Goal: Task Accomplishment & Management: Manage account settings

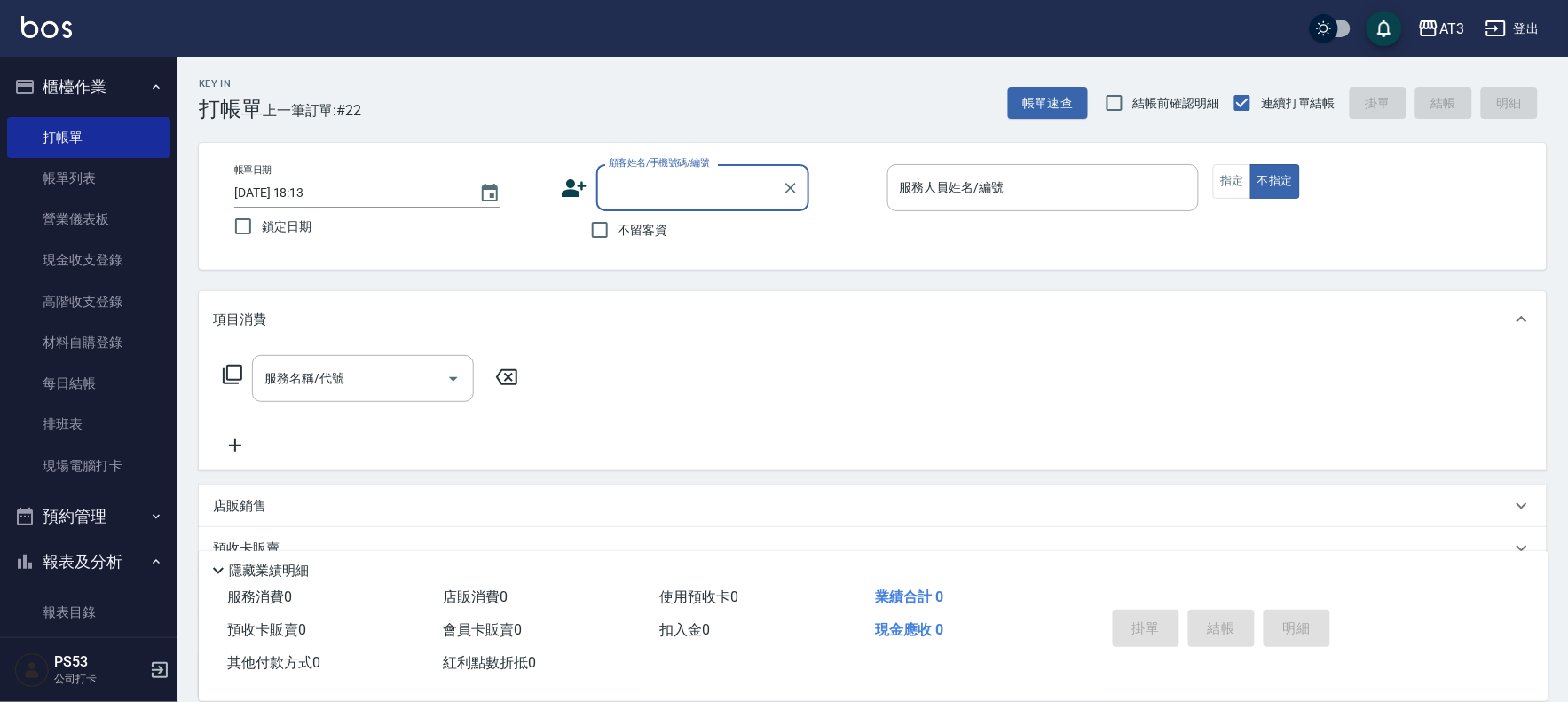
scroll to position [13, 0]
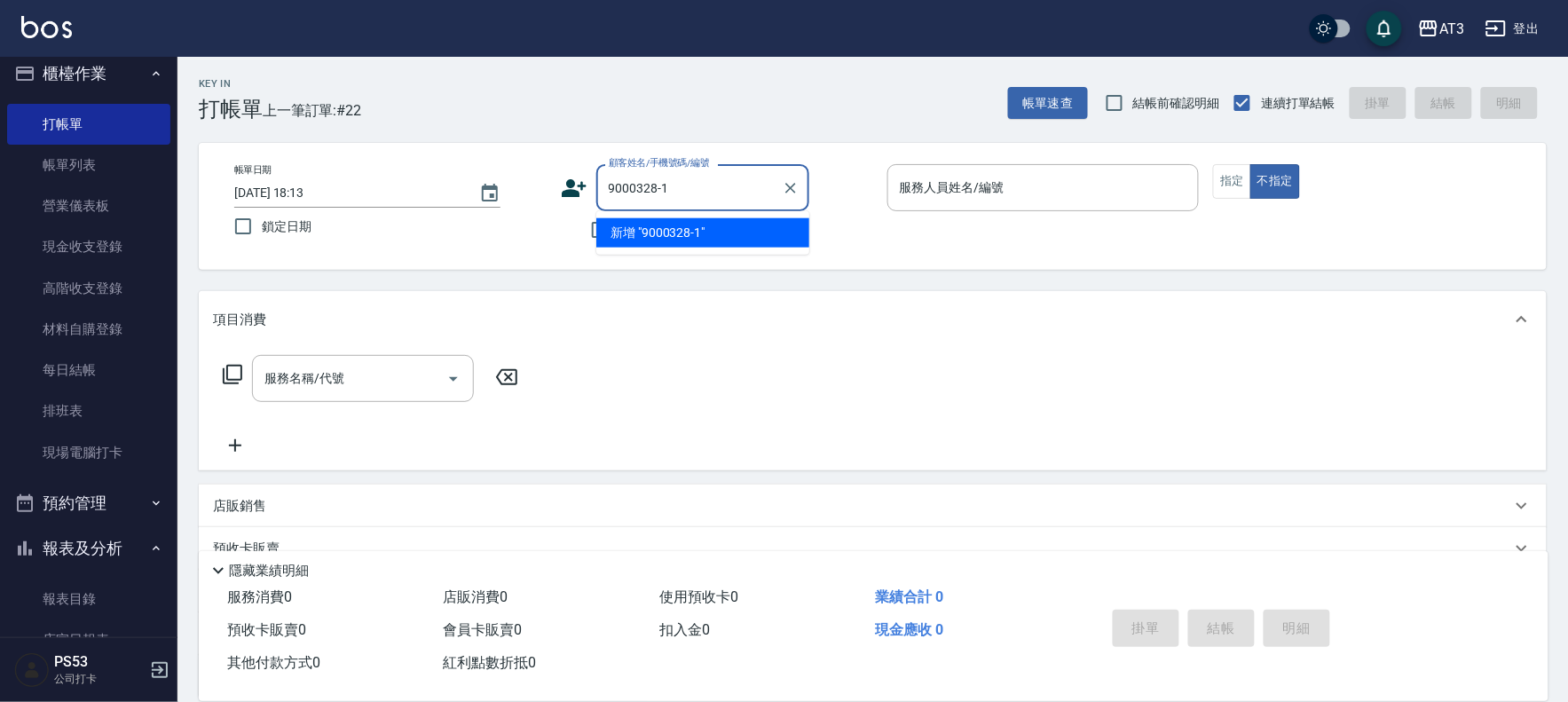
type input "9000328-1"
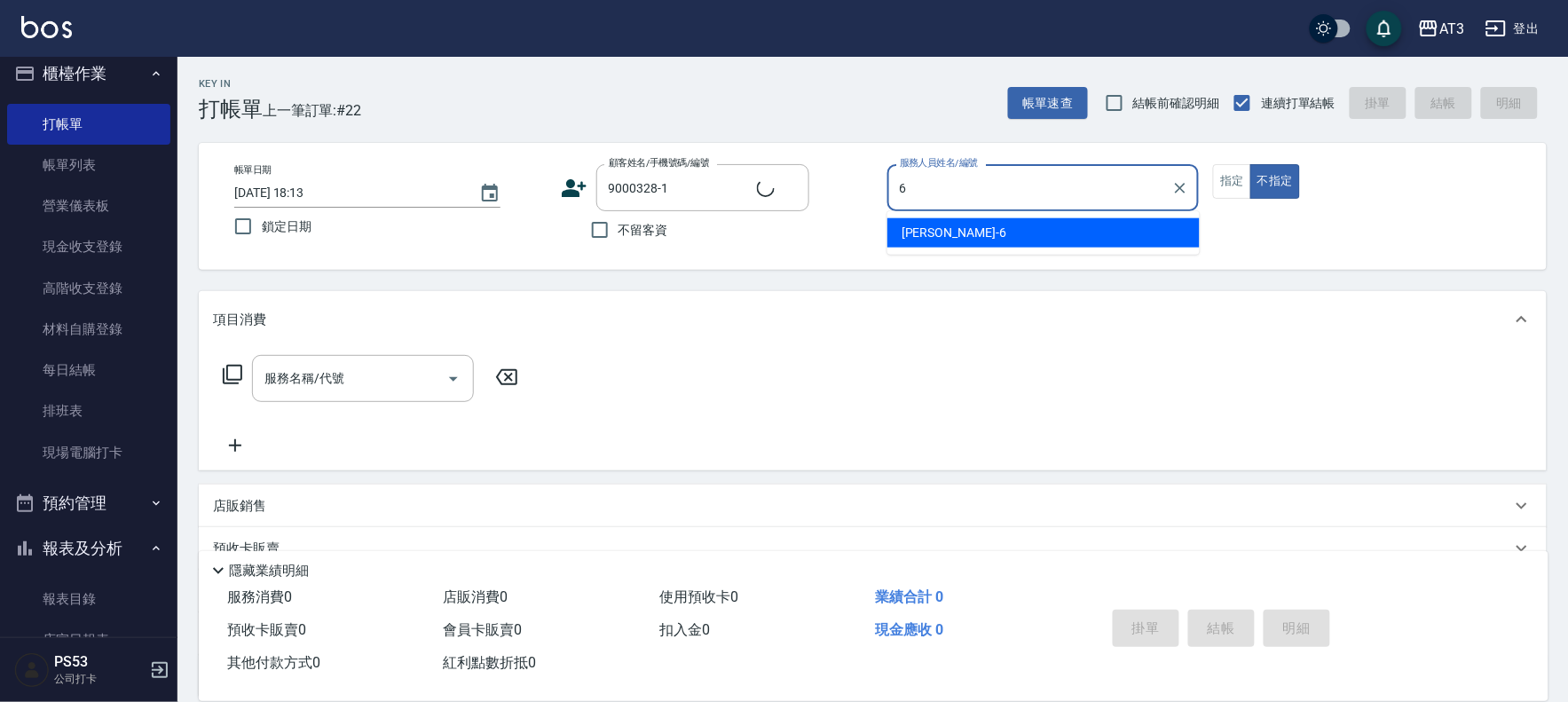
type input "6"
type button "false"
type input "詩雅-6"
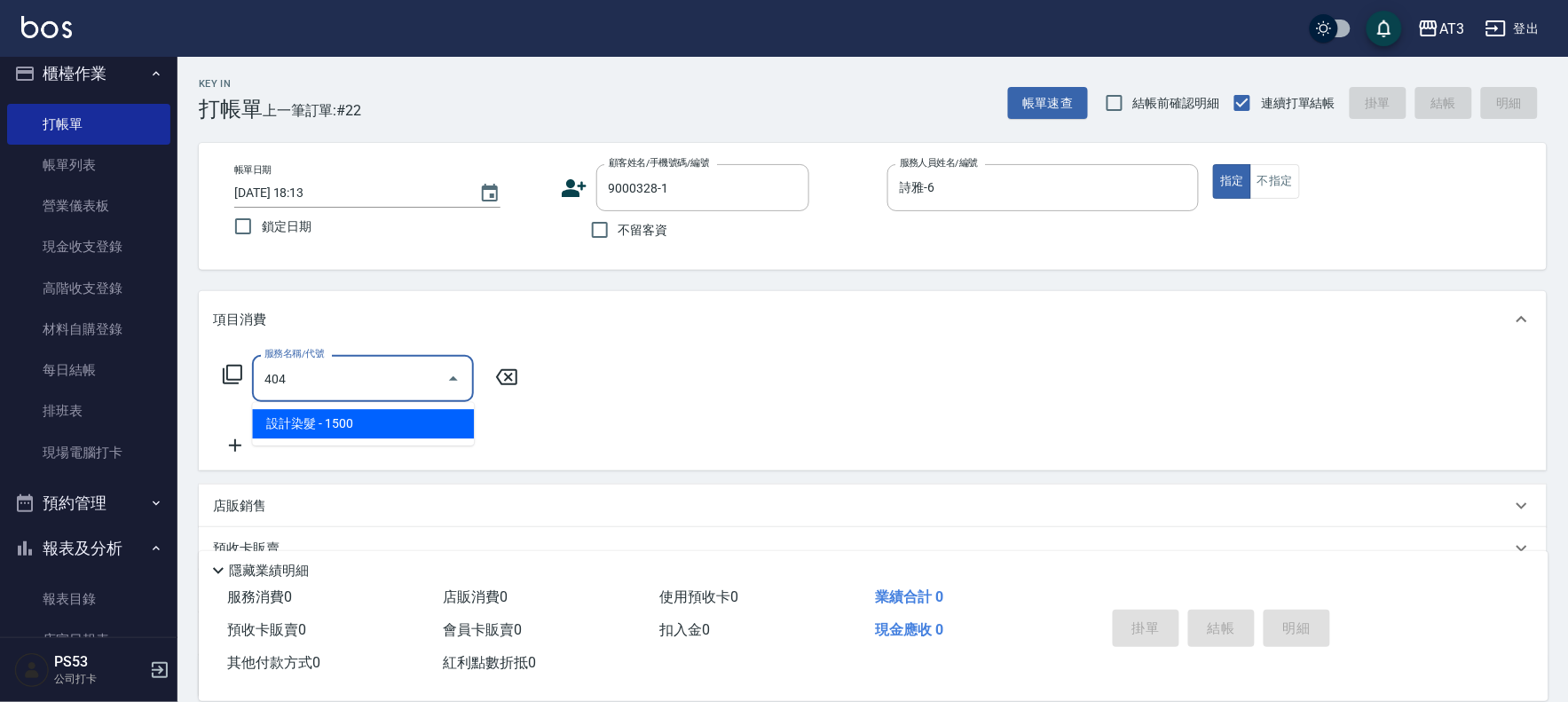
type input "設計染髮(404)"
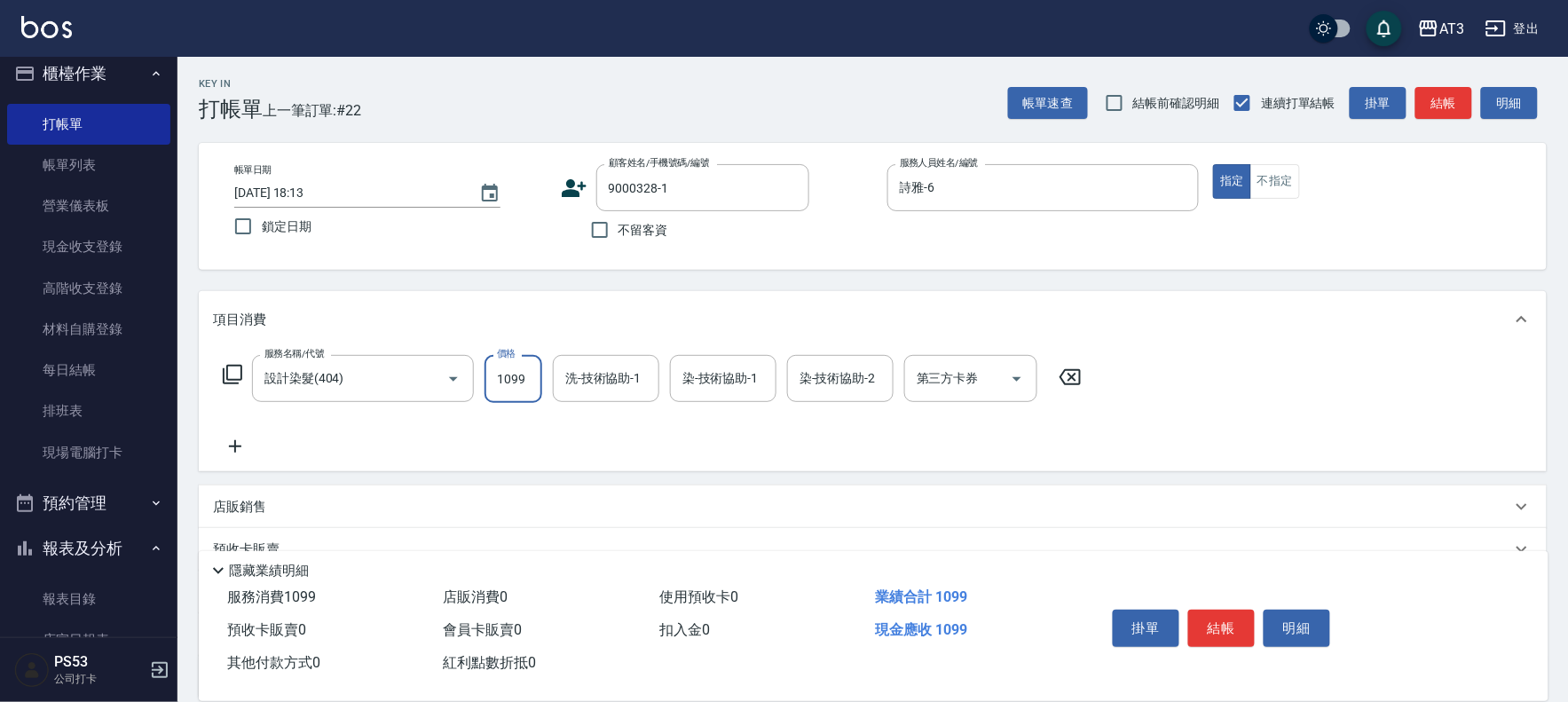
type input "1099"
type input "詩雅-6"
type input "9"
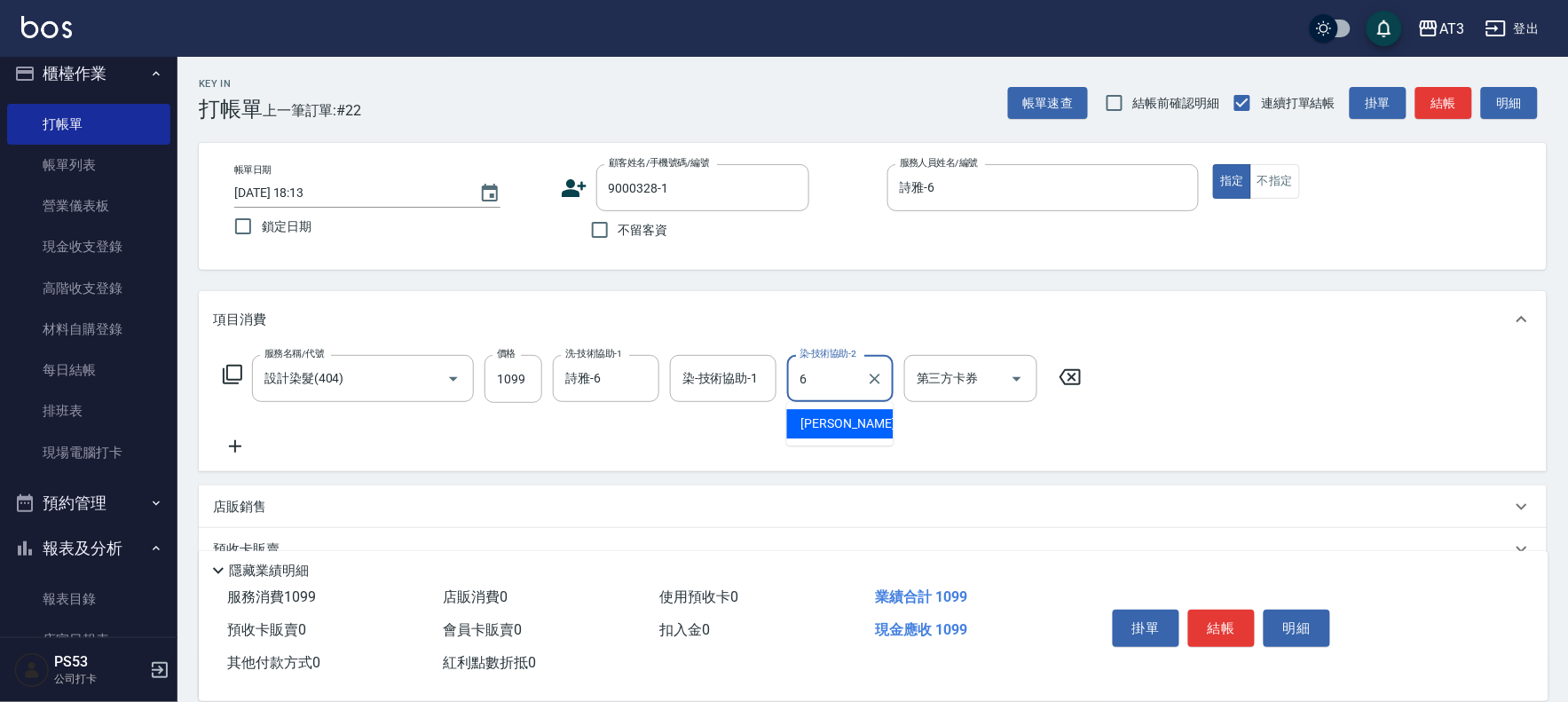
type input "詩雅-6"
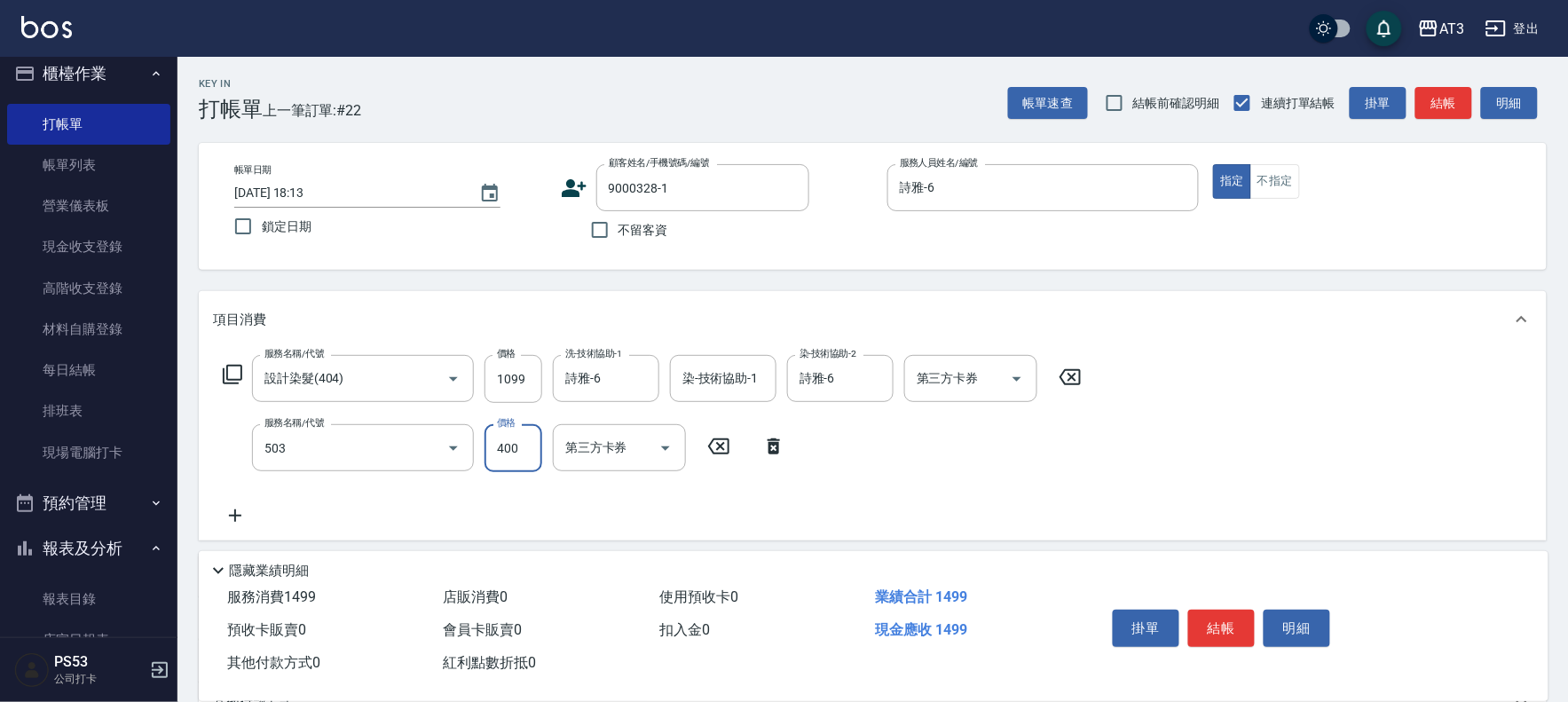
type input "天天護髮(503)"
click at [602, 462] on input "護-技術協助-1" at bounding box center [606, 447] width 90 height 31
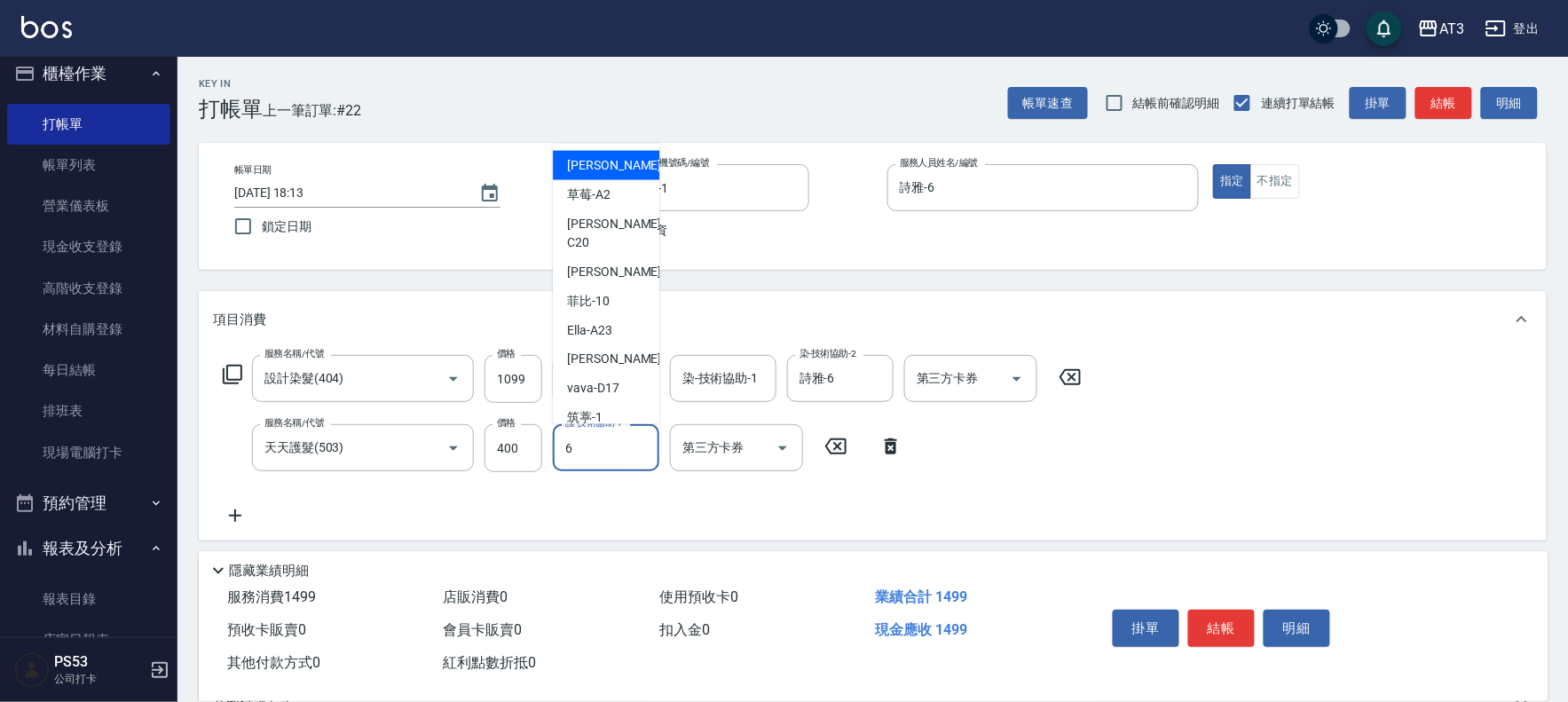
type input "詩雅-6"
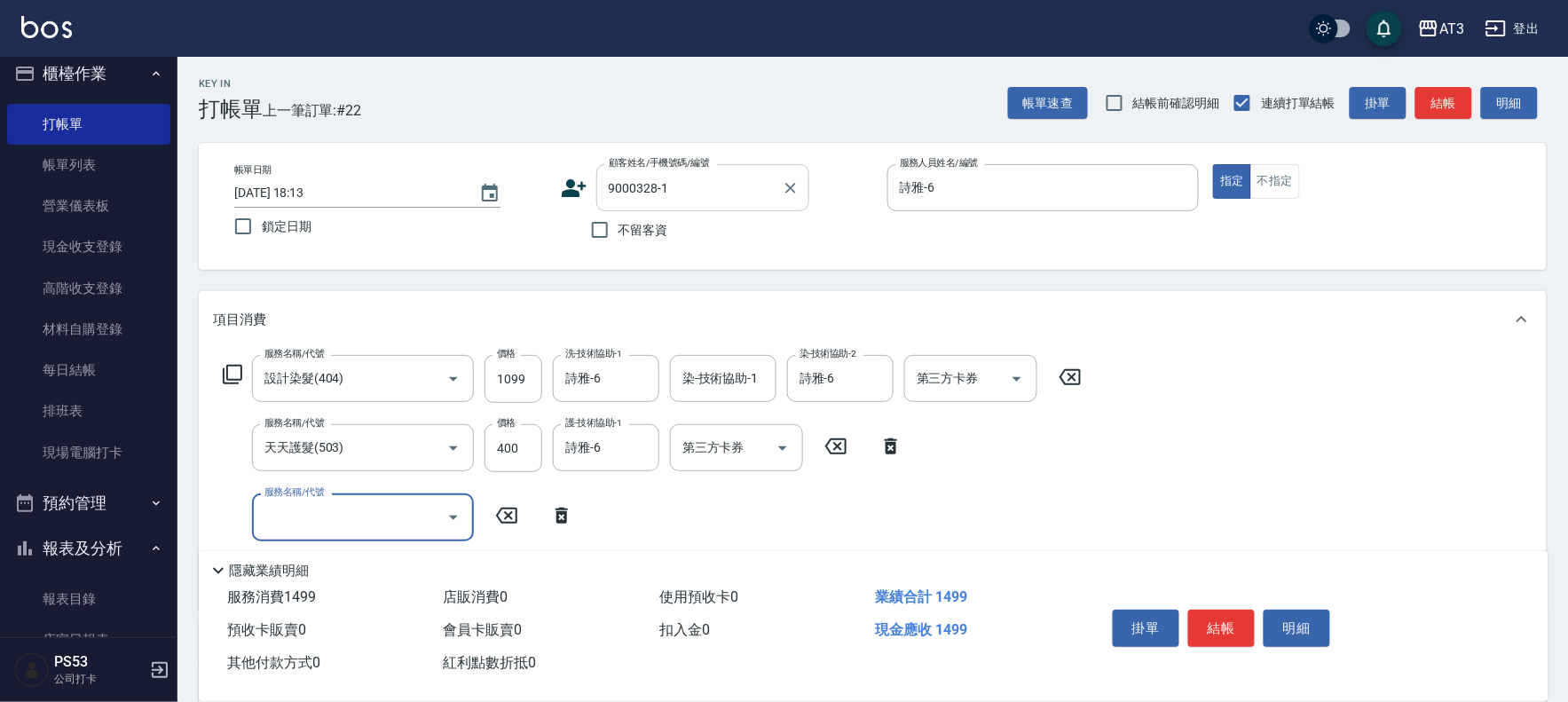
click at [730, 205] on div "9000328-1 顧客姓名/手機號碼/編號" at bounding box center [703, 188] width 213 height 47
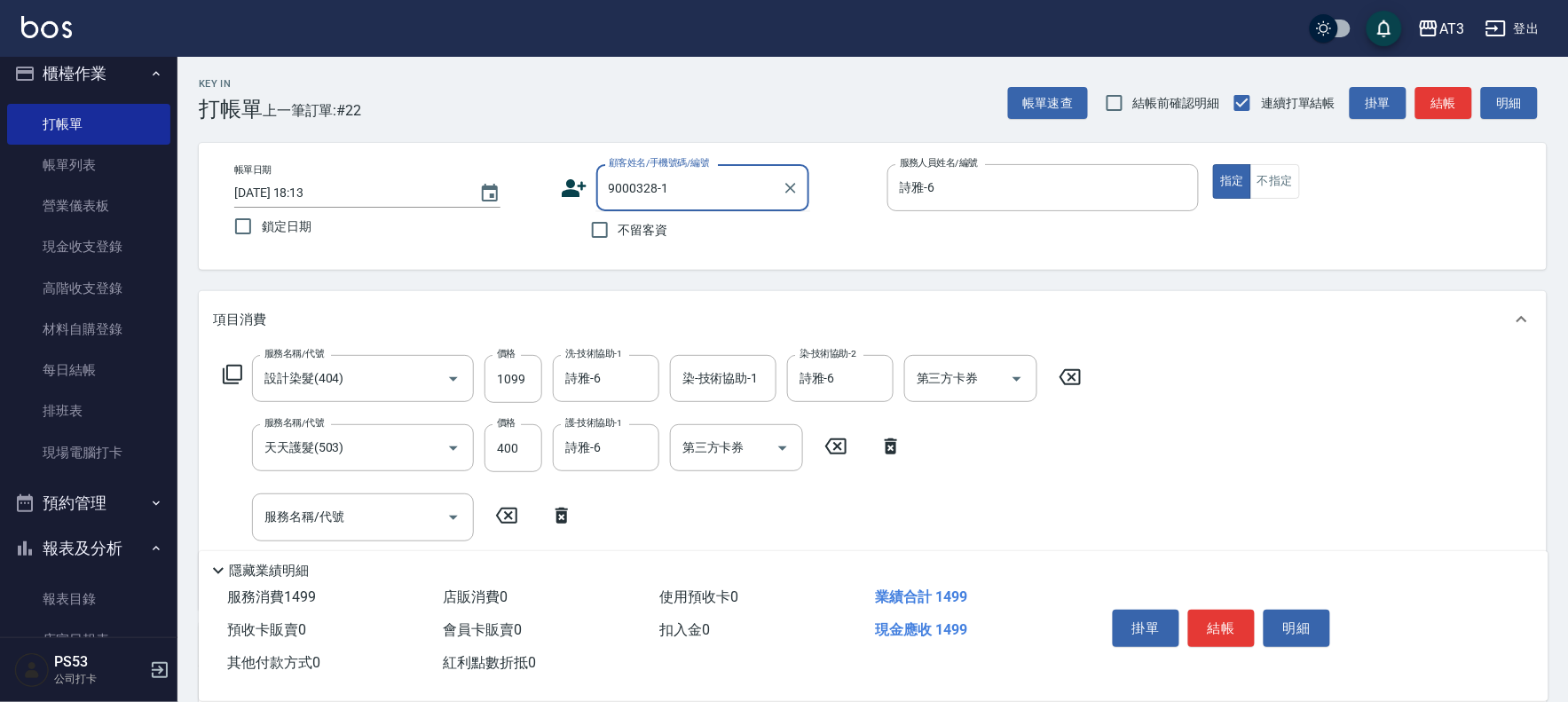
drag, startPoint x: 735, startPoint y: 192, endPoint x: 533, endPoint y: 194, distance: 202.0
click at [533, 194] on div "帳單日期 2025/10/04 18:13 鎖定日期 顧客姓名/手機號碼/編號 9000328-1 顧客姓名/手機號碼/編號 不留客資 服務人員姓名/編號 詩…" at bounding box center [873, 206] width 1306 height 85
drag, startPoint x: 701, startPoint y: 183, endPoint x: 544, endPoint y: 197, distance: 157.6
click at [544, 197] on div "帳單日期 2025/10/04 18:13 鎖定日期 顧客姓名/手機號碼/編號 0936230762 顧客姓名/手機號碼/編號 不留客資 服務人員姓名/編號 …" at bounding box center [873, 206] width 1306 height 85
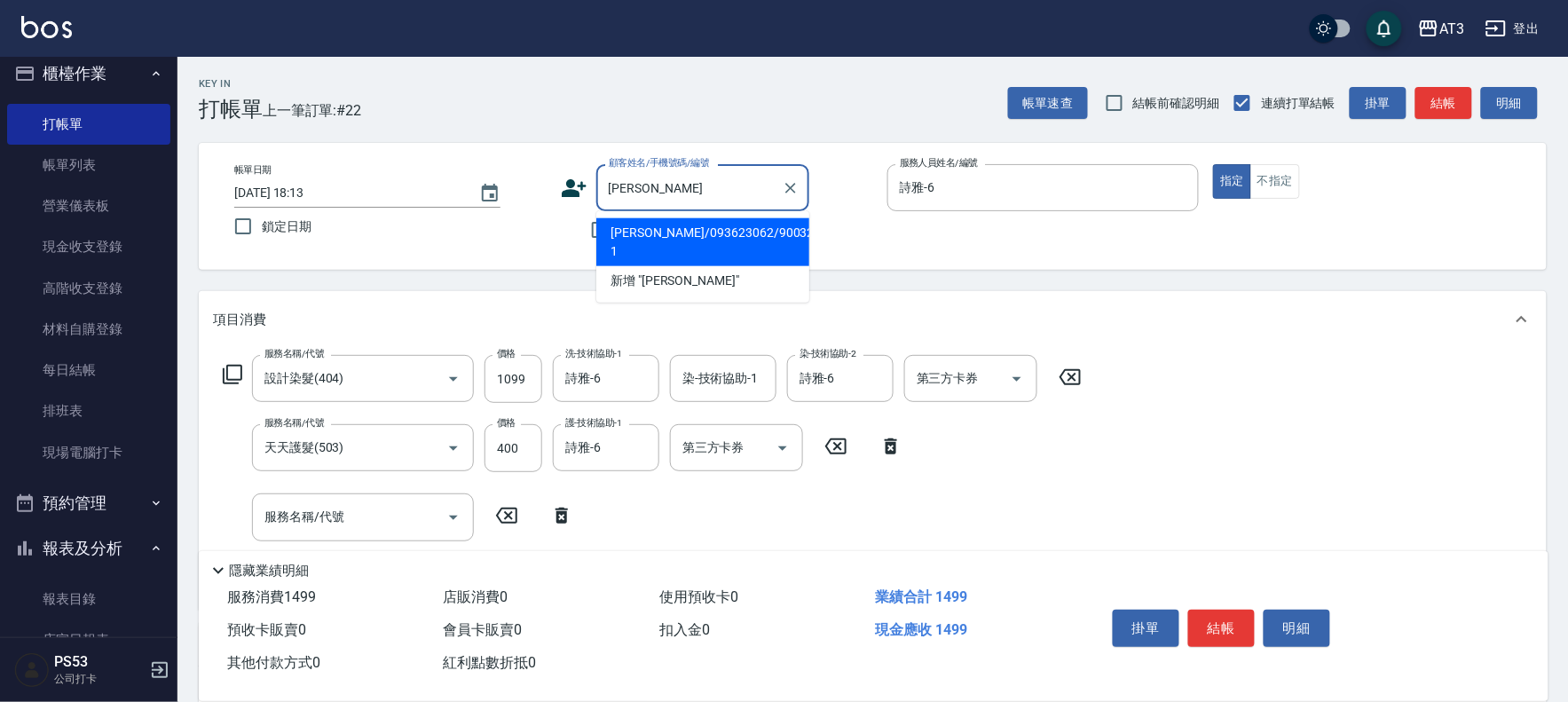
click at [728, 231] on li "袁庭瑄/093623062/900328-1" at bounding box center [703, 242] width 213 height 47
type input "袁庭瑄/093623062/900328-1"
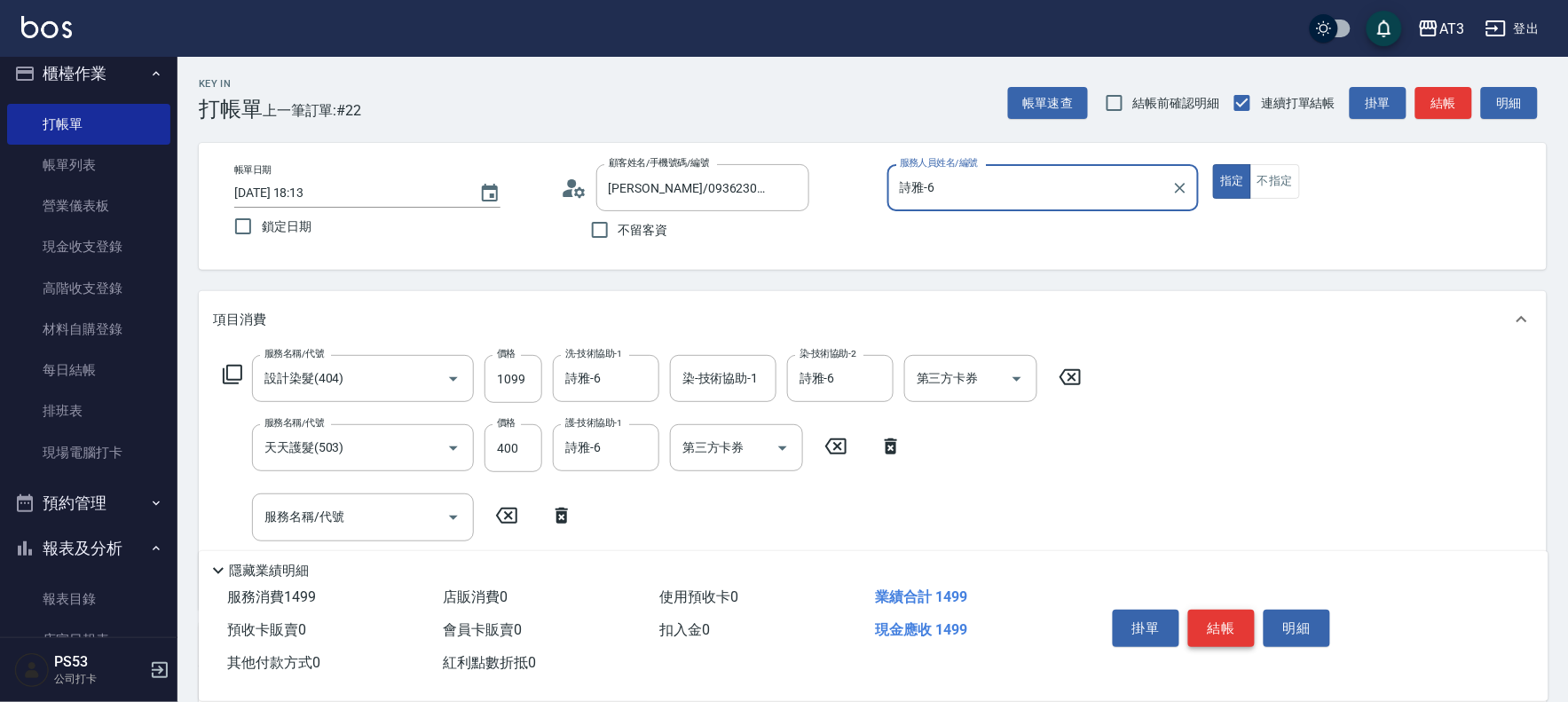
click at [1212, 625] on button "結帳" at bounding box center [1221, 628] width 66 height 37
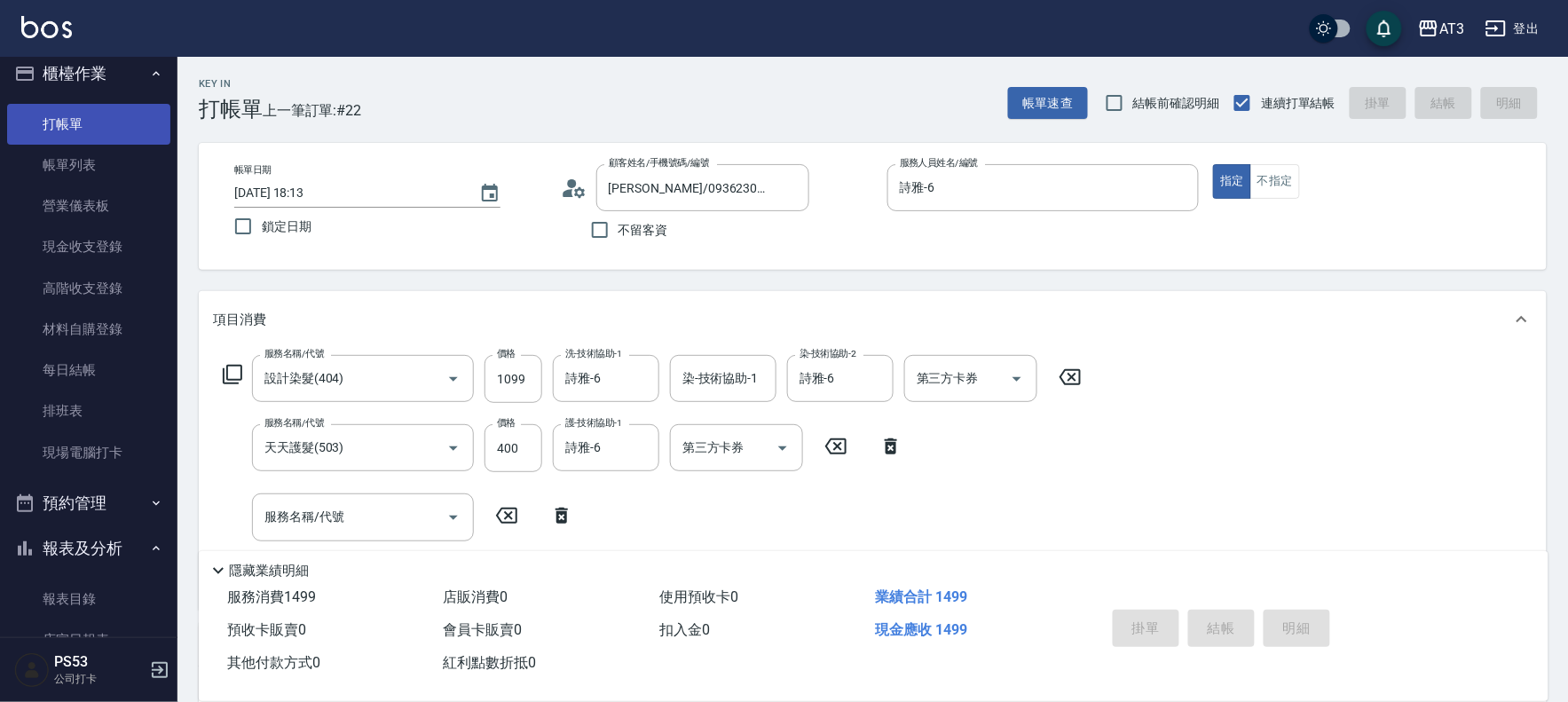
type input "2025/10/04 18:57"
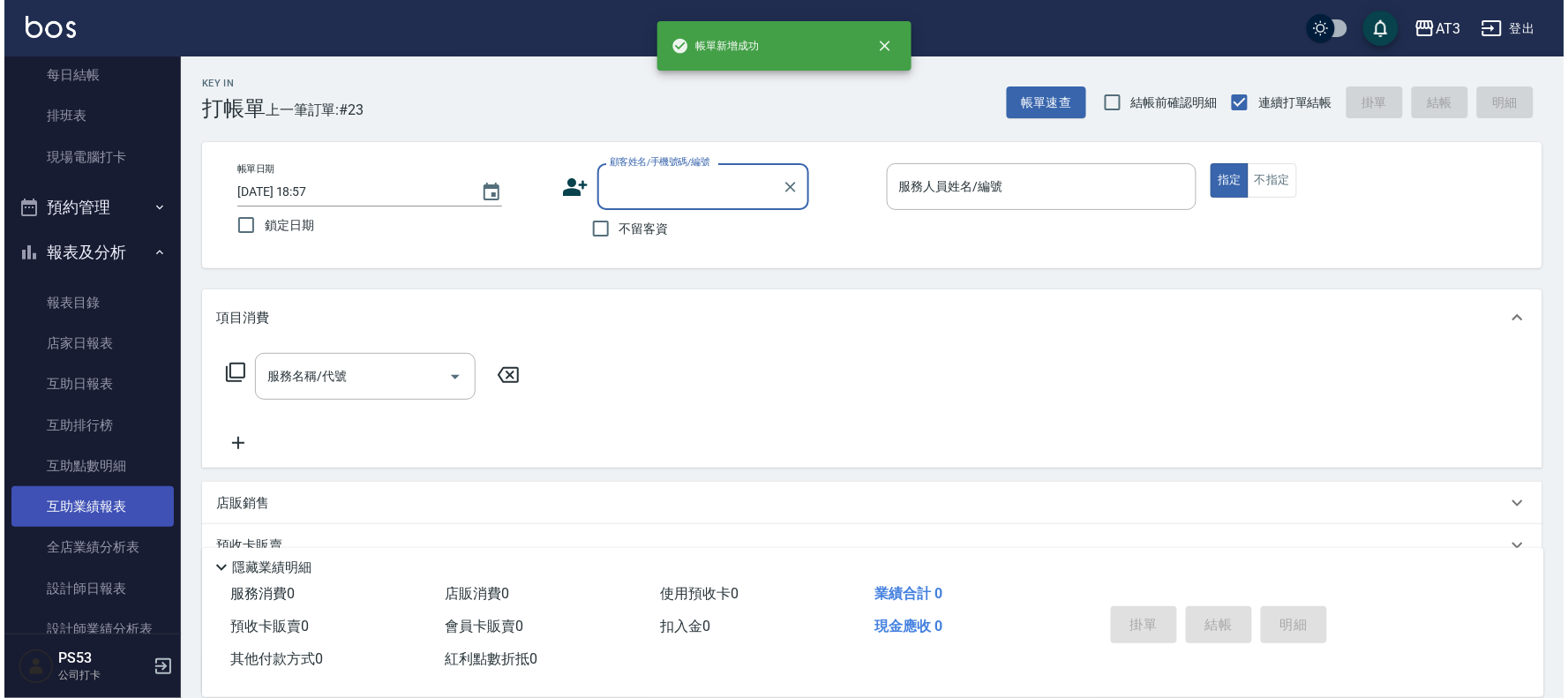
scroll to position [307, 0]
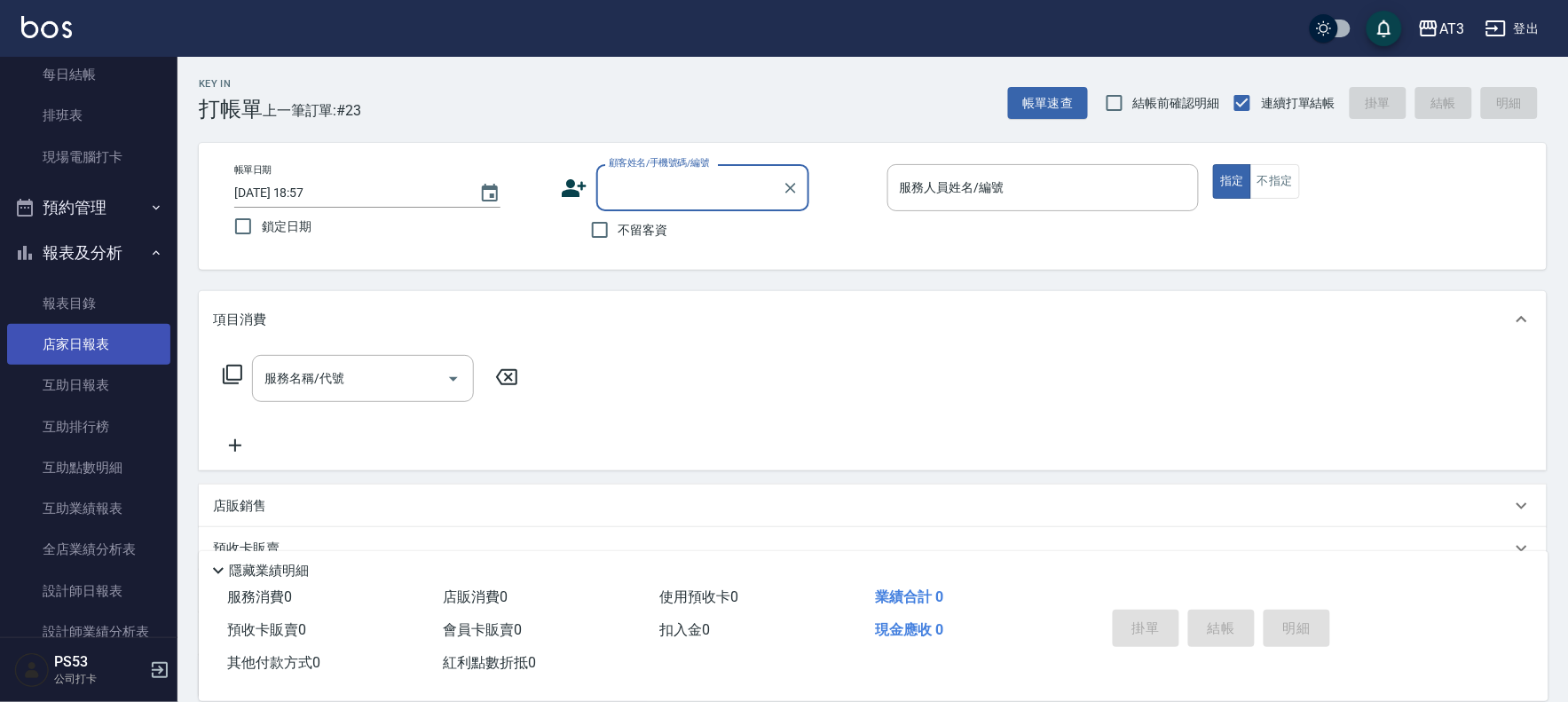
click at [68, 343] on link "店家日報表" at bounding box center [88, 344] width 163 height 41
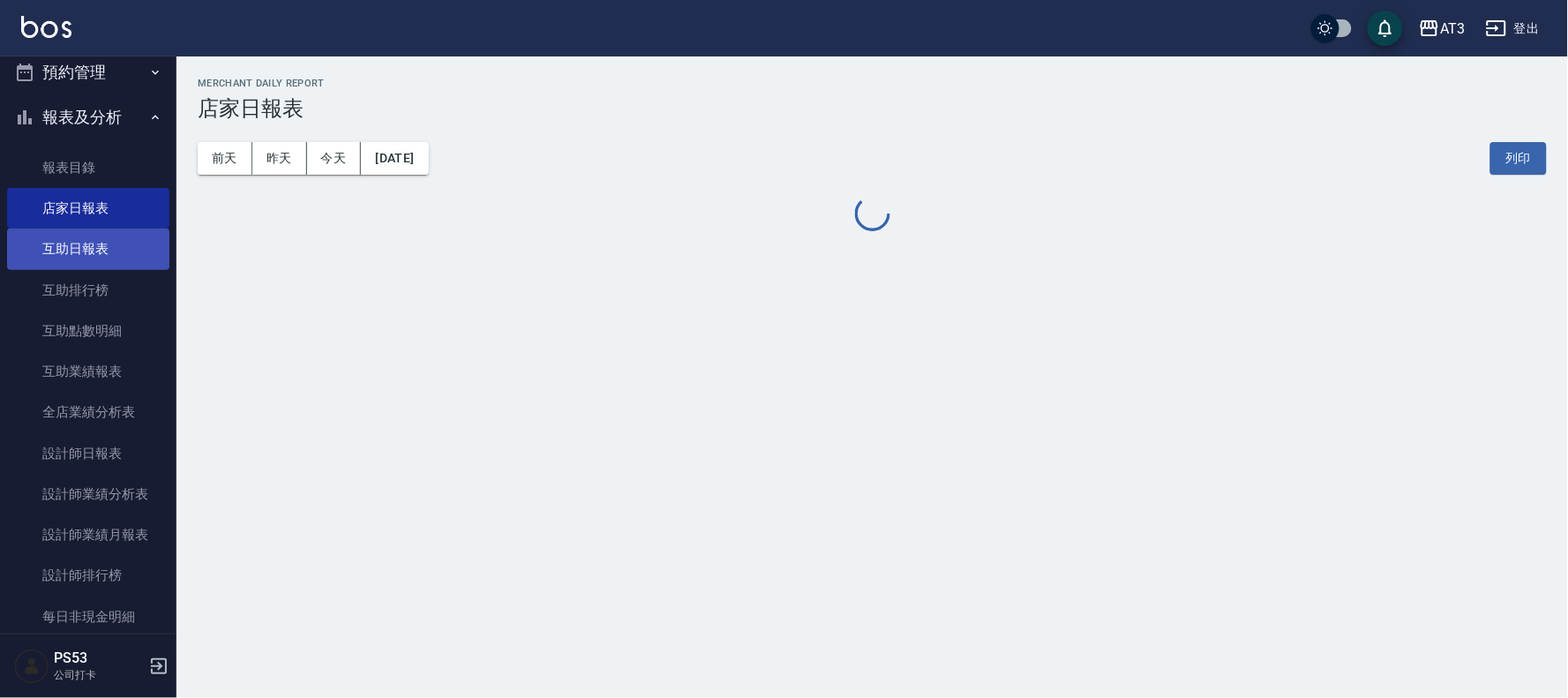
scroll to position [700, 0]
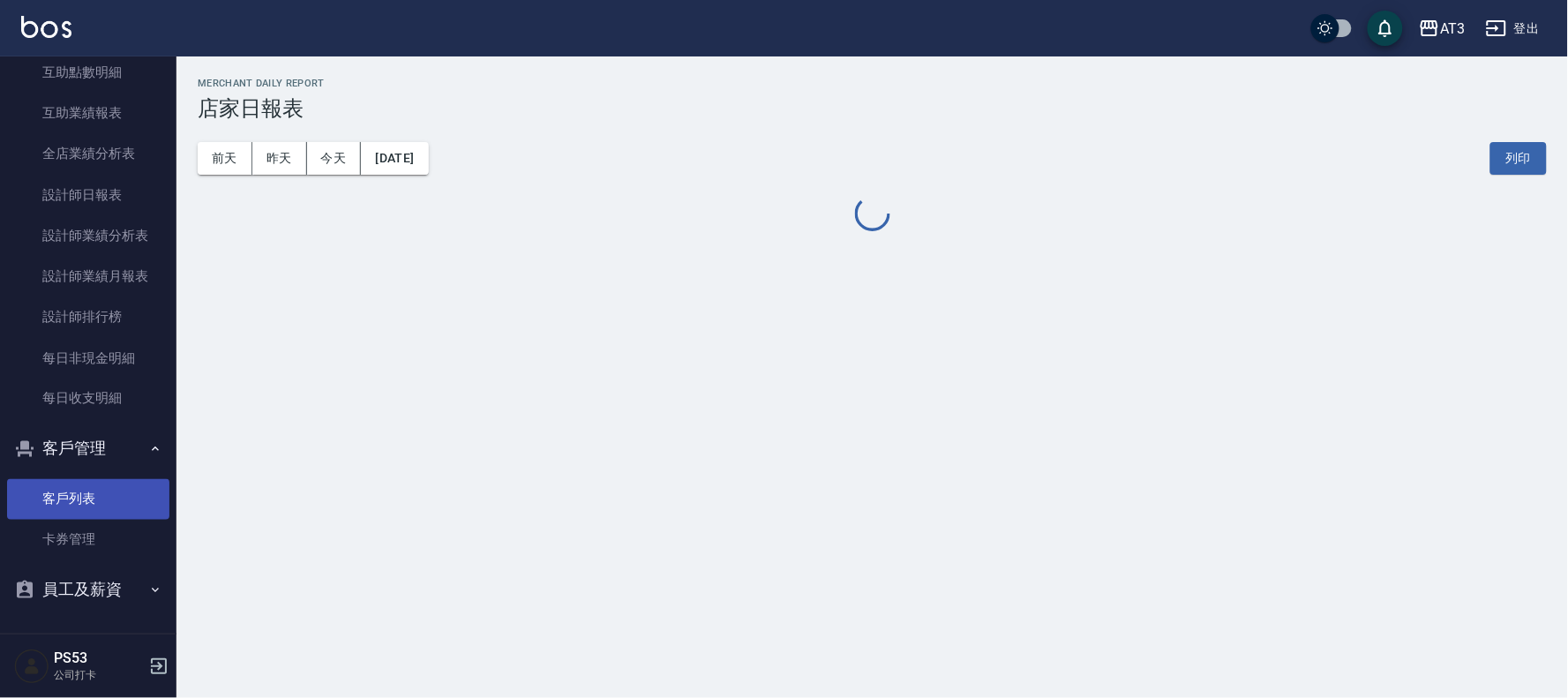
click at [80, 489] on link "客戶列表" at bounding box center [88, 499] width 162 height 41
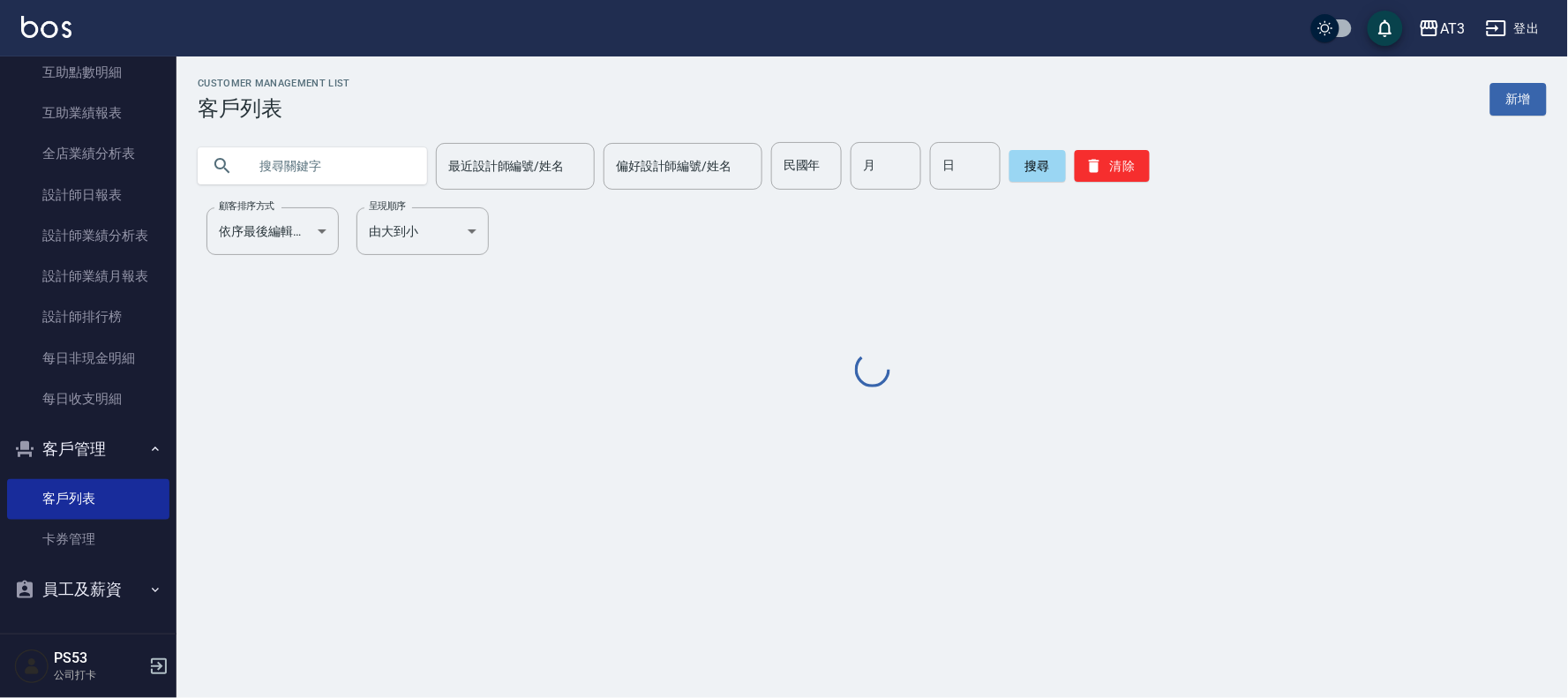
click at [295, 145] on input "text" at bounding box center [330, 165] width 166 height 47
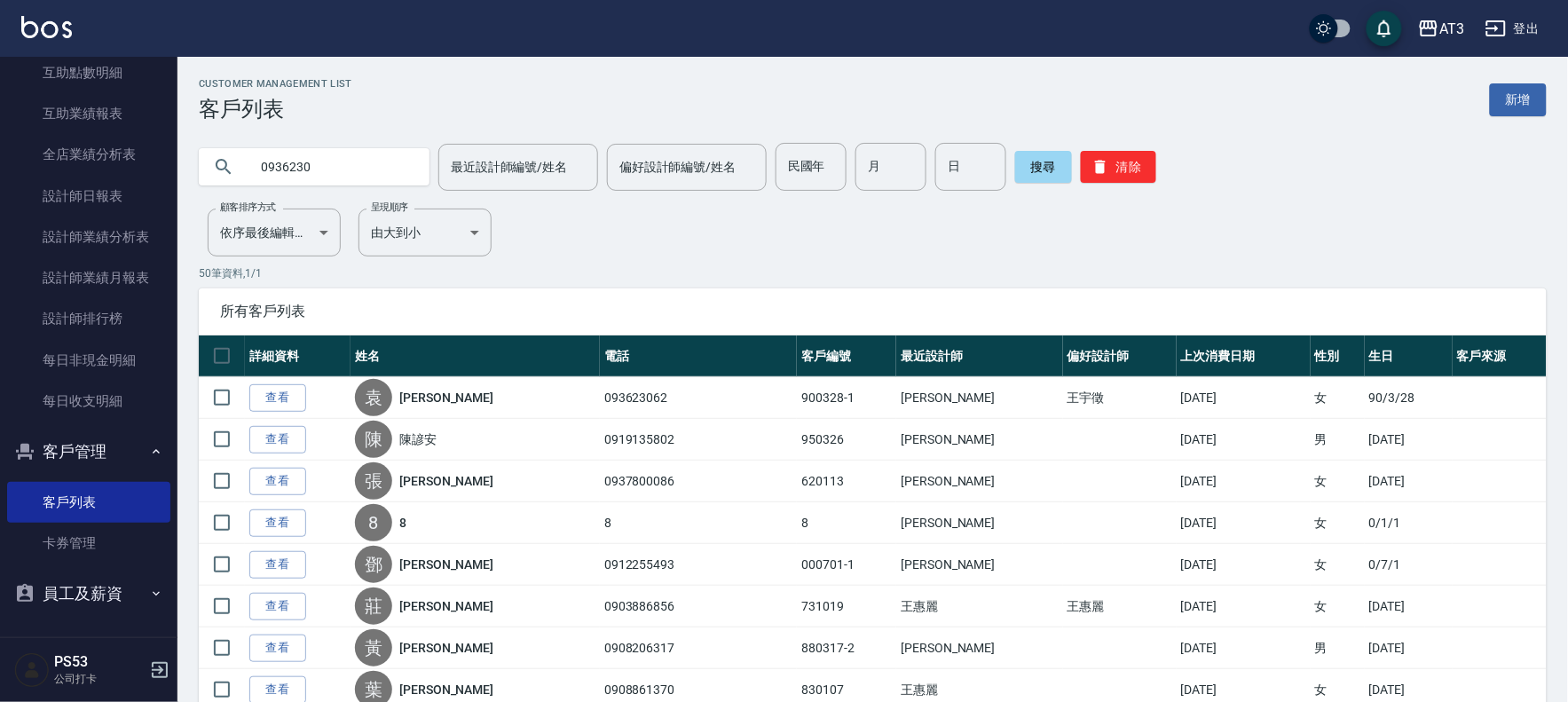
type input "0936230"
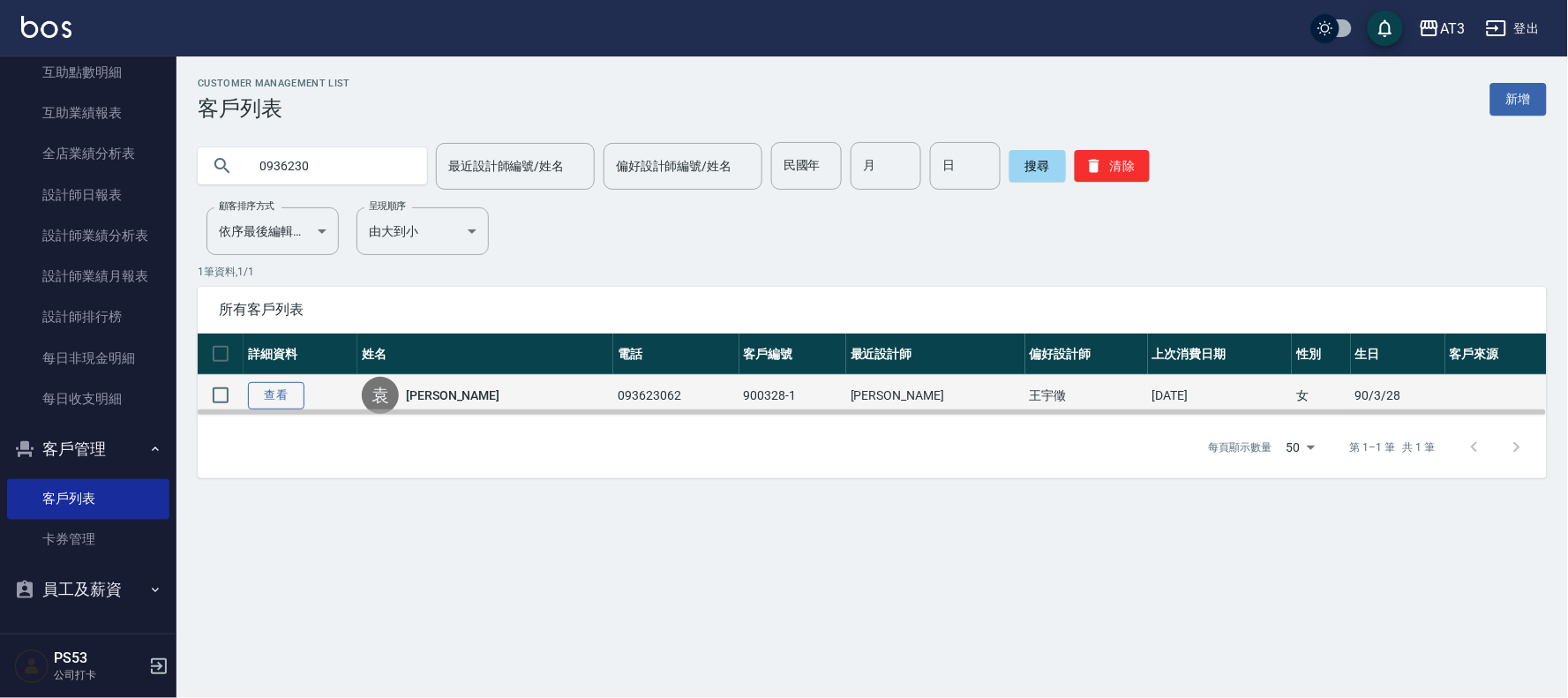
click at [276, 398] on link "查看" at bounding box center [277, 396] width 57 height 27
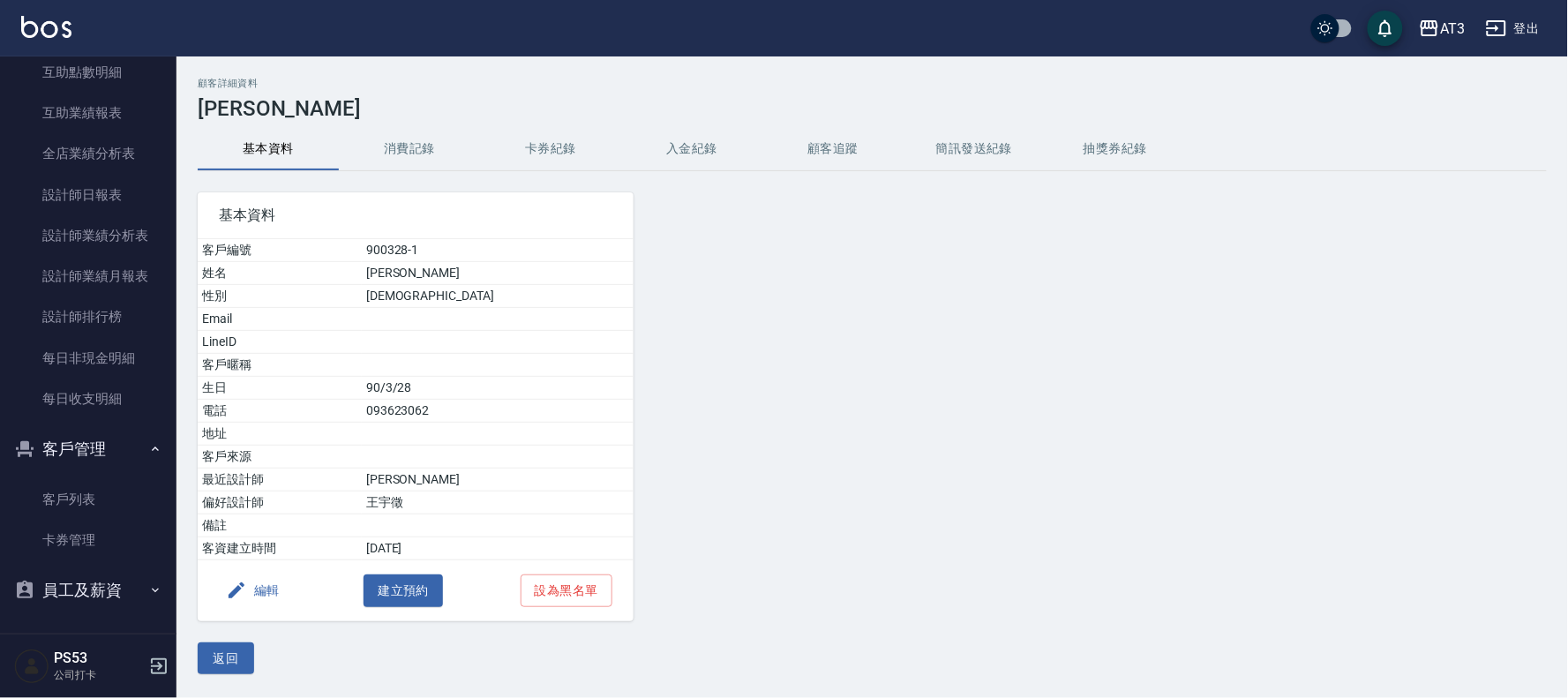
click at [264, 589] on button "編輯" at bounding box center [253, 590] width 68 height 33
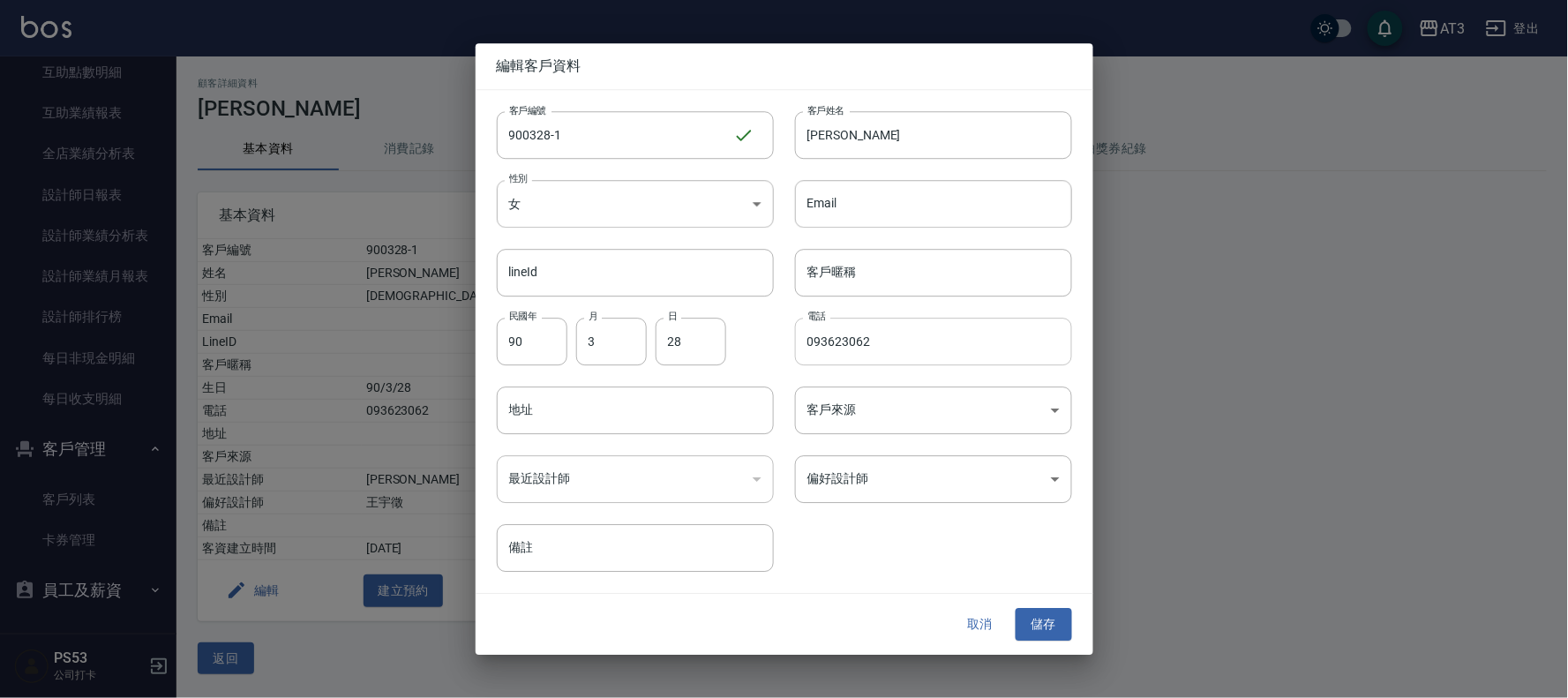
click at [918, 340] on input "093623062" at bounding box center [933, 341] width 277 height 47
type input "0936230762"
click at [1051, 624] on button "儲存" at bounding box center [1044, 625] width 57 height 33
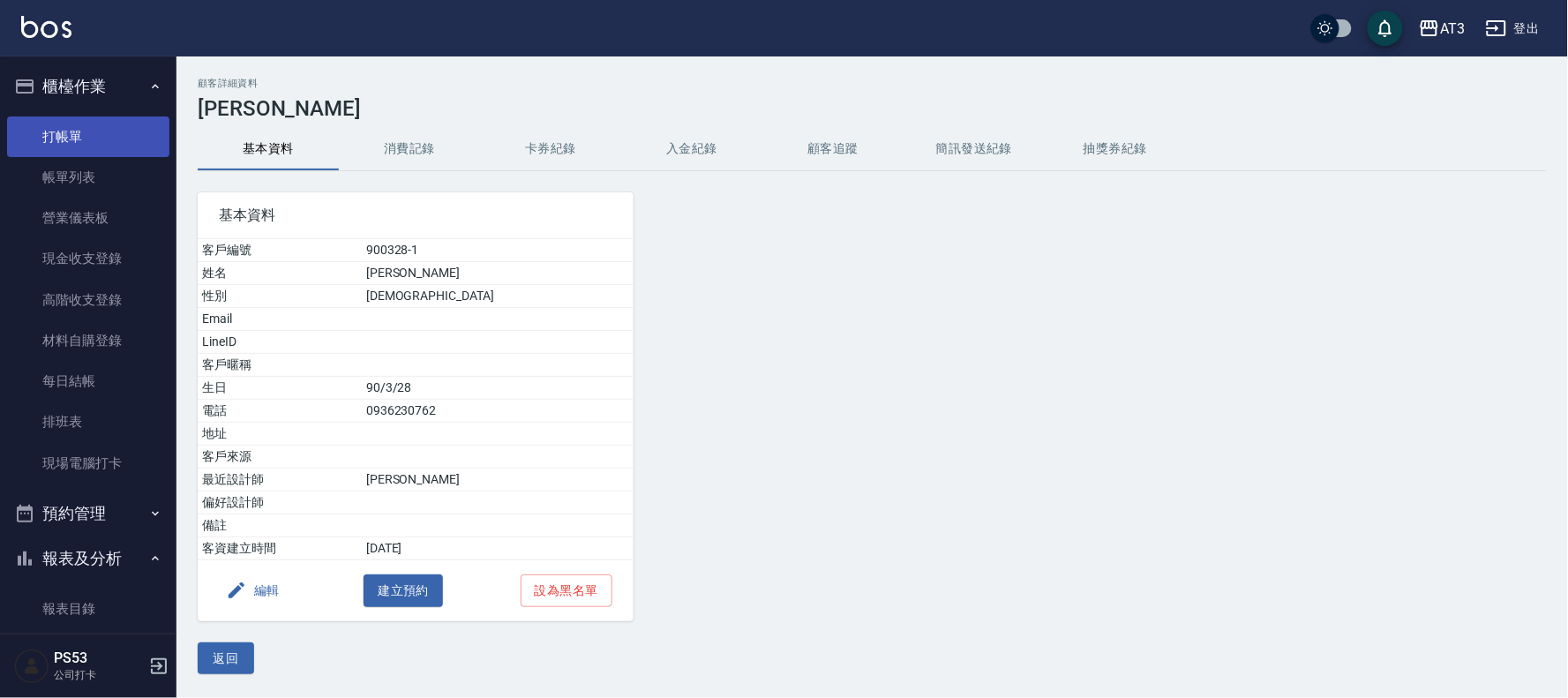
click at [59, 128] on link "打帳單" at bounding box center [88, 136] width 162 height 41
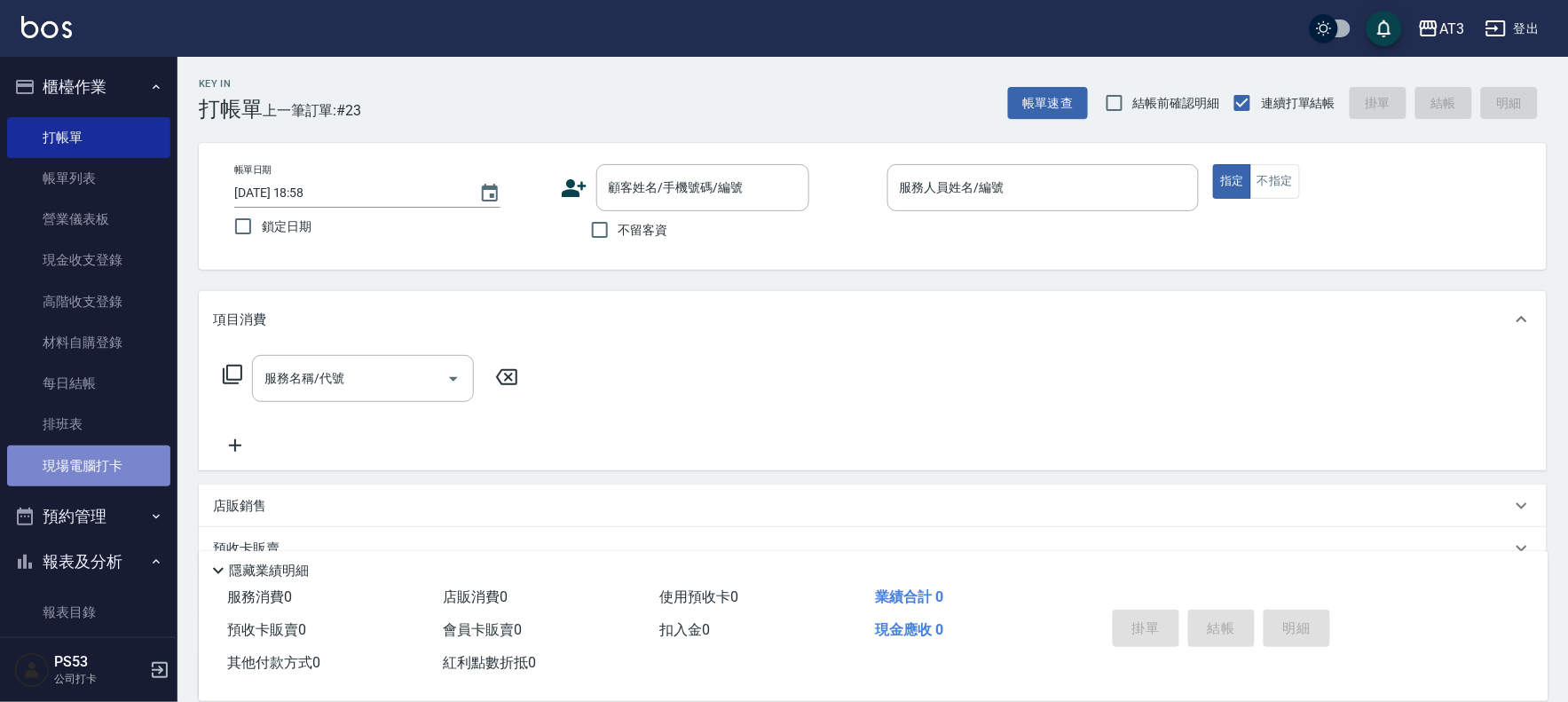
click at [96, 460] on link "現場電腦打卡" at bounding box center [88, 465] width 163 height 41
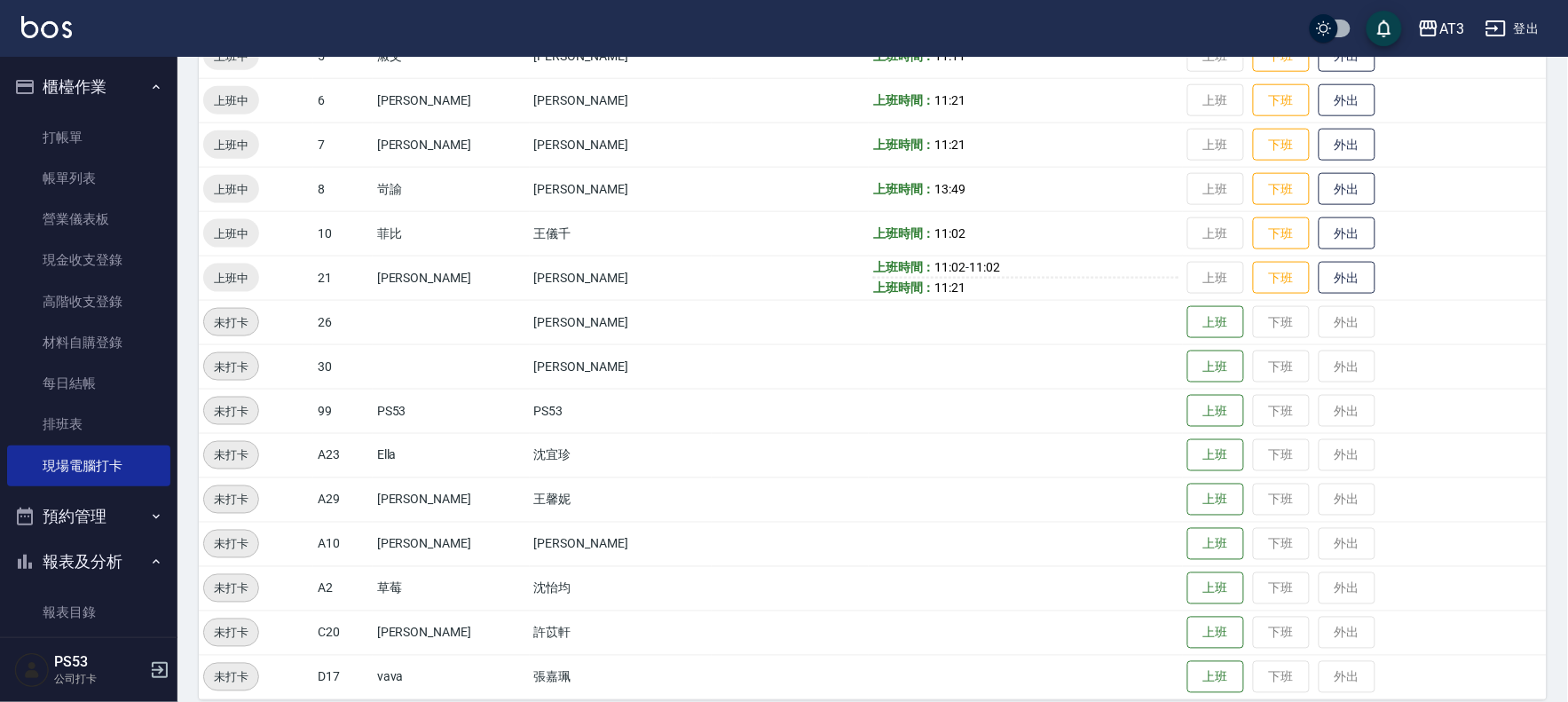
scroll to position [582, 0]
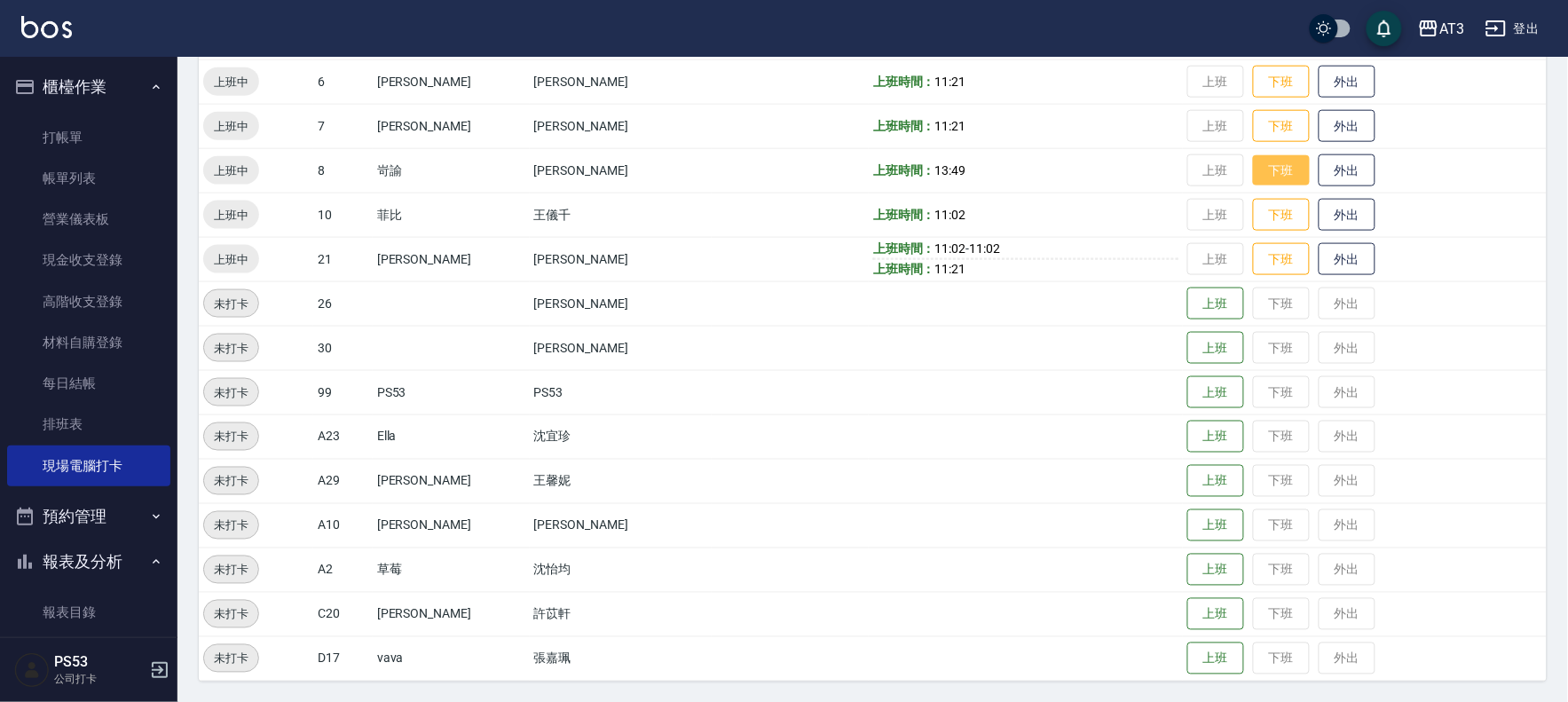
click at [1253, 156] on button "下班" at bounding box center [1281, 171] width 57 height 31
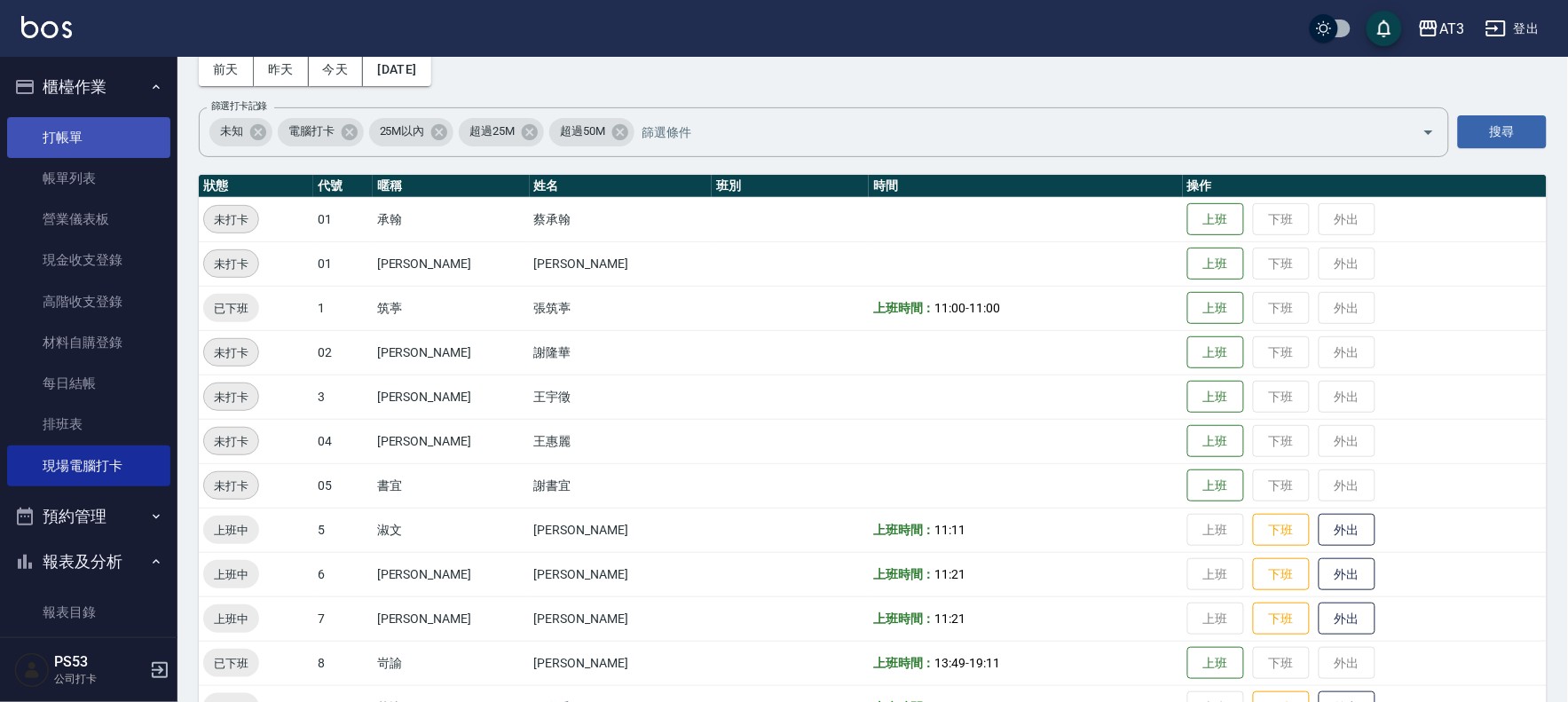
scroll to position [0, 0]
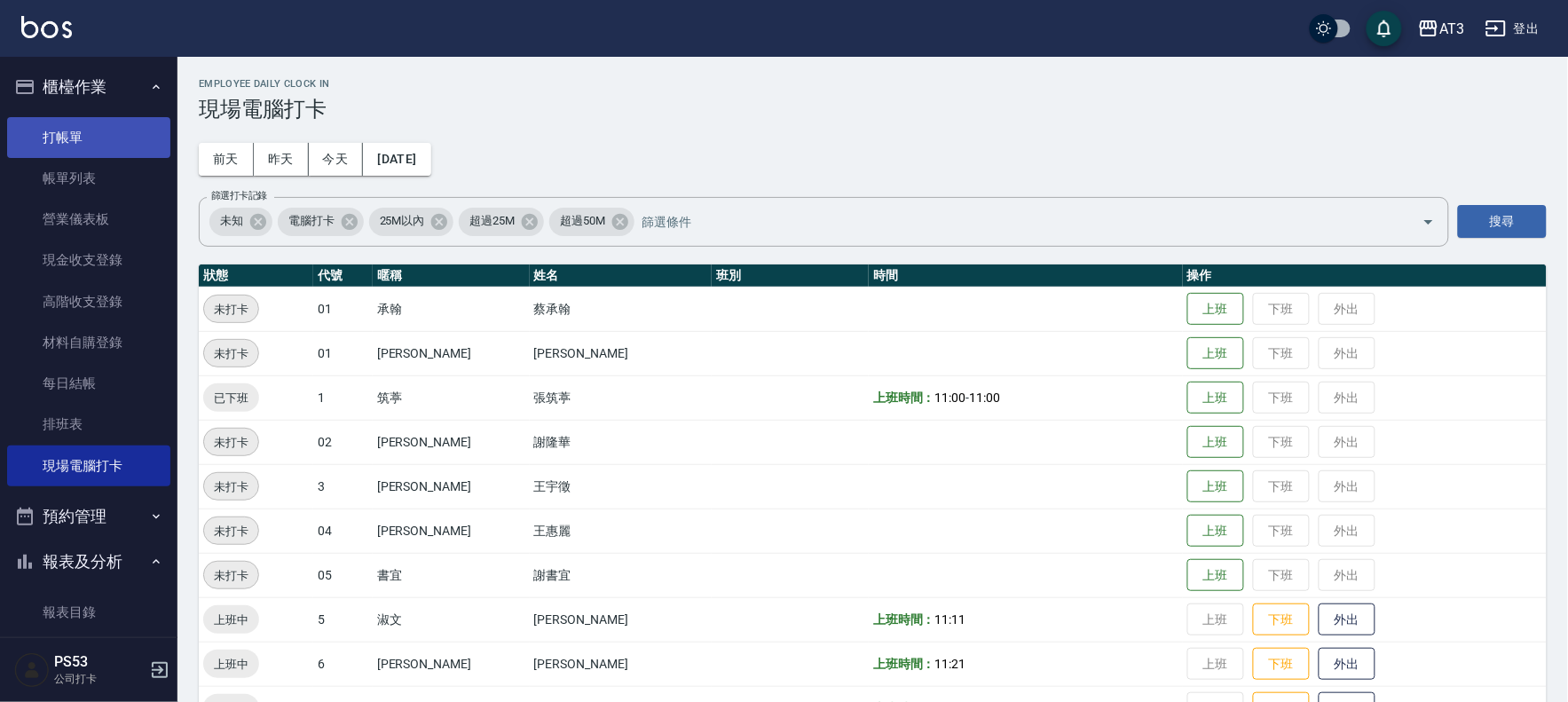
click at [118, 127] on link "打帳單" at bounding box center [88, 137] width 163 height 41
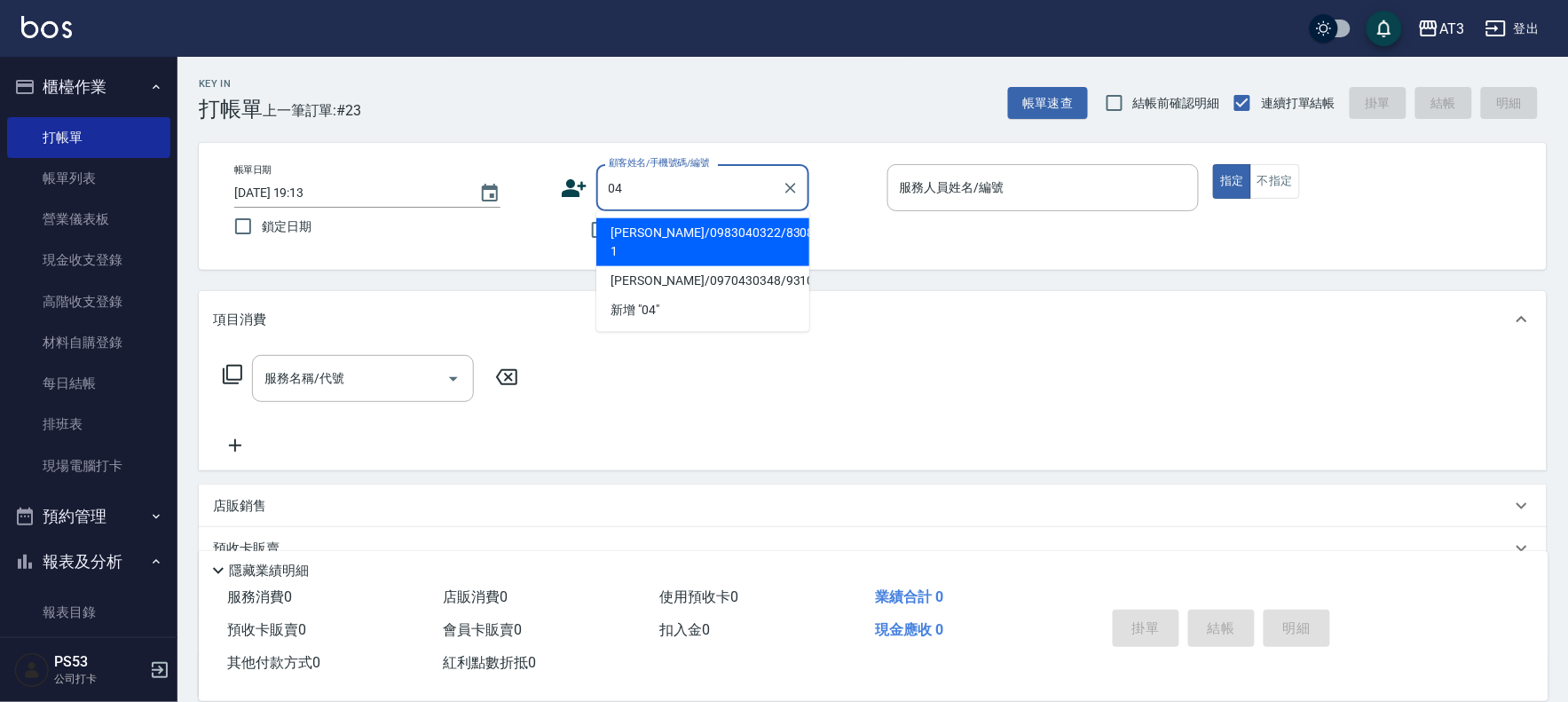
type input "04"
type input "0"
type input "[PERSON_NAME]/0983040322/830803-1"
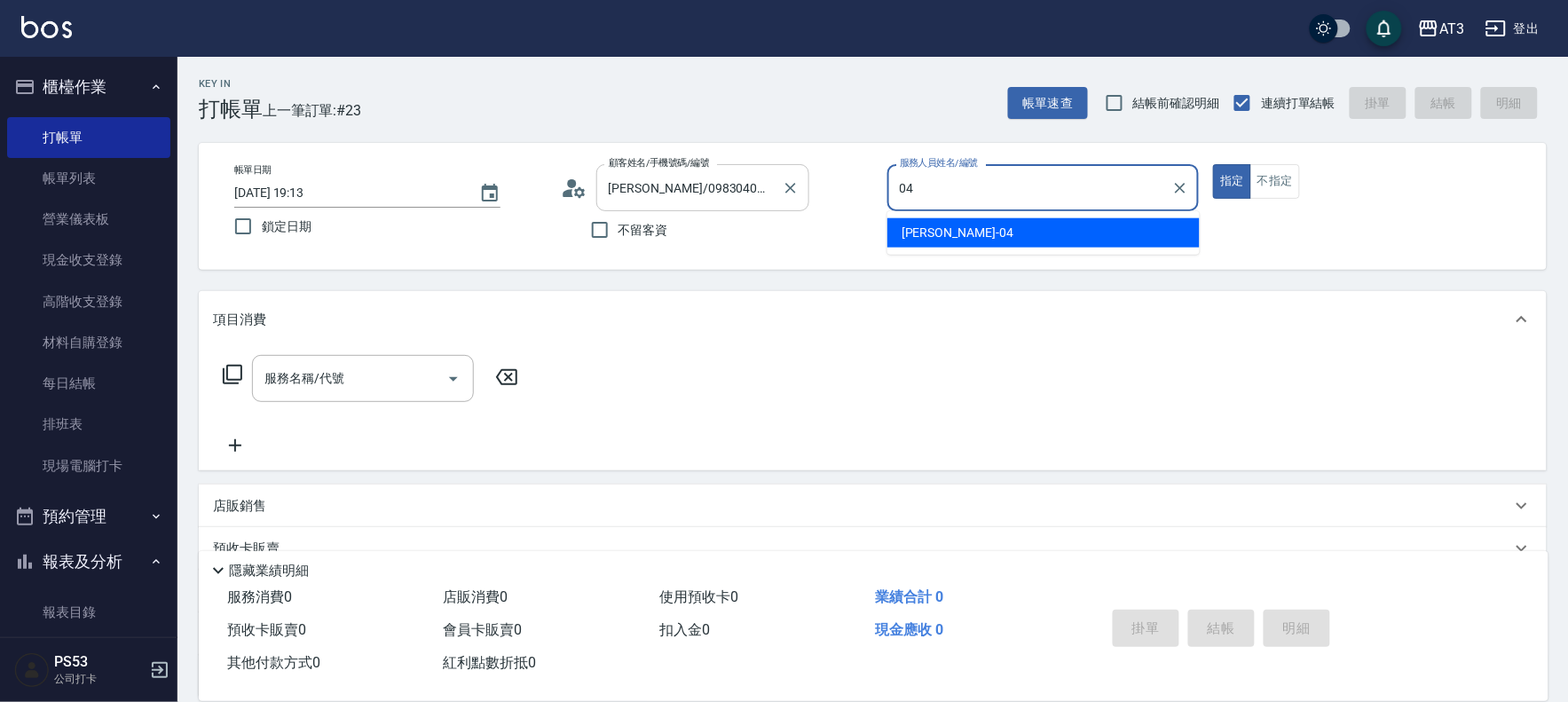
type input "04"
type button "true"
type input "惠麗-04"
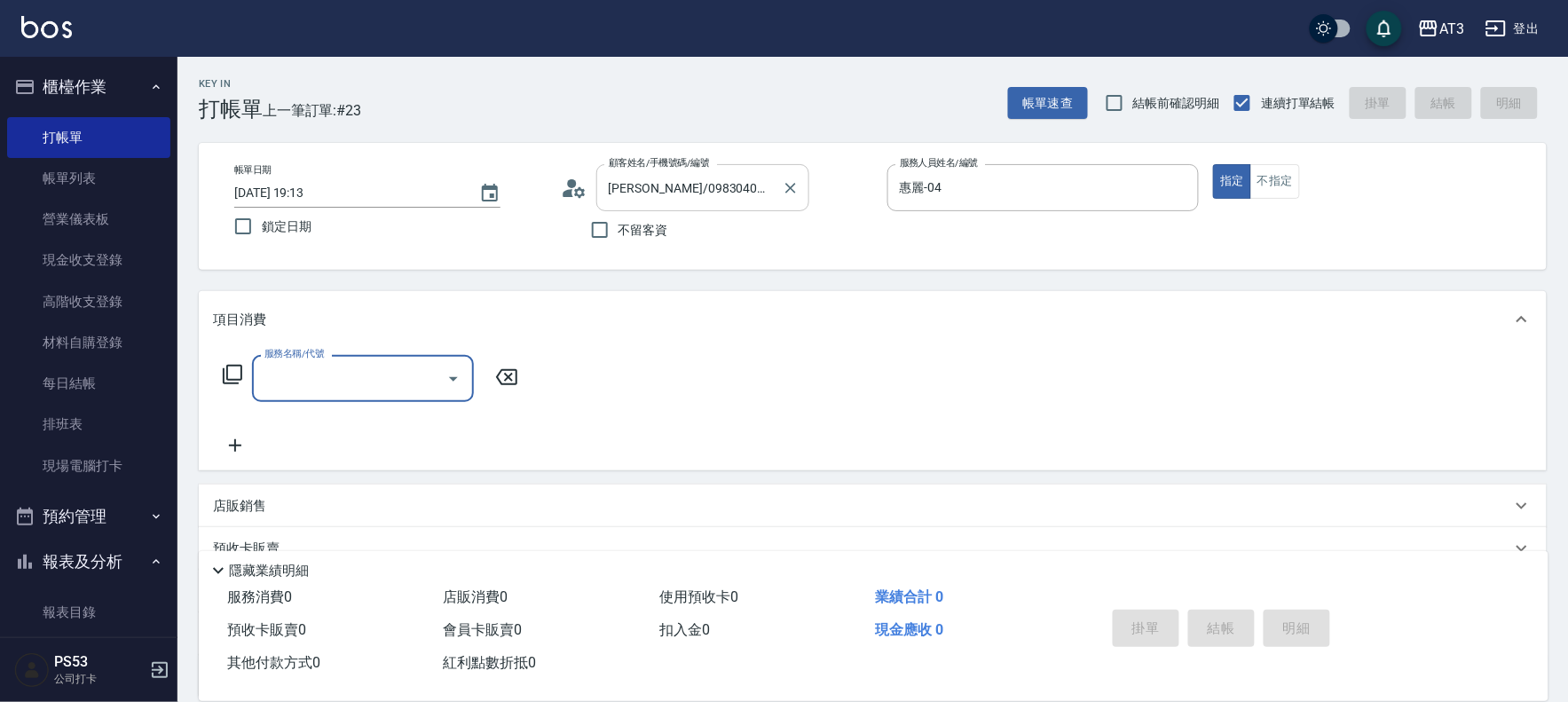
type input "[PERSON_NAME]/04_[PERSON_NAME]/04"
type input "修眉毛(204)"
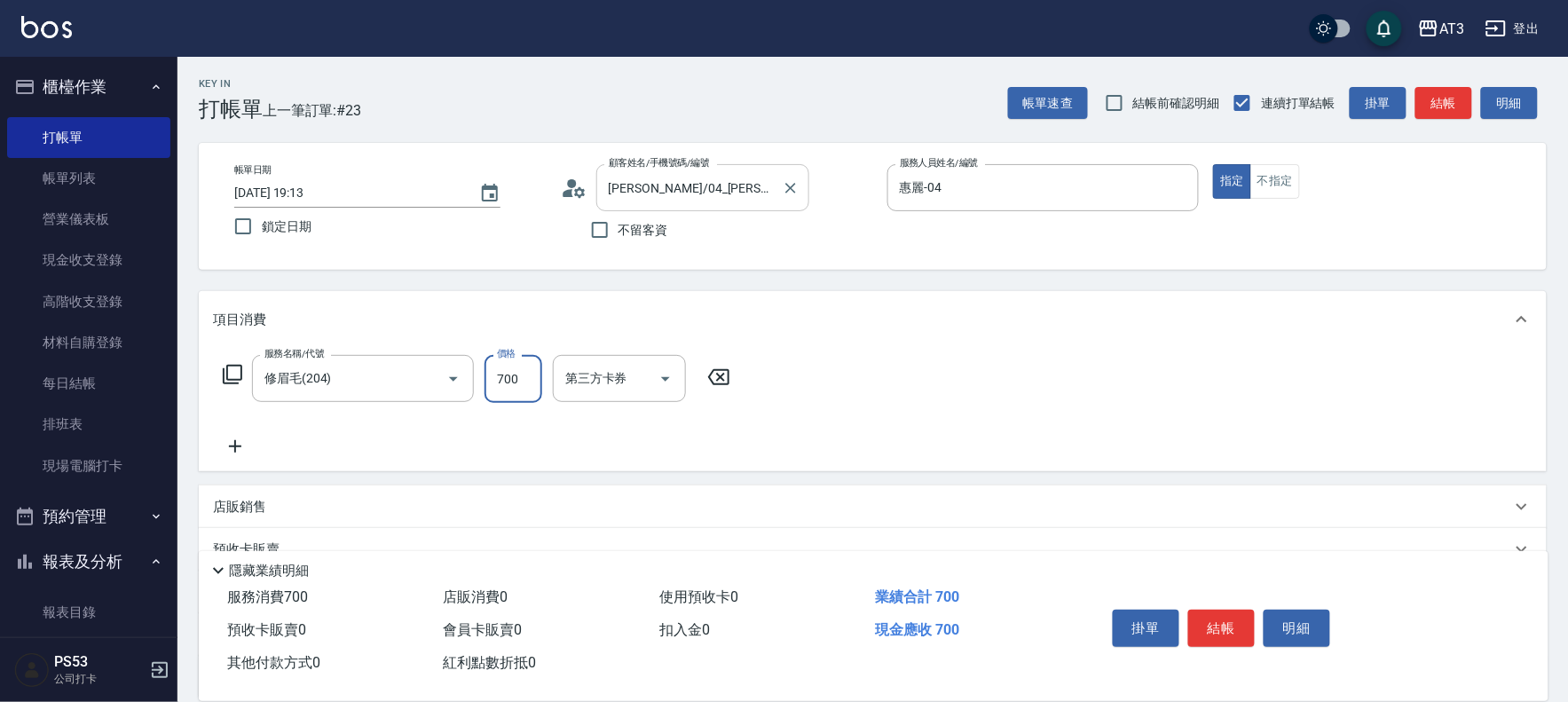
type input "700"
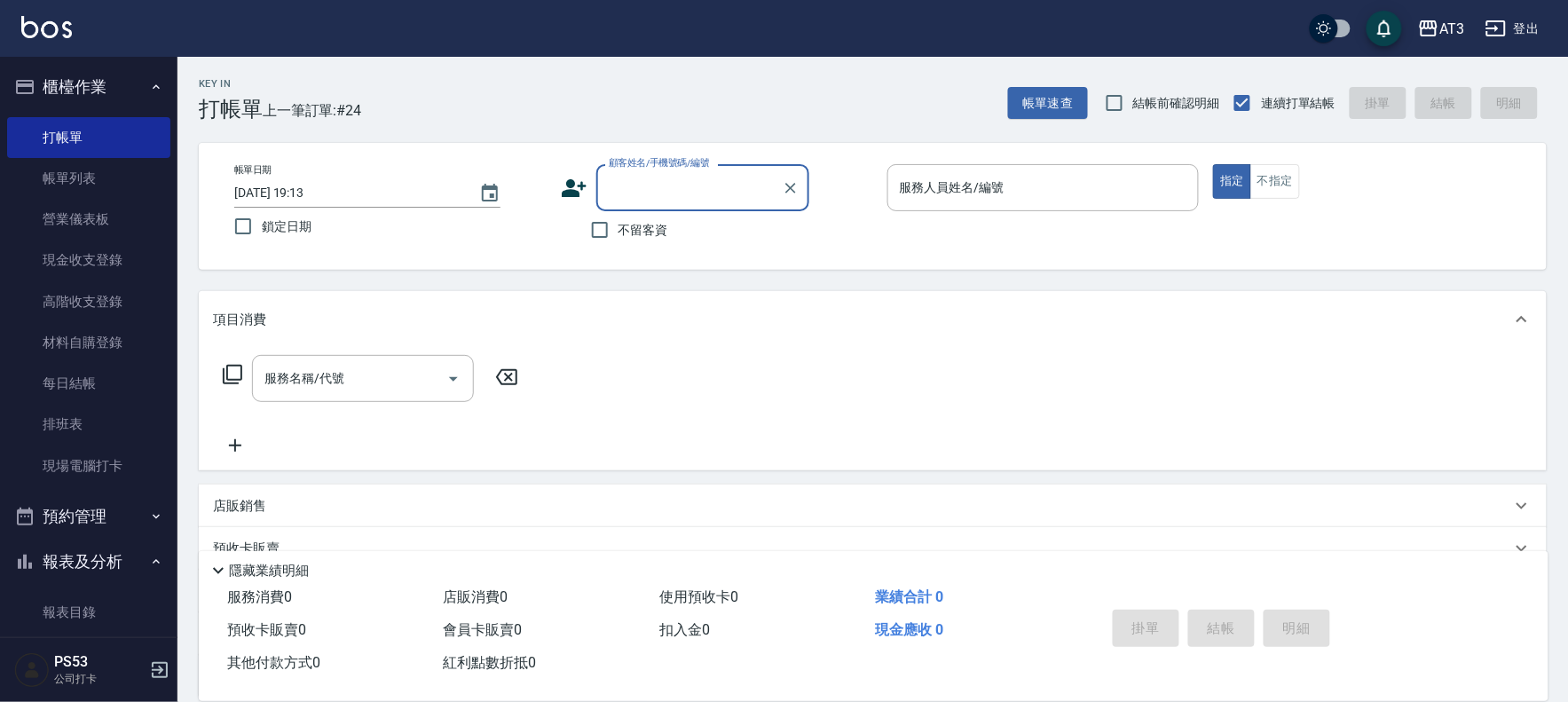
click at [563, 183] on icon at bounding box center [575, 188] width 27 height 27
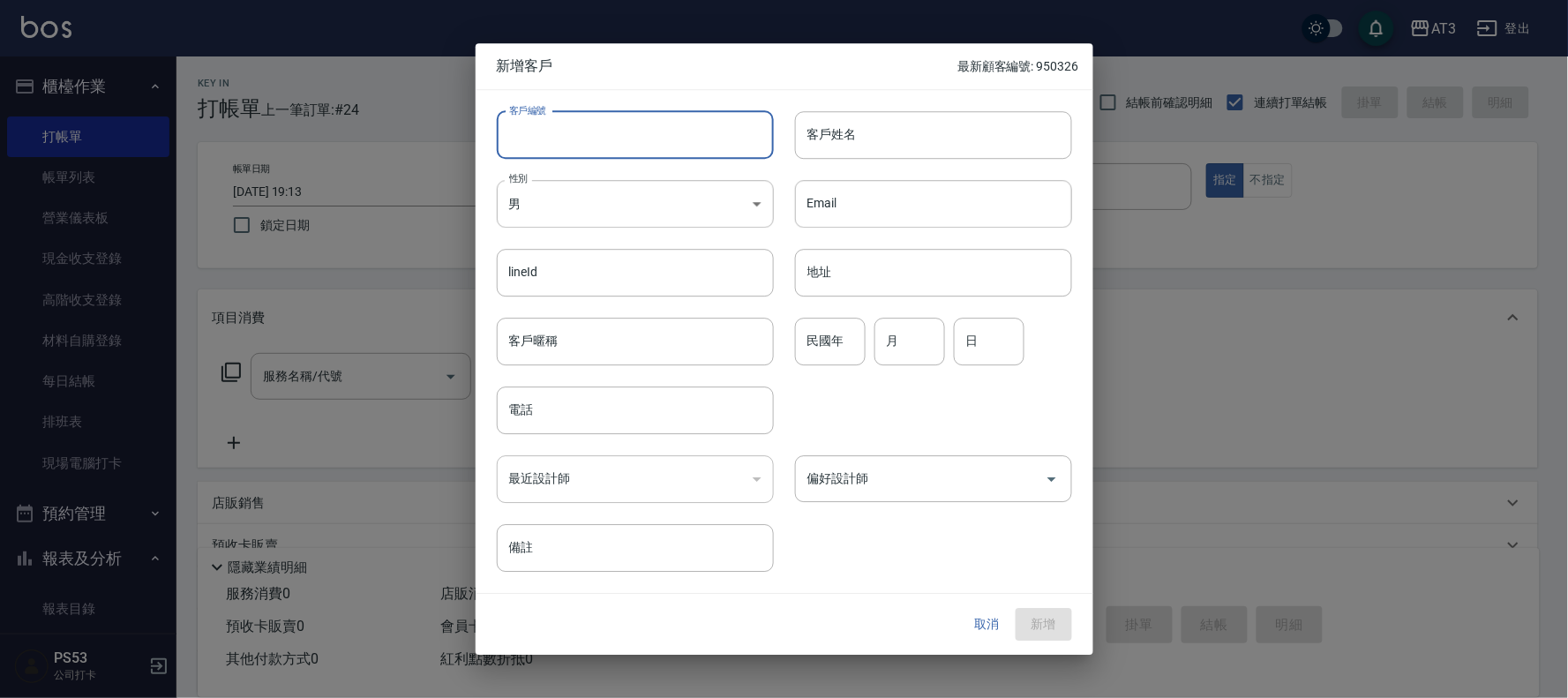
click at [579, 132] on input "客戶編號" at bounding box center [634, 135] width 277 height 47
type input "830112-1"
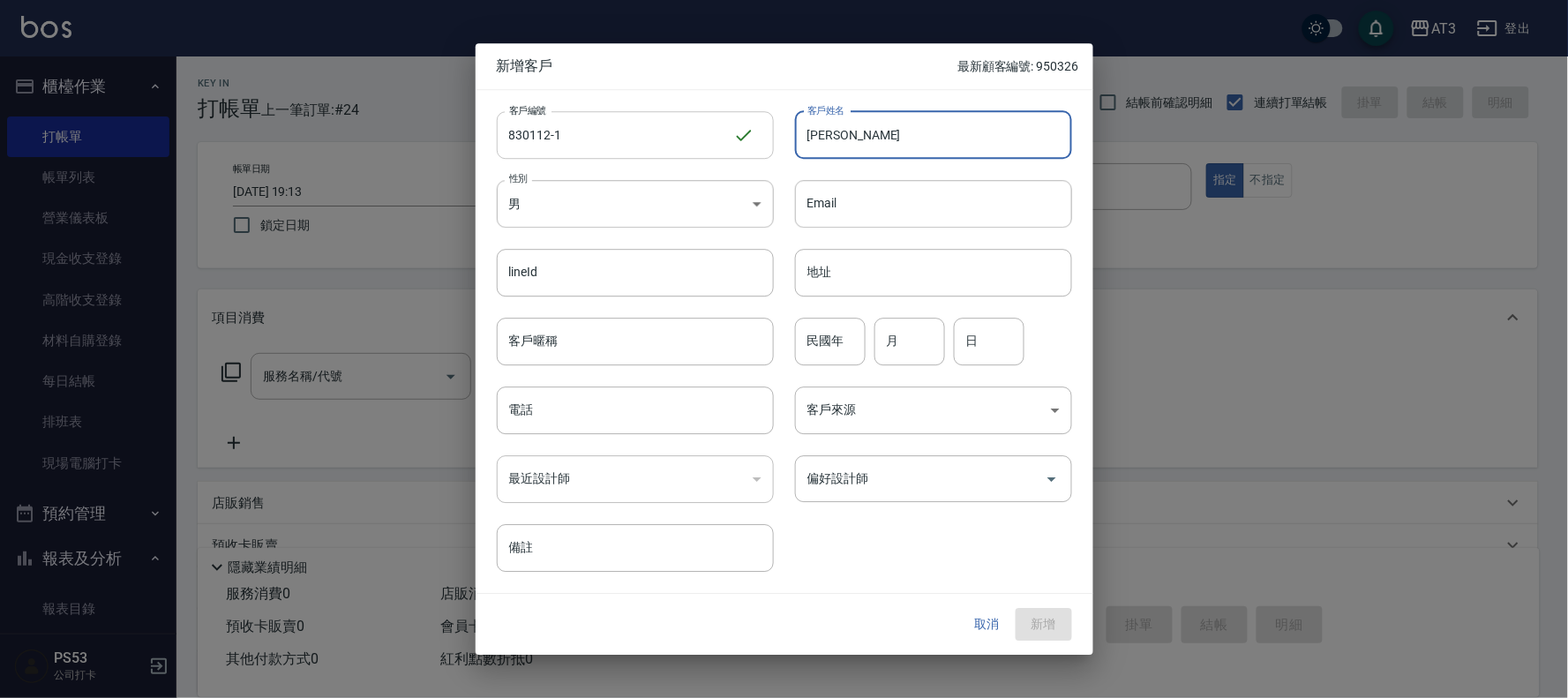
type input "杜廷瑋"
type input "83"
type input "01"
type input "12"
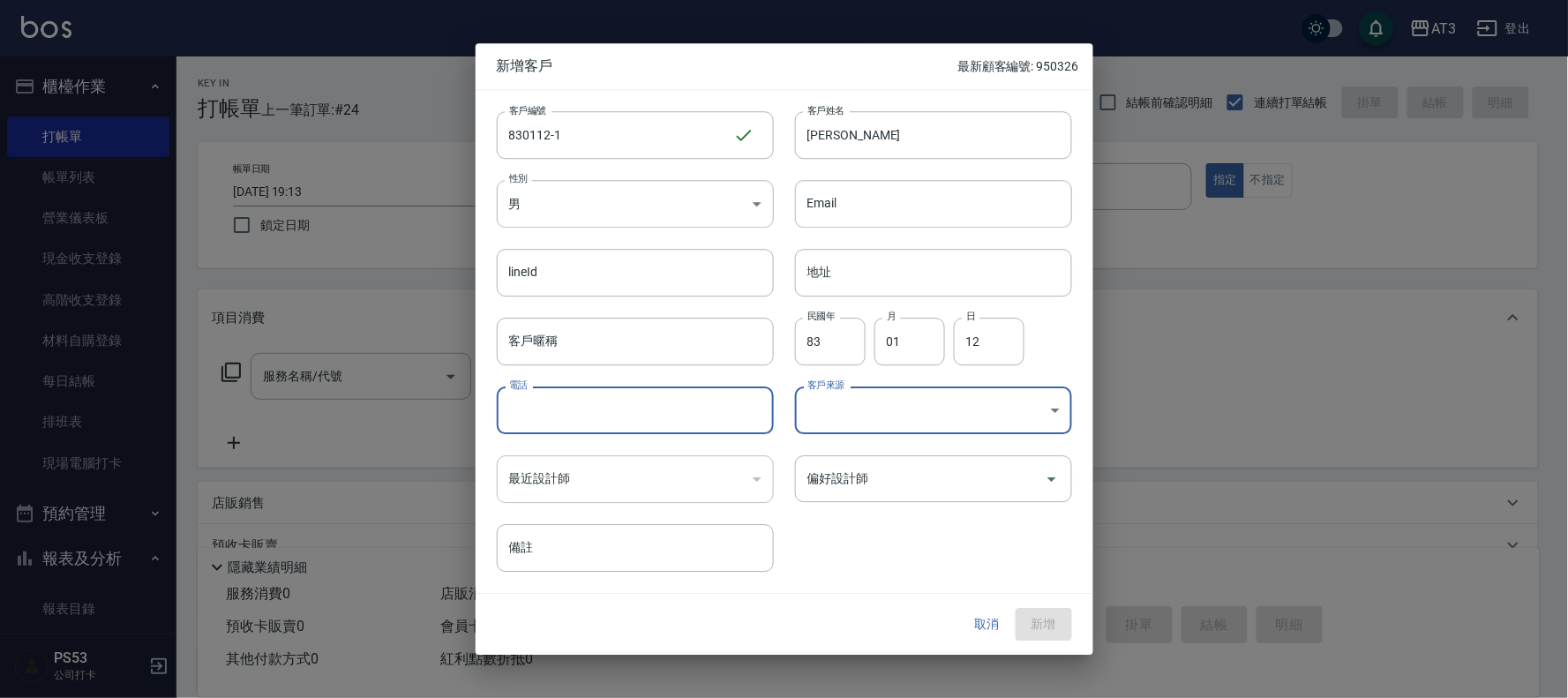
click at [600, 408] on input "電話" at bounding box center [634, 410] width 277 height 47
type input "0983098917"
click at [1030, 611] on button "新增" at bounding box center [1044, 625] width 57 height 33
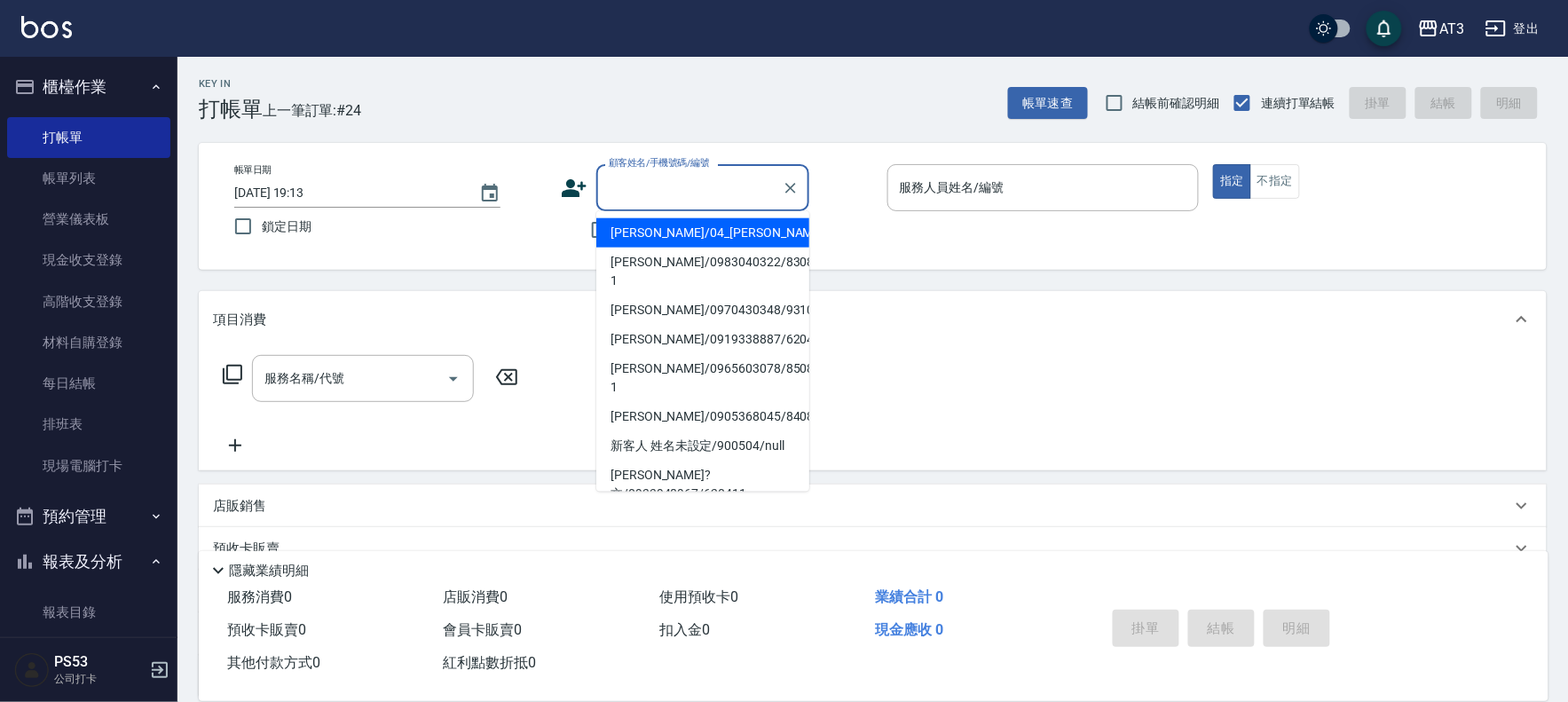
click at [728, 191] on input "顧客姓名/手機號碼/編號" at bounding box center [689, 187] width 170 height 31
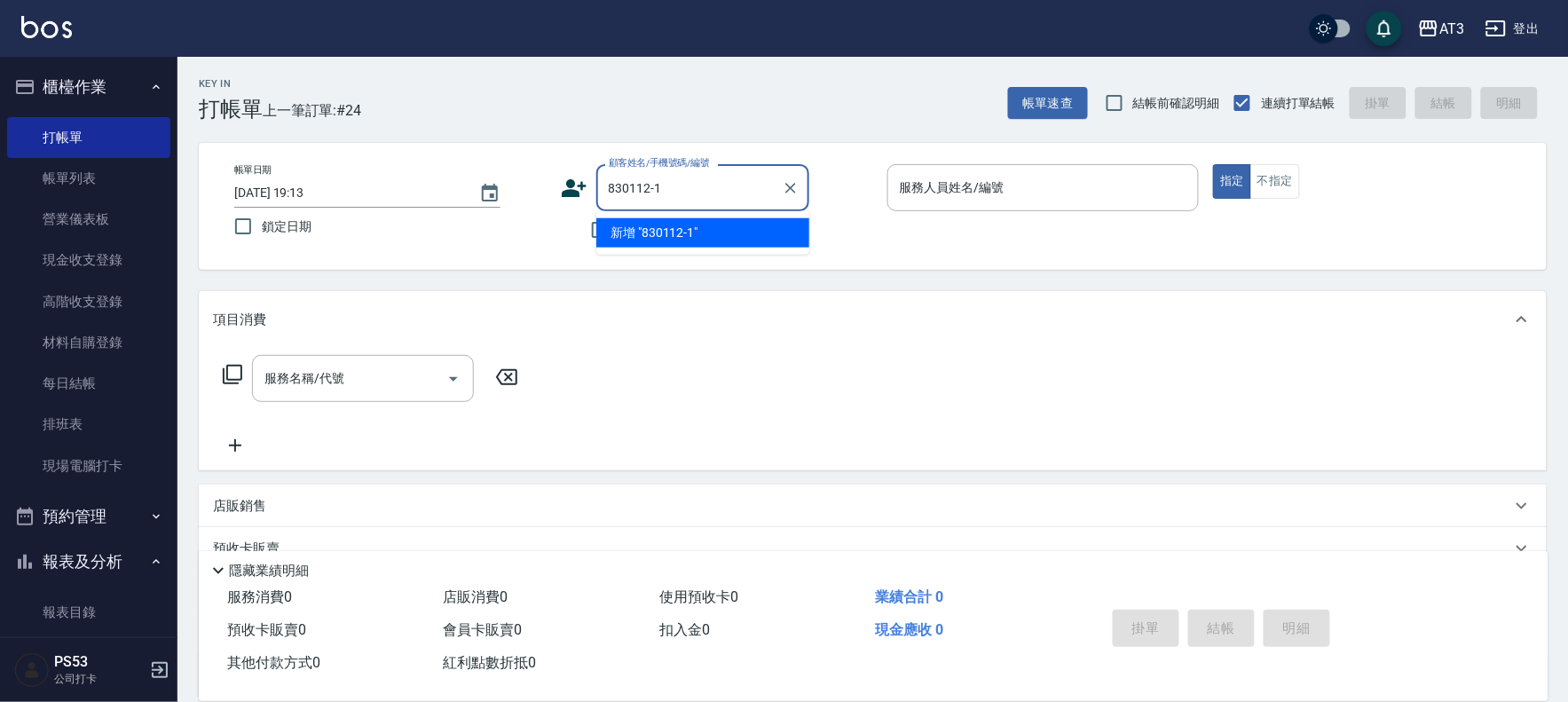
type input "830112-1"
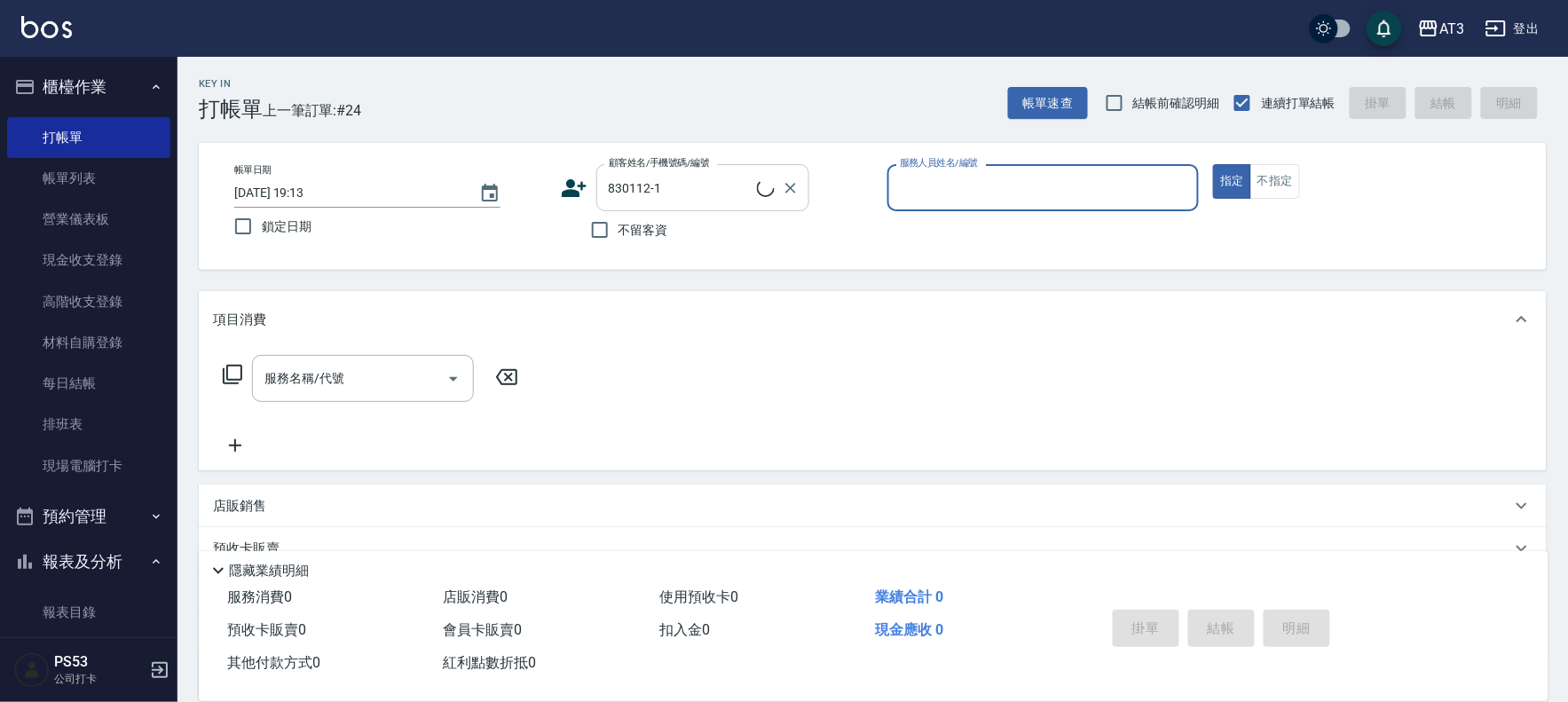
type input "5"
type input "杜廷瑋/0983098917/830112-1"
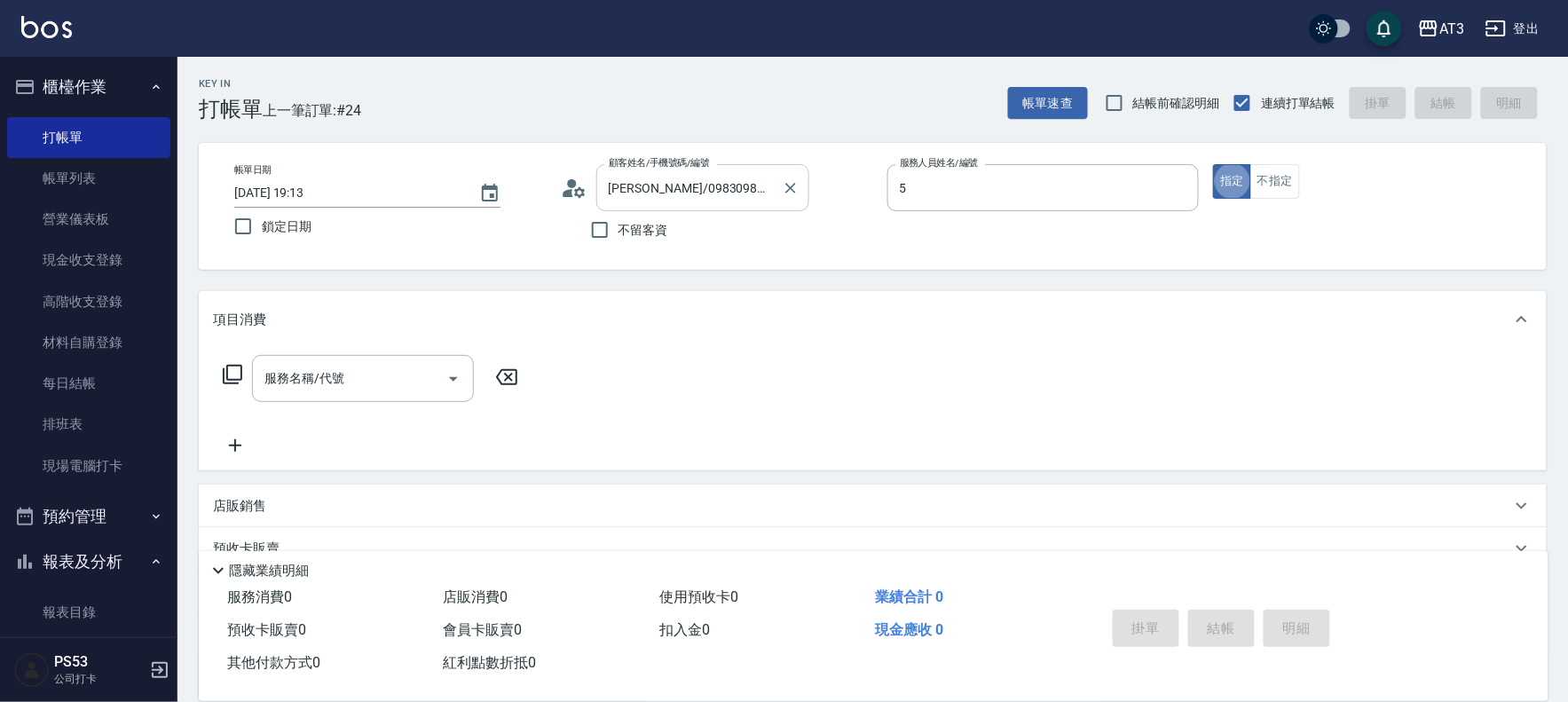
type input "淑文-5"
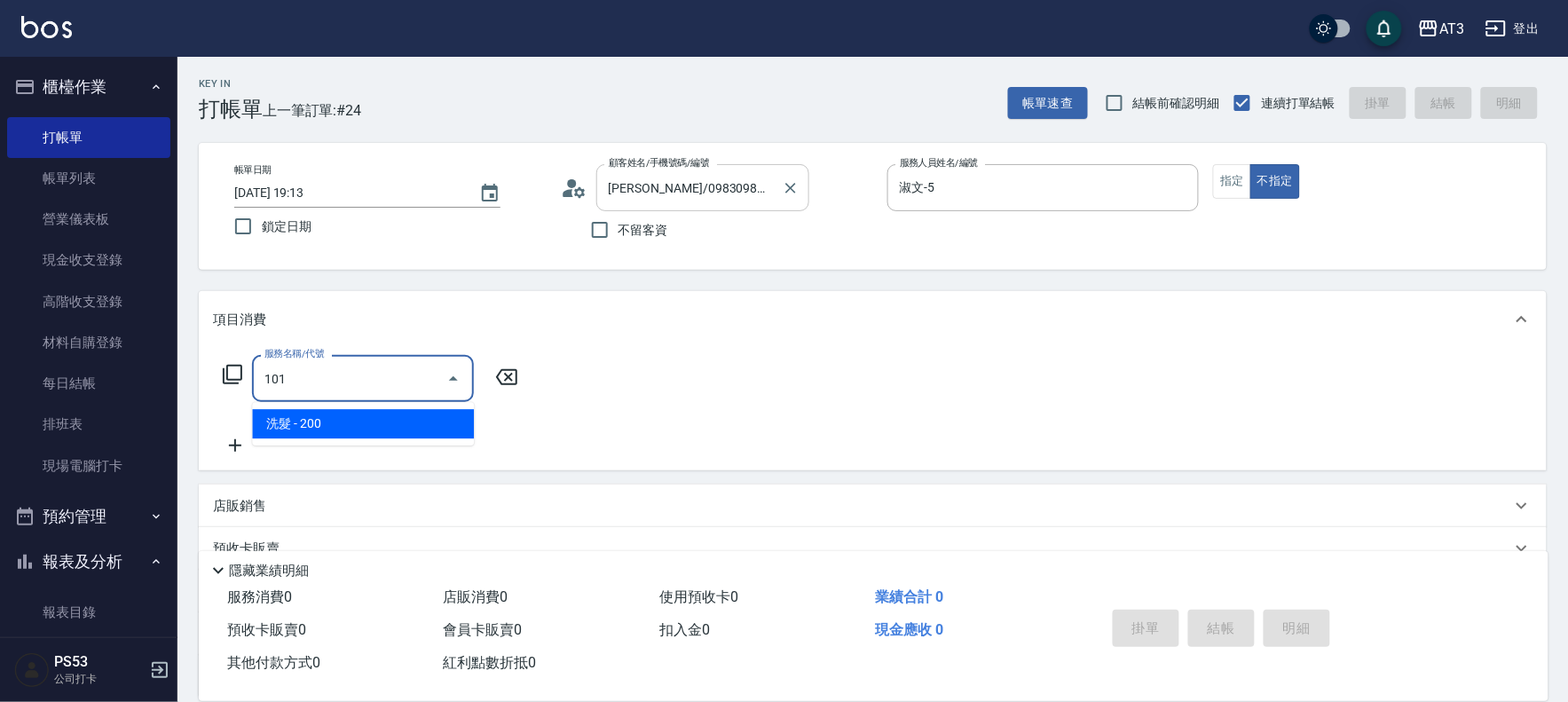
type input "洗髮(101)"
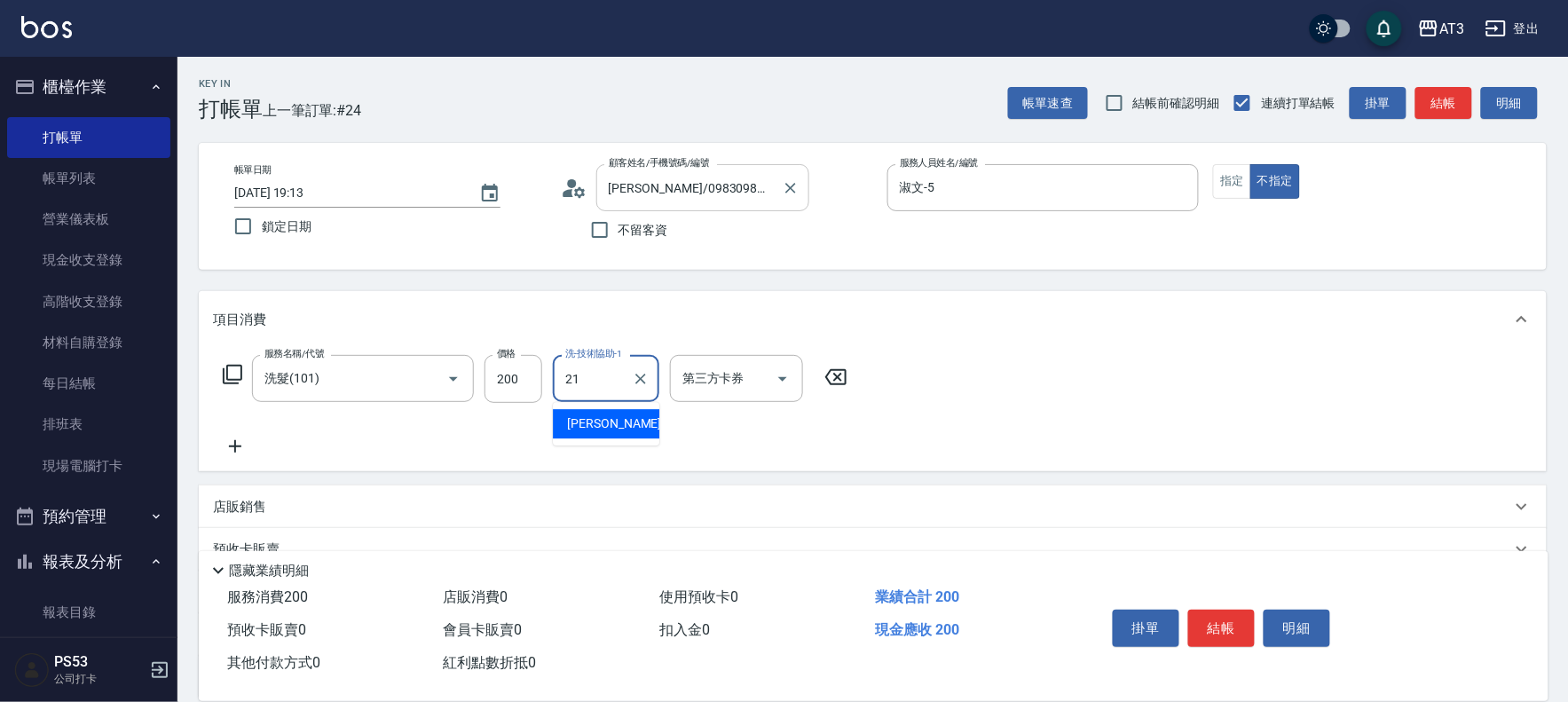
type input "珺珺-21"
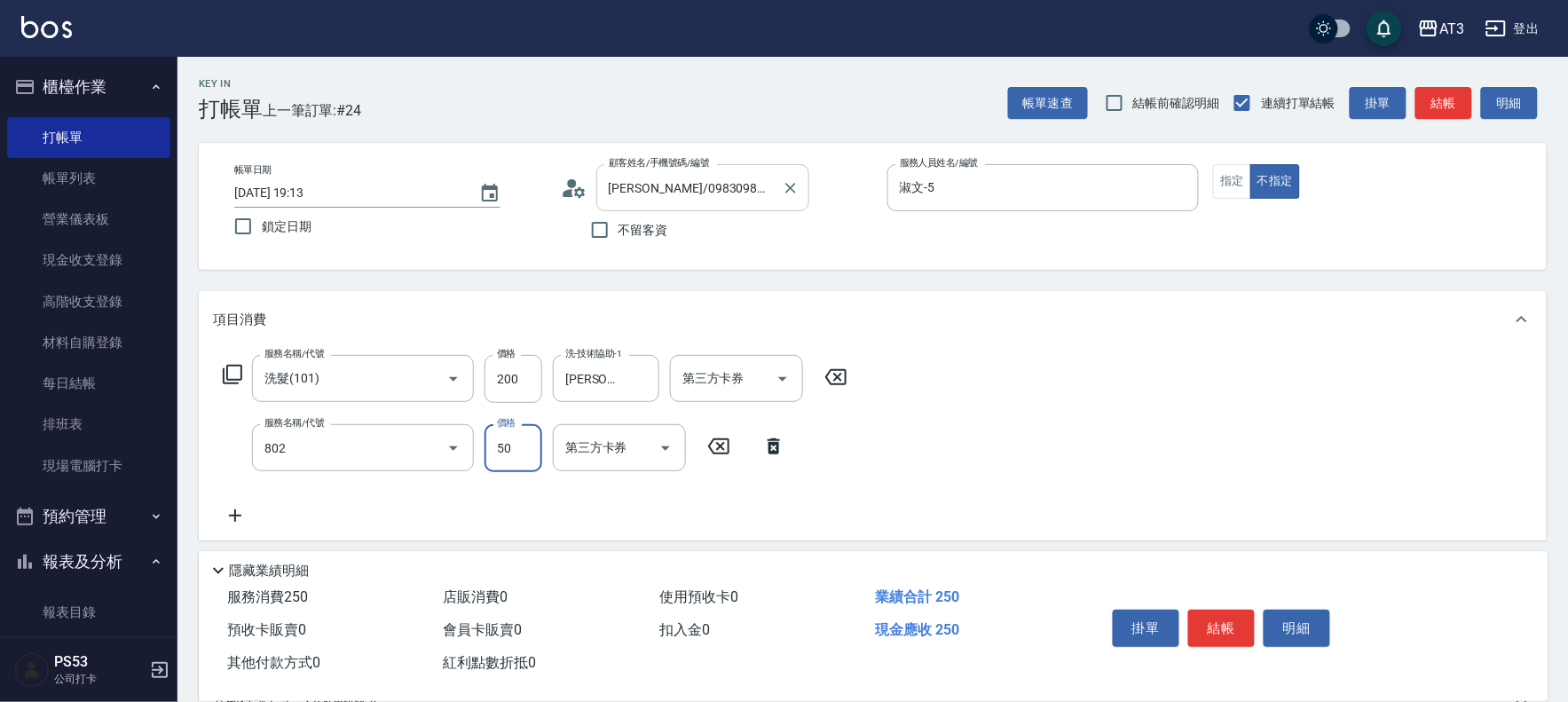
type input "潤絲/加精油(802)"
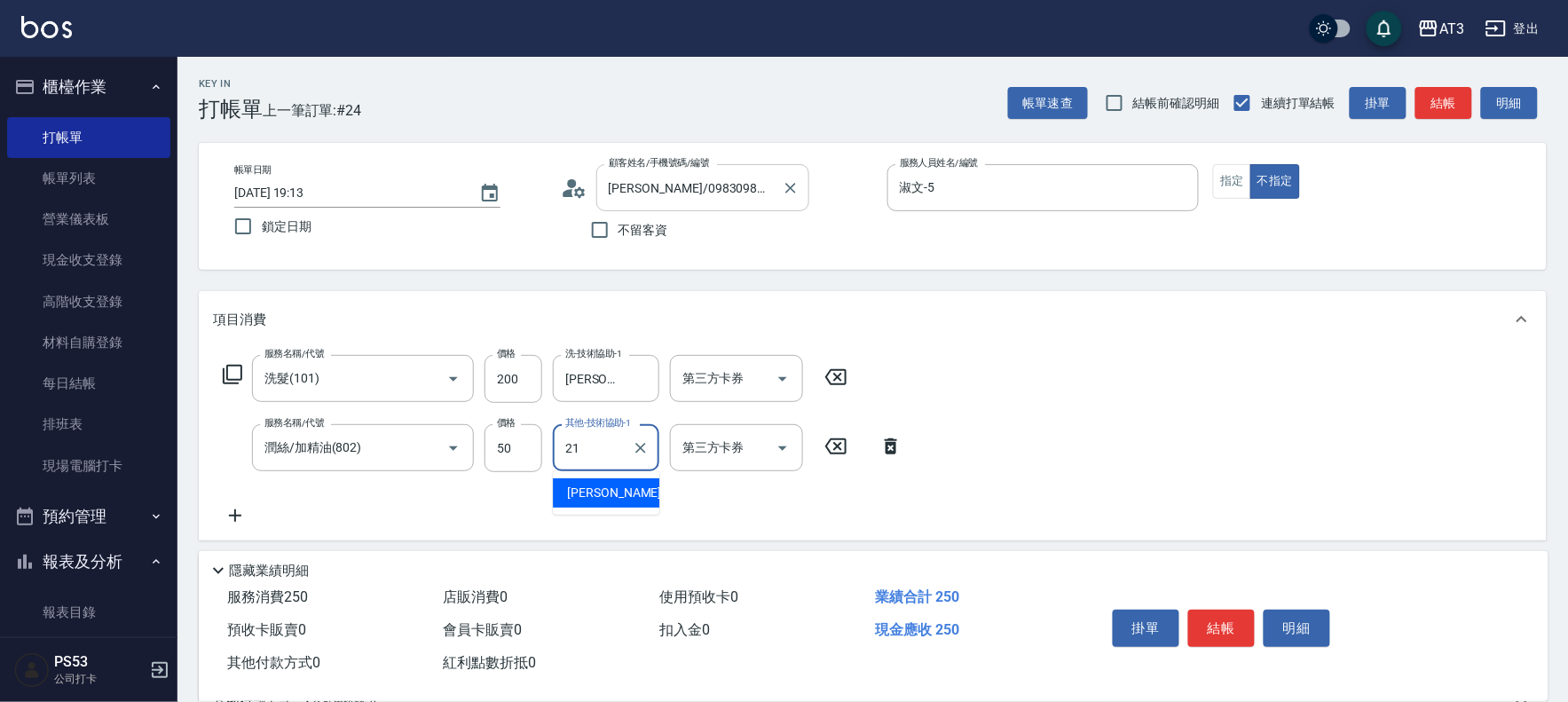
type input "珺珺-21"
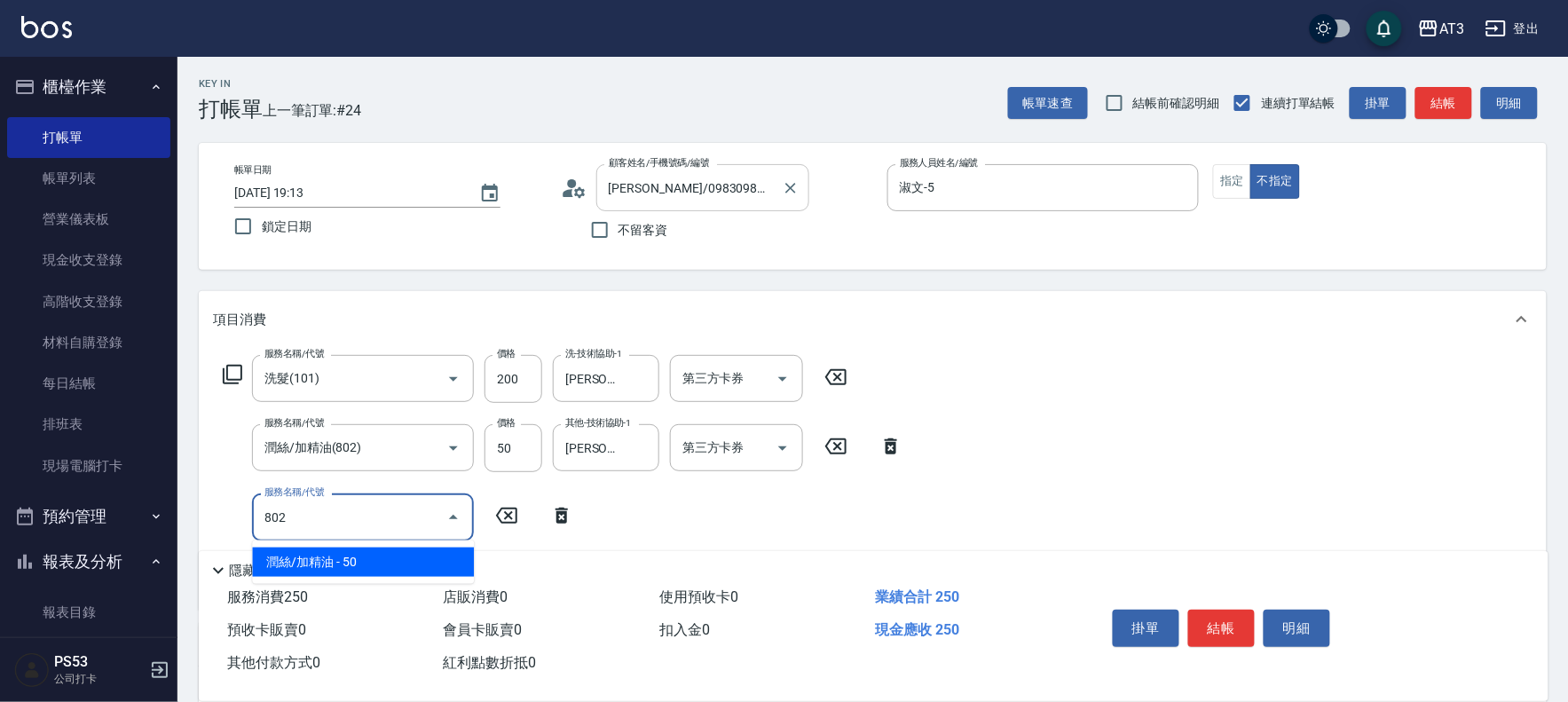
type input "潤絲/加精油(802)"
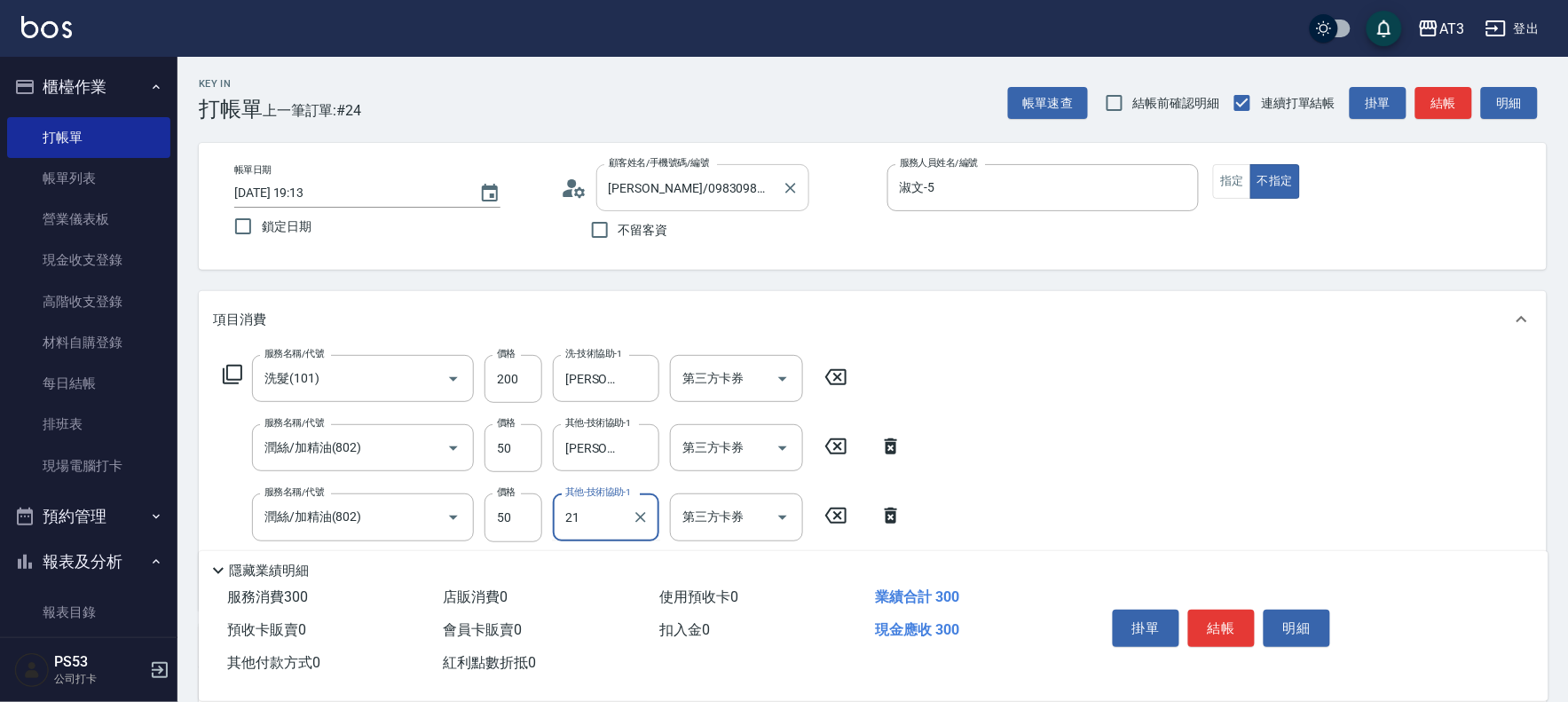
type input "珺珺-21"
type input "不指定單剪(202)"
click at [571, 188] on icon at bounding box center [575, 188] width 27 height 27
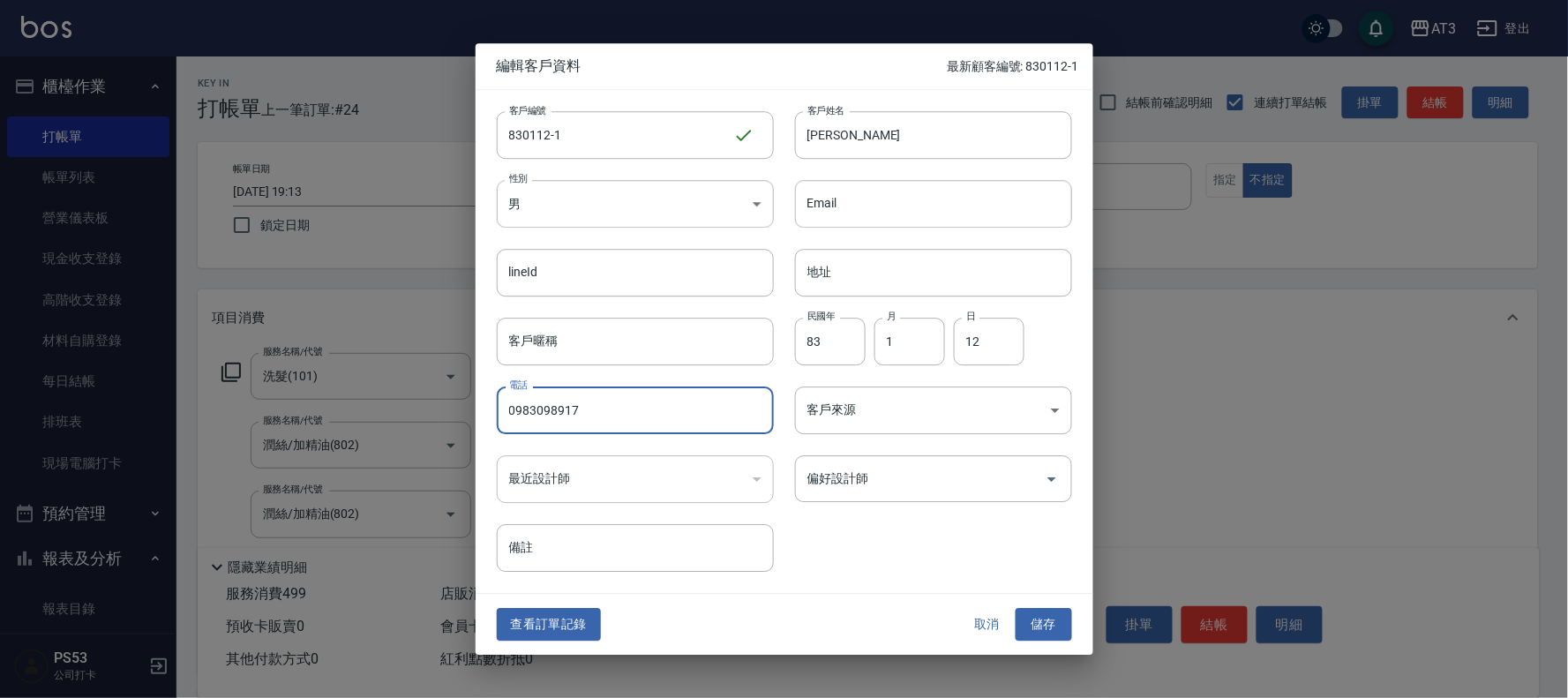
drag, startPoint x: 540, startPoint y: 412, endPoint x: 447, endPoint y: 421, distance: 93.4
click at [447, 421] on div "編輯客戶資料 最新顧客編號: 830112-1 客戶編號 830112-1 ​ 客戶編號 客戶姓名 杜廷瑋 客戶姓名 性別 男 MALE 性別 Email E…" at bounding box center [784, 349] width 1568 height 698
type input "0983398015"
click at [1039, 618] on button "儲存" at bounding box center [1044, 625] width 57 height 33
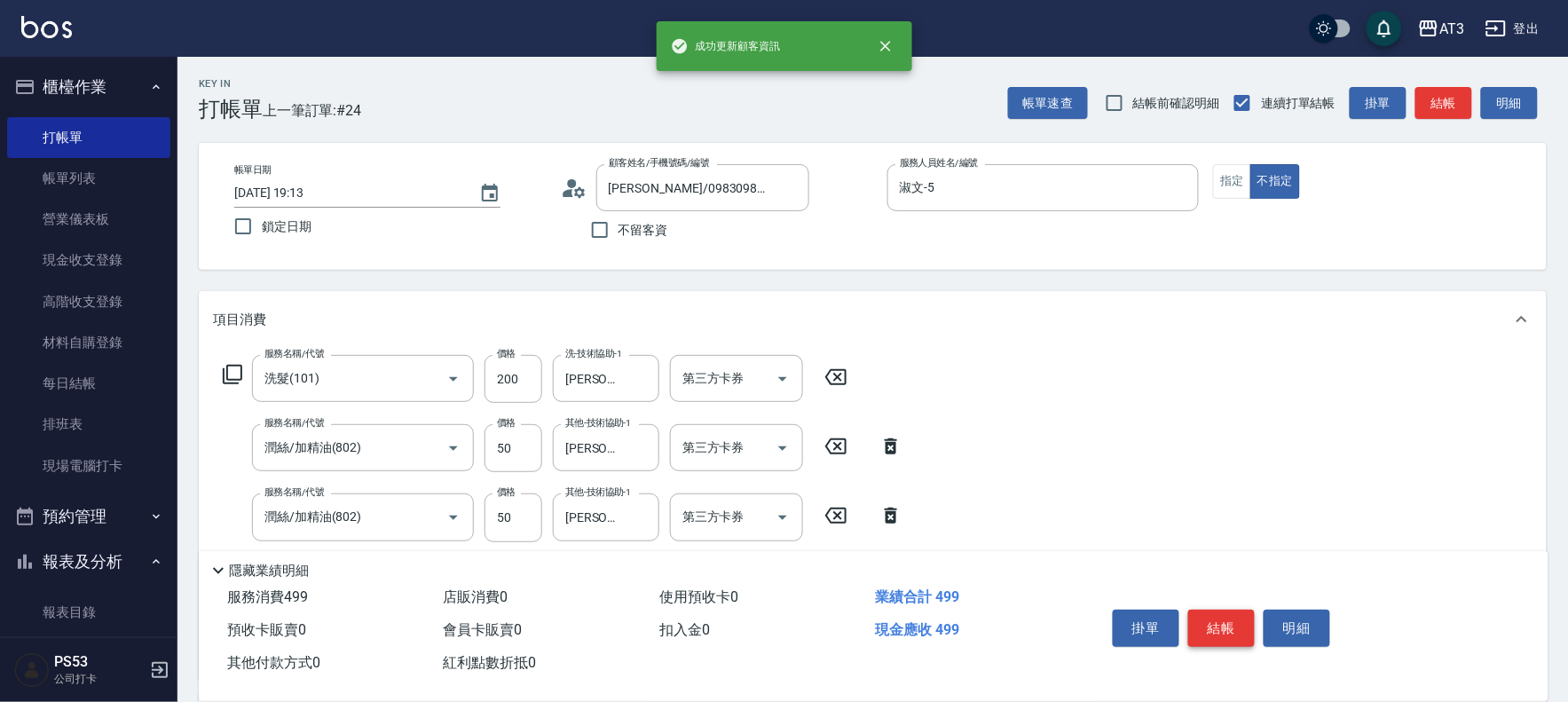
click at [1239, 634] on button "結帳" at bounding box center [1221, 628] width 66 height 37
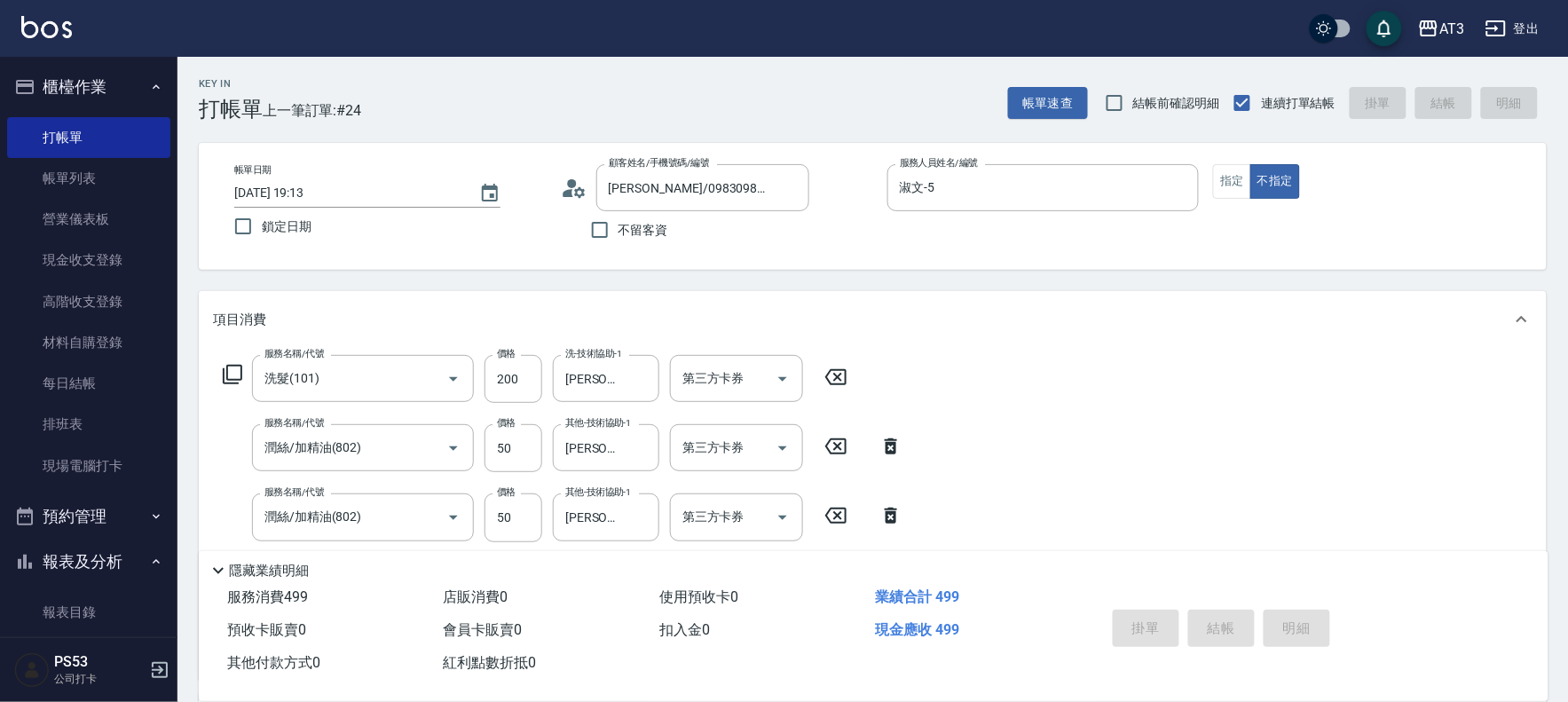
type input "2025/10/04 19:38"
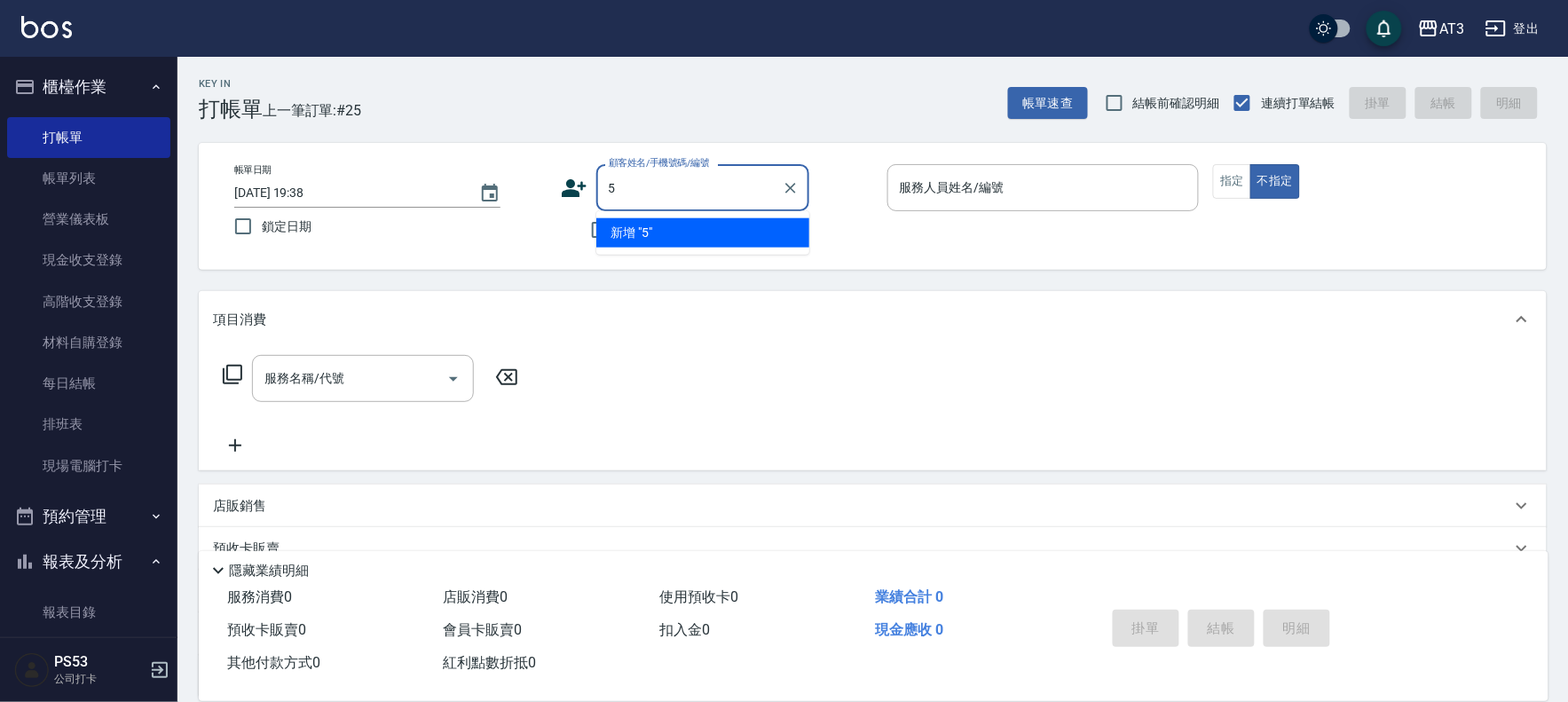
type input "5"
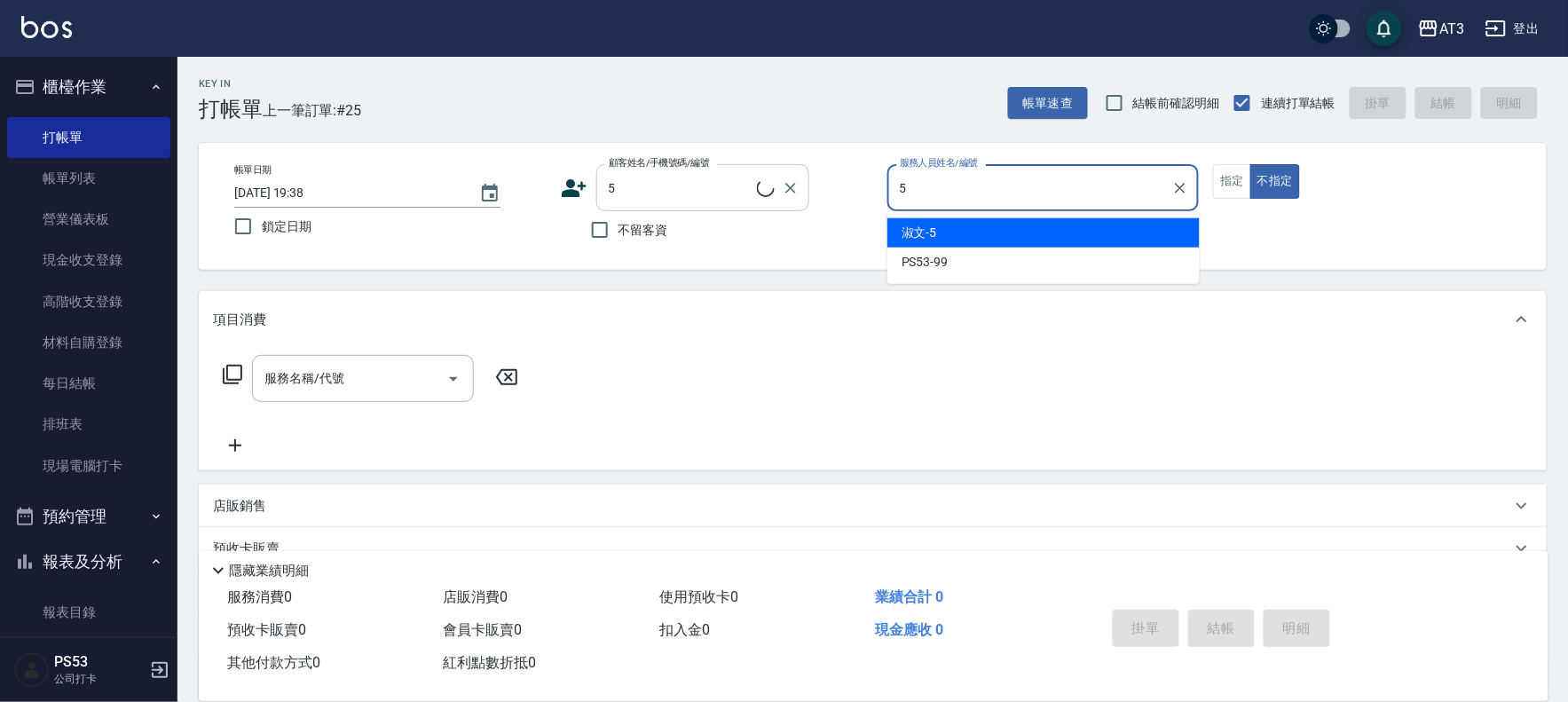
type input "5"
type button "false"
type input "淑文-5"
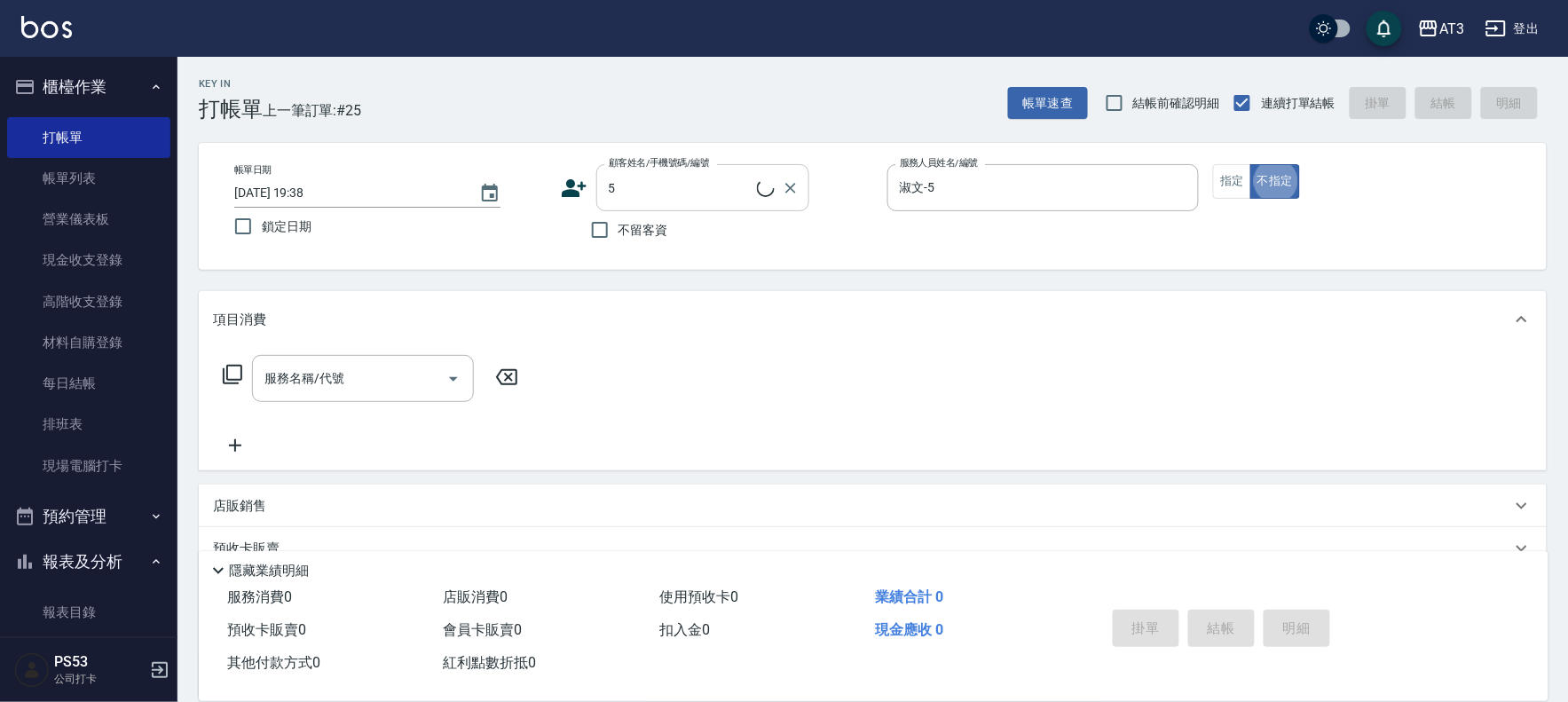
type input "5/0902352118/5"
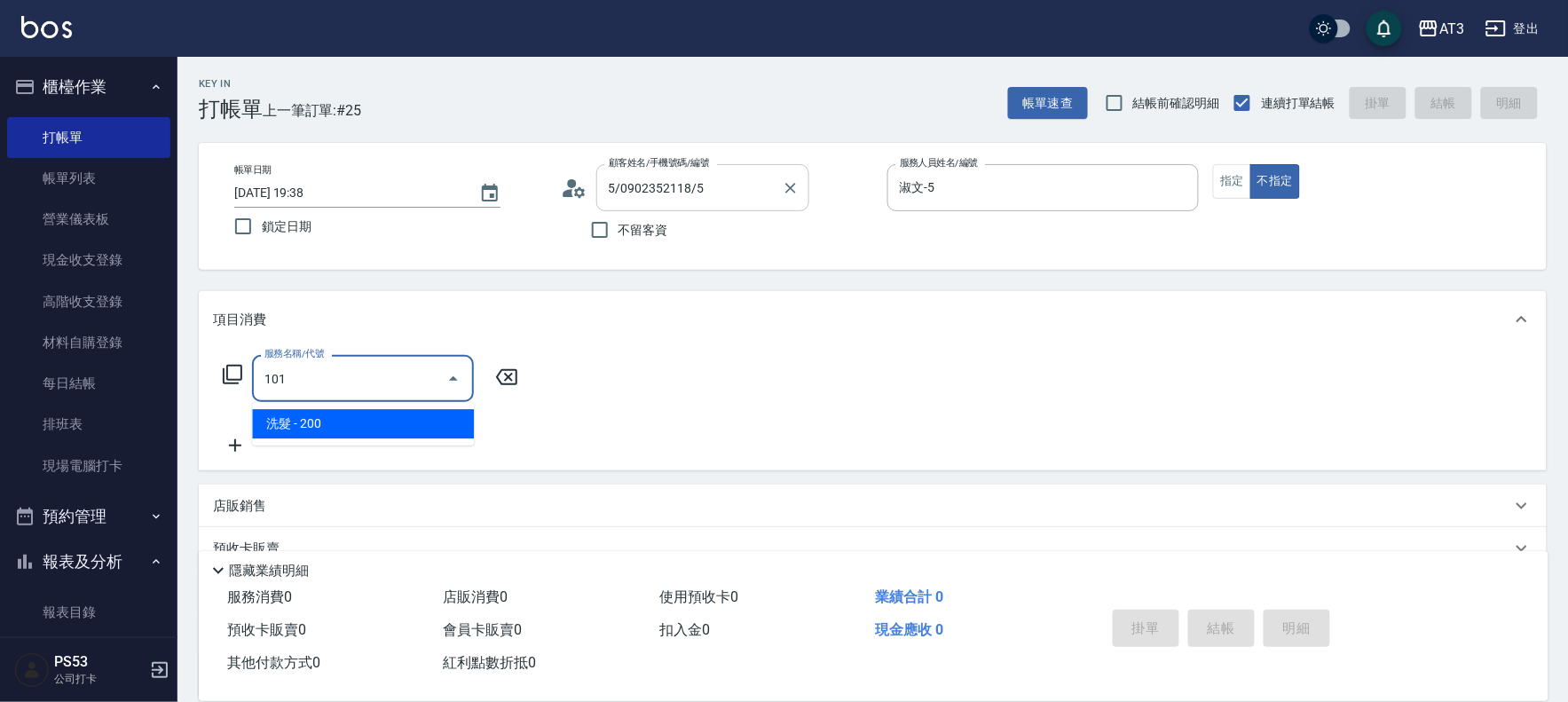
type input "洗髮(101)"
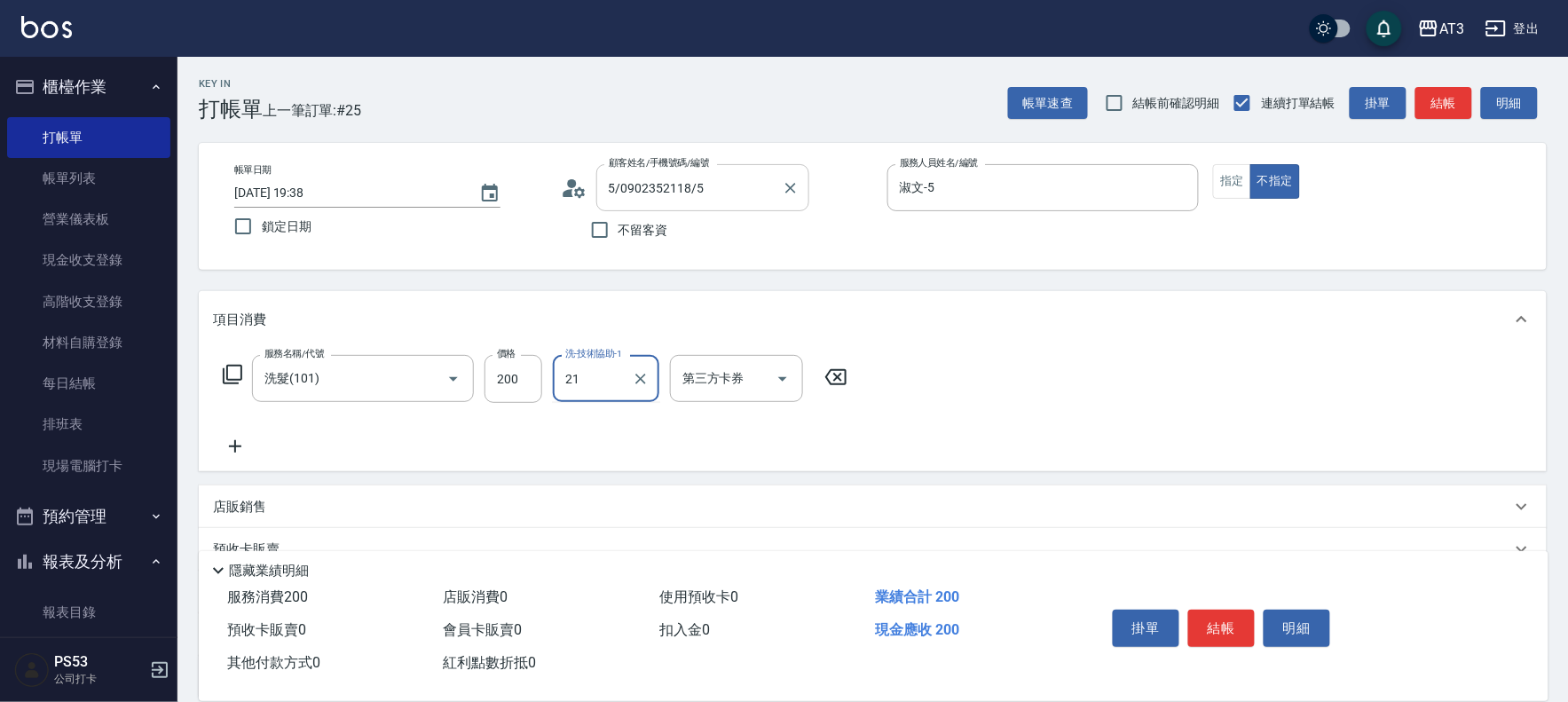
type input "珺珺-21"
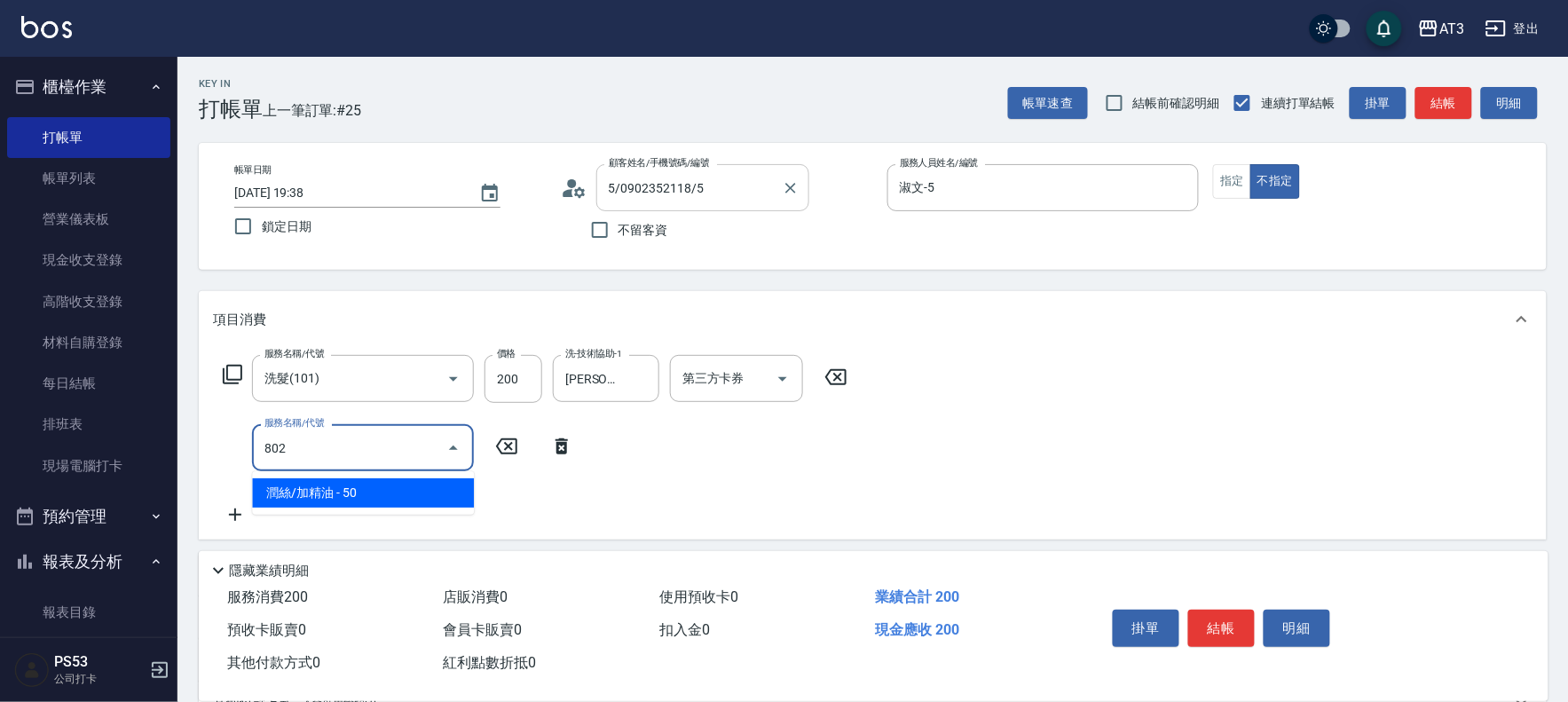
type input "潤絲/加精油(802)"
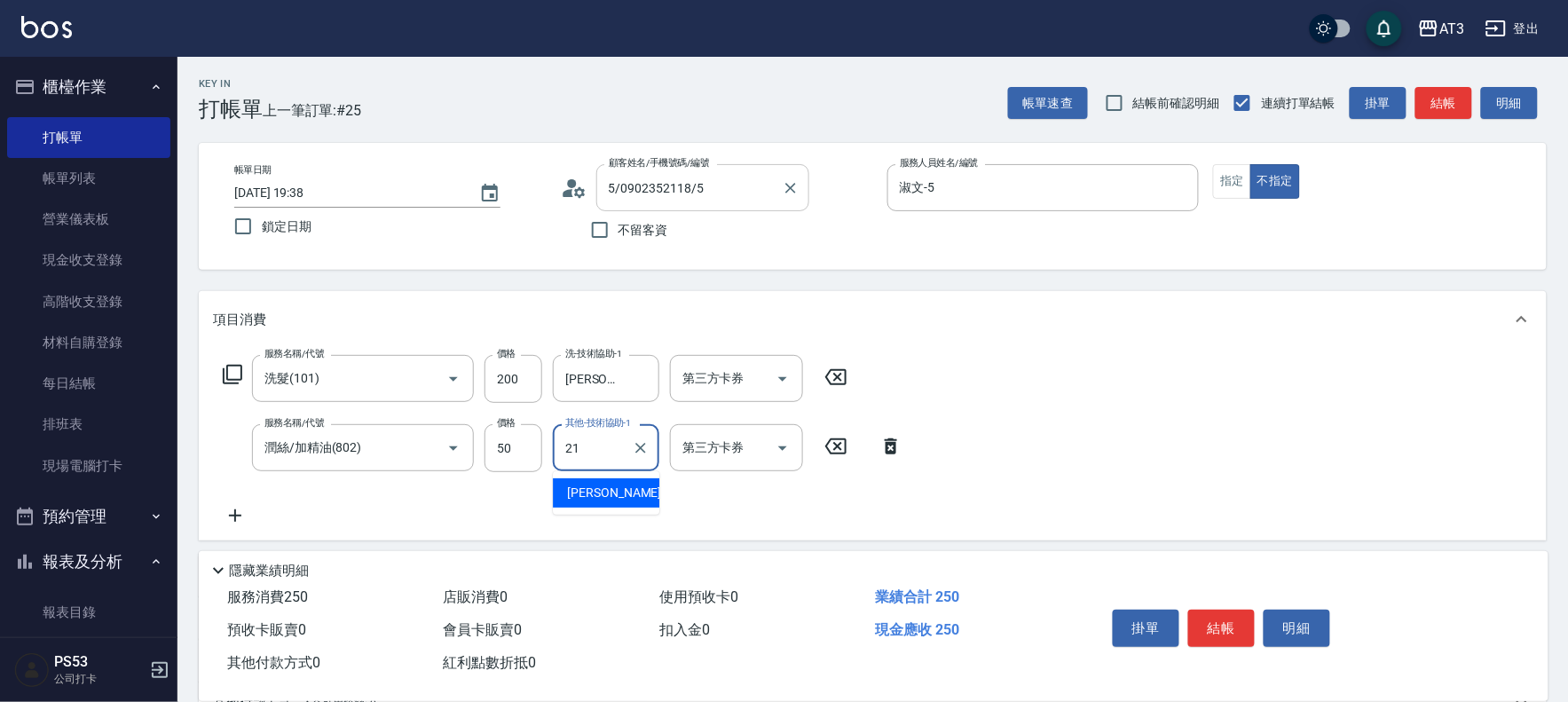
type input "珺珺-21"
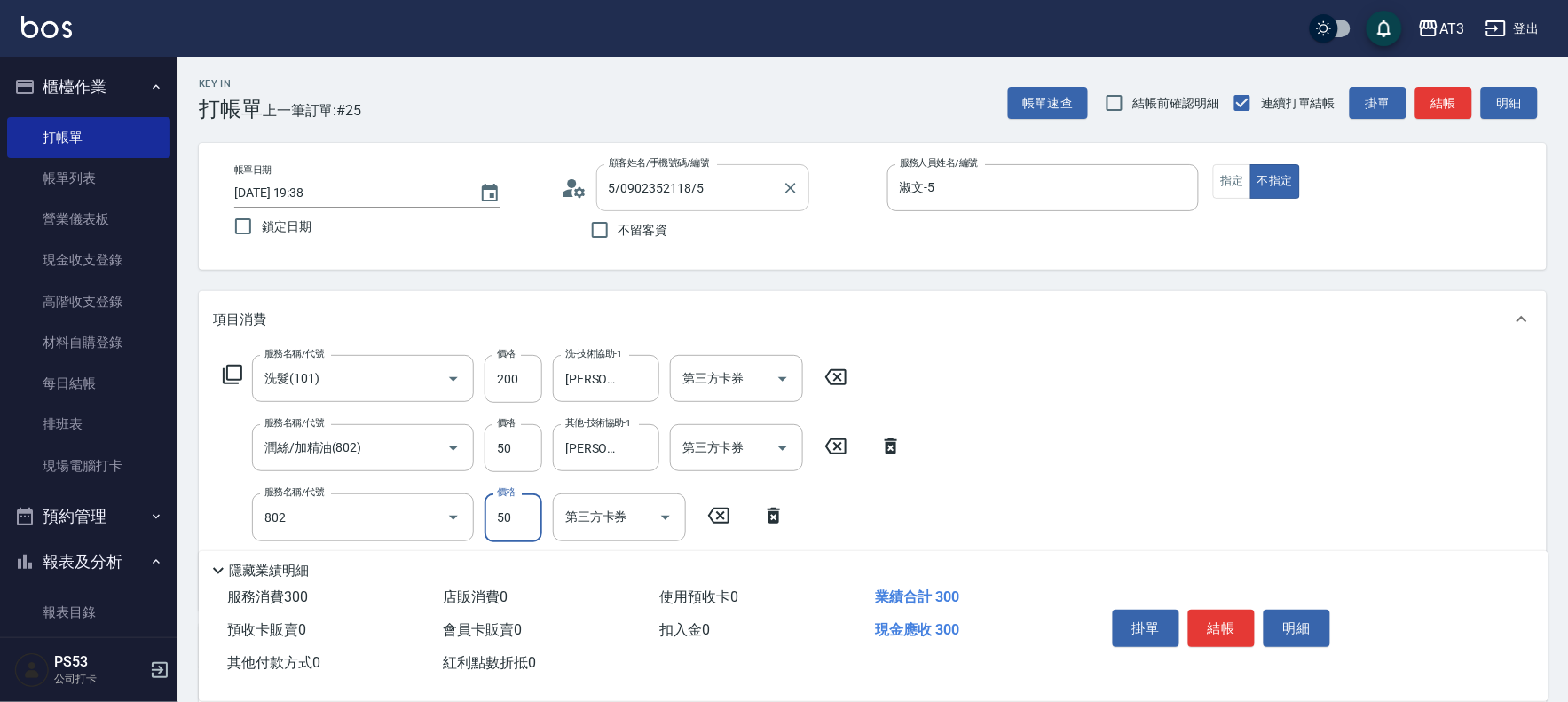
type input "潤絲/加精油(802)"
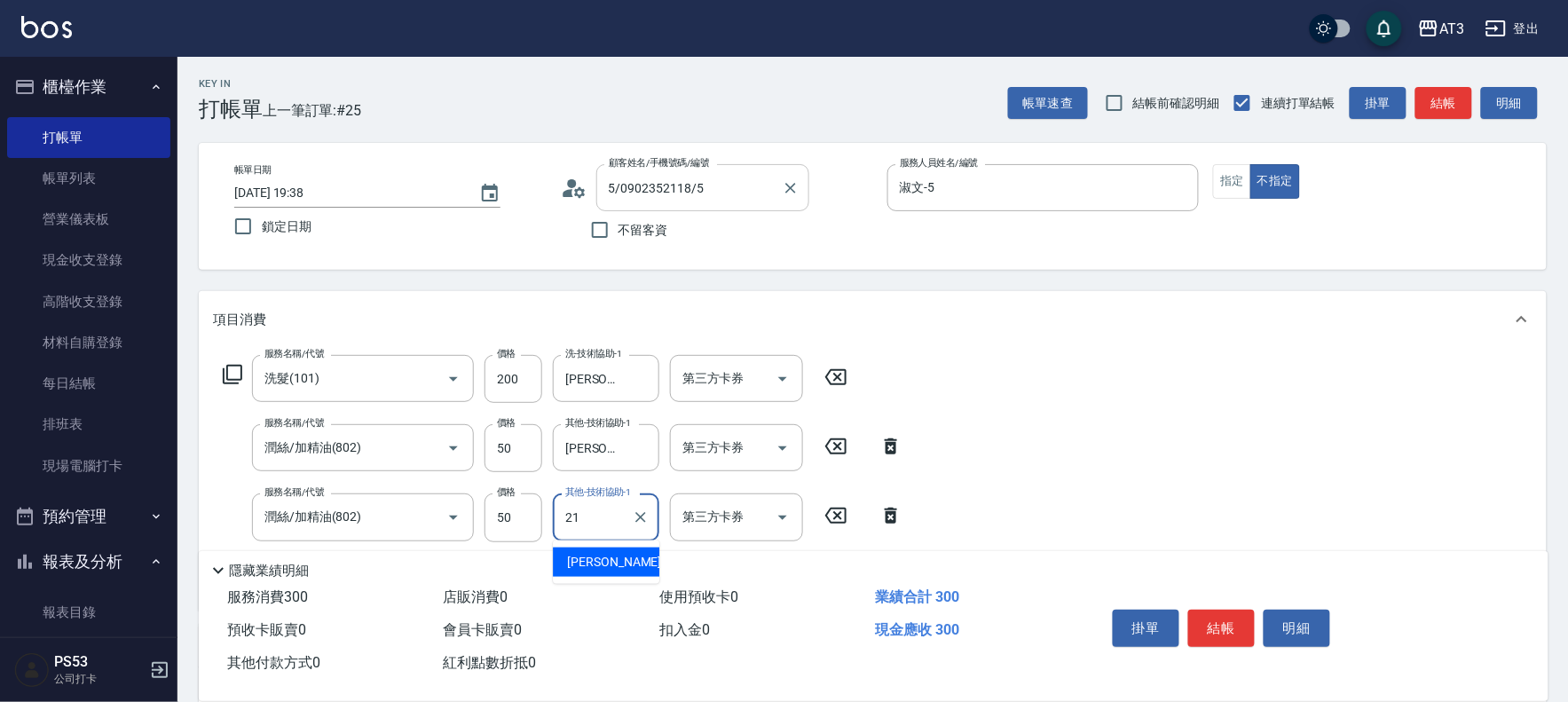
type input "珺珺-21"
type input "潤絲(801)"
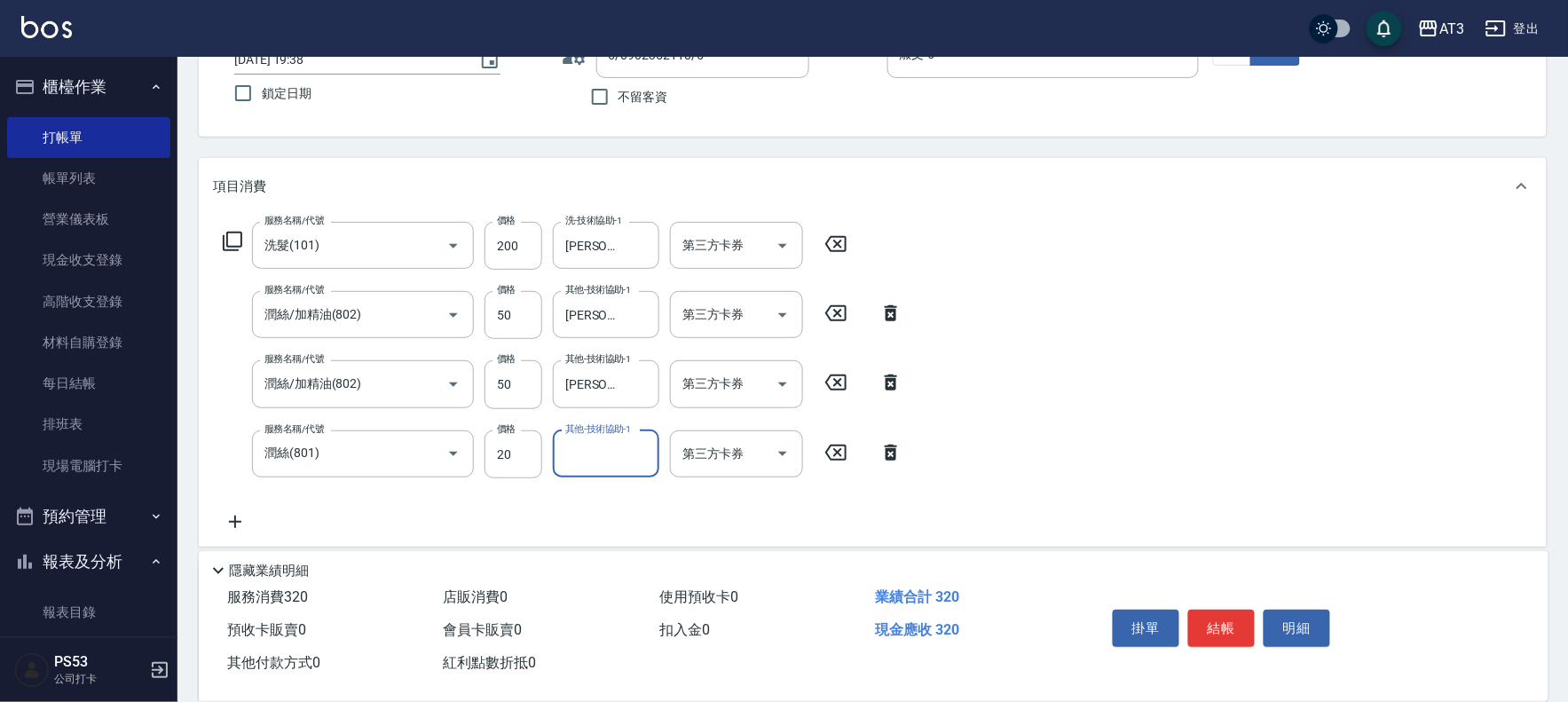
scroll to position [295, 0]
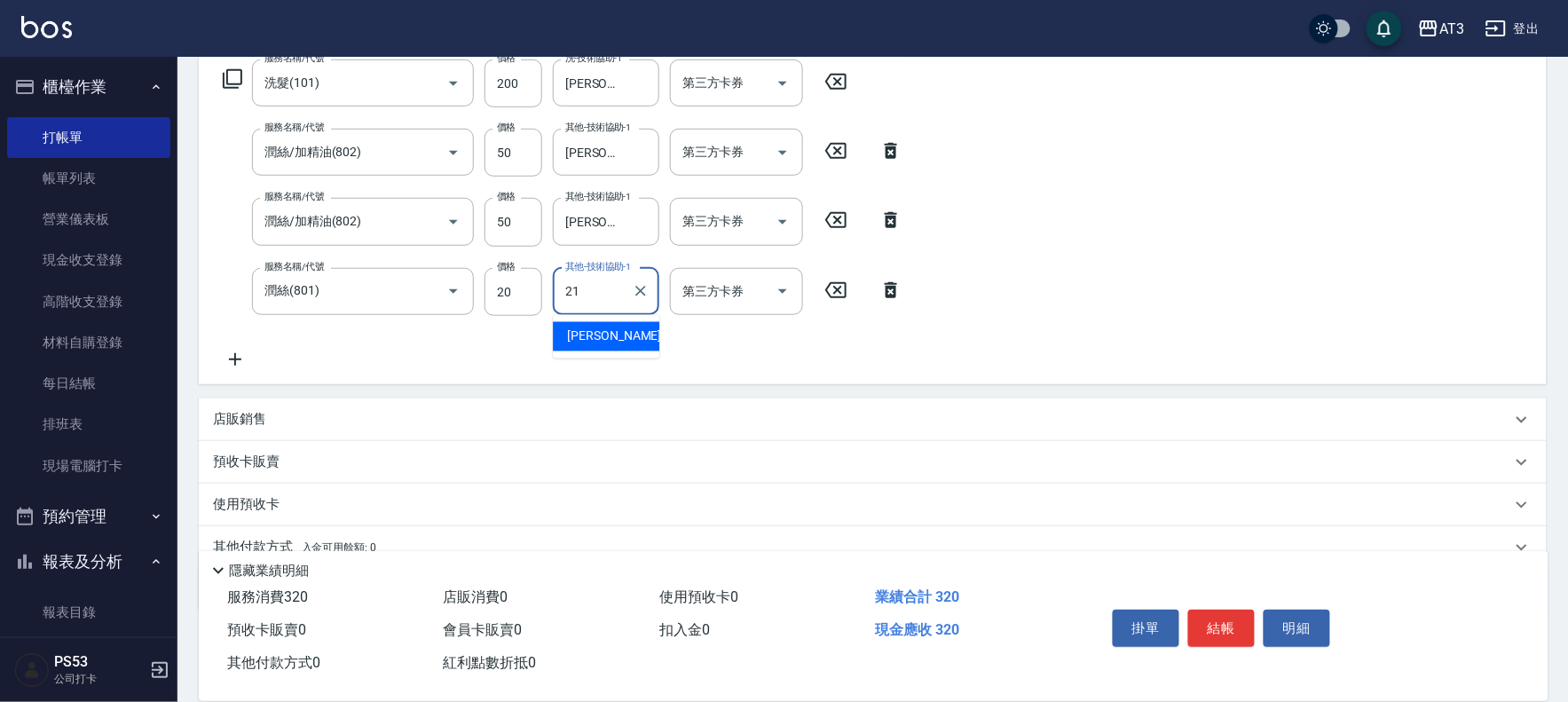
type input "珺珺-21"
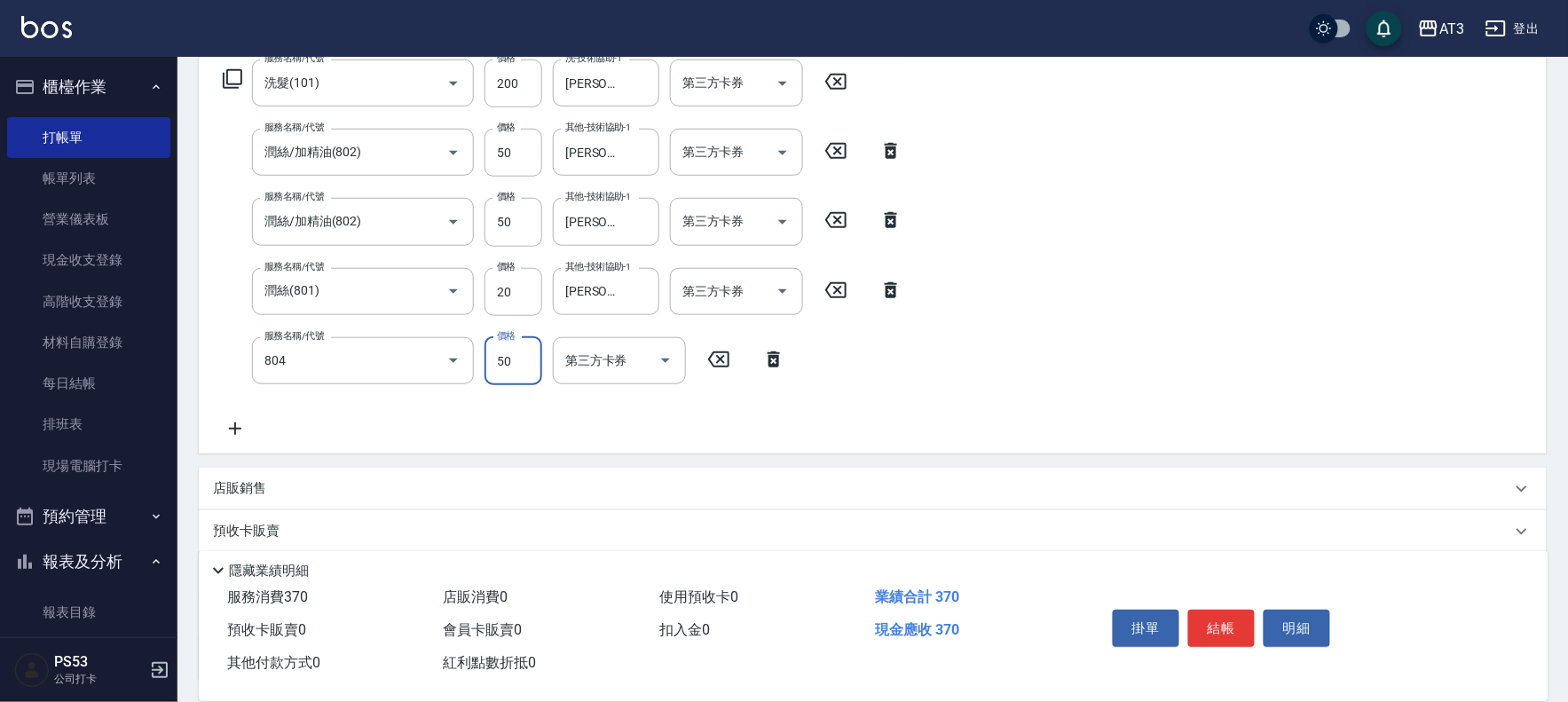
type input "吹捲/夾直/青捲/電棒/夾玉米鬚(804)"
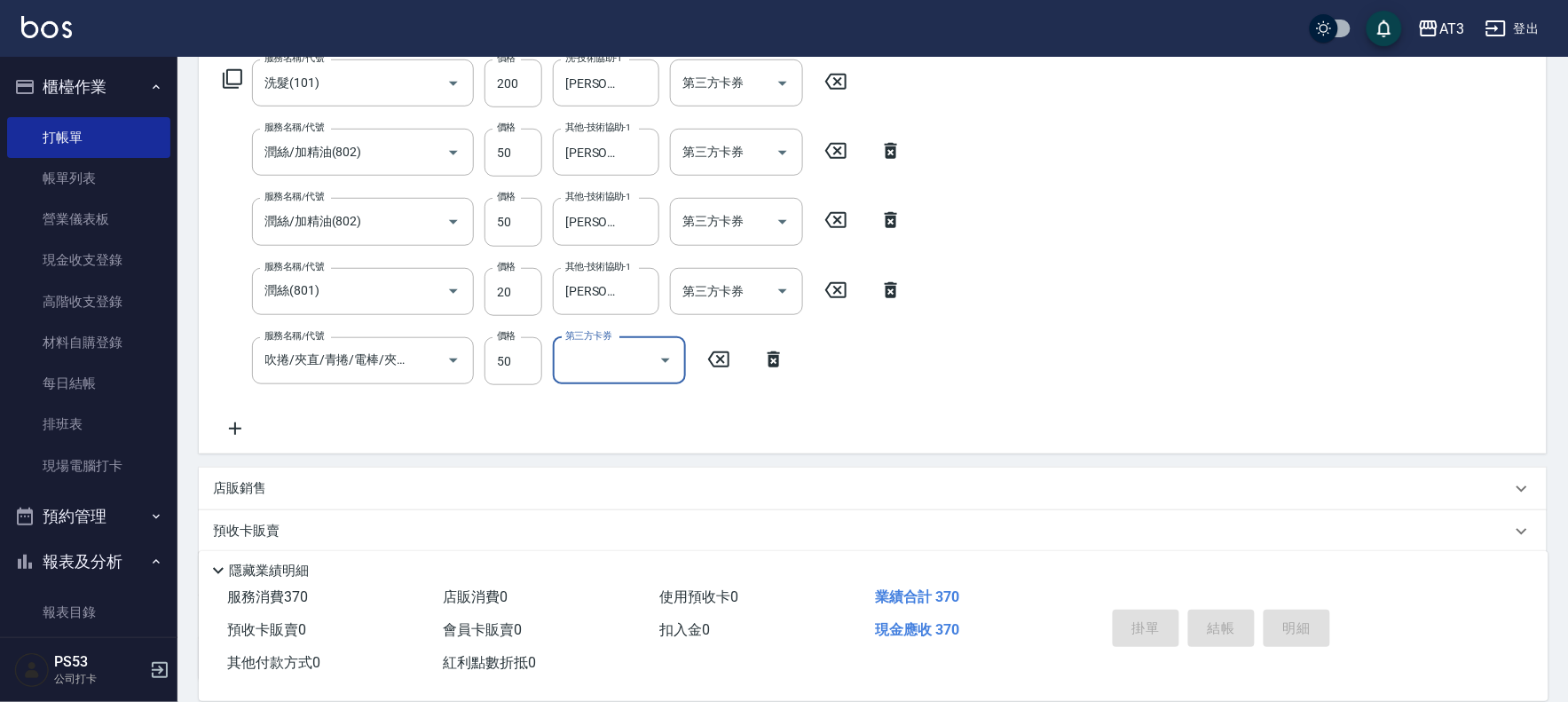
type input "2025/10/04 19:39"
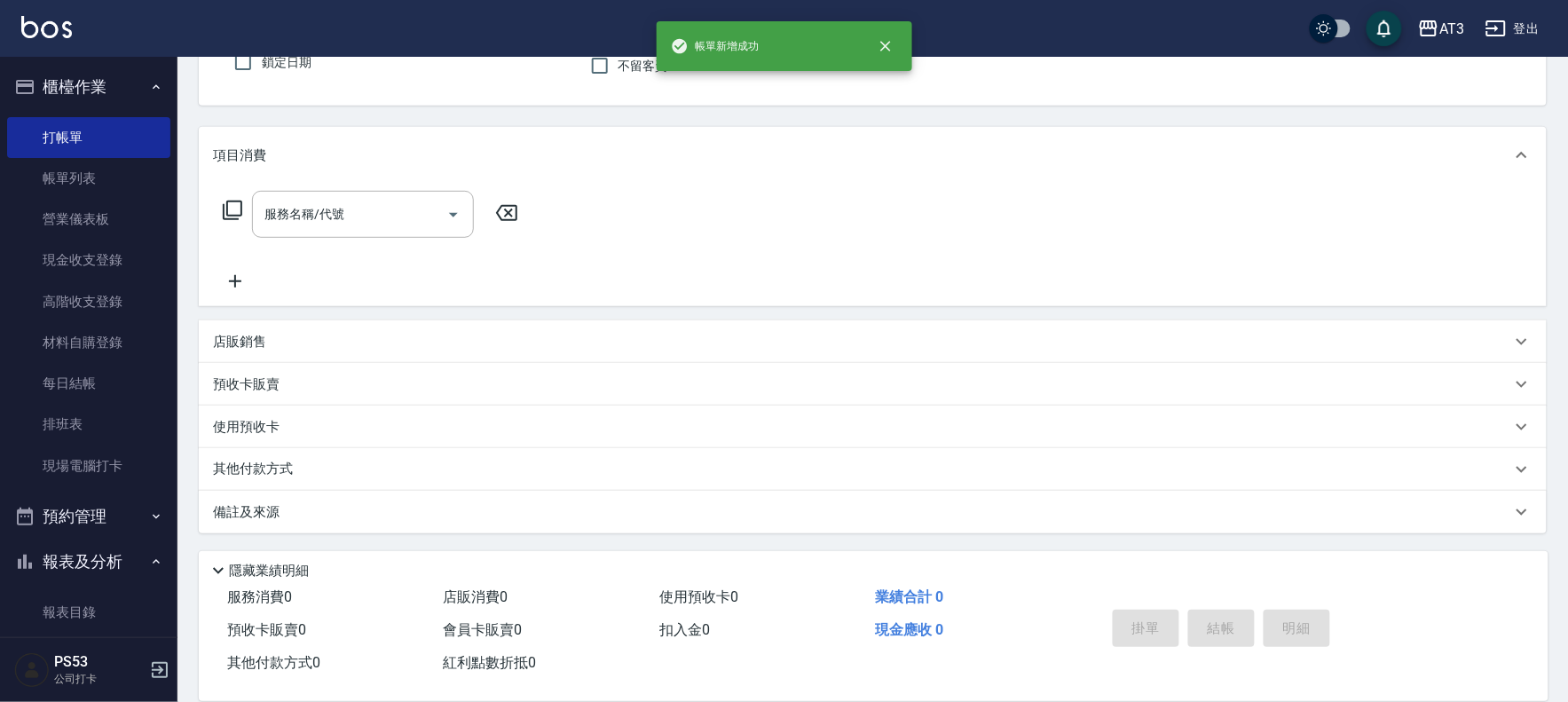
scroll to position [0, 0]
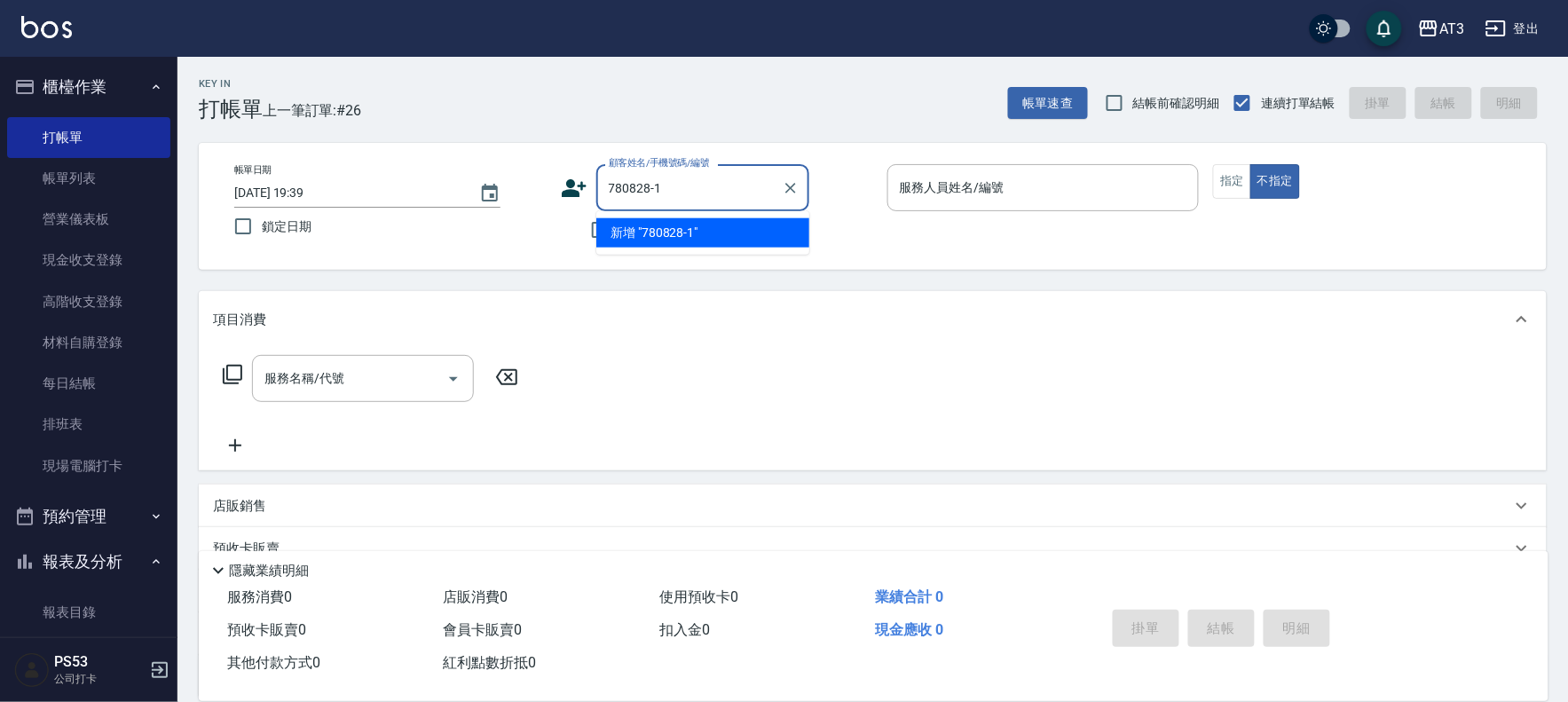
type input "780828-1"
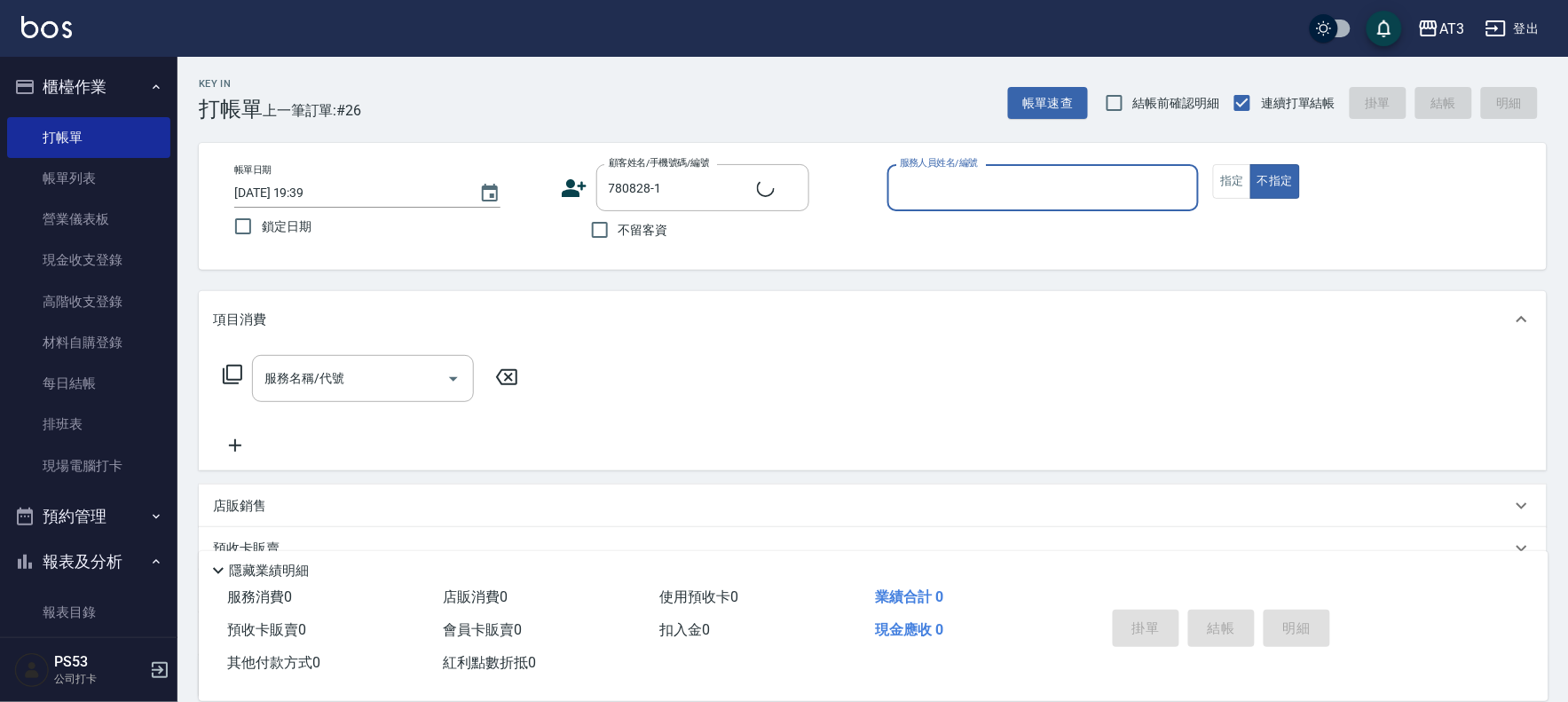
type input "1"
type input "[PERSON_NAME]/0985606464/780828-1"
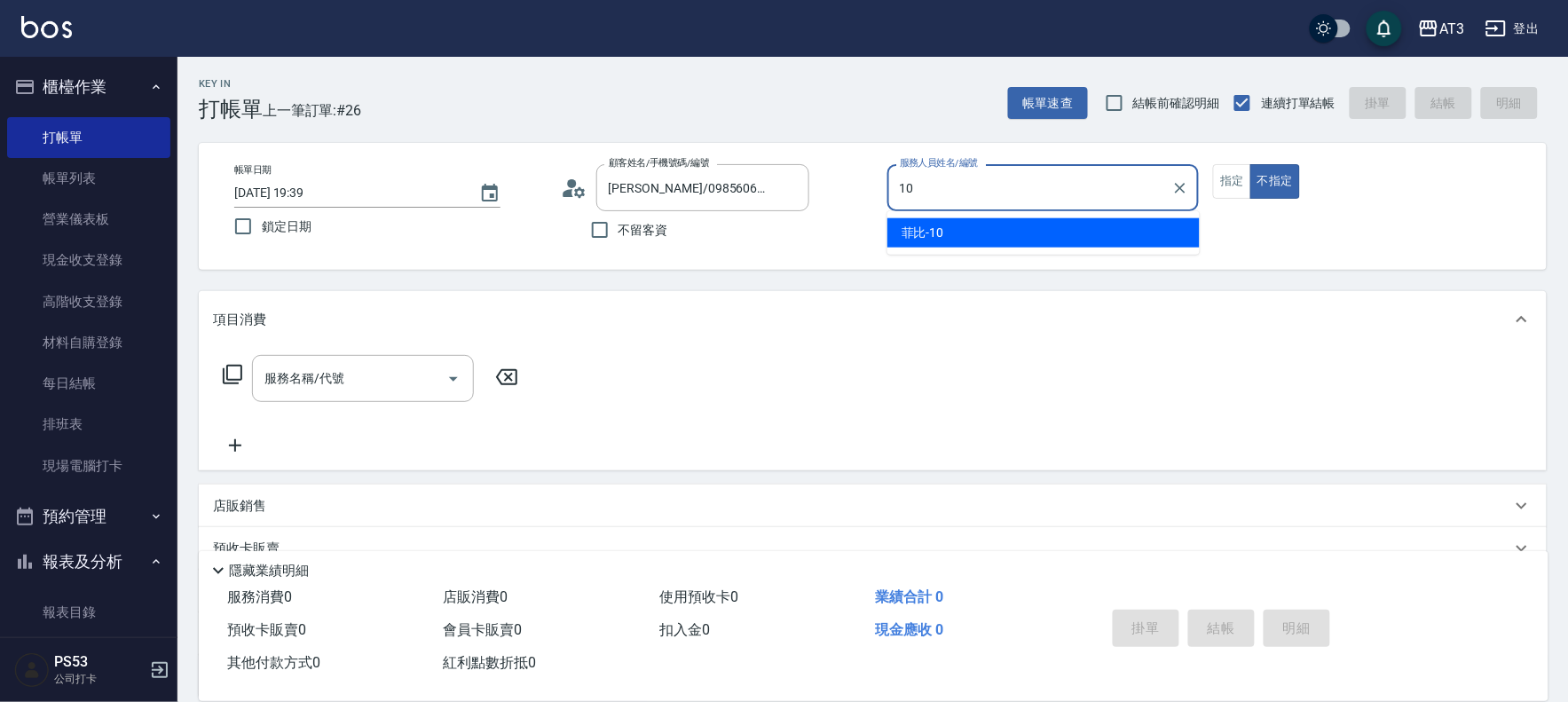
type input "菲比-10"
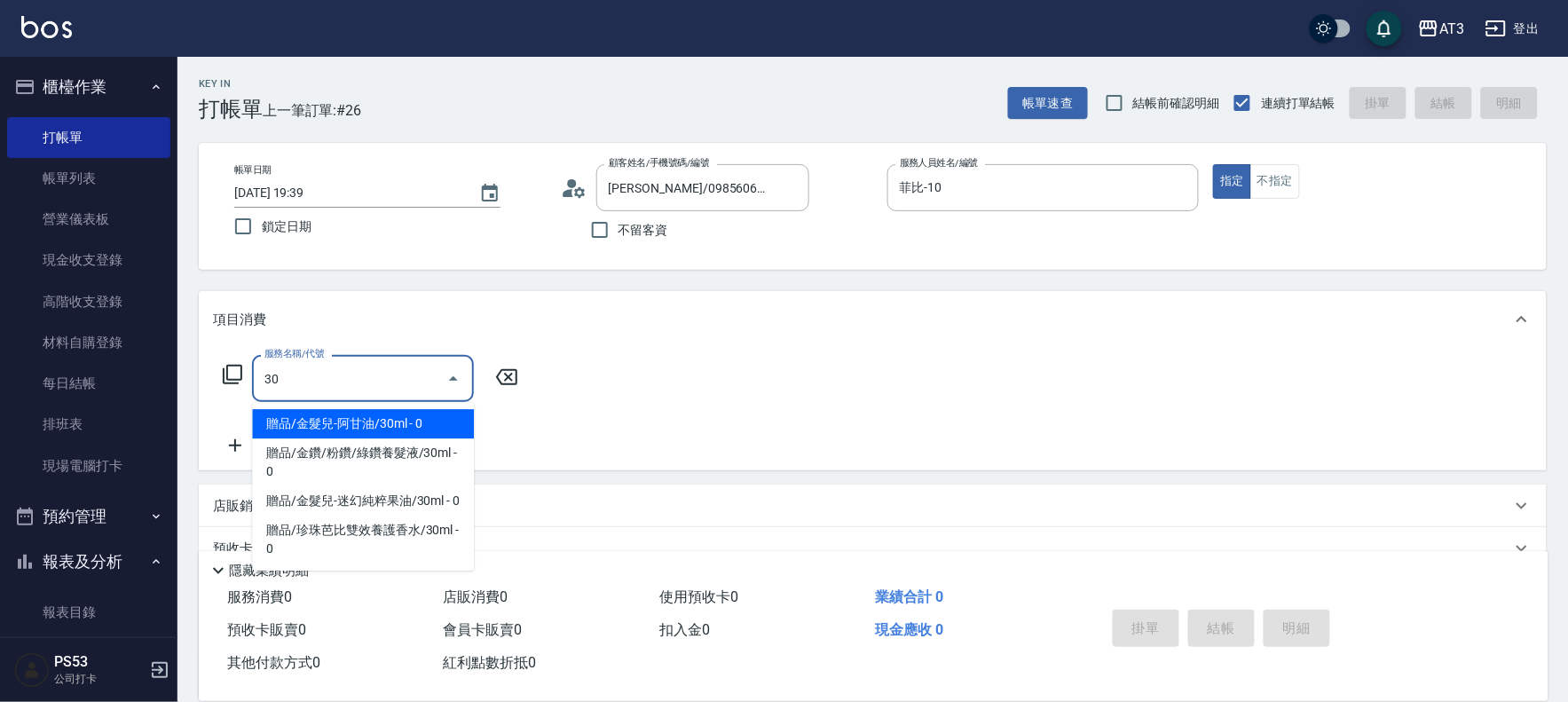
type input "3"
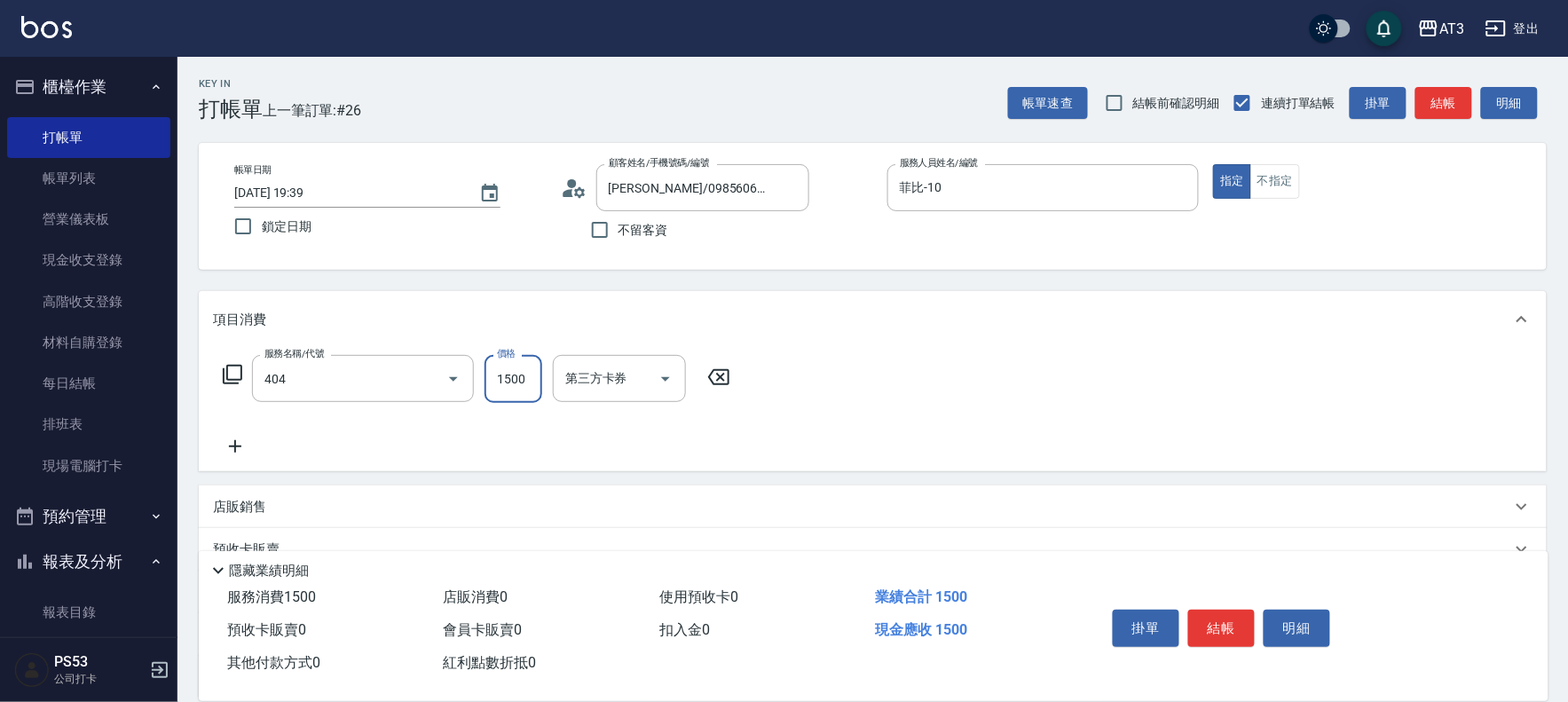
type input "設計染髮(404)"
type input "1500"
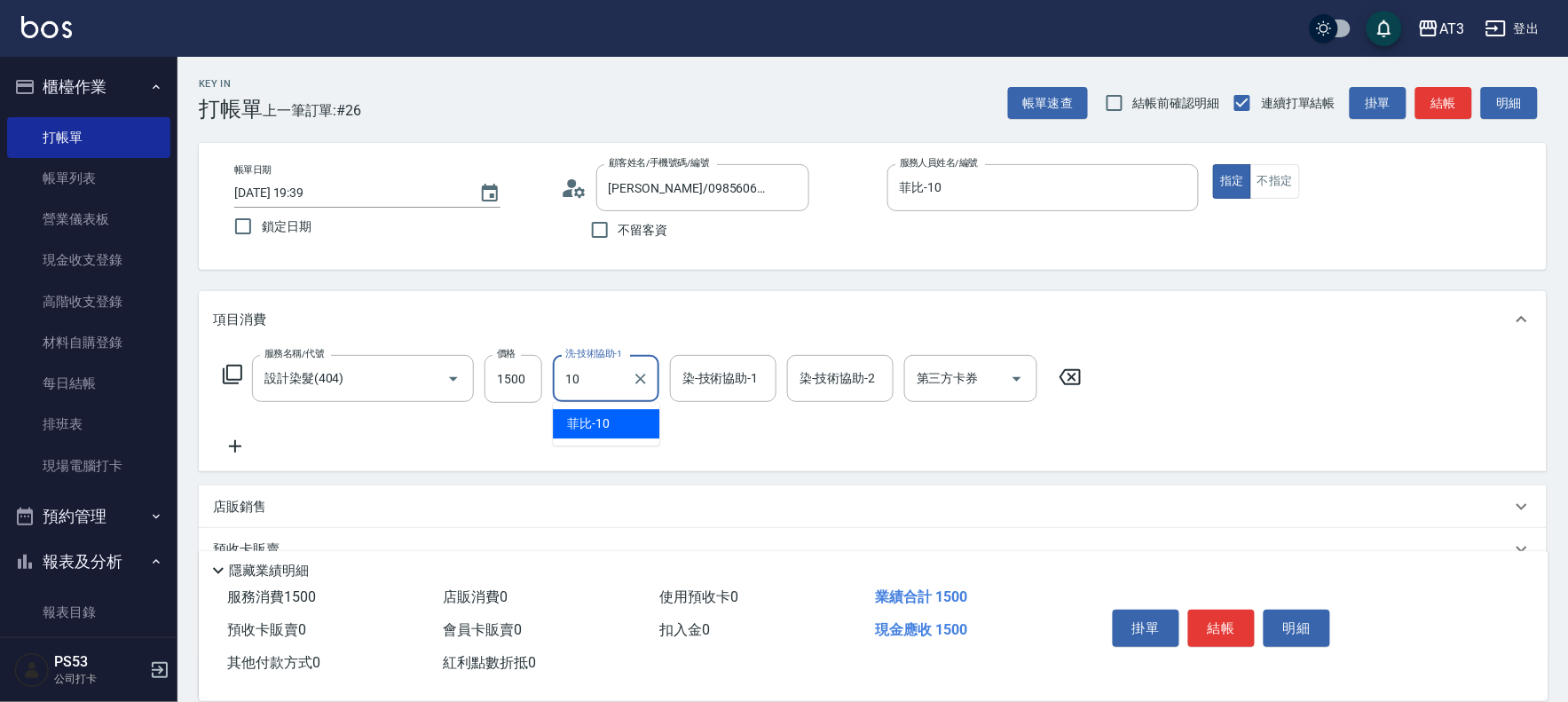
type input "菲比-10"
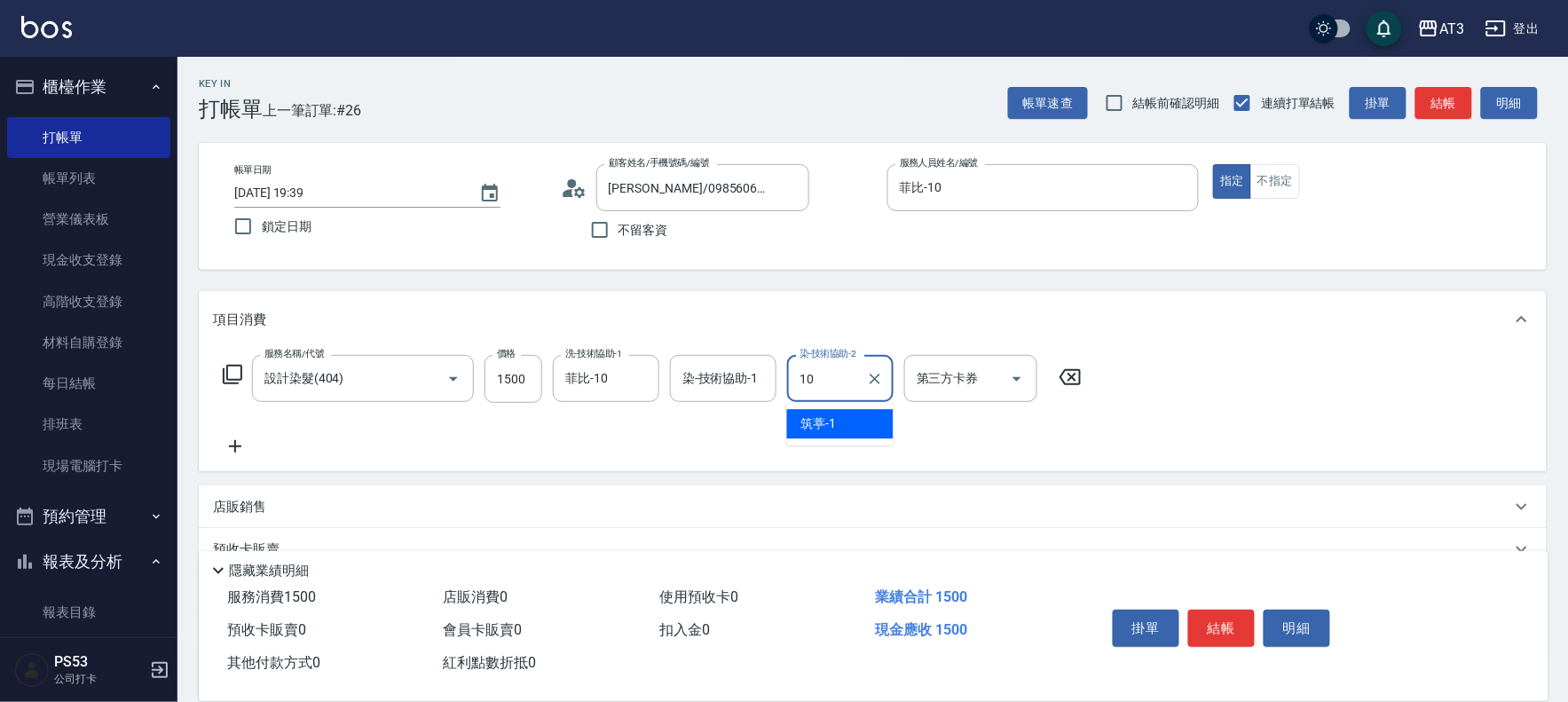
type input "菲比-10"
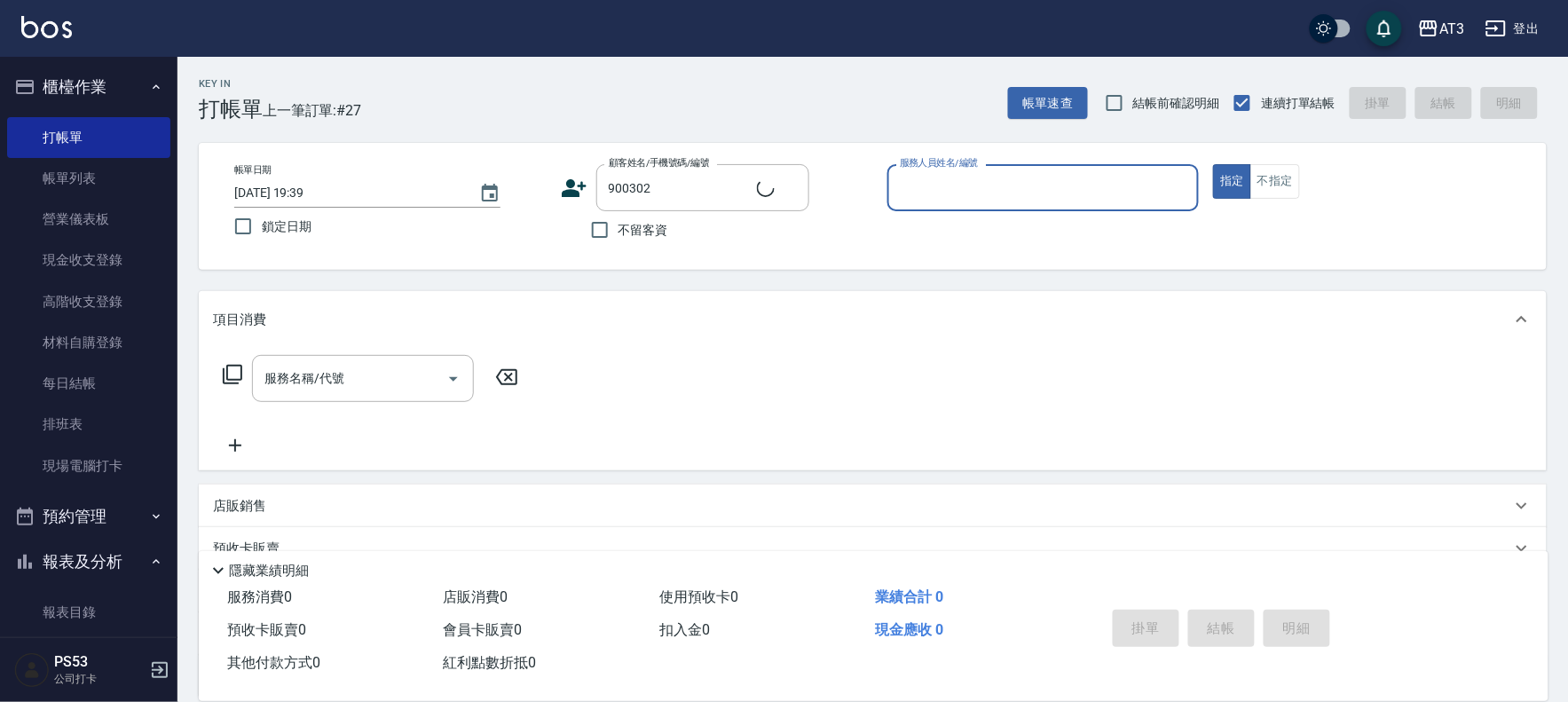
type input "[PERSON_NAME]/0925151552/900302"
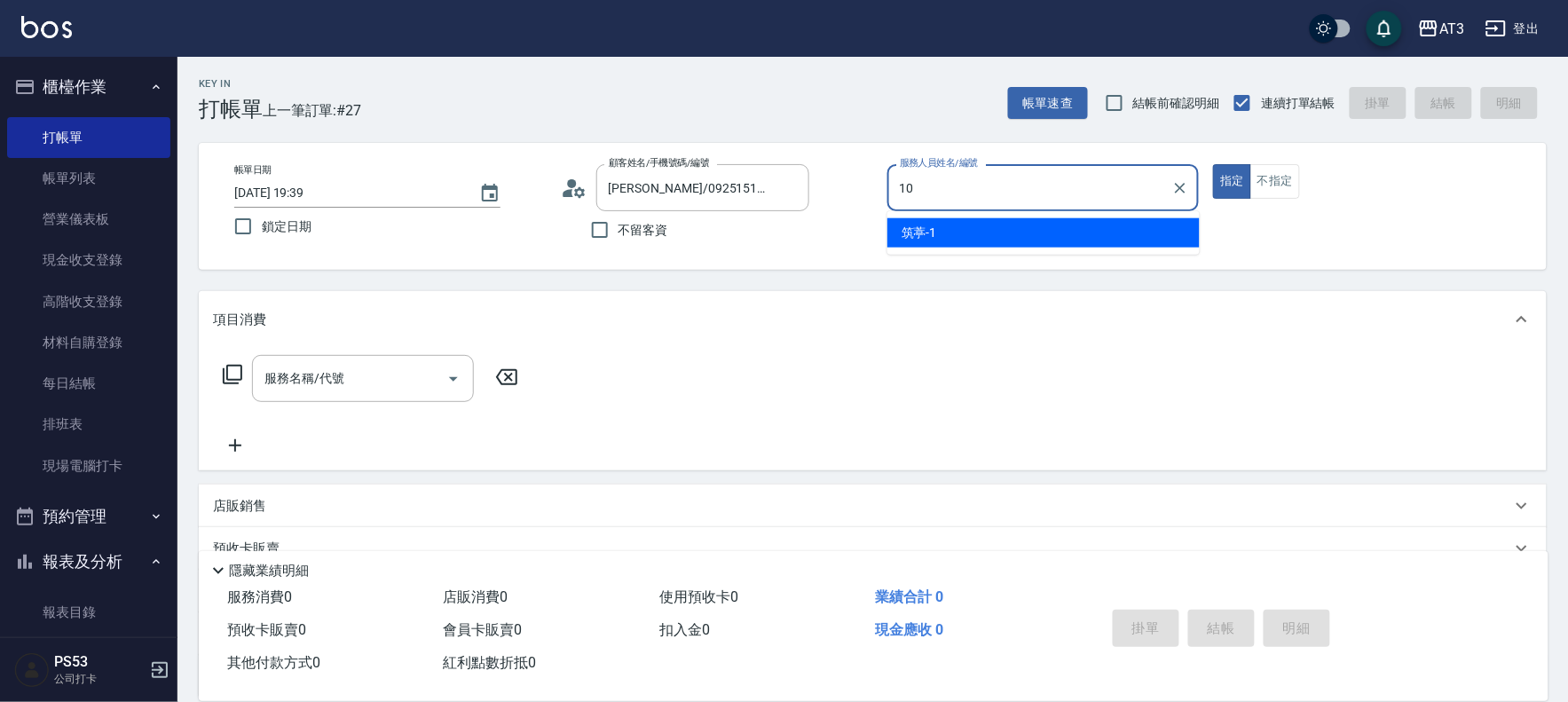
type input "菲比-10"
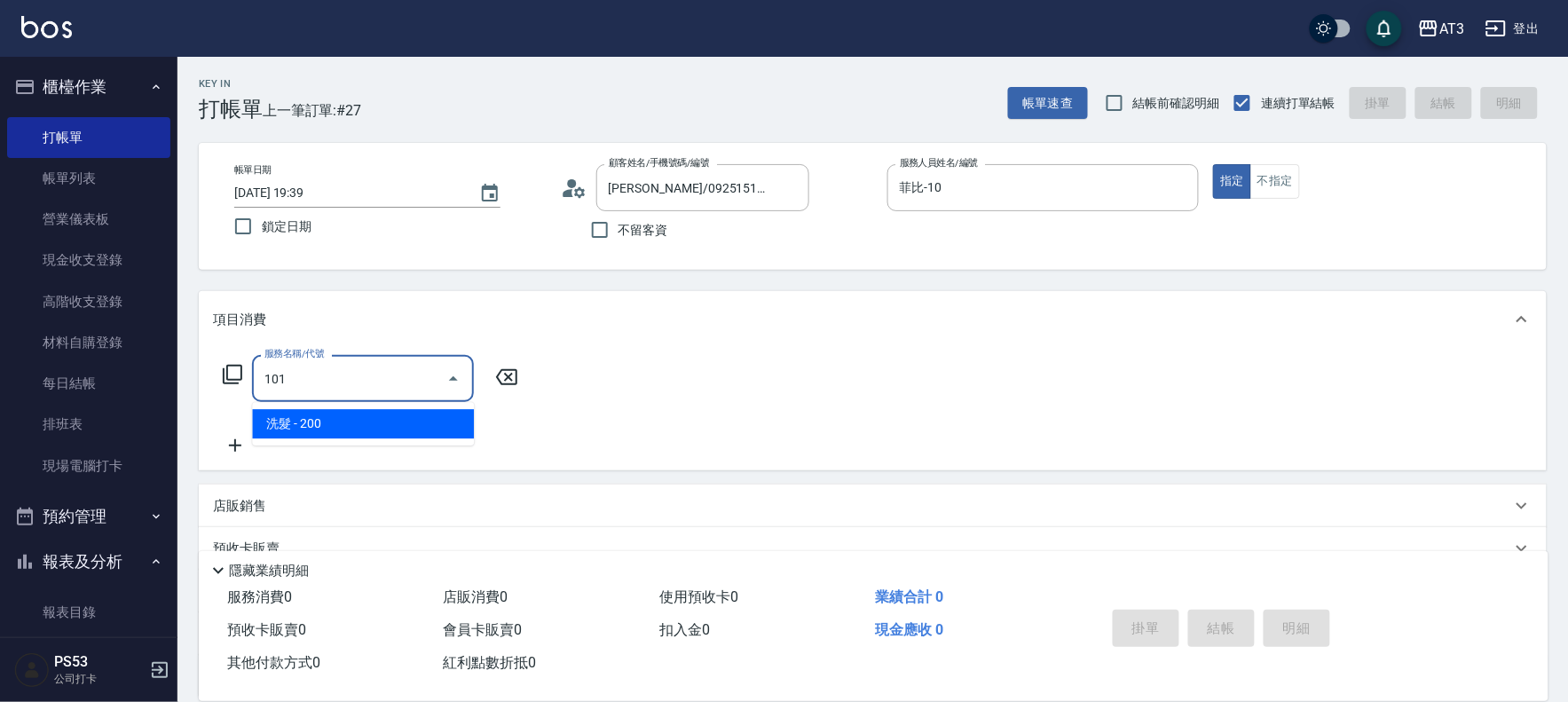
type input "洗髮(101)"
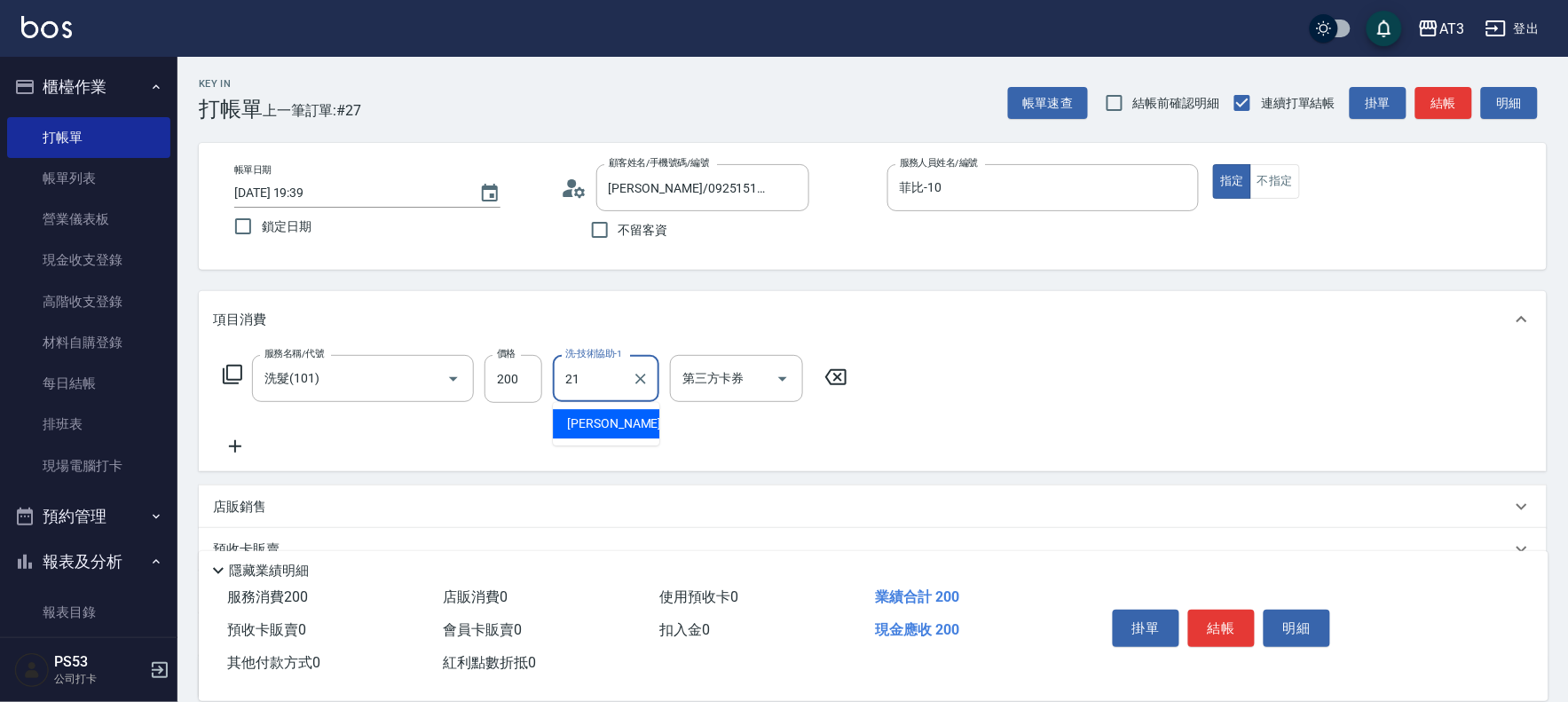
type input "珺珺-21"
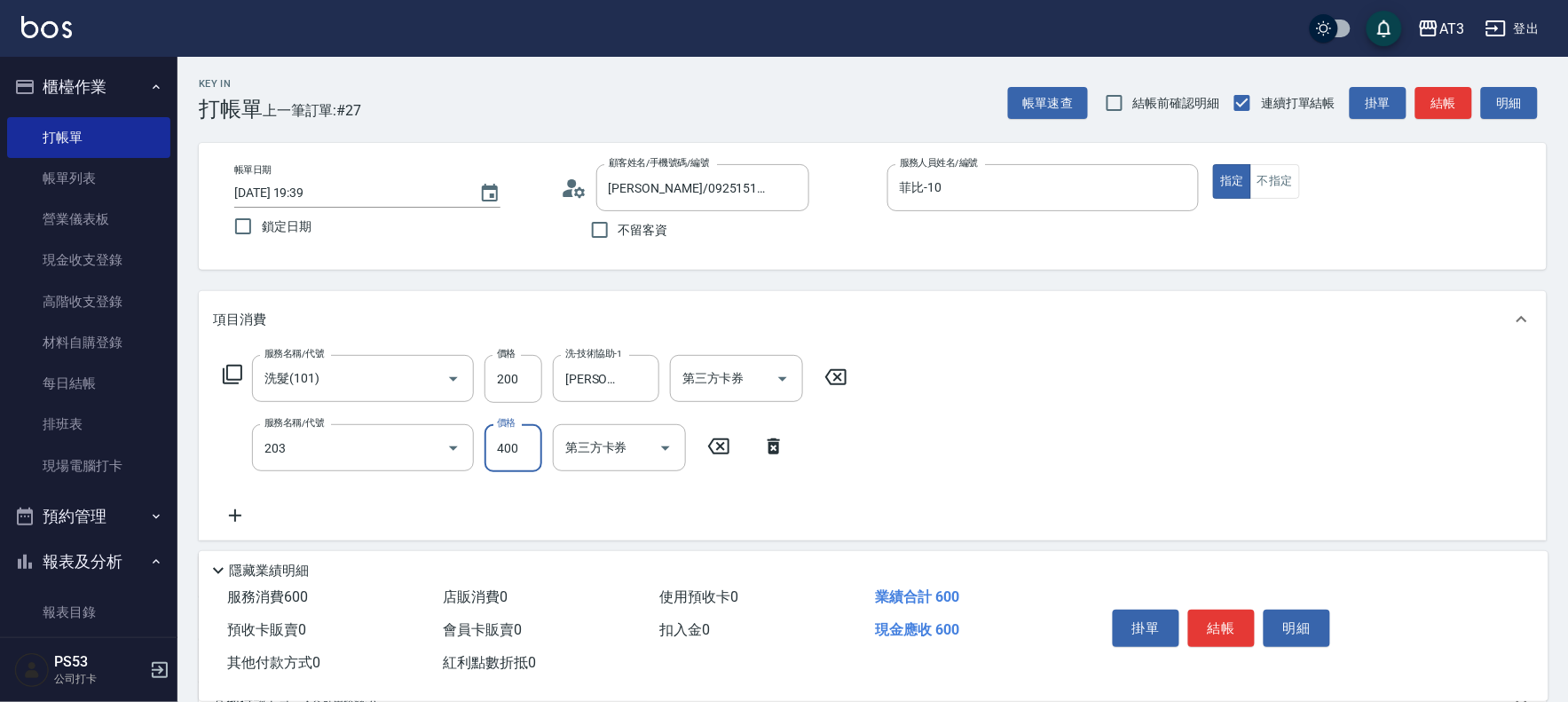
type input "指定單剪(203)"
type input "250"
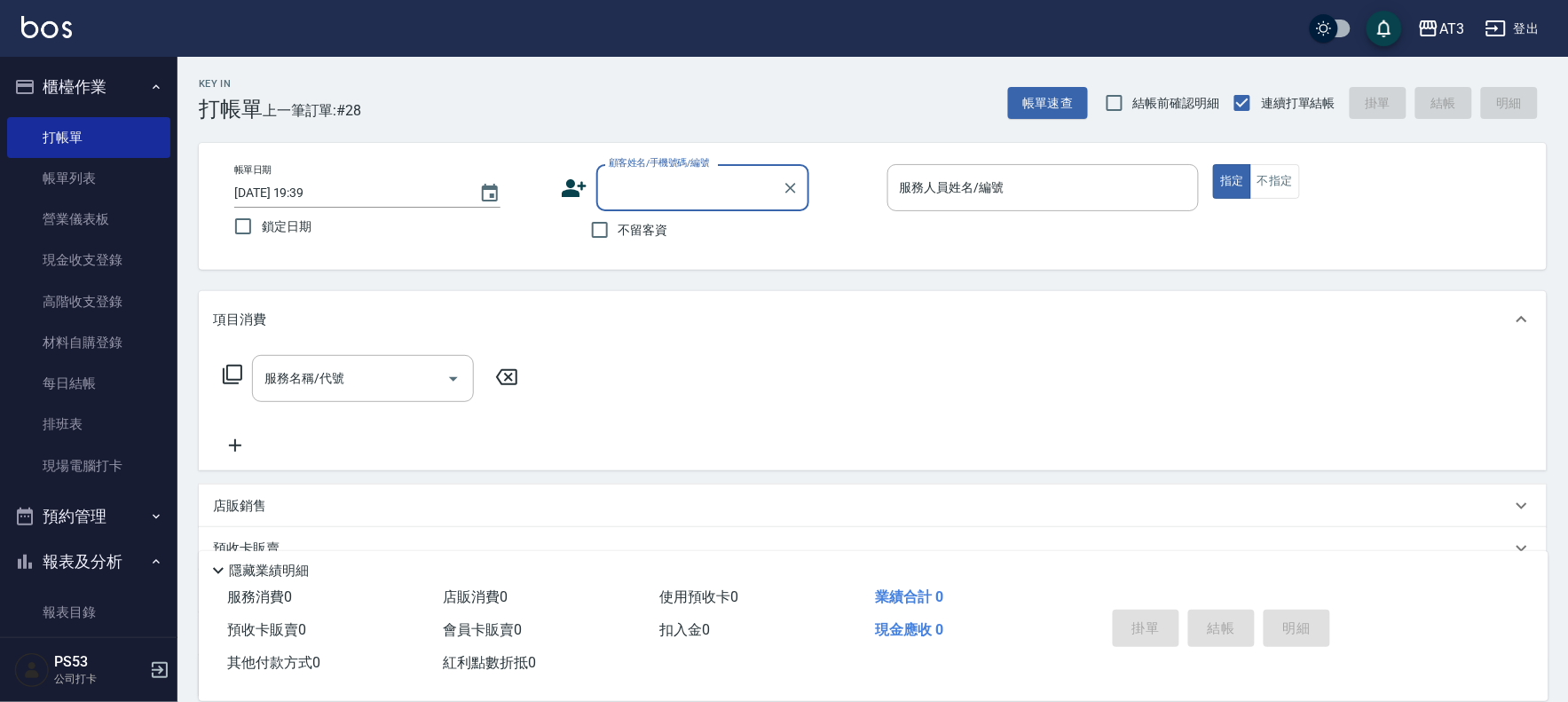
type input "1"
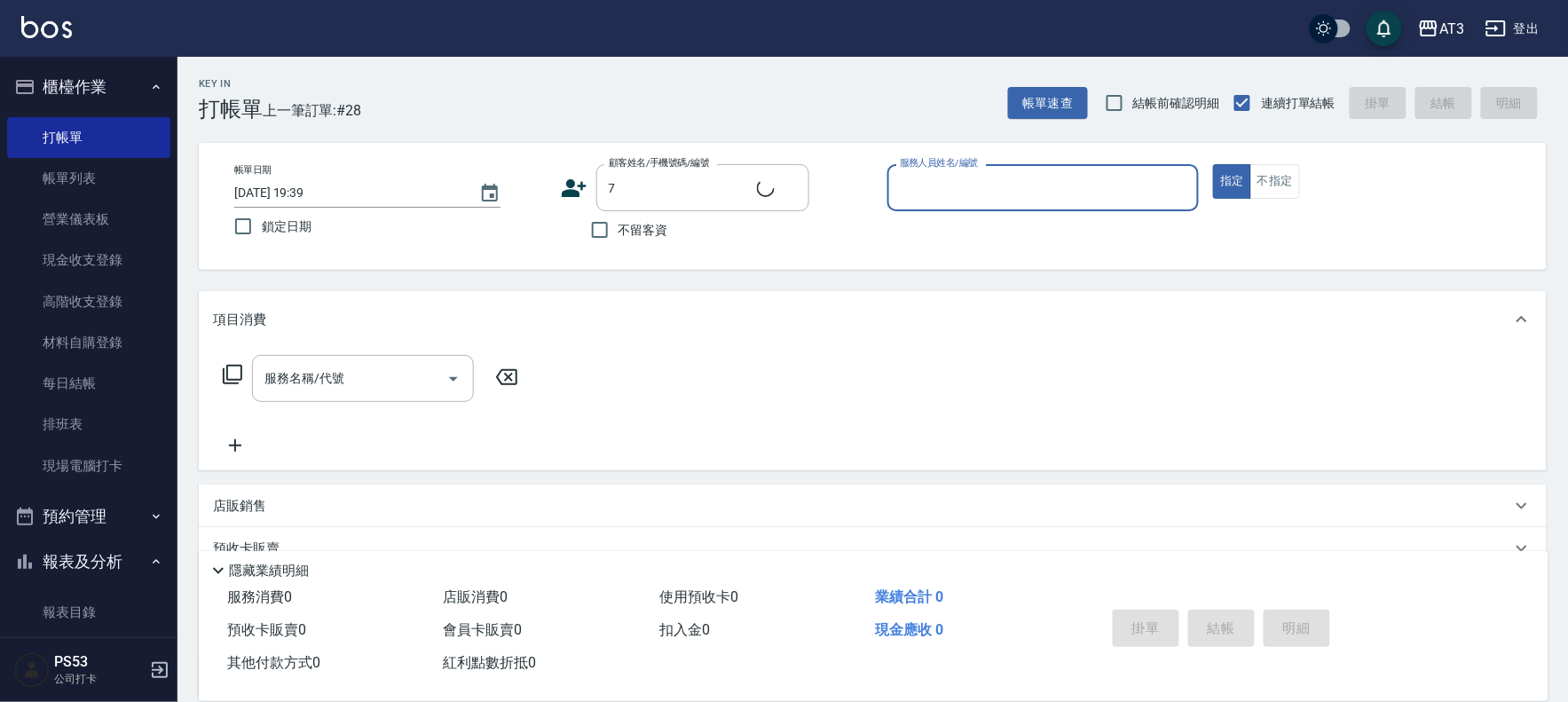
type input "7/7_7/7"
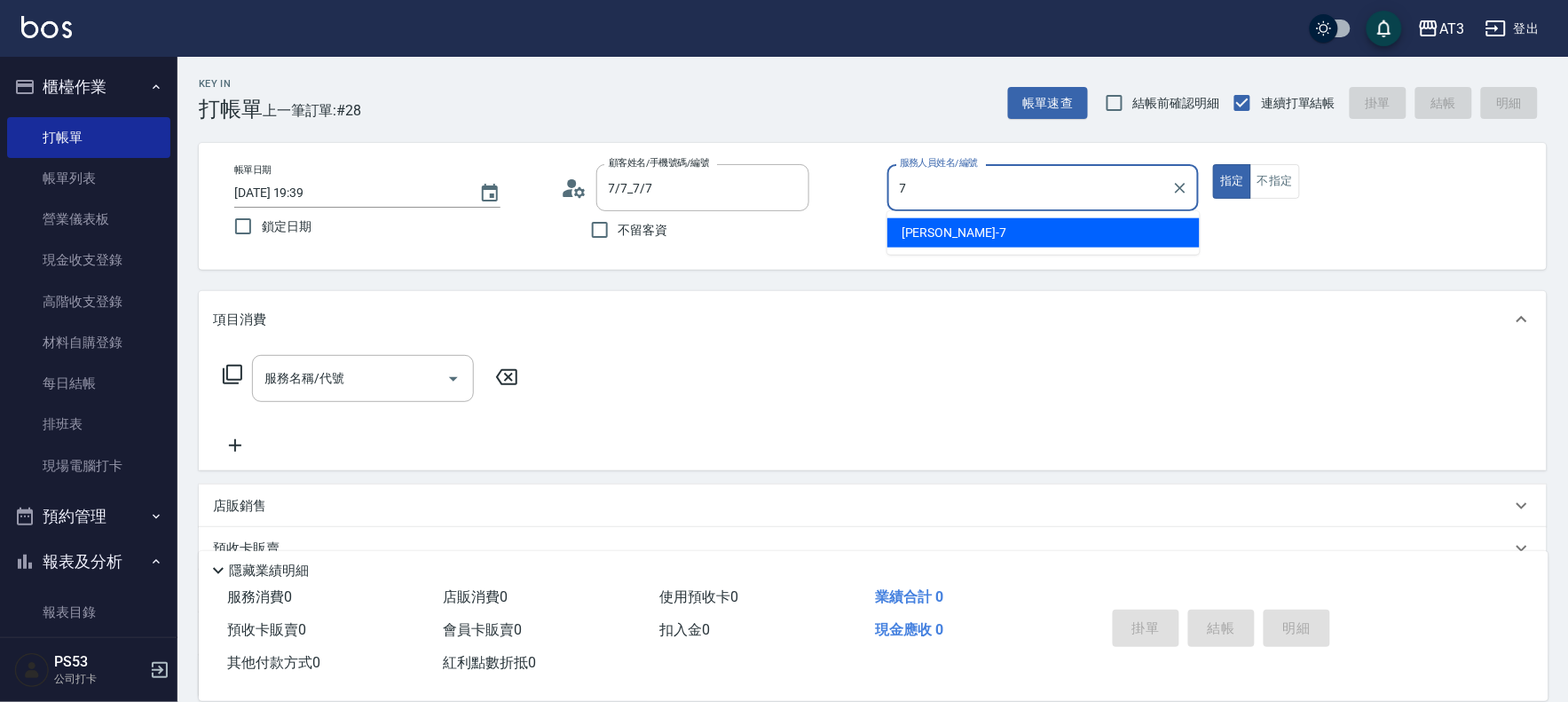
type input "子晴-7"
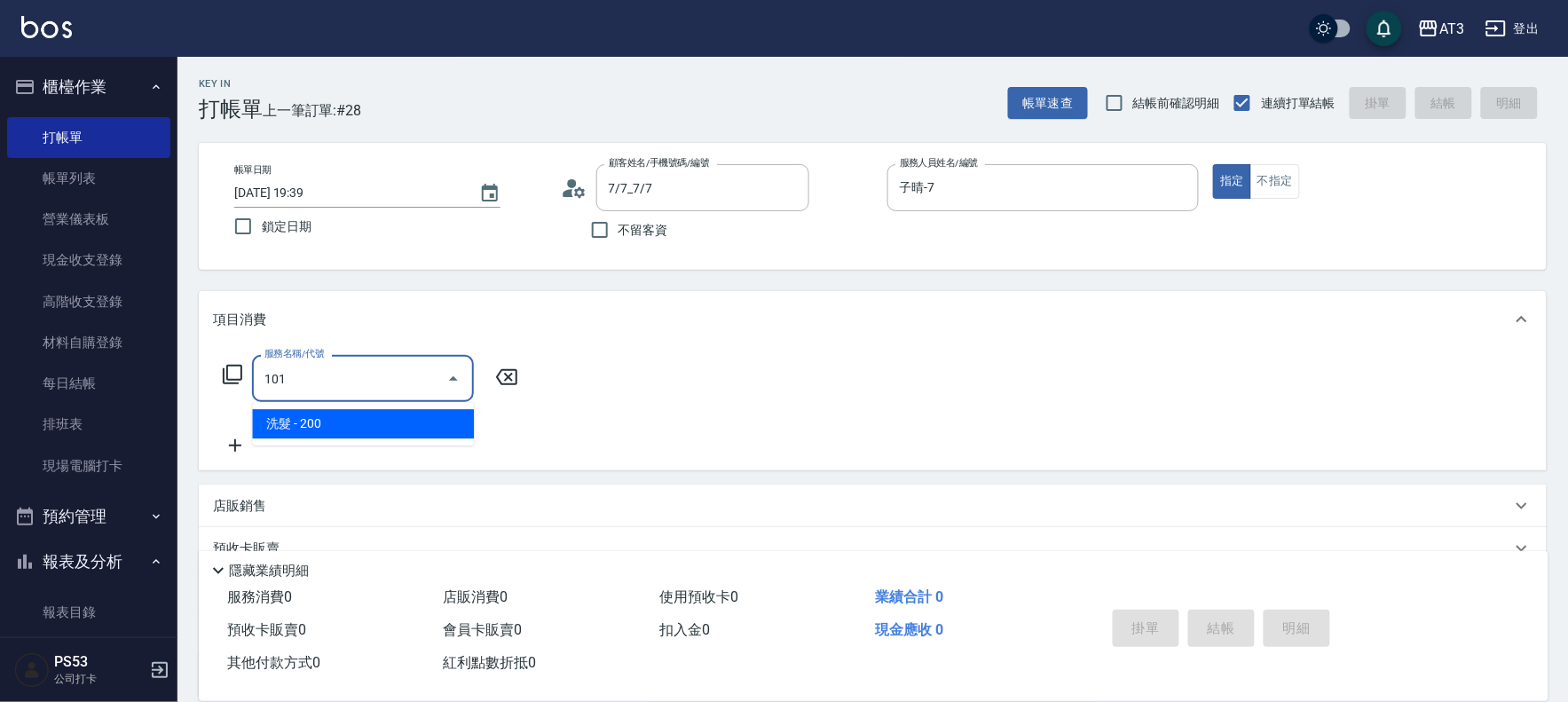
type input "洗髮(101)"
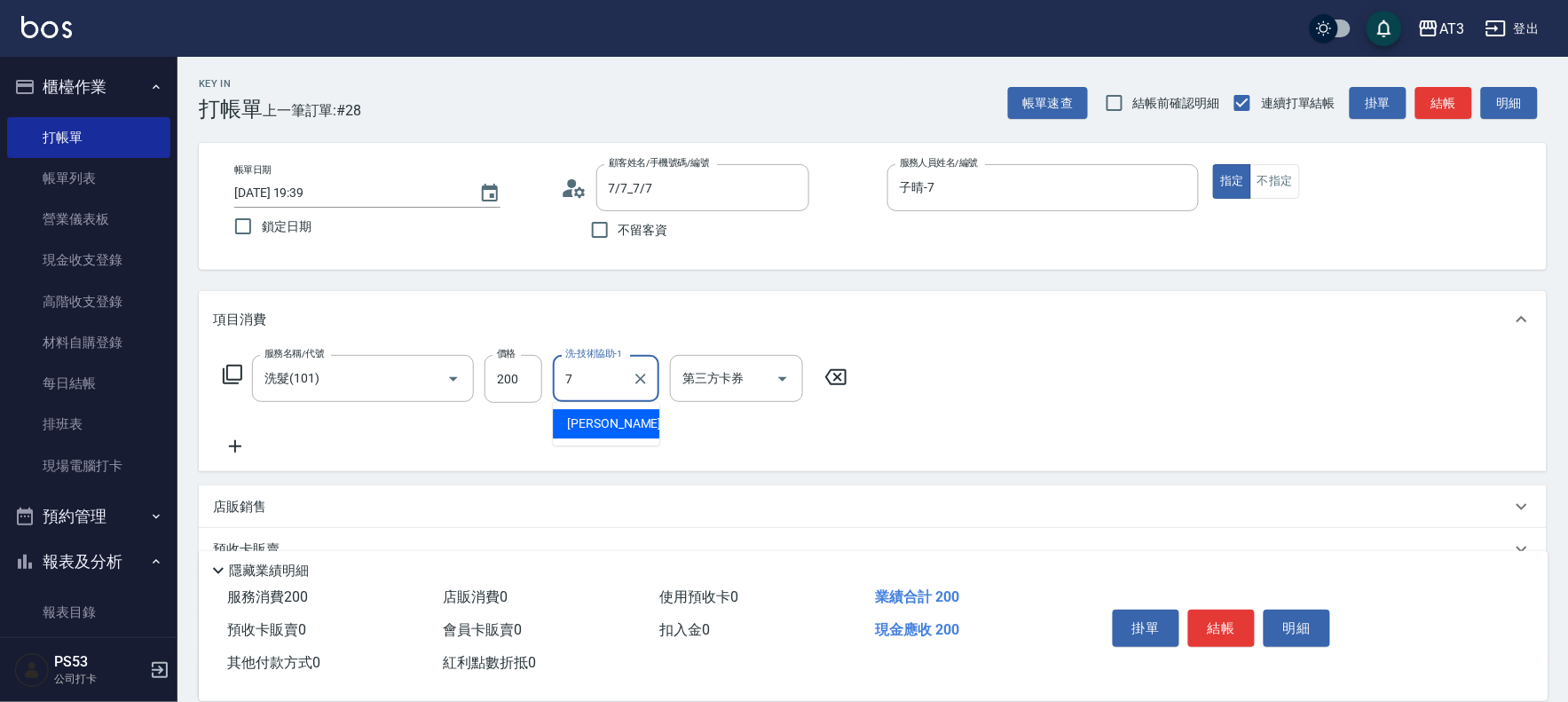
type input "子晴-7"
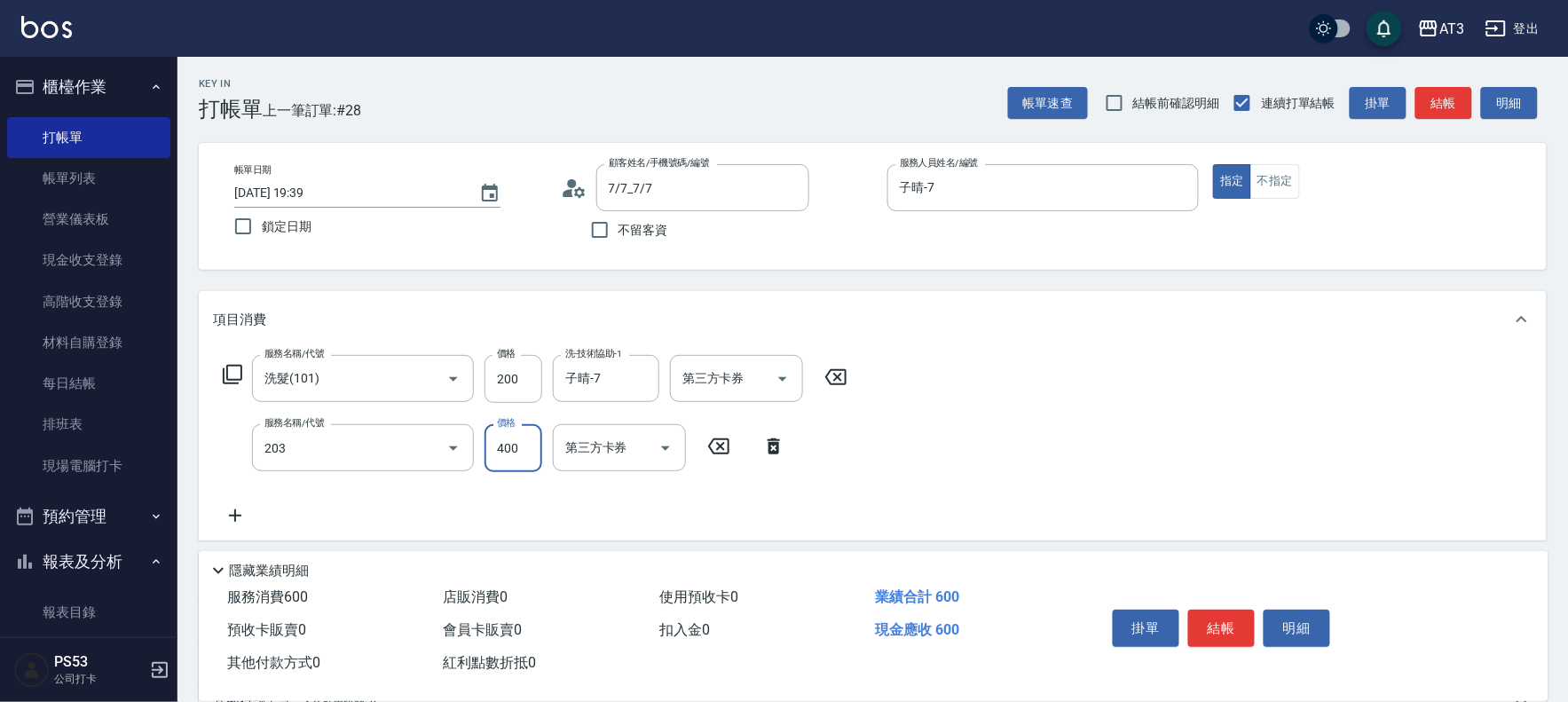
type input "指定單剪(203)"
type input "1"
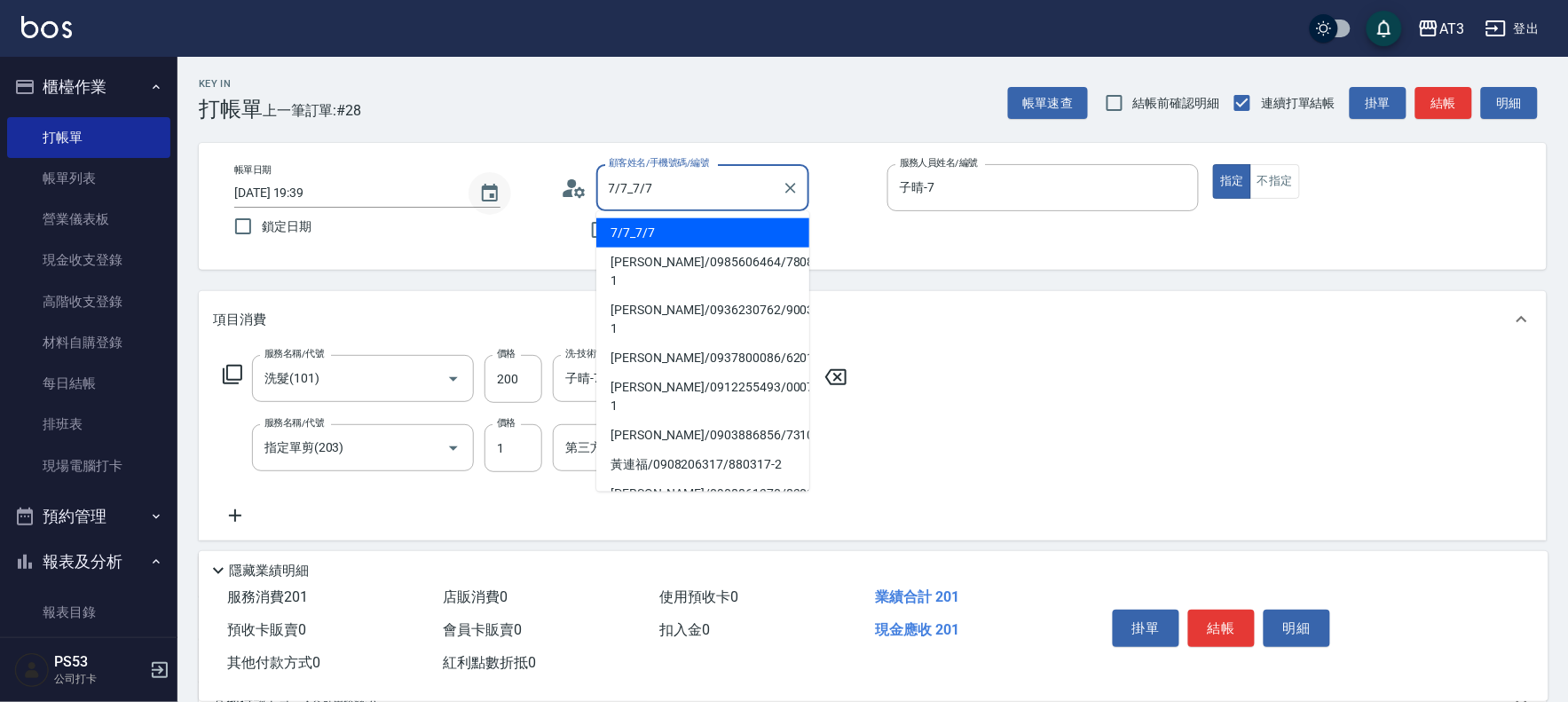
drag, startPoint x: 692, startPoint y: 184, endPoint x: 500, endPoint y: 205, distance: 193.1
click at [500, 205] on div "帳單日期 2025/10/04 19:39 鎖定日期 顧客姓名/手機號碼/編號 7/7_7/7 顧客姓名/手機號碼/編號 不留客資 服務人員姓名/編號 子晴-…" at bounding box center [873, 206] width 1306 height 85
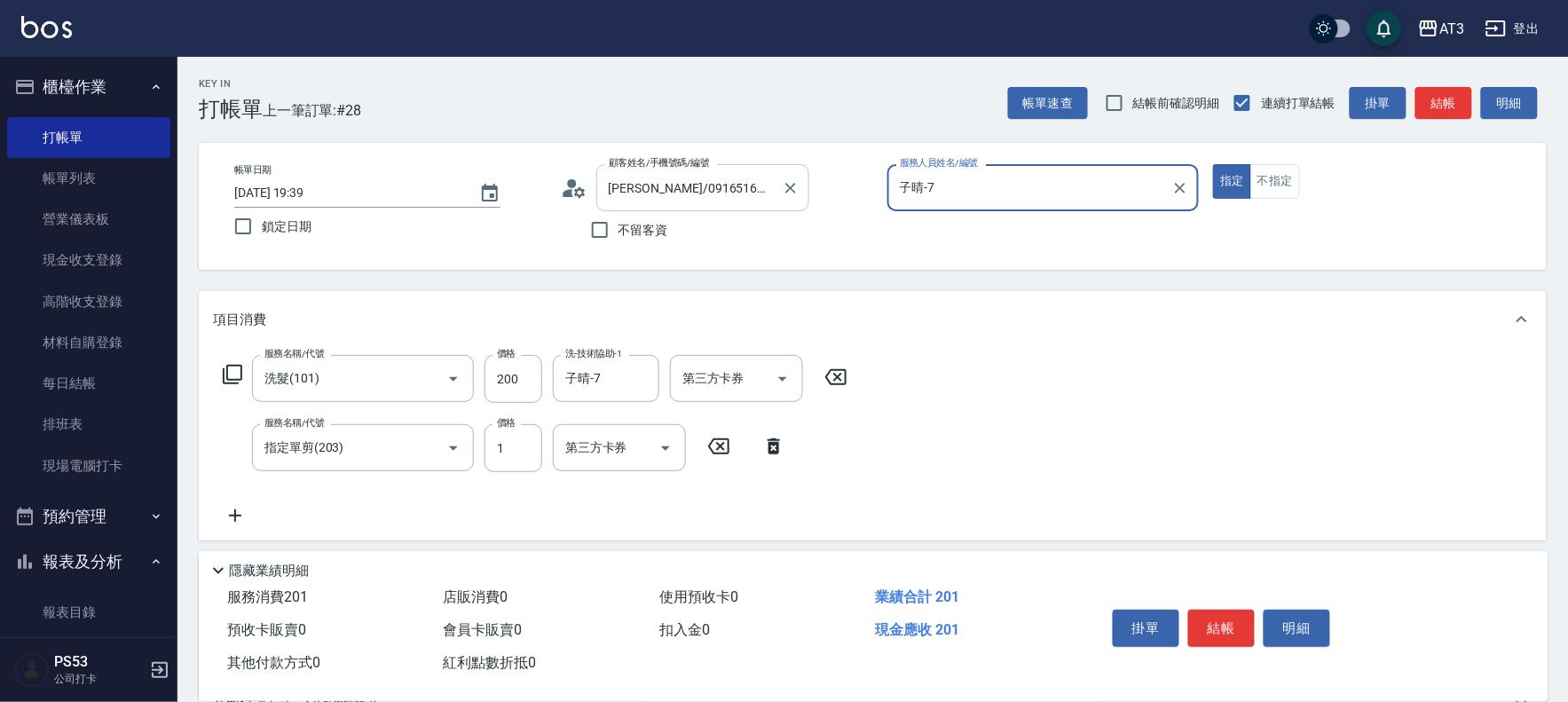
click at [694, 192] on input "陳思潔/0916516450/920201" at bounding box center [689, 187] width 170 height 31
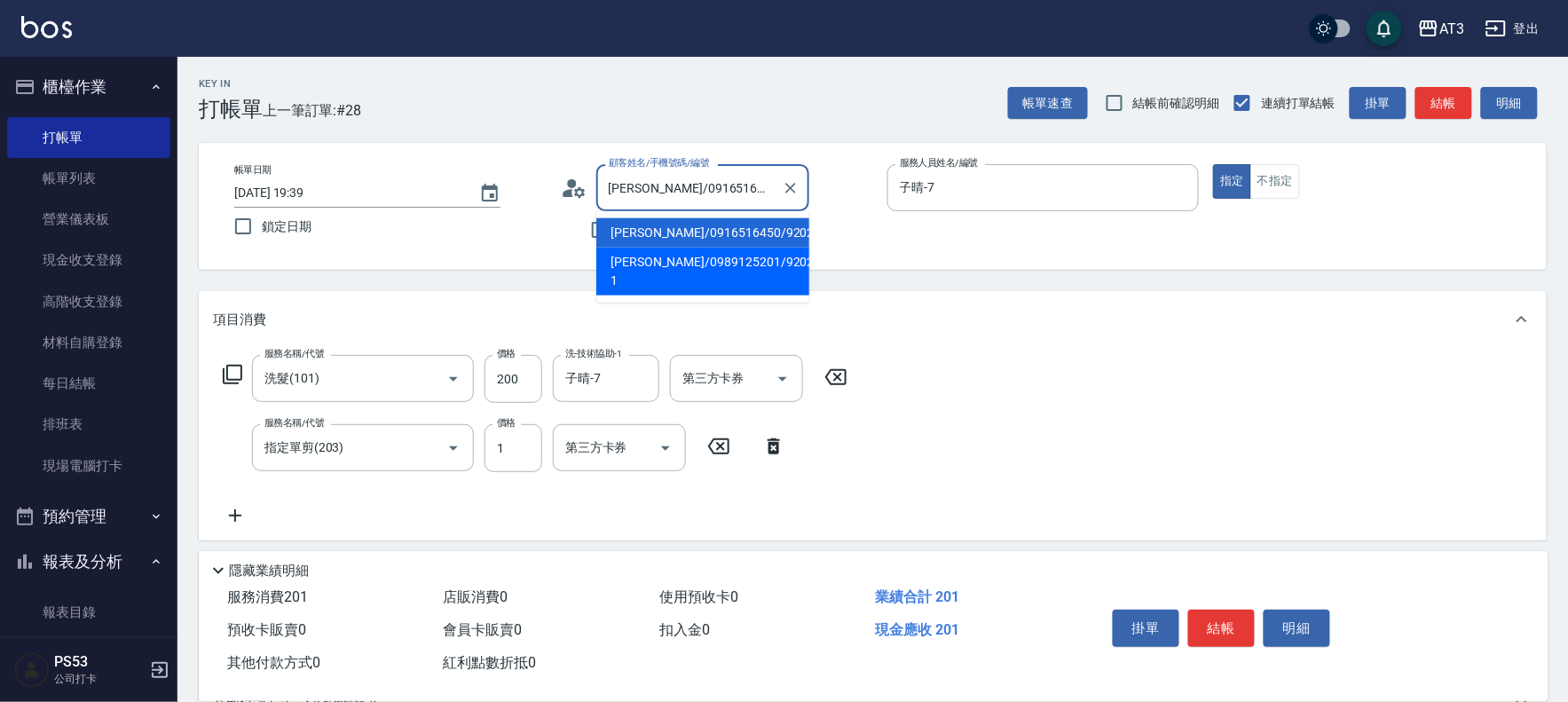
click at [667, 256] on li "[PERSON_NAME]/0989125201/920201-1" at bounding box center [703, 272] width 213 height 47
type input "[PERSON_NAME]/0989125201/920201-1"
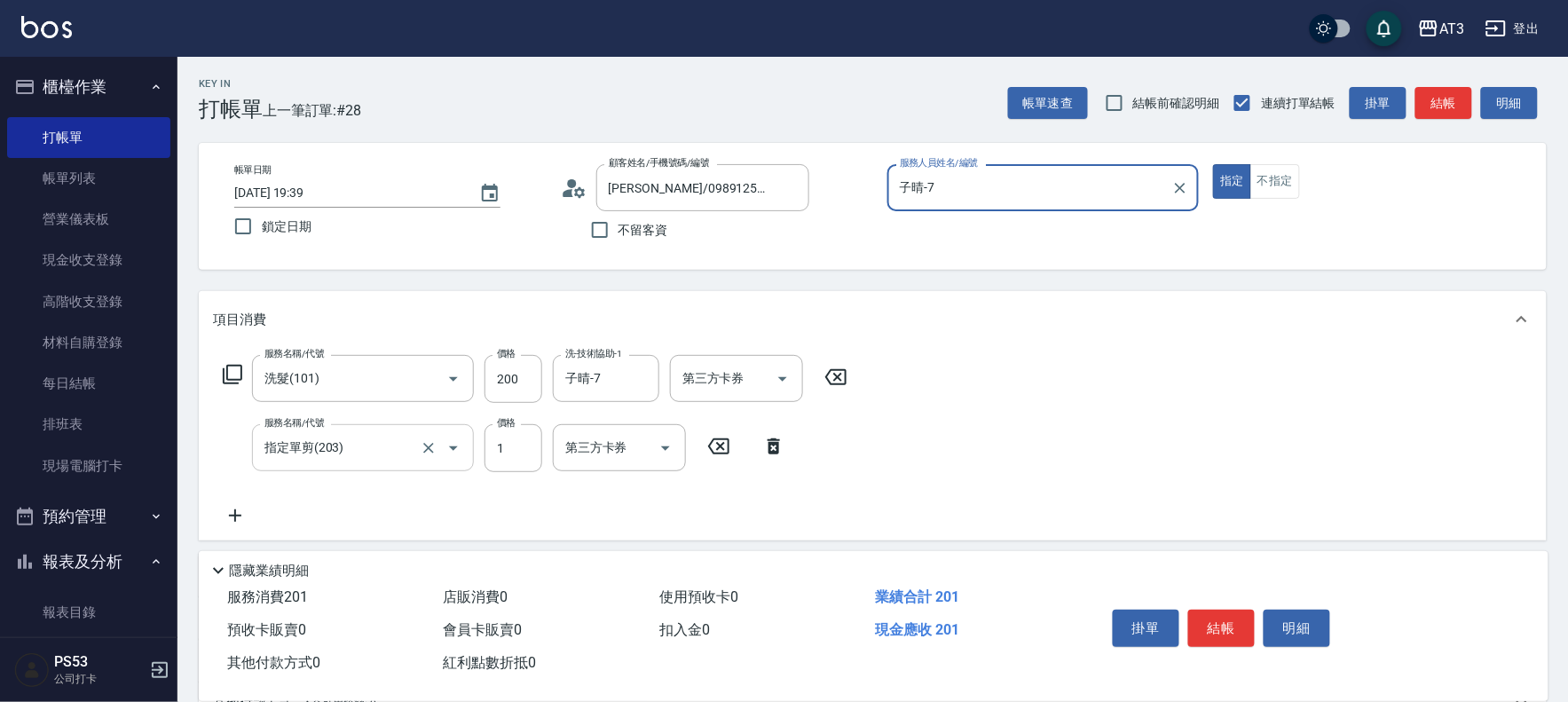
click at [395, 458] on input "指定單剪(203)" at bounding box center [338, 447] width 156 height 31
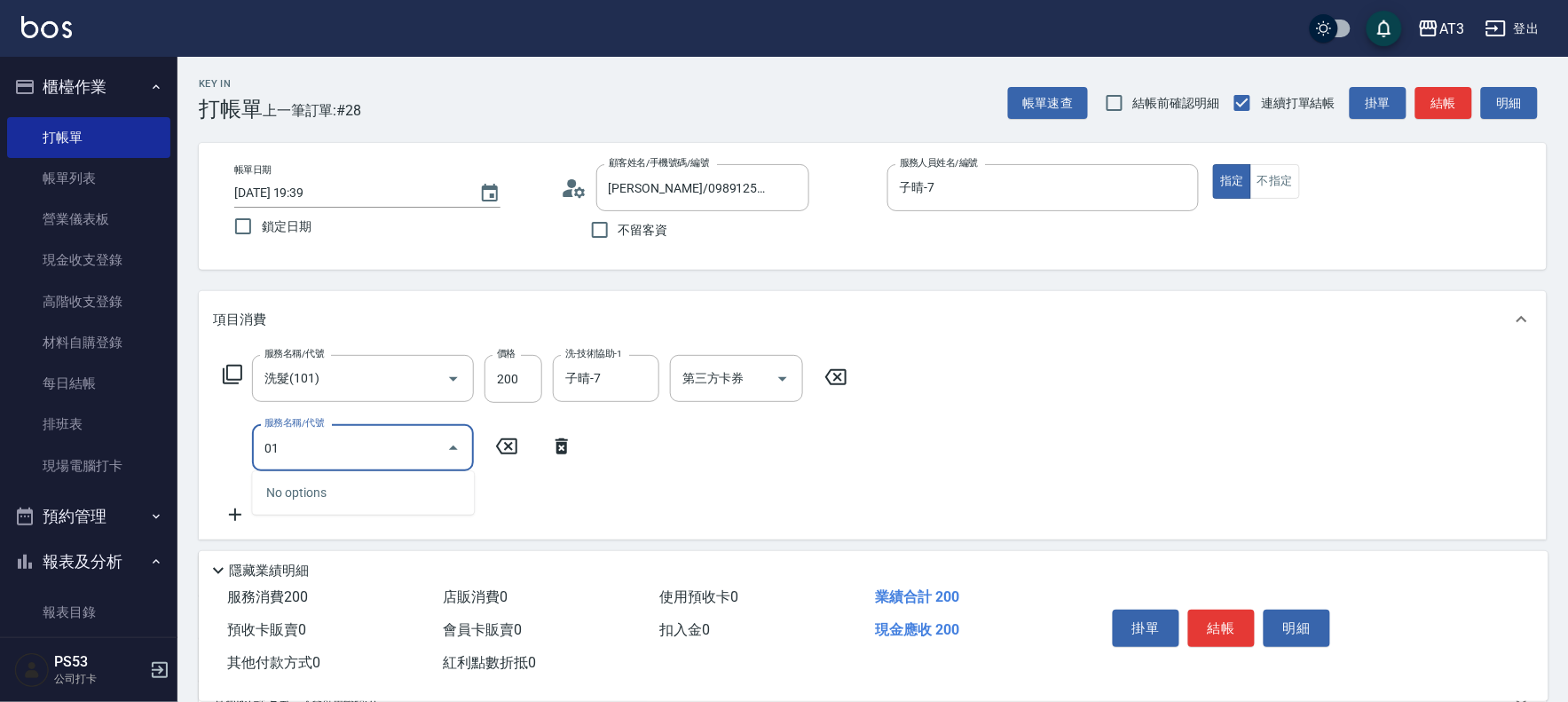
type input "0"
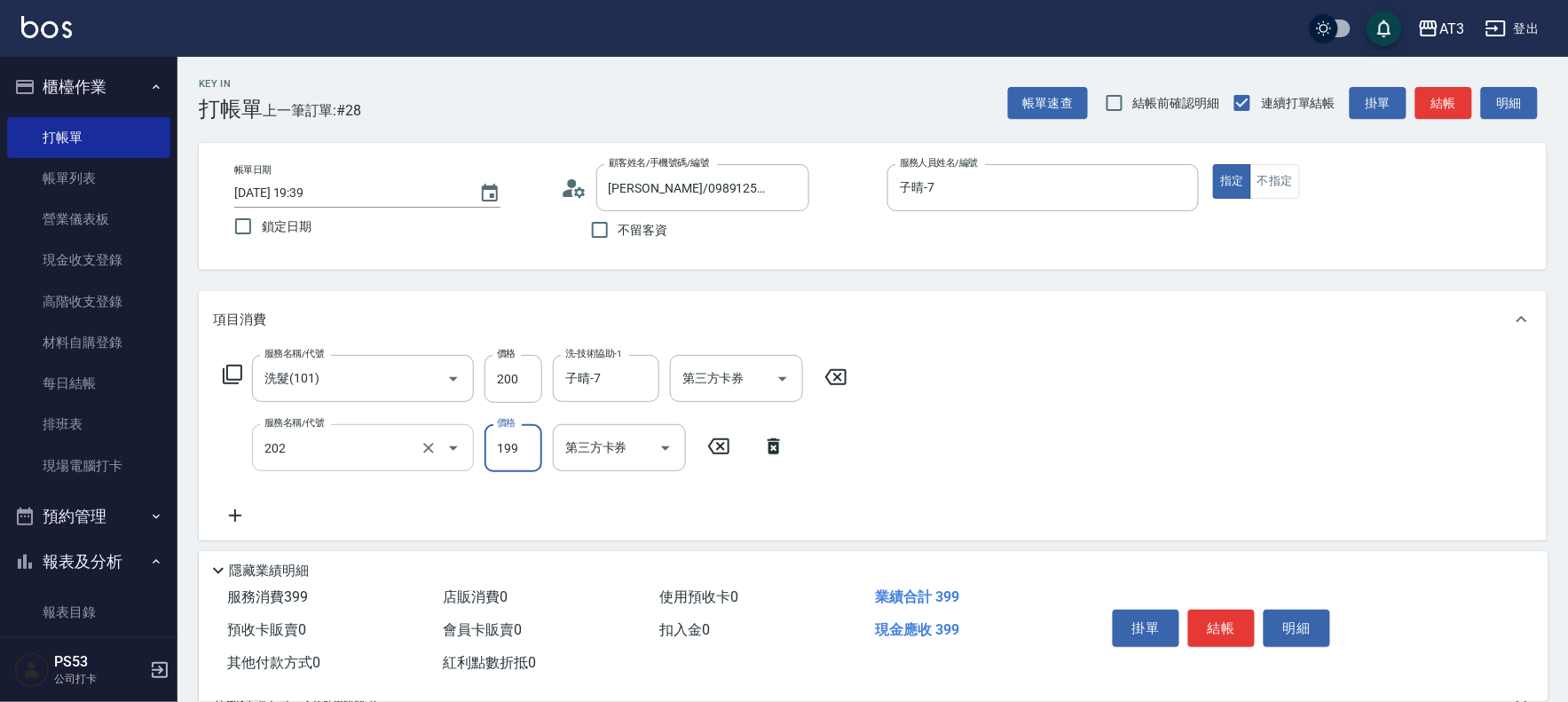
type input "不指定單剪(202)"
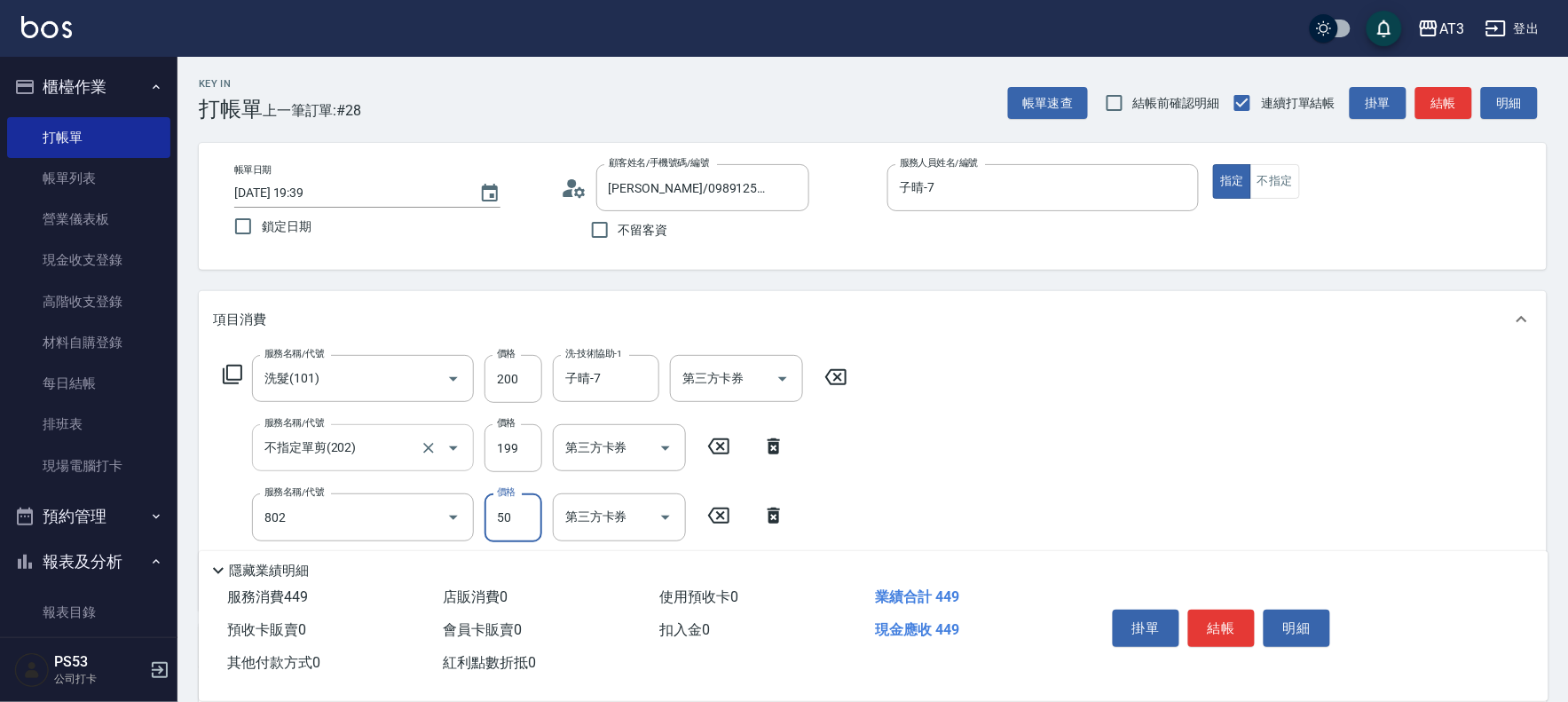
type input "潤絲/加精油(802)"
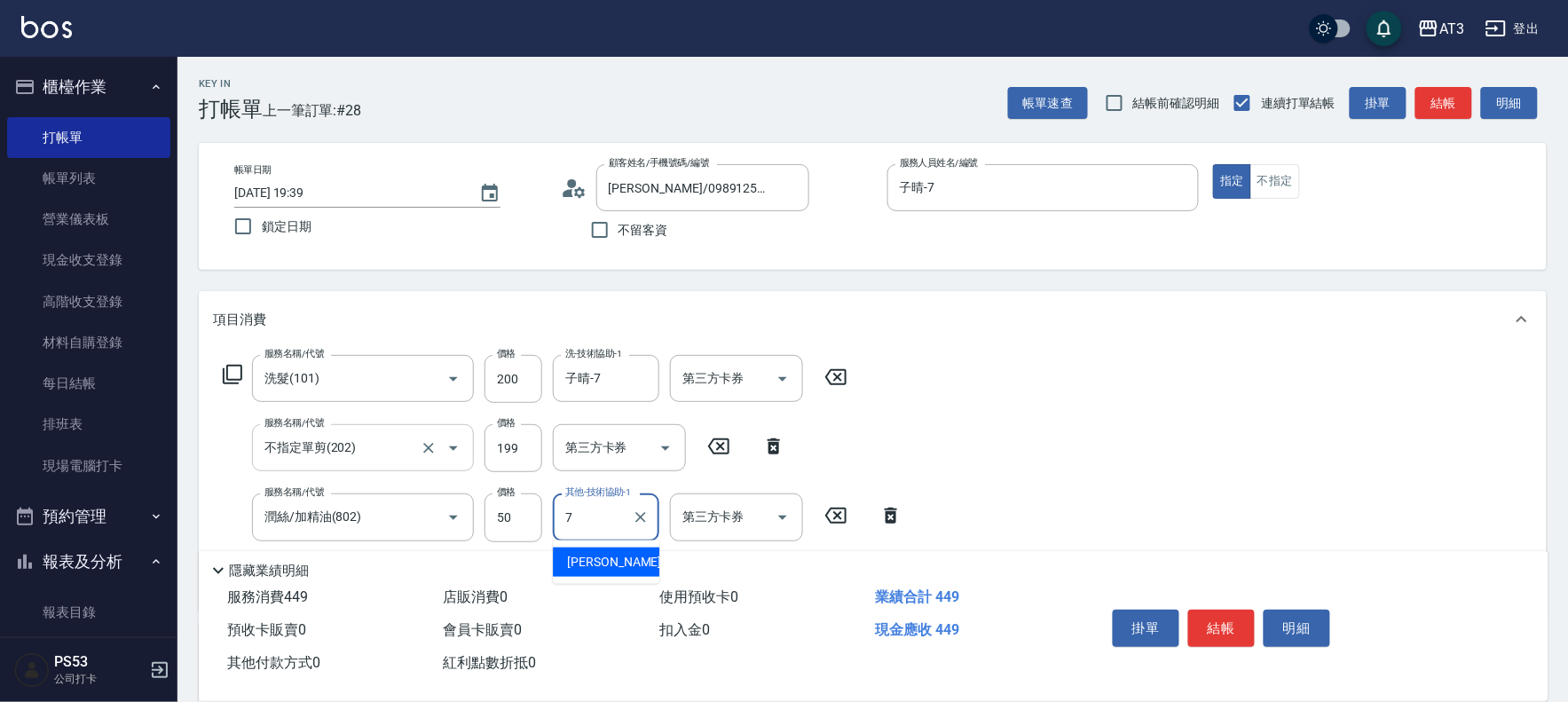
type input "子晴-7"
click at [1235, 619] on button "結帳" at bounding box center [1221, 628] width 66 height 37
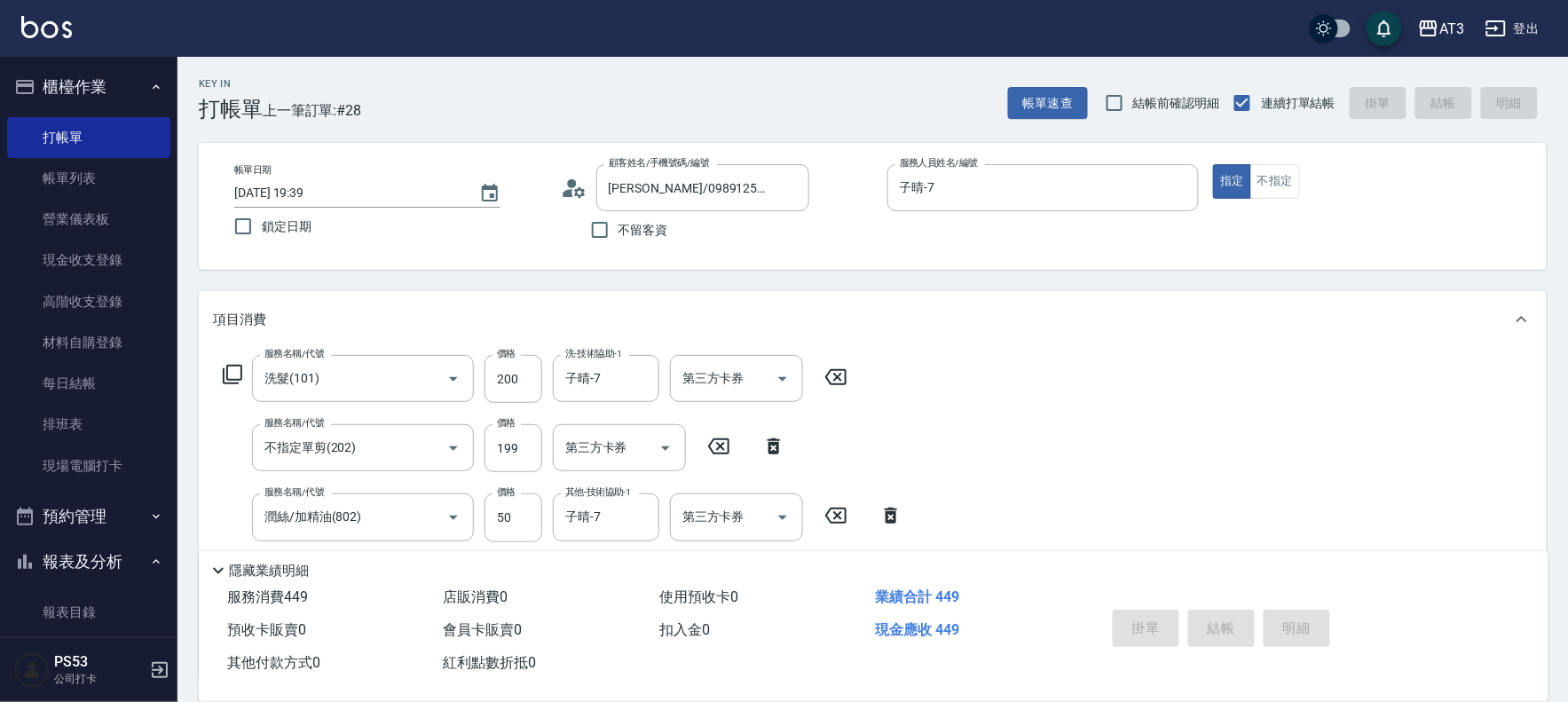
type input "2025/10/04 19:41"
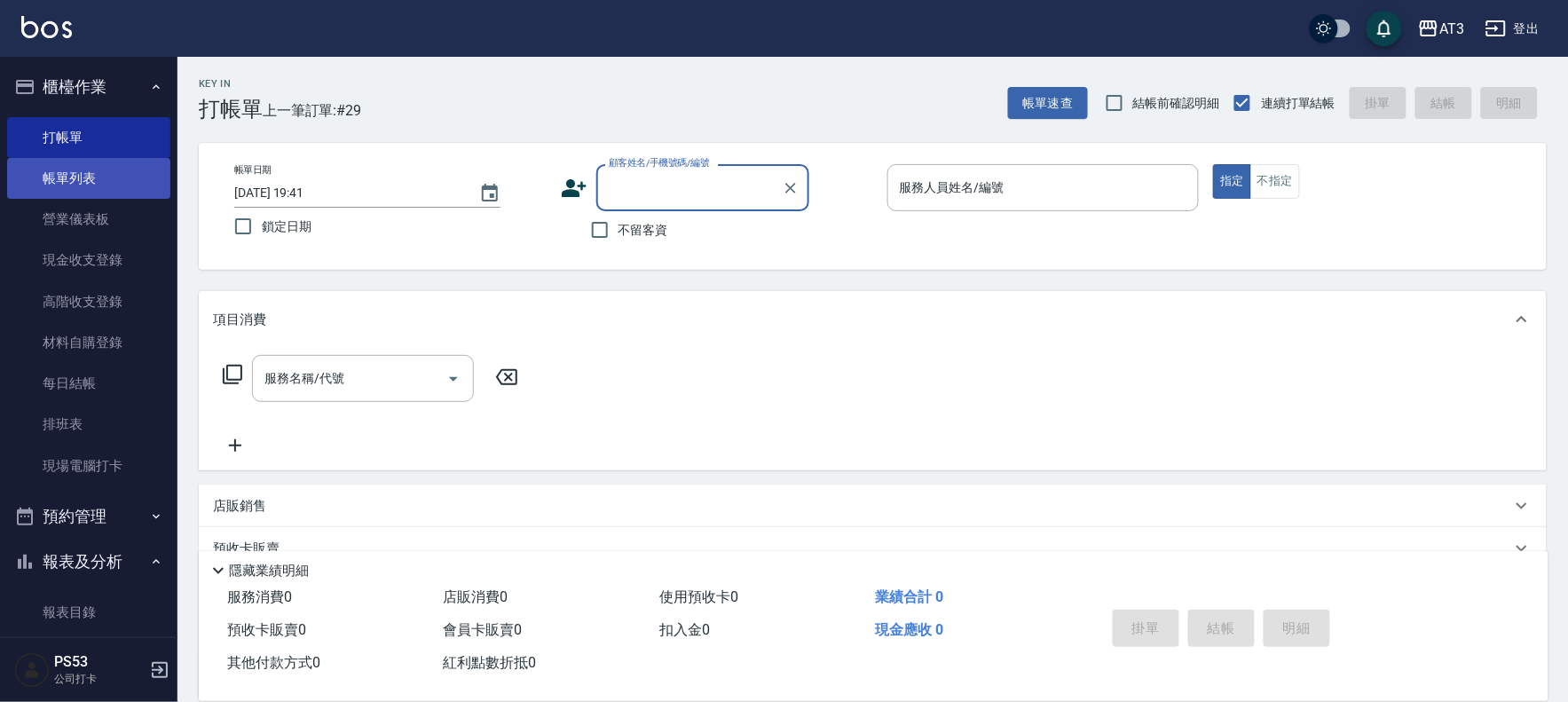
click at [81, 169] on link "帳單列表" at bounding box center [88, 178] width 163 height 41
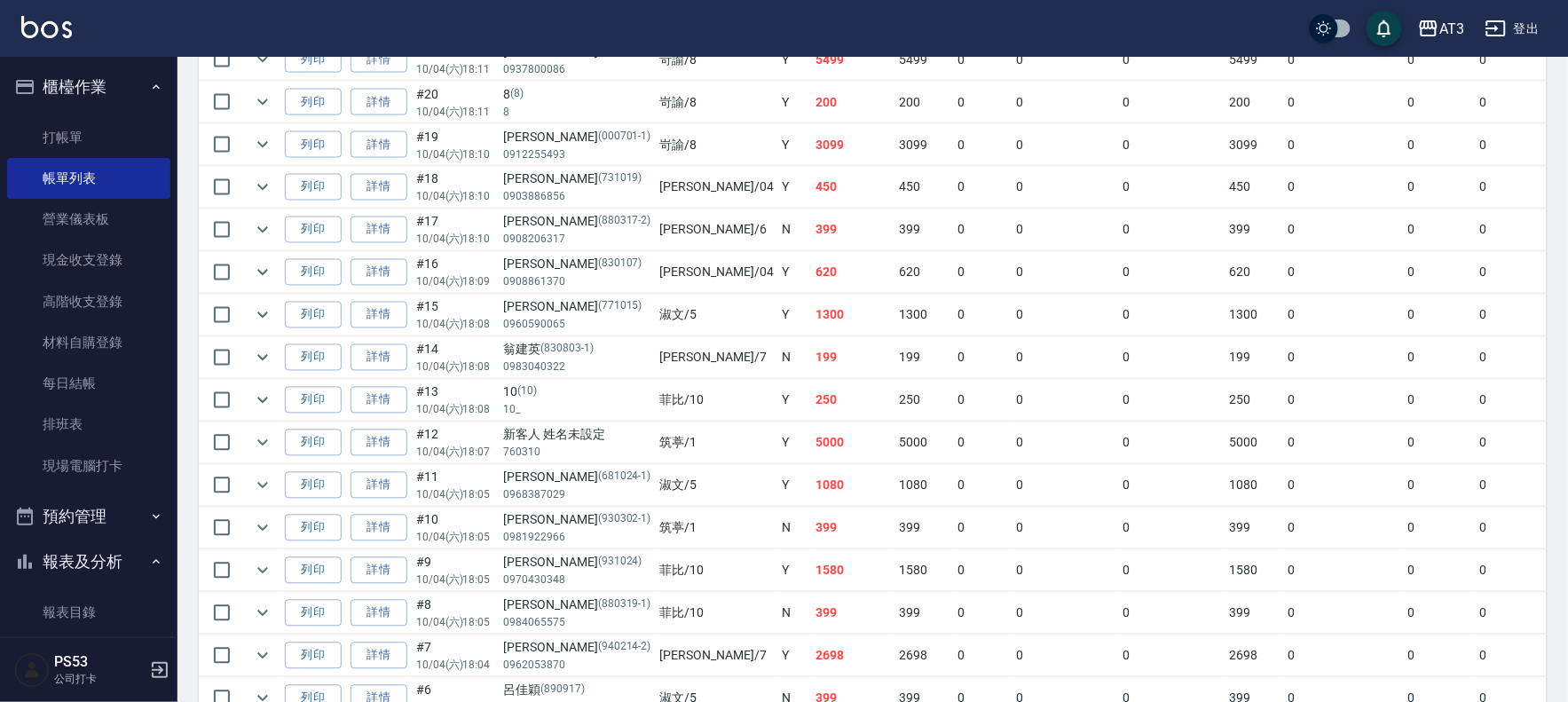
scroll to position [887, 0]
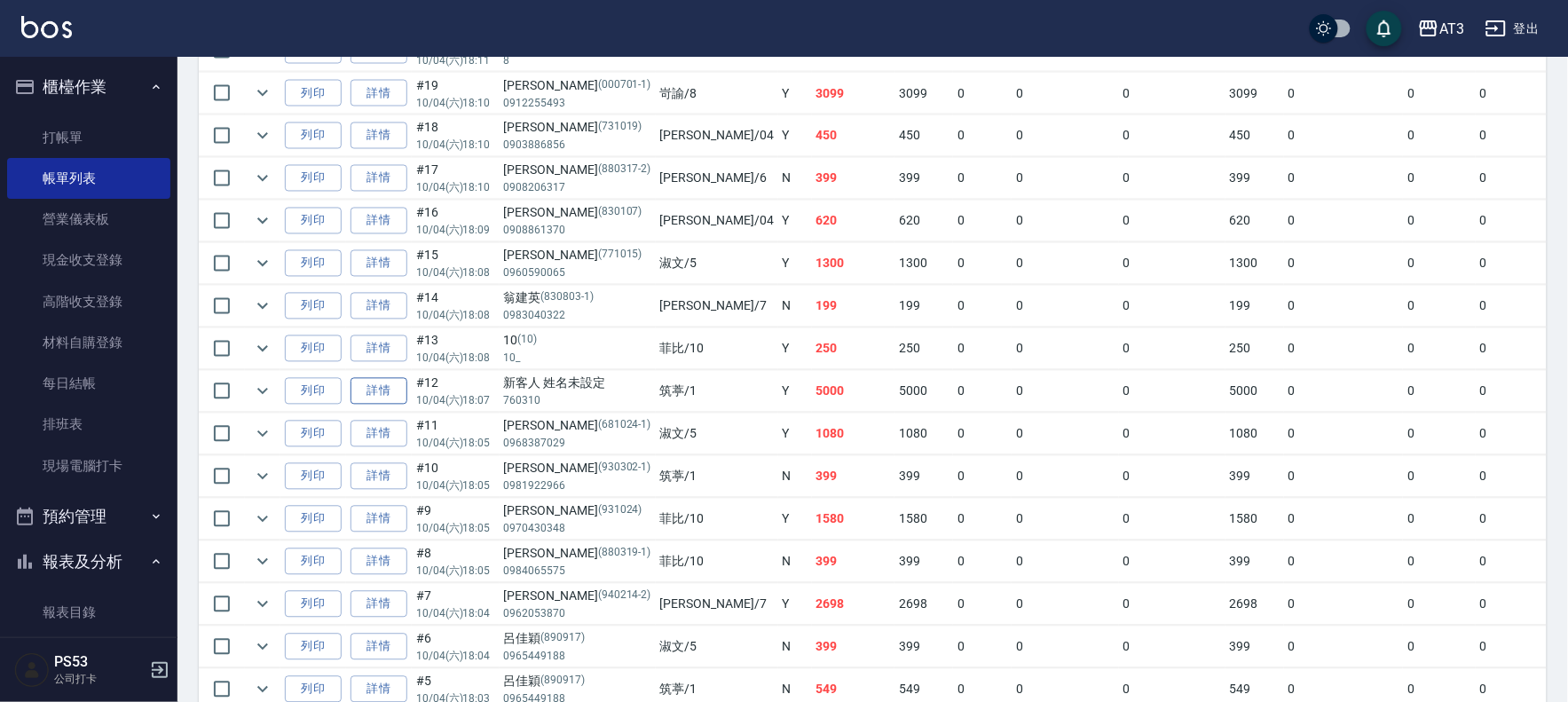
click at [386, 387] on link "詳情" at bounding box center [379, 391] width 57 height 28
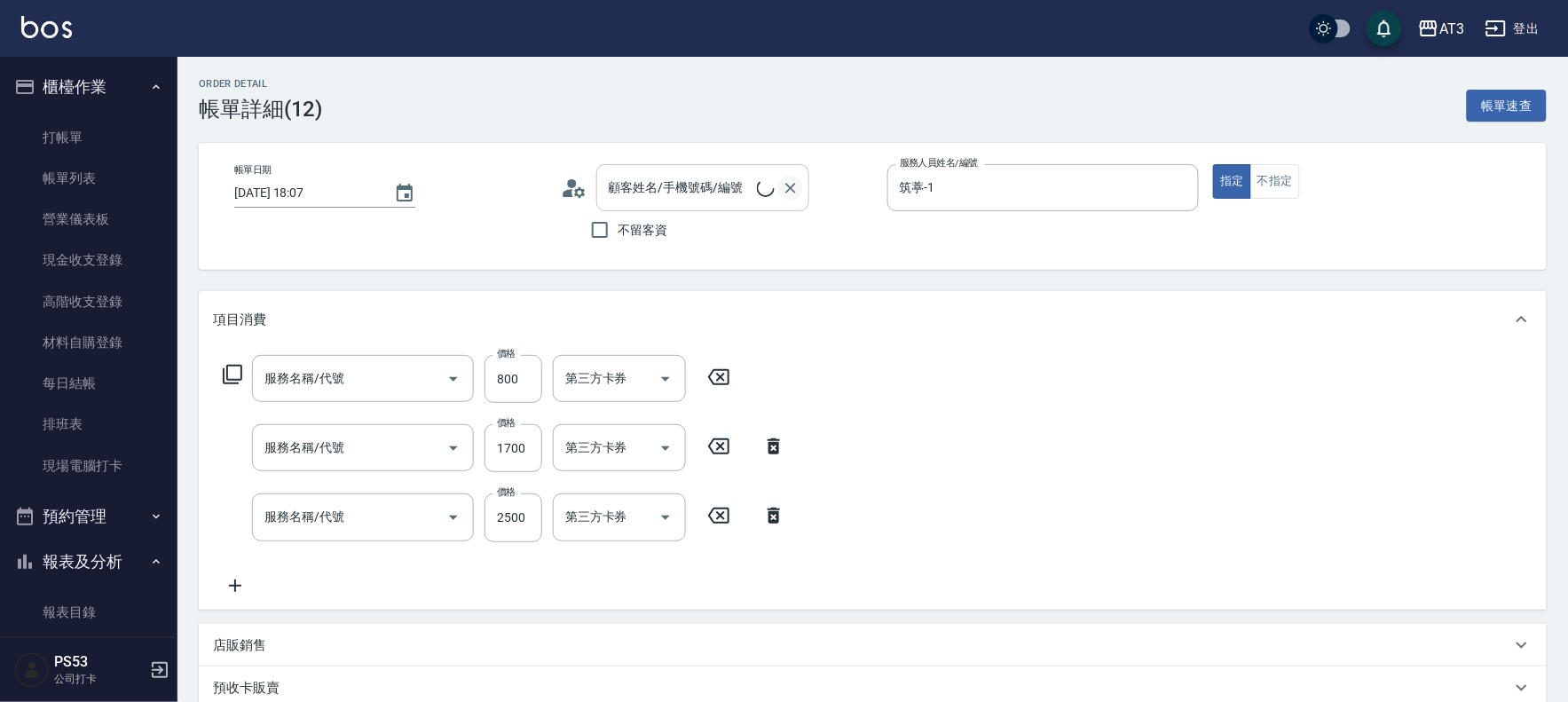
type input "2025/10/04 18:07"
type input "筑葶-1"
type input "C2花漾深層護髮/新(517)"
type input "設計染髮(404)"
type input "設計燙髮(302)"
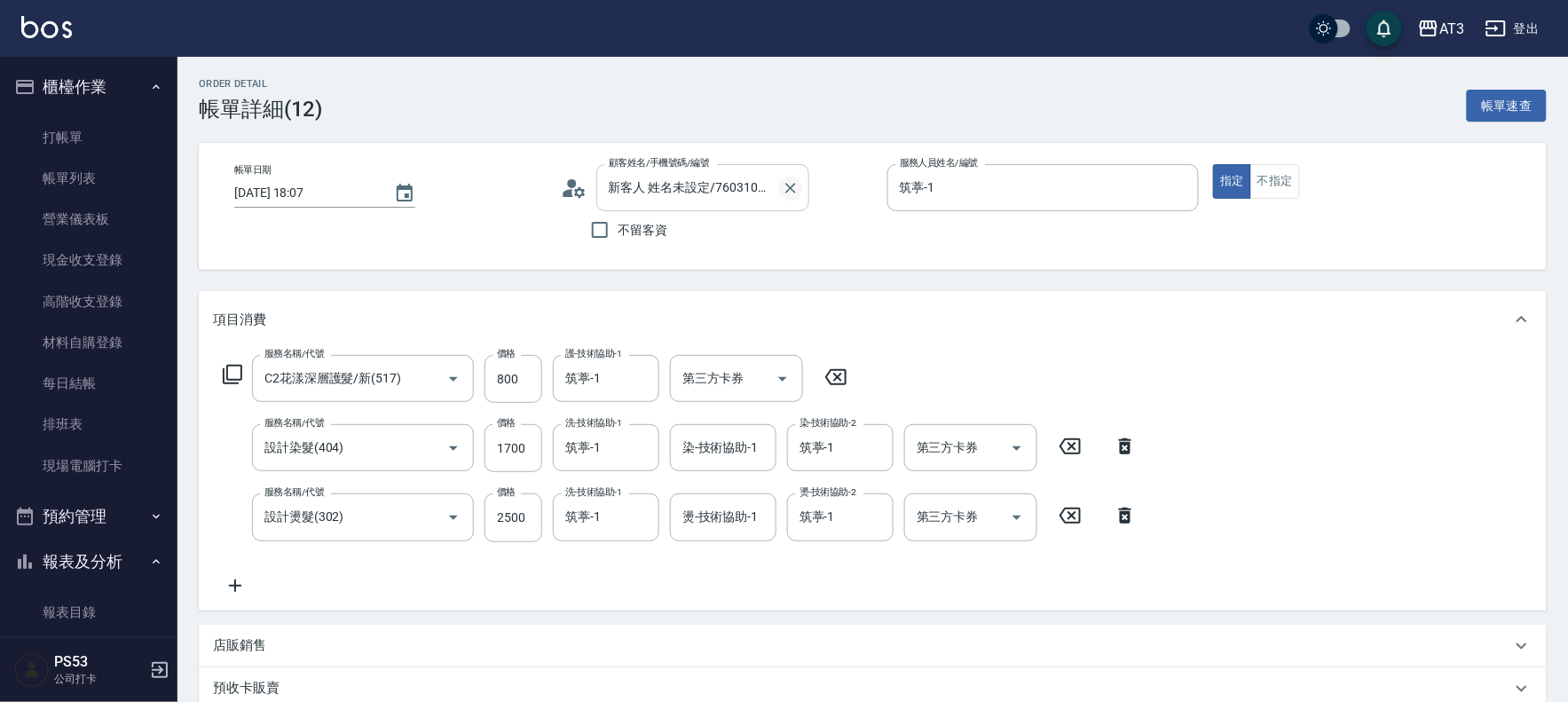
type input "新客人 姓名未設定/760310/null"
click at [791, 188] on icon "Clear" at bounding box center [790, 188] width 10 height 10
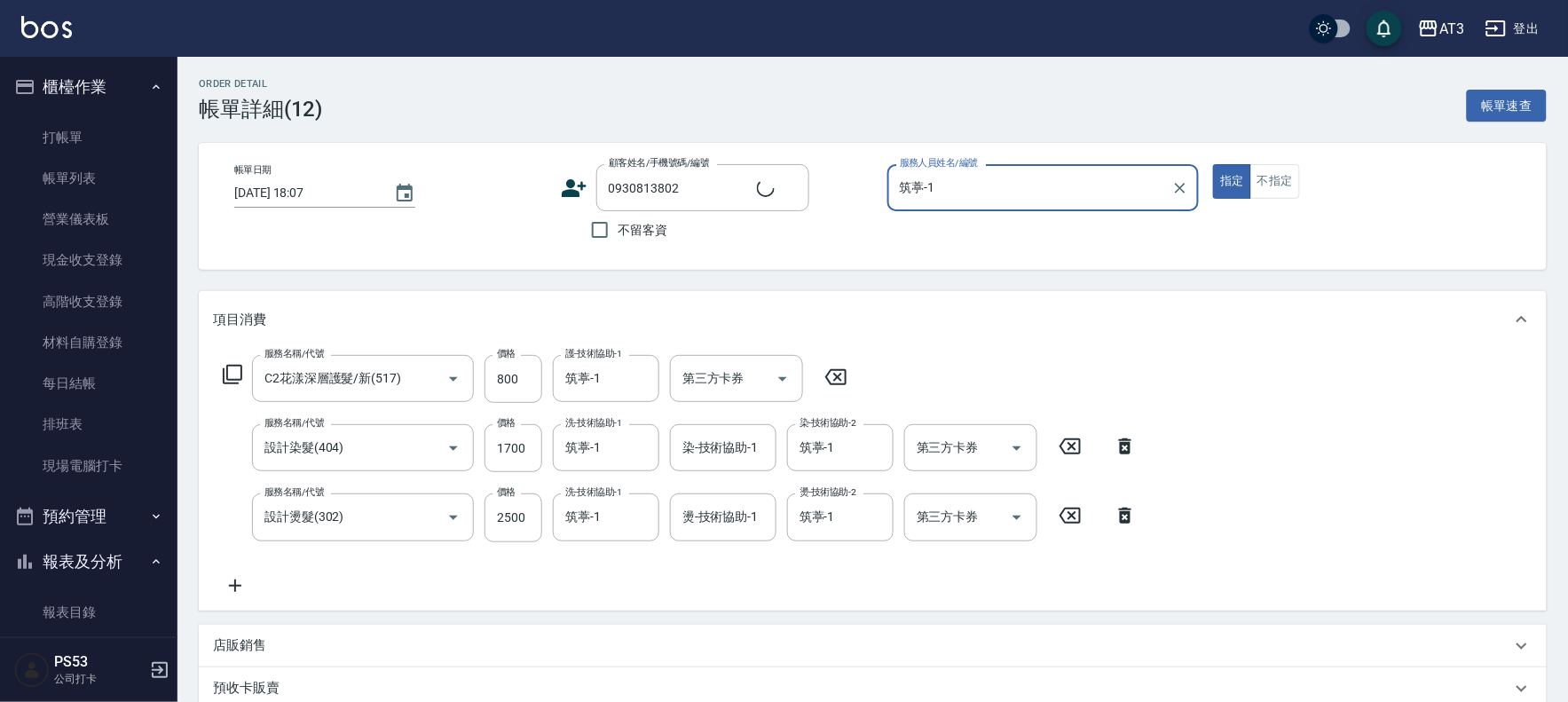
type input "[PERSON_NAME]/0930813802/760310"
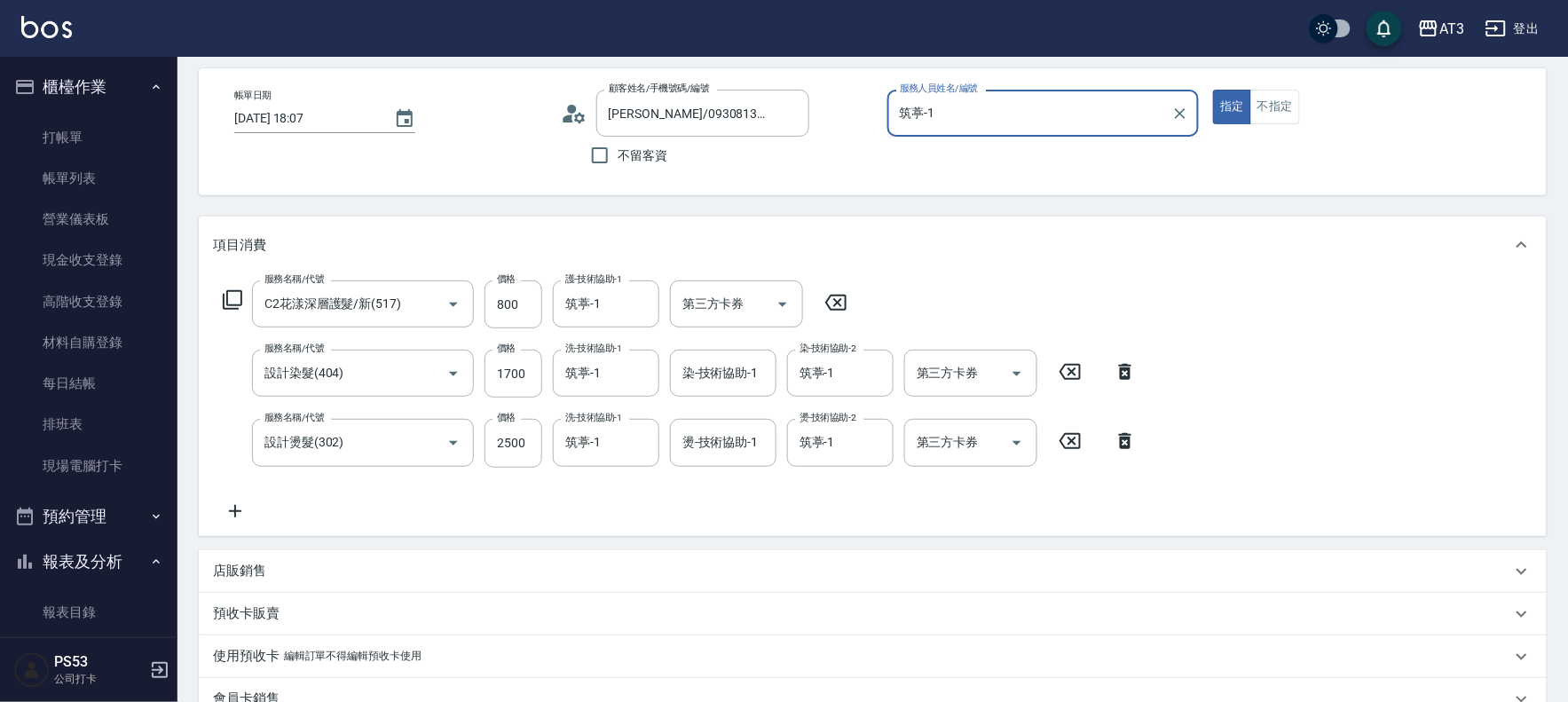
scroll to position [368, 0]
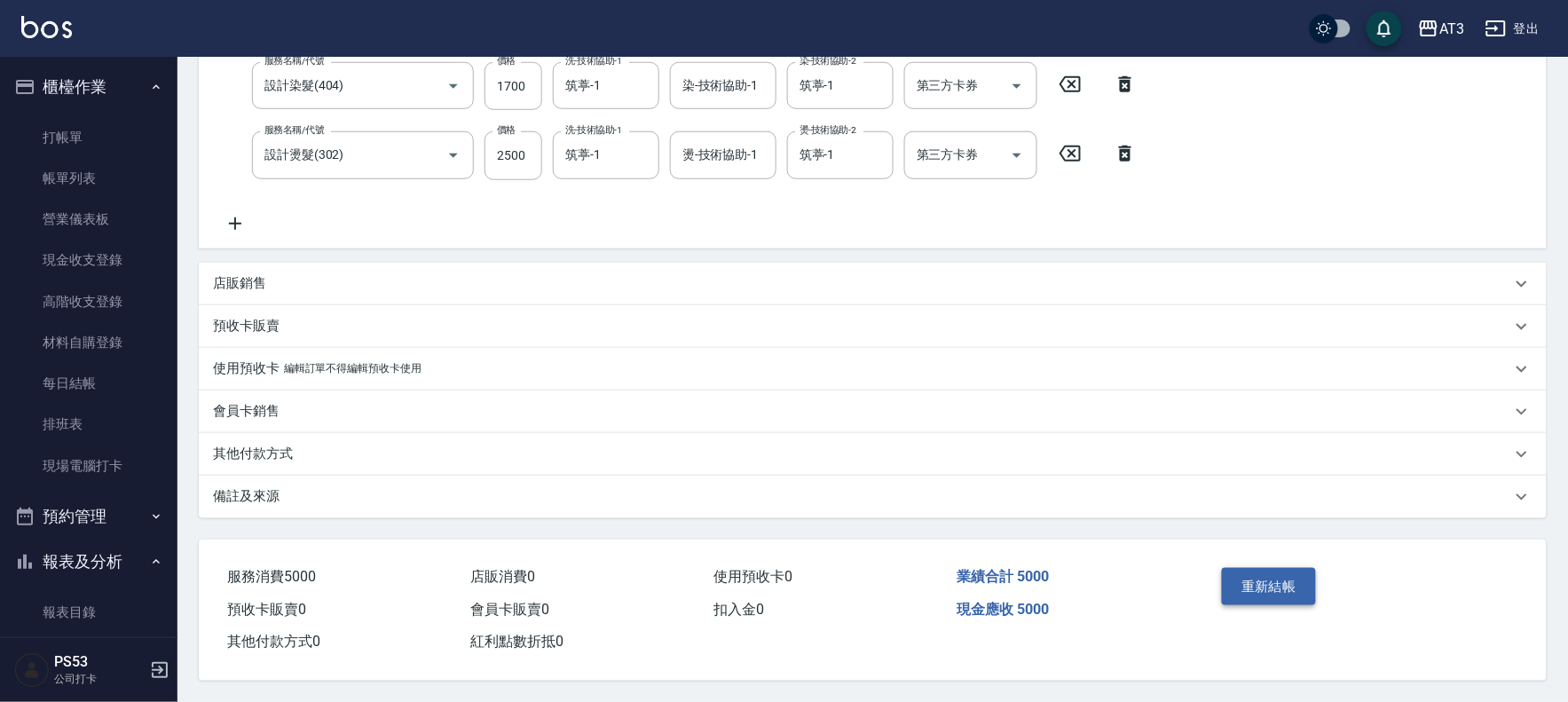
type input "筑葶-1"
click at [1257, 578] on button "重新結帳" at bounding box center [1269, 586] width 94 height 37
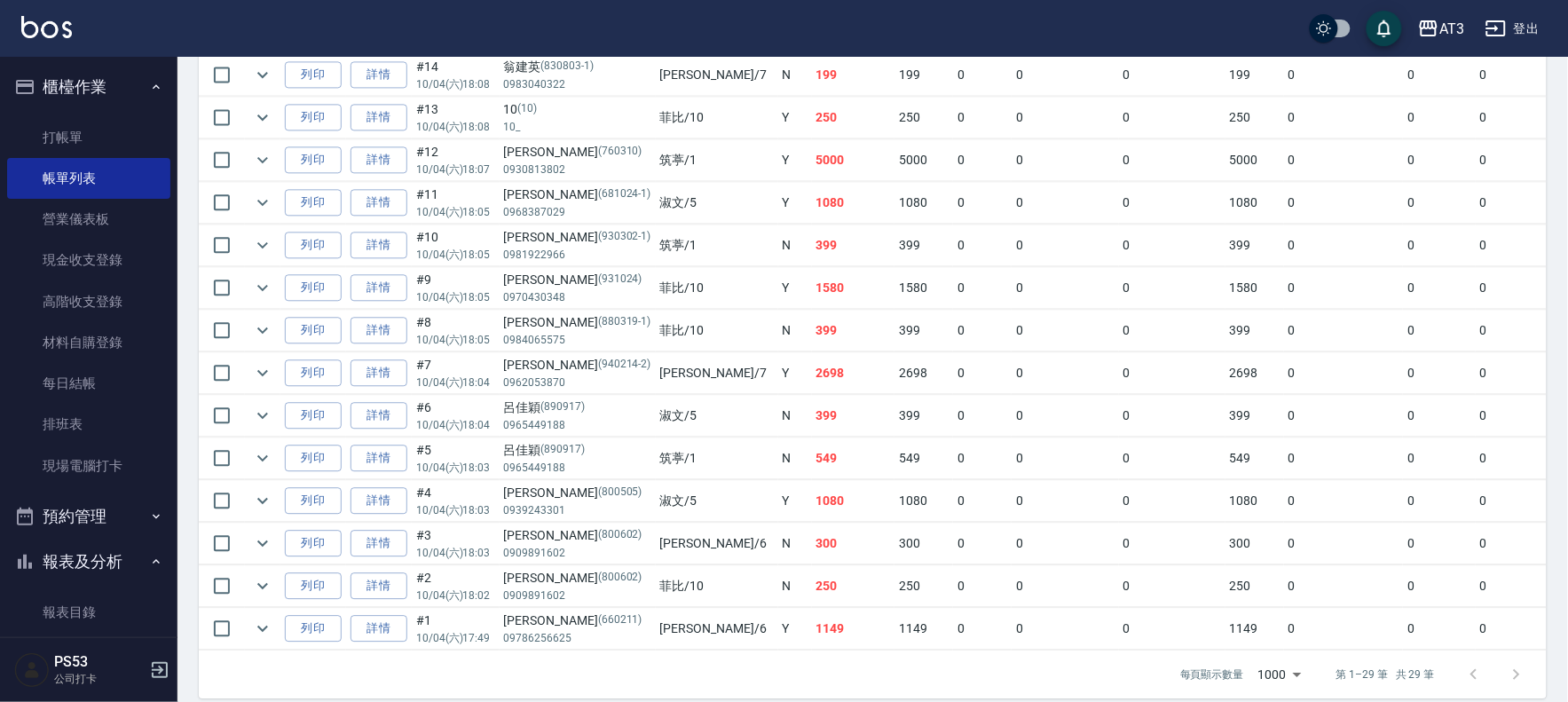
scroll to position [1159, 0]
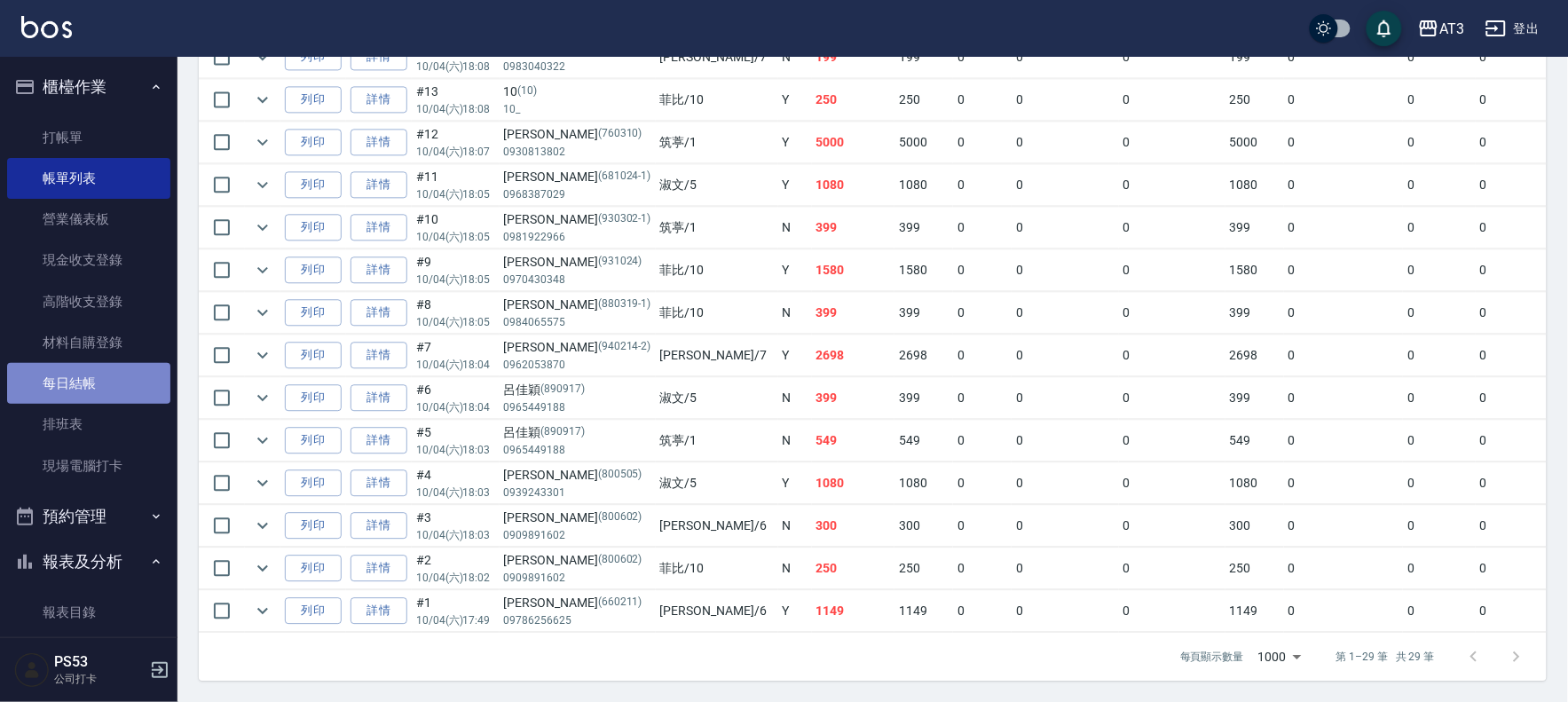
click at [99, 375] on link "每日結帳" at bounding box center [88, 383] width 163 height 41
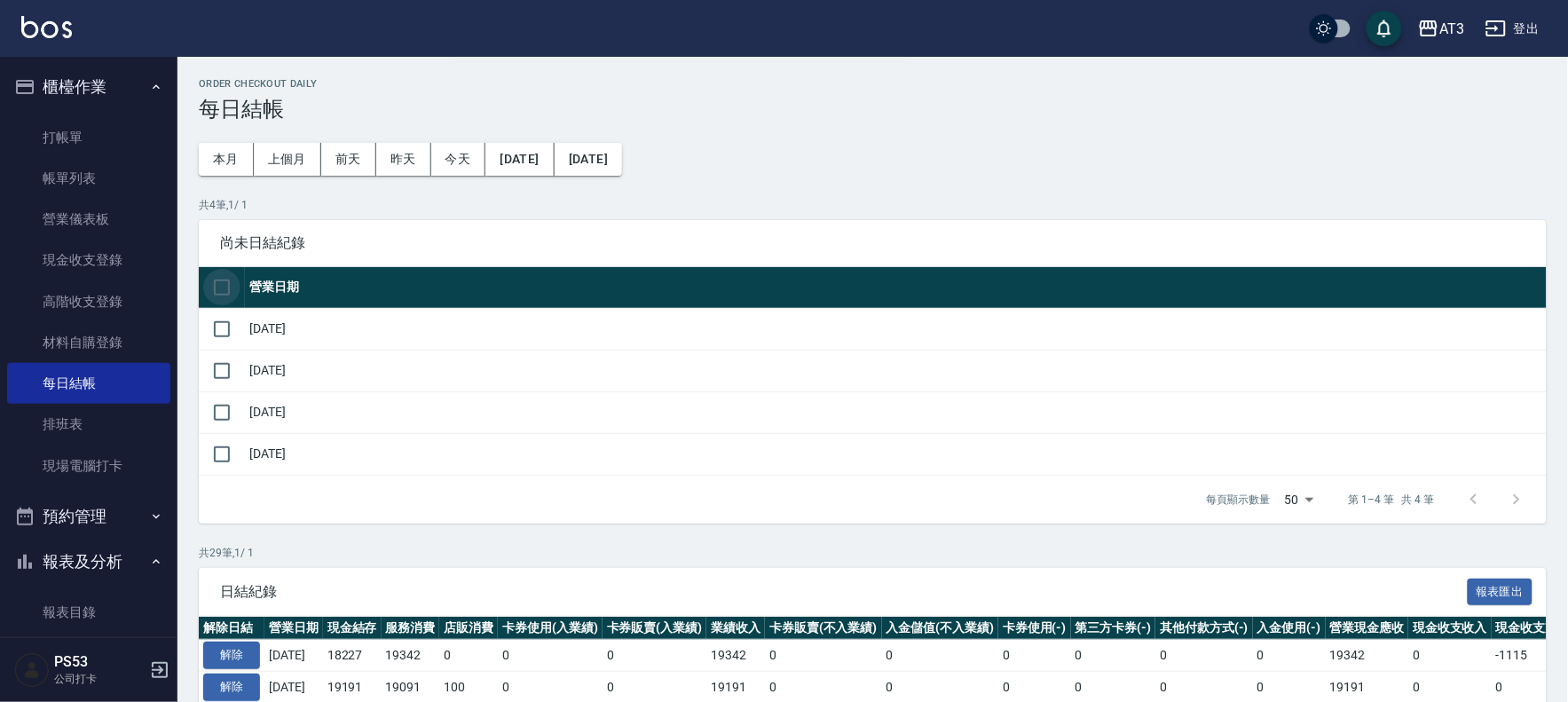
click at [217, 281] on input "checkbox" at bounding box center [221, 287] width 37 height 37
checkbox input "true"
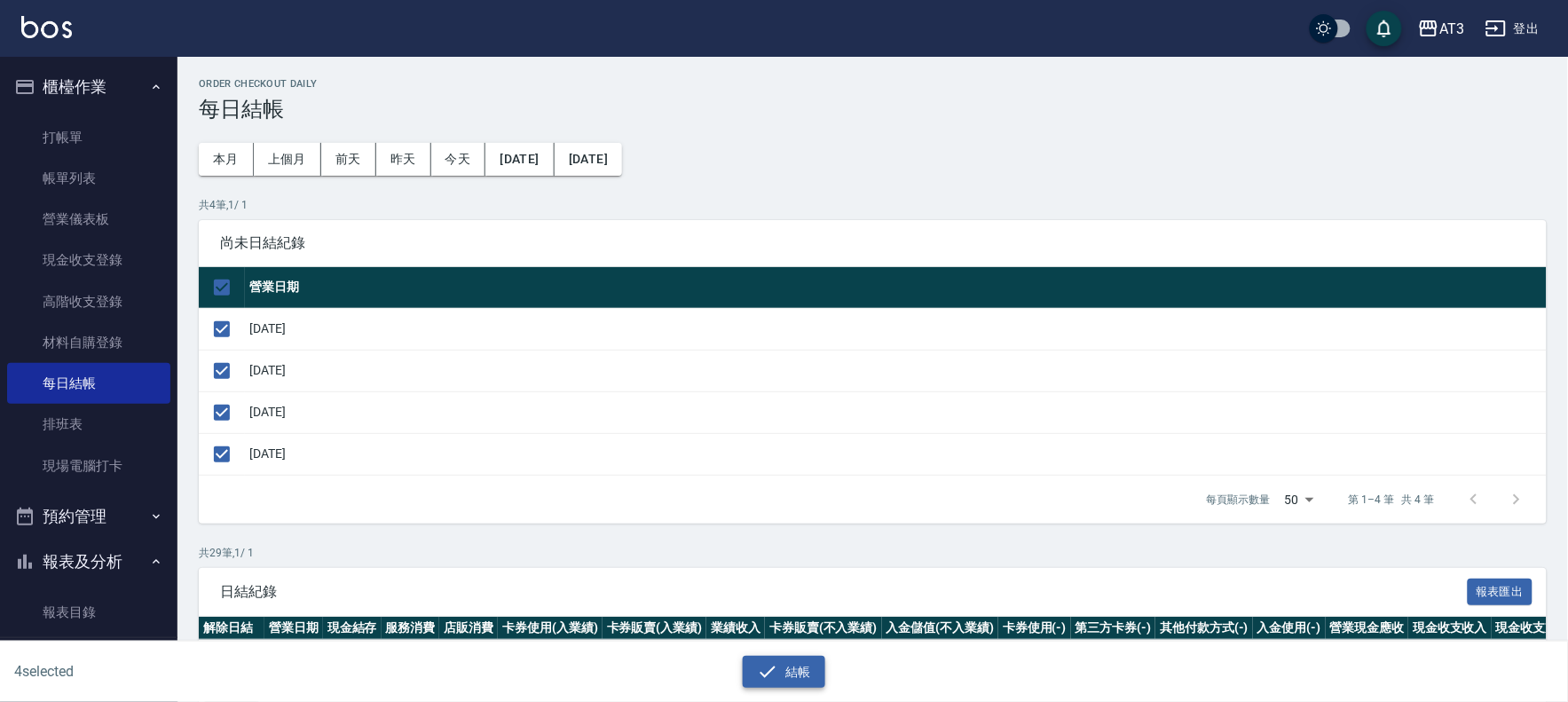
click at [772, 686] on button "結帳" at bounding box center [784, 673] width 83 height 33
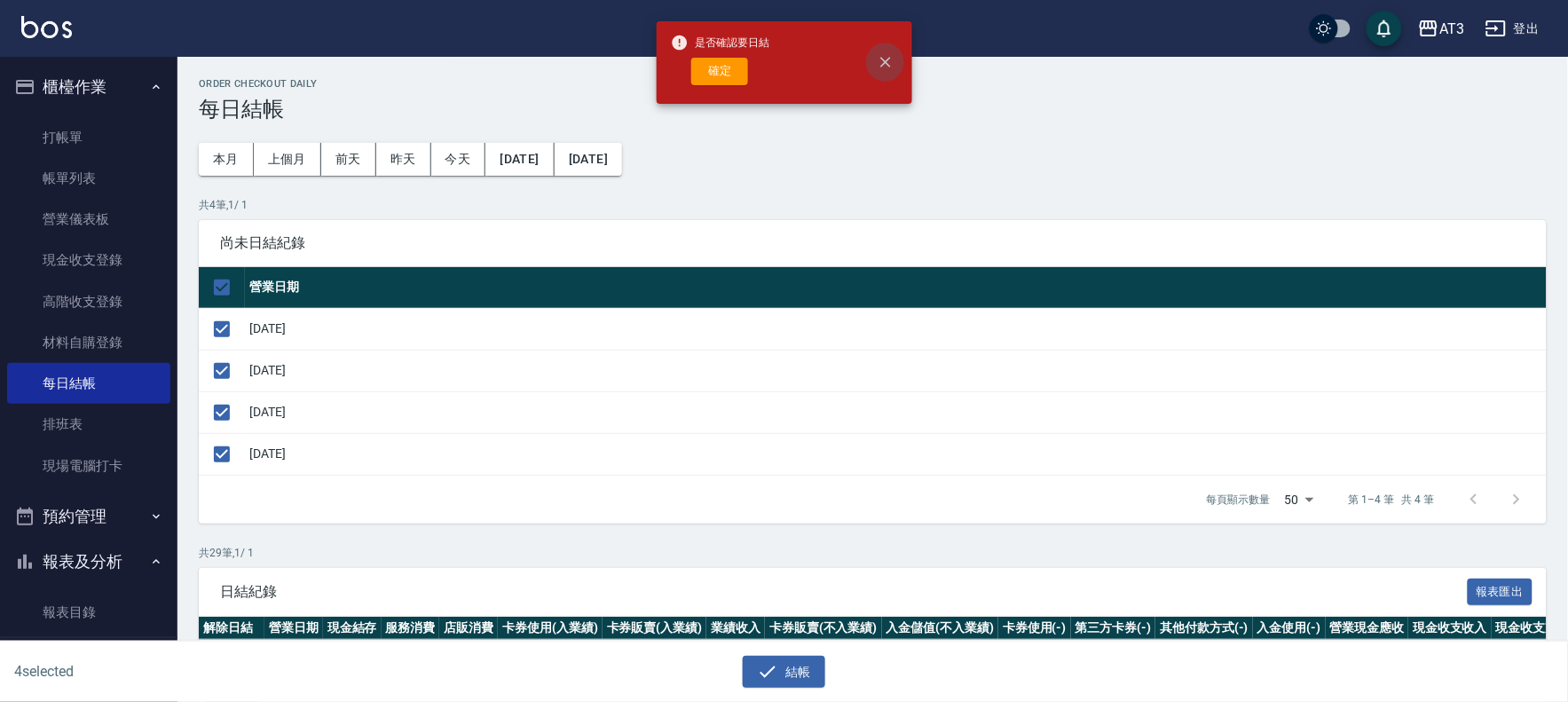
click at [883, 63] on icon "close" at bounding box center [885, 62] width 18 height 18
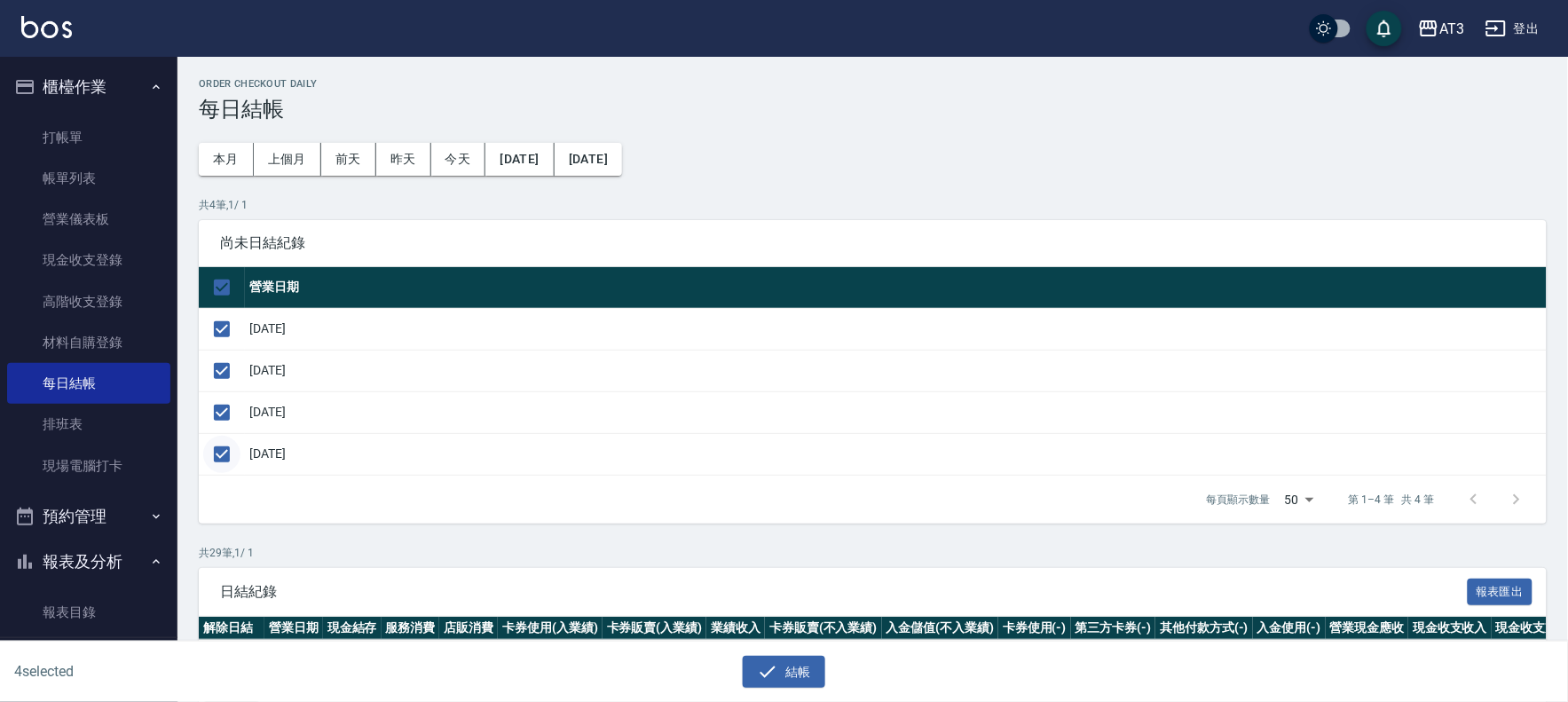
click at [229, 457] on input "checkbox" at bounding box center [221, 454] width 37 height 37
checkbox input "false"
click at [778, 668] on icon "button" at bounding box center [767, 672] width 21 height 21
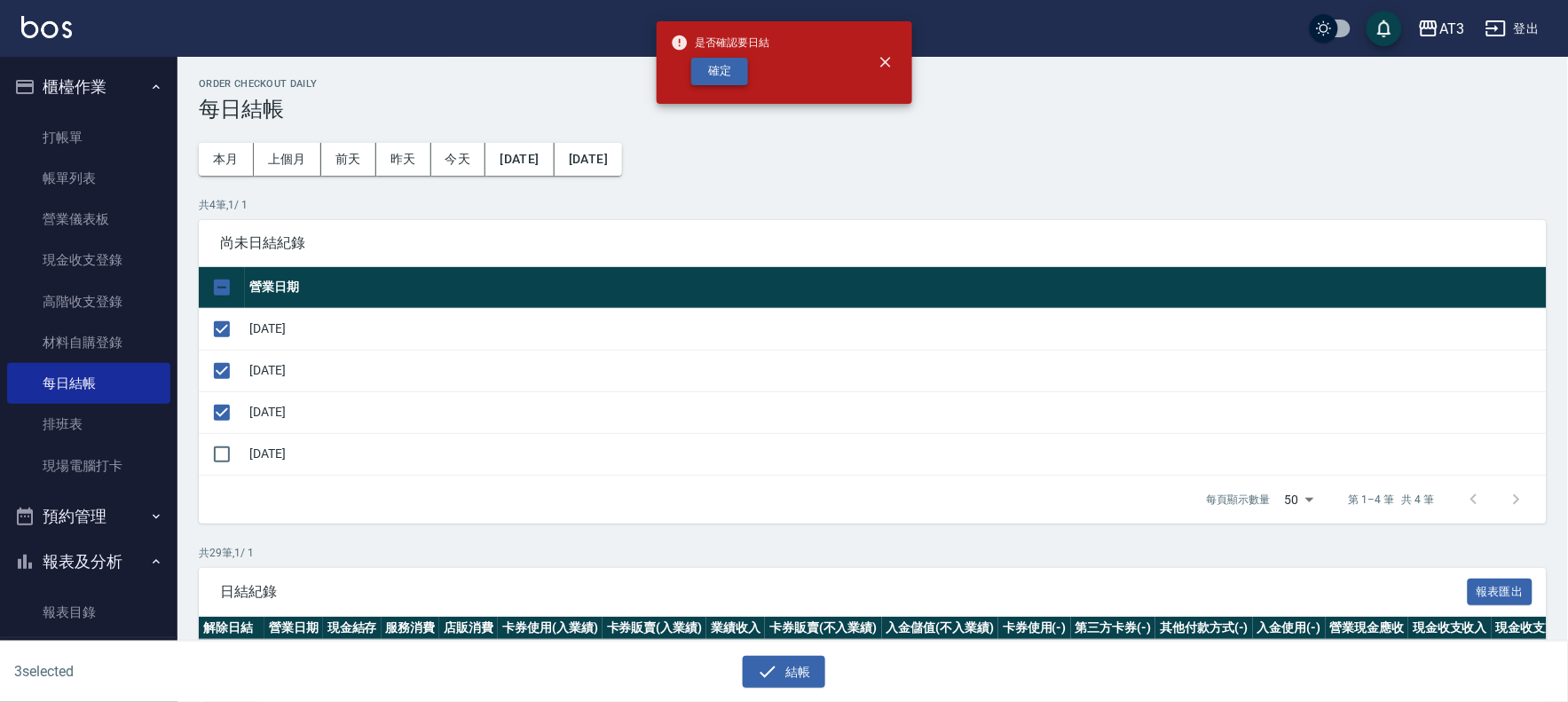
click at [715, 71] on button "確定" at bounding box center [720, 71] width 57 height 28
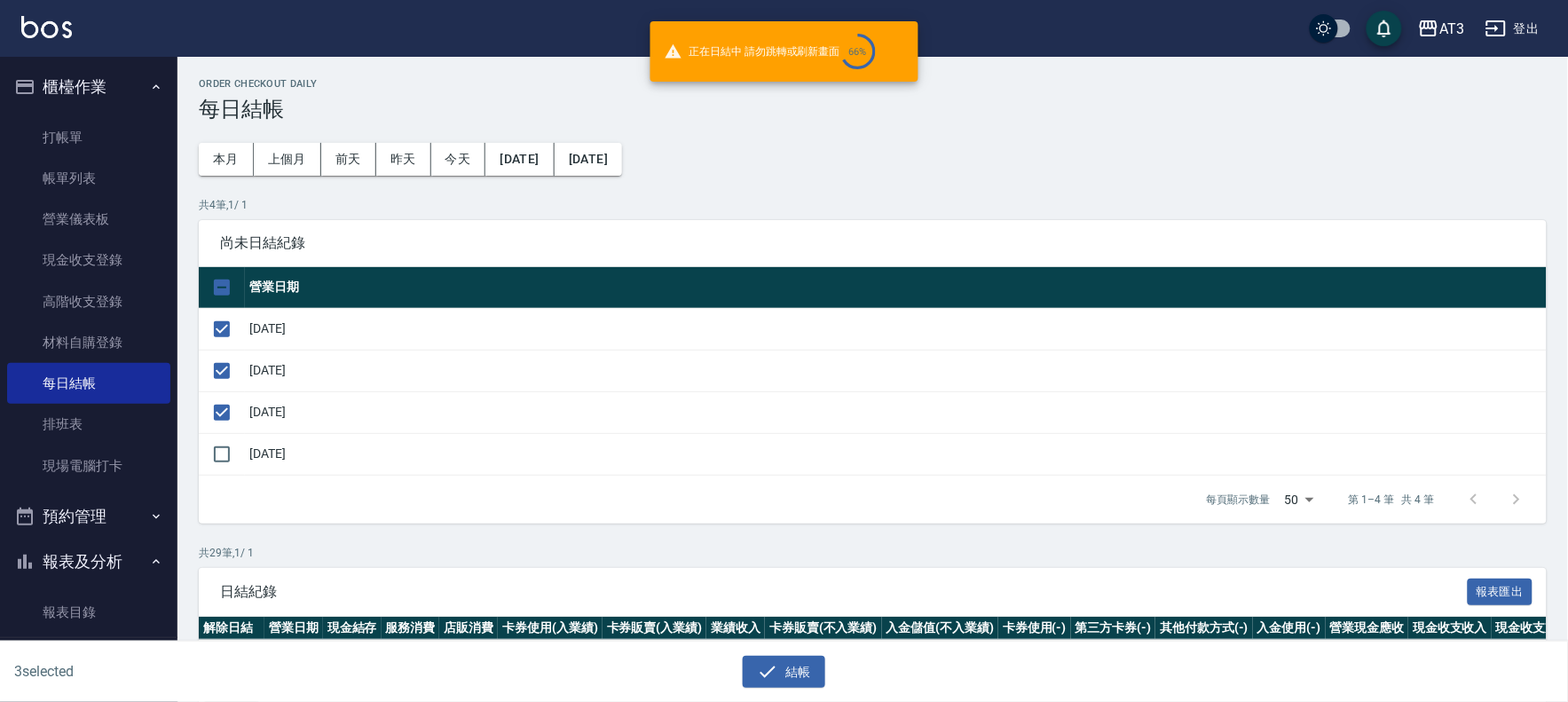
checkbox input "false"
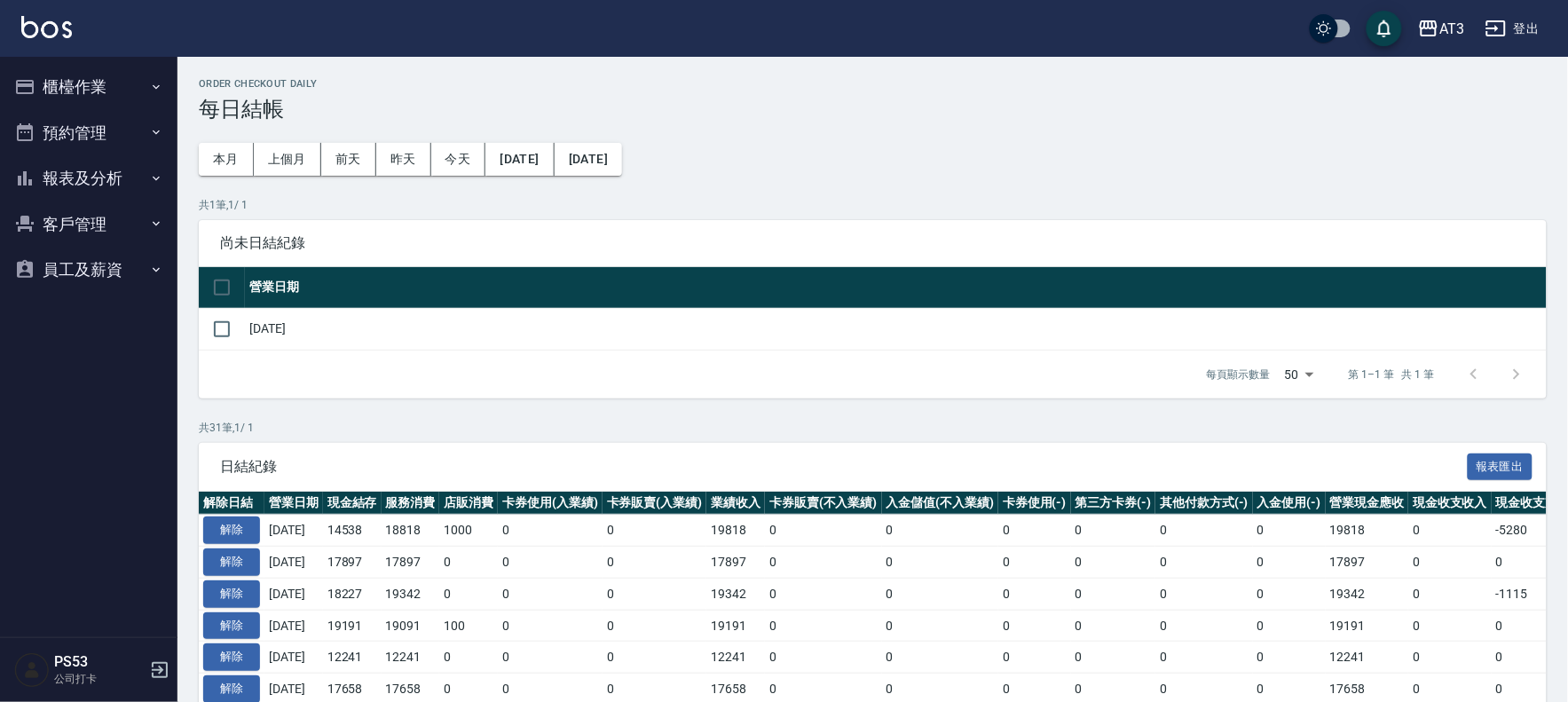
click at [108, 180] on button "報表及分析" at bounding box center [88, 179] width 163 height 47
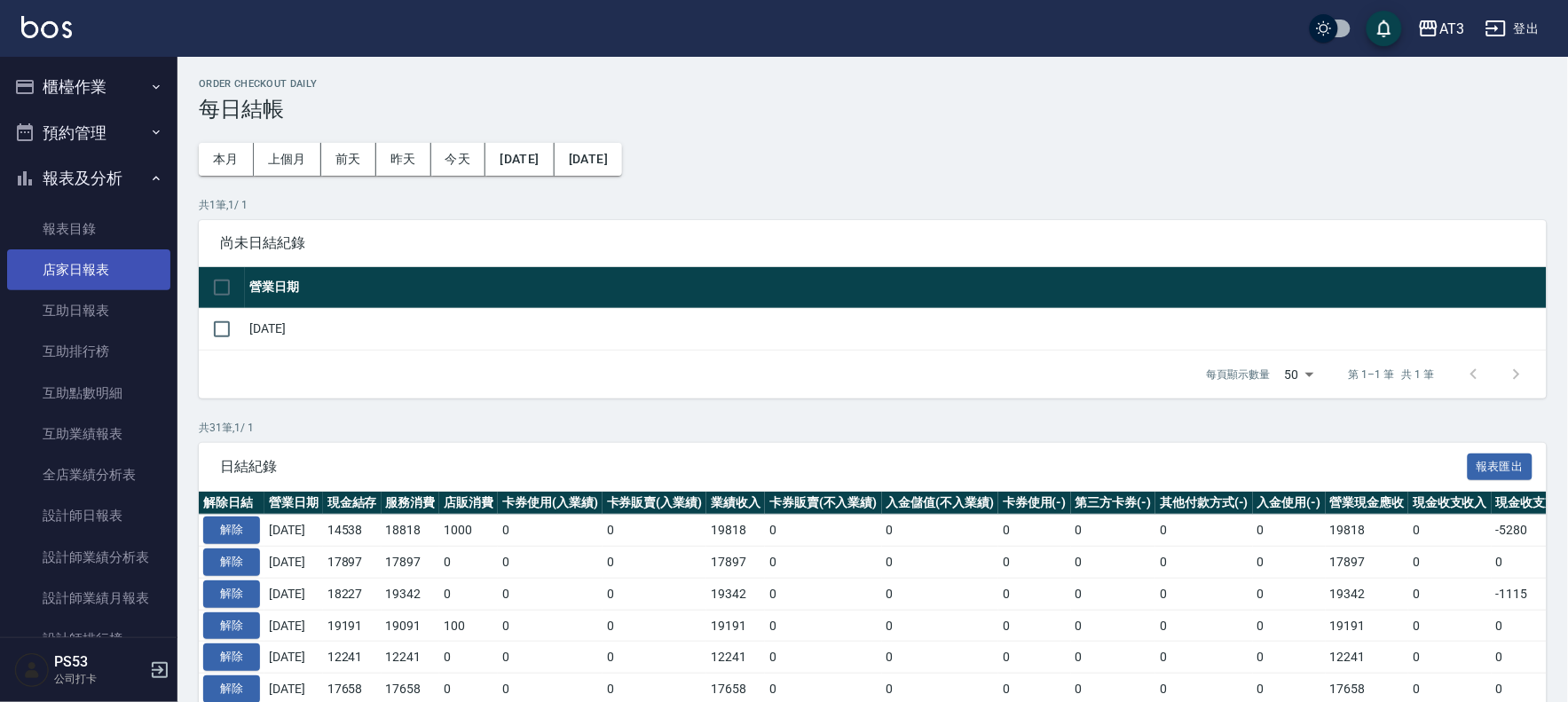
click at [87, 277] on link "店家日報表" at bounding box center [88, 270] width 163 height 41
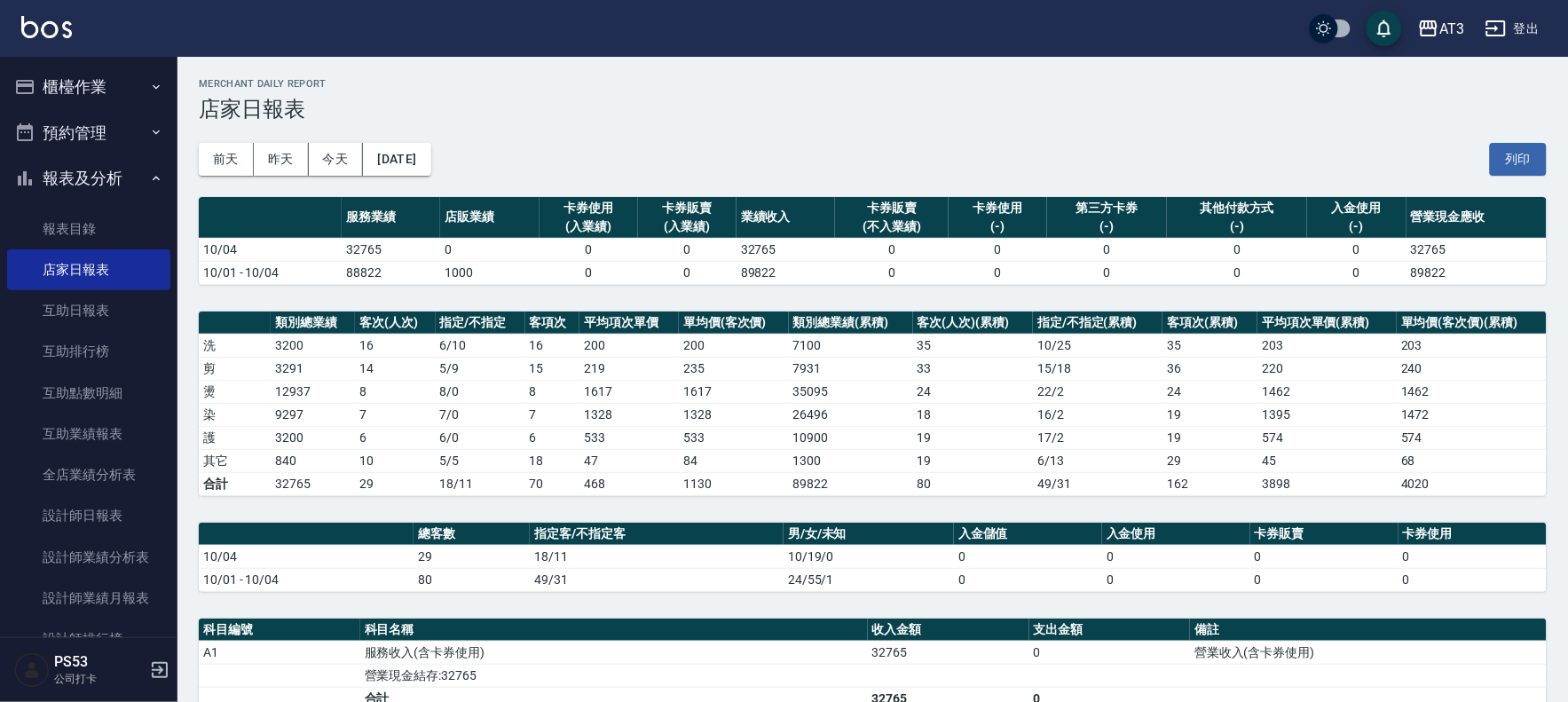
click at [69, 74] on button "櫃檯作業" at bounding box center [88, 86] width 163 height 47
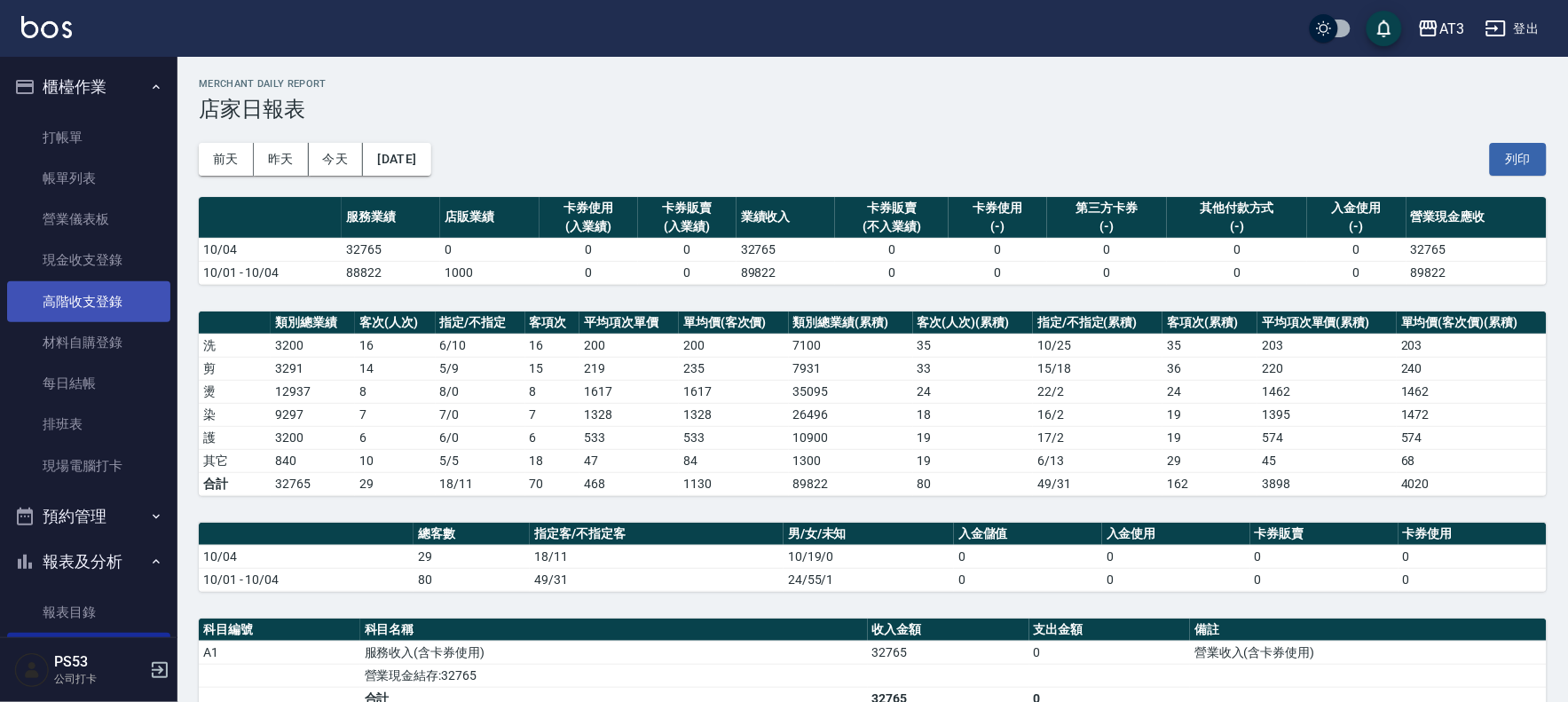
click at [95, 298] on link "高階收支登錄" at bounding box center [88, 301] width 163 height 41
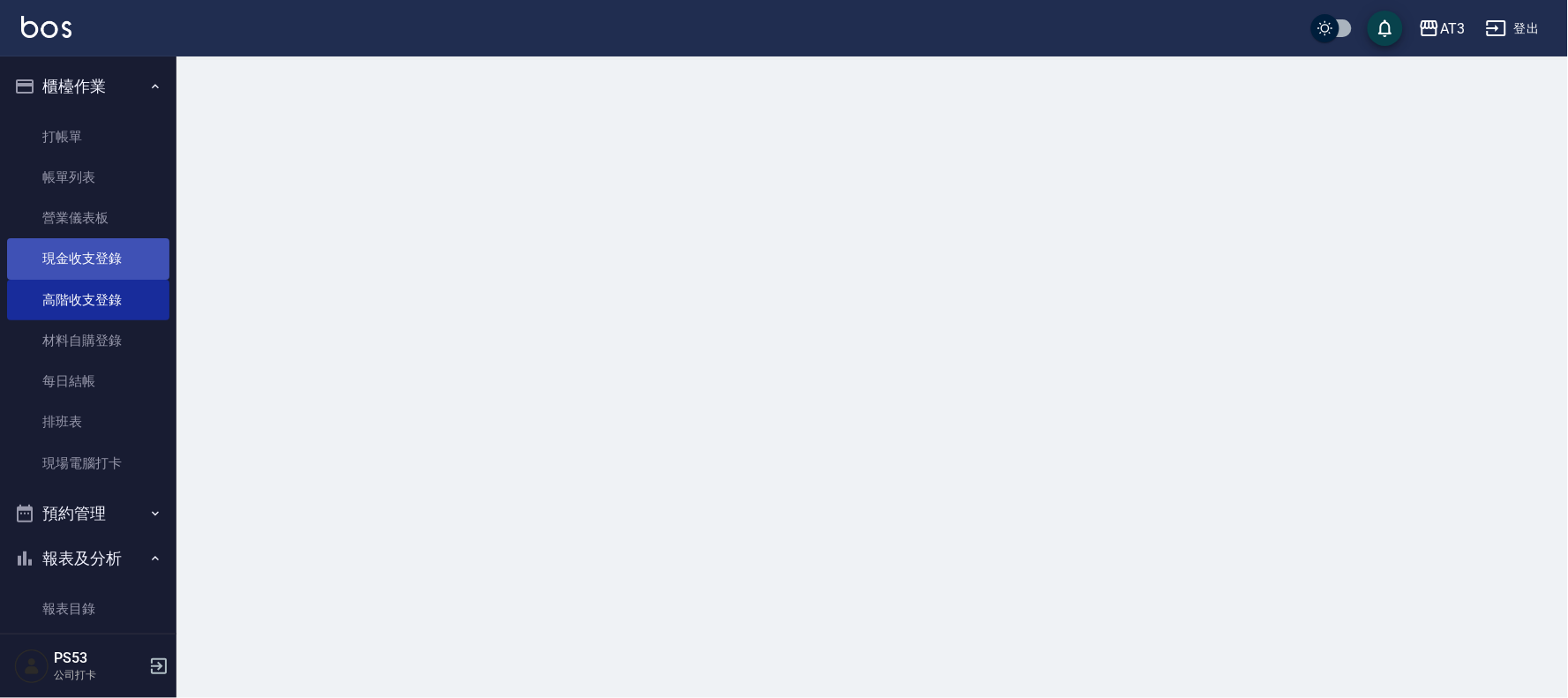
click at [82, 254] on link "現金收支登錄" at bounding box center [88, 258] width 162 height 41
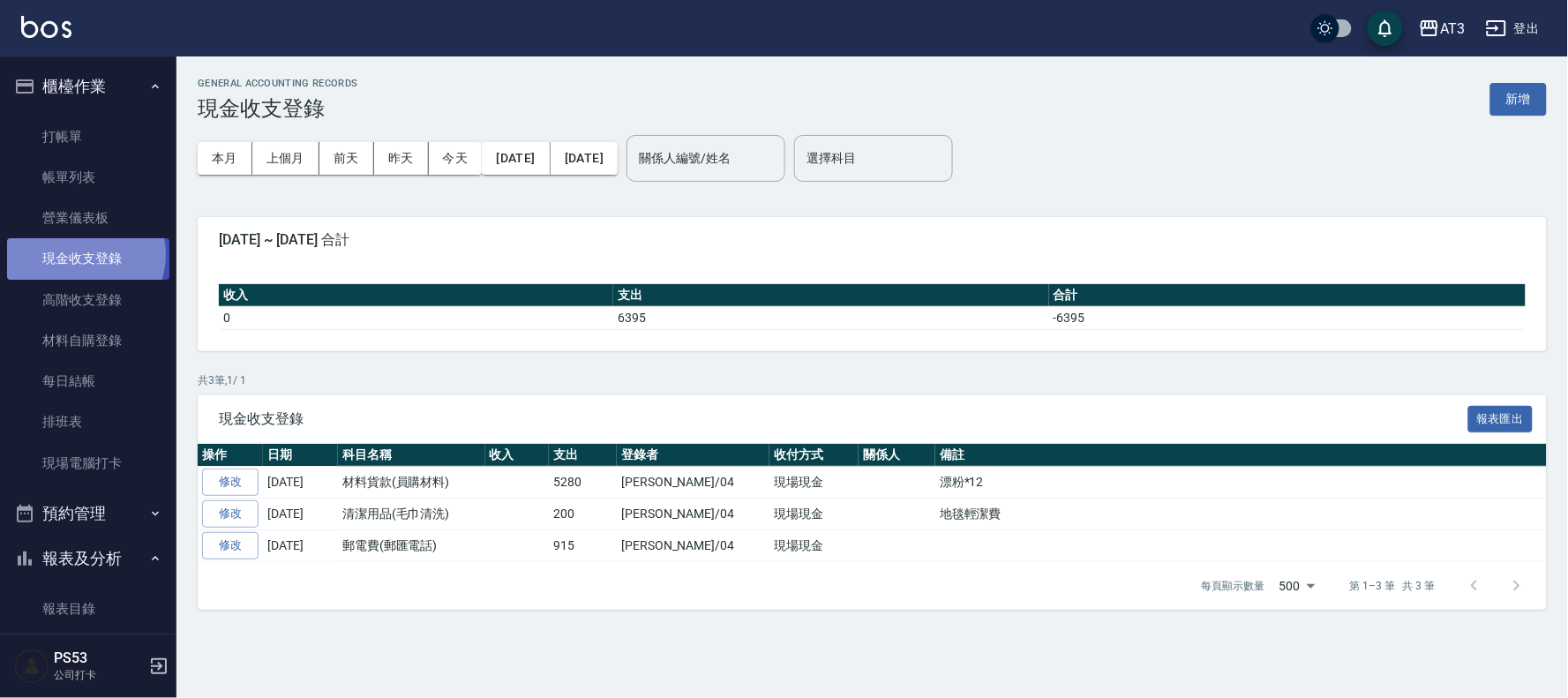
click at [81, 254] on link "現金收支登錄" at bounding box center [88, 258] width 162 height 41
click at [1539, 101] on button "新增" at bounding box center [1518, 99] width 57 height 33
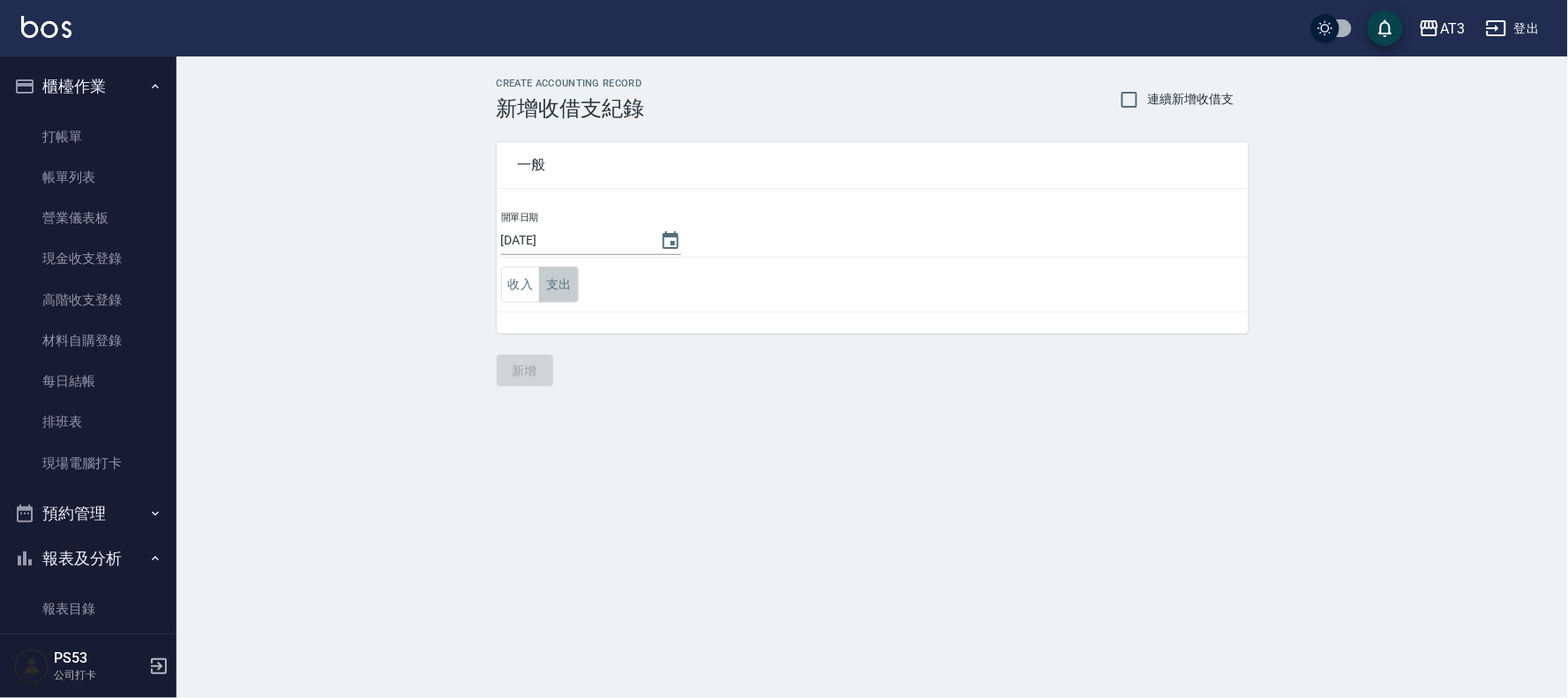
click at [563, 279] on button "支出" at bounding box center [559, 284] width 40 height 36
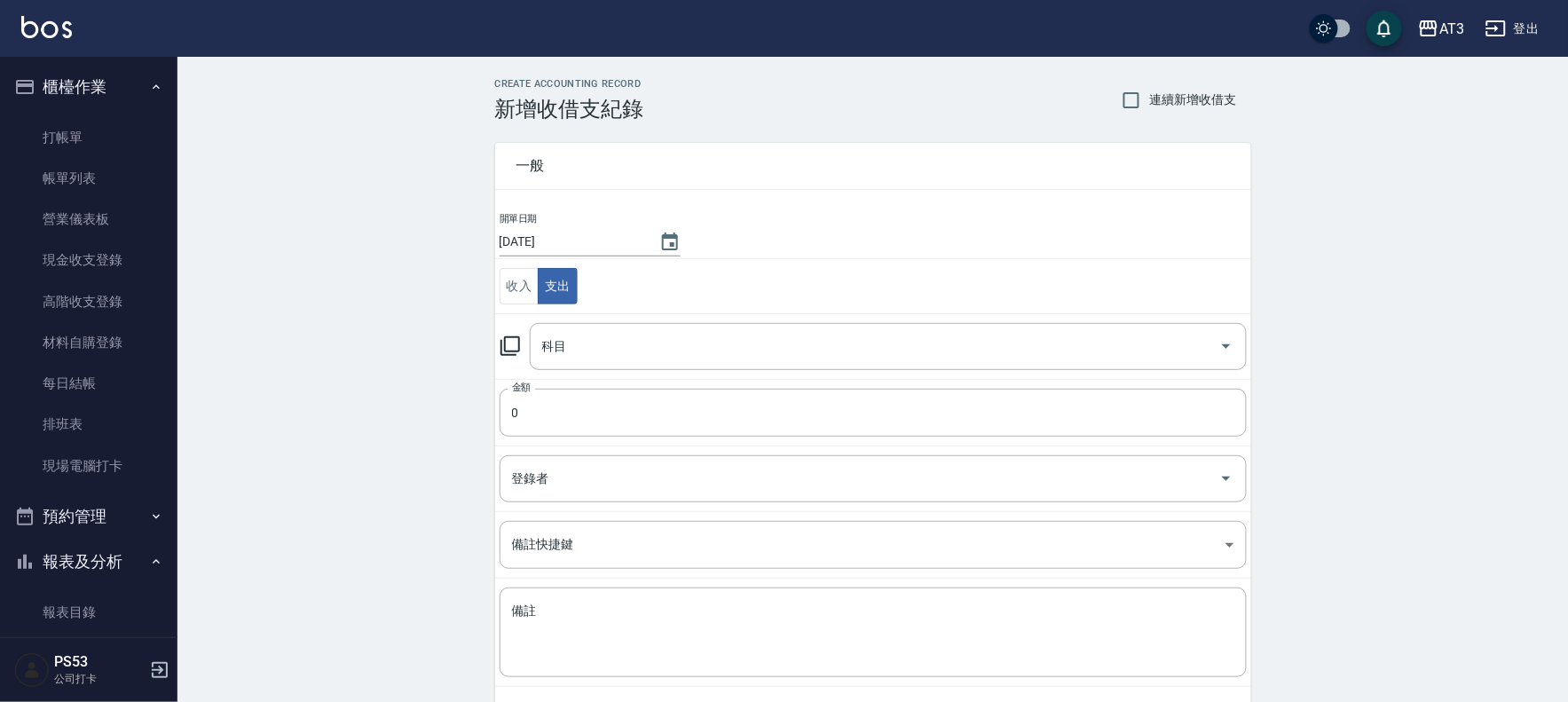
click at [495, 351] on td "科目 科目" at bounding box center [873, 346] width 756 height 66
click at [511, 344] on icon at bounding box center [510, 346] width 21 height 21
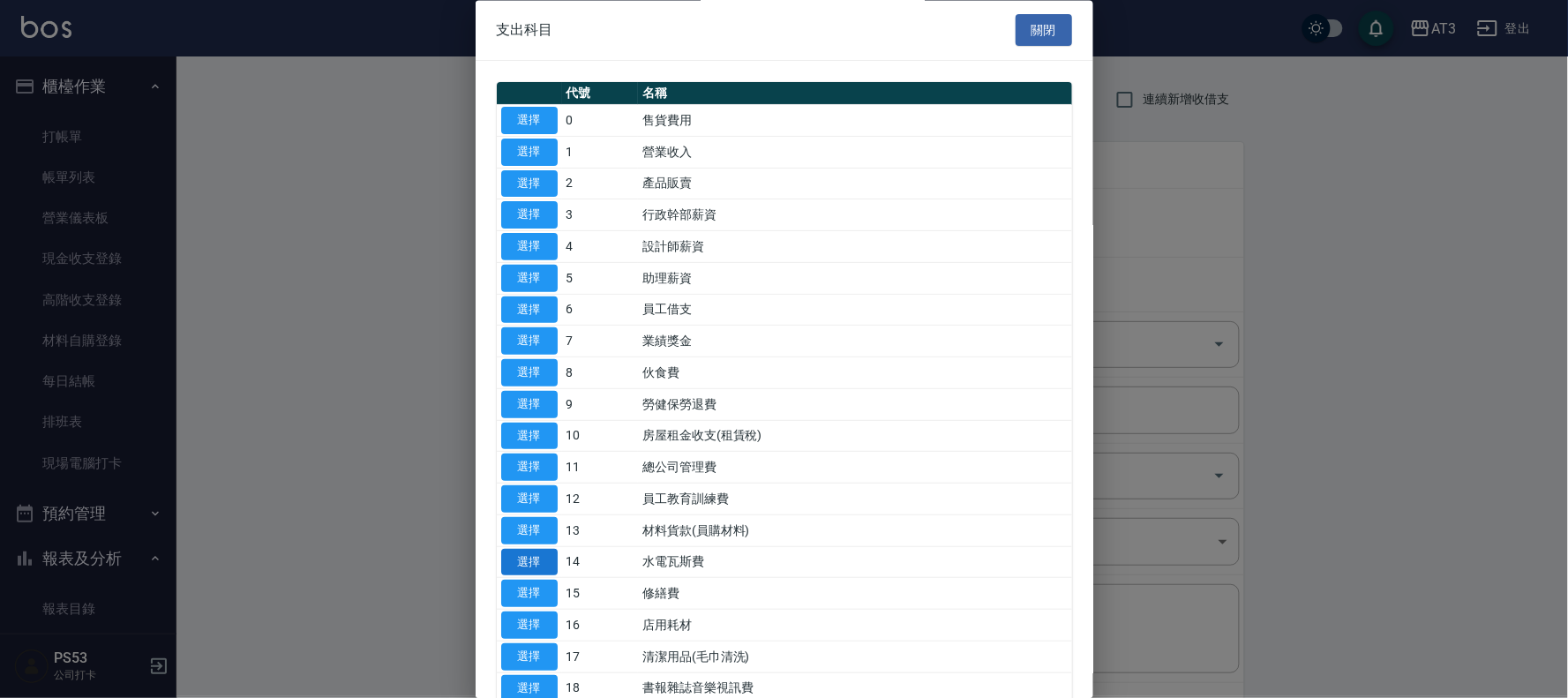
click at [553, 560] on button "選擇" at bounding box center [530, 562] width 57 height 27
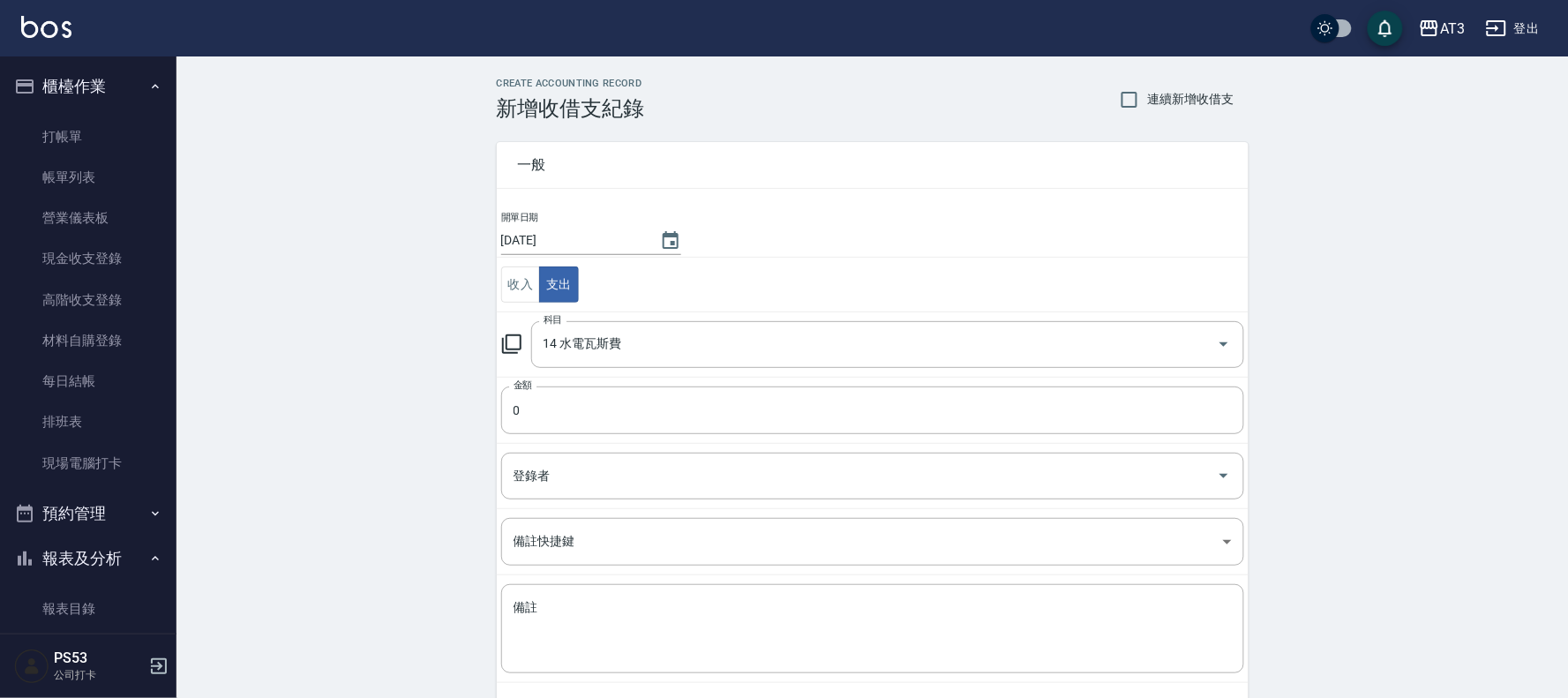
type input "14 水電瓦斯費"
click at [561, 437] on td "金額 0 金額" at bounding box center [868, 410] width 751 height 66
click at [569, 421] on input "0" at bounding box center [868, 410] width 743 height 47
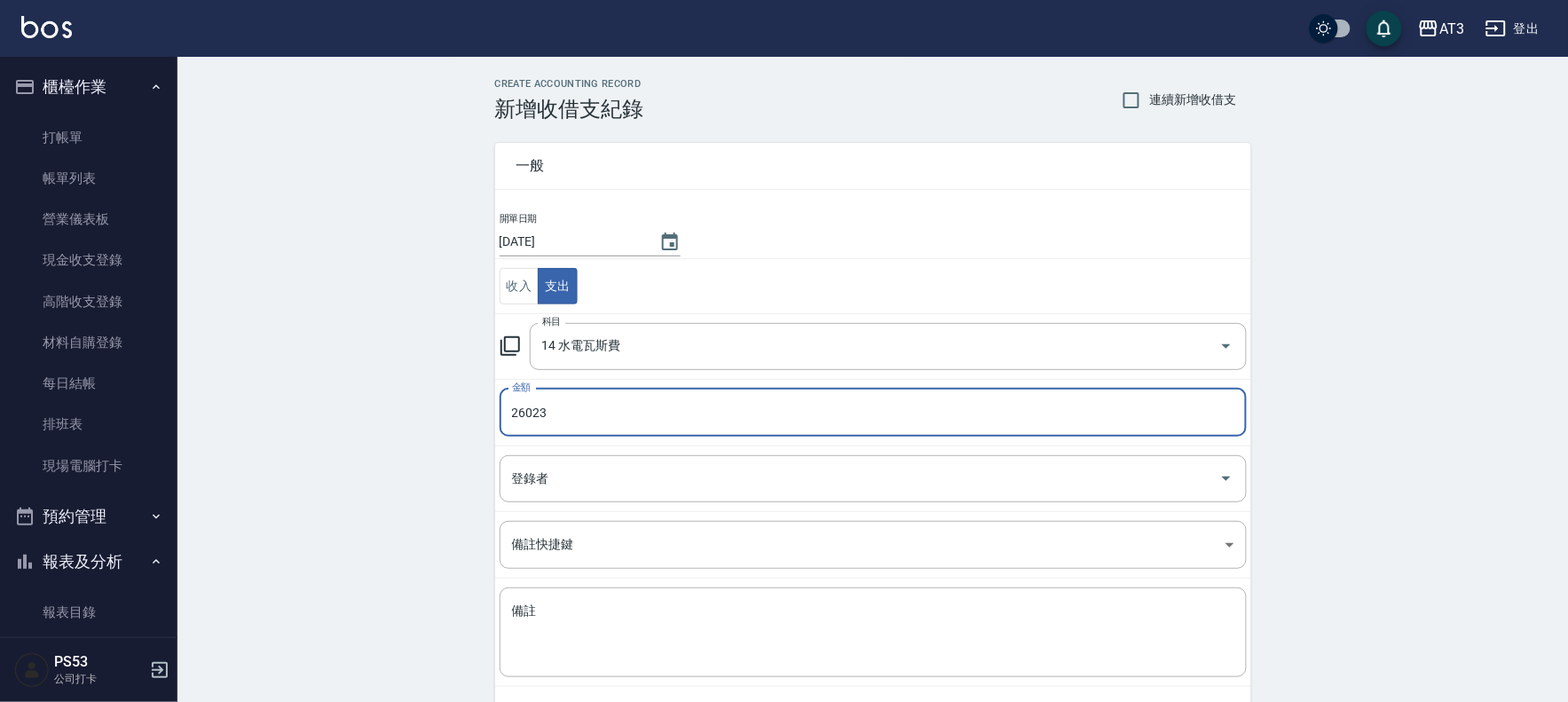
type input "26023"
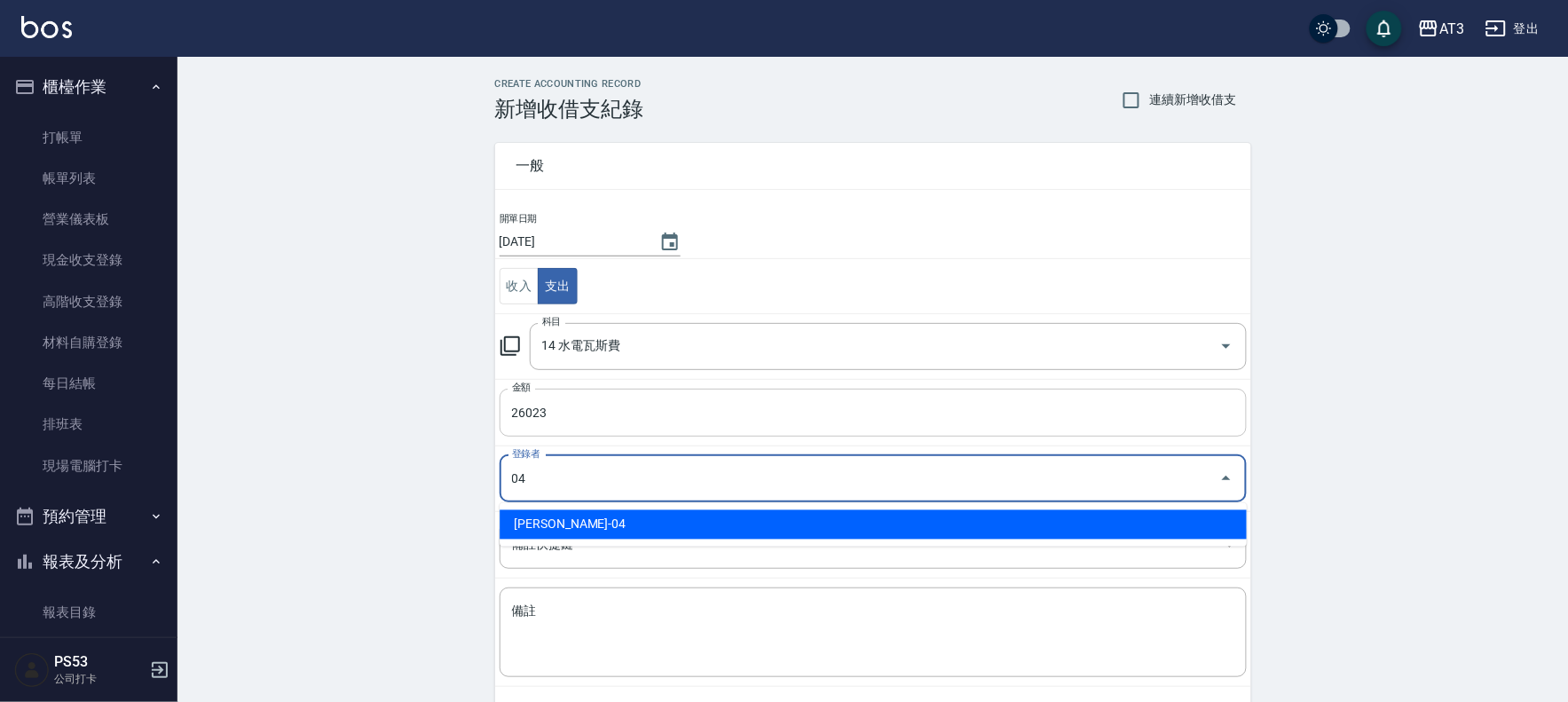
type input "[PERSON_NAME]-04"
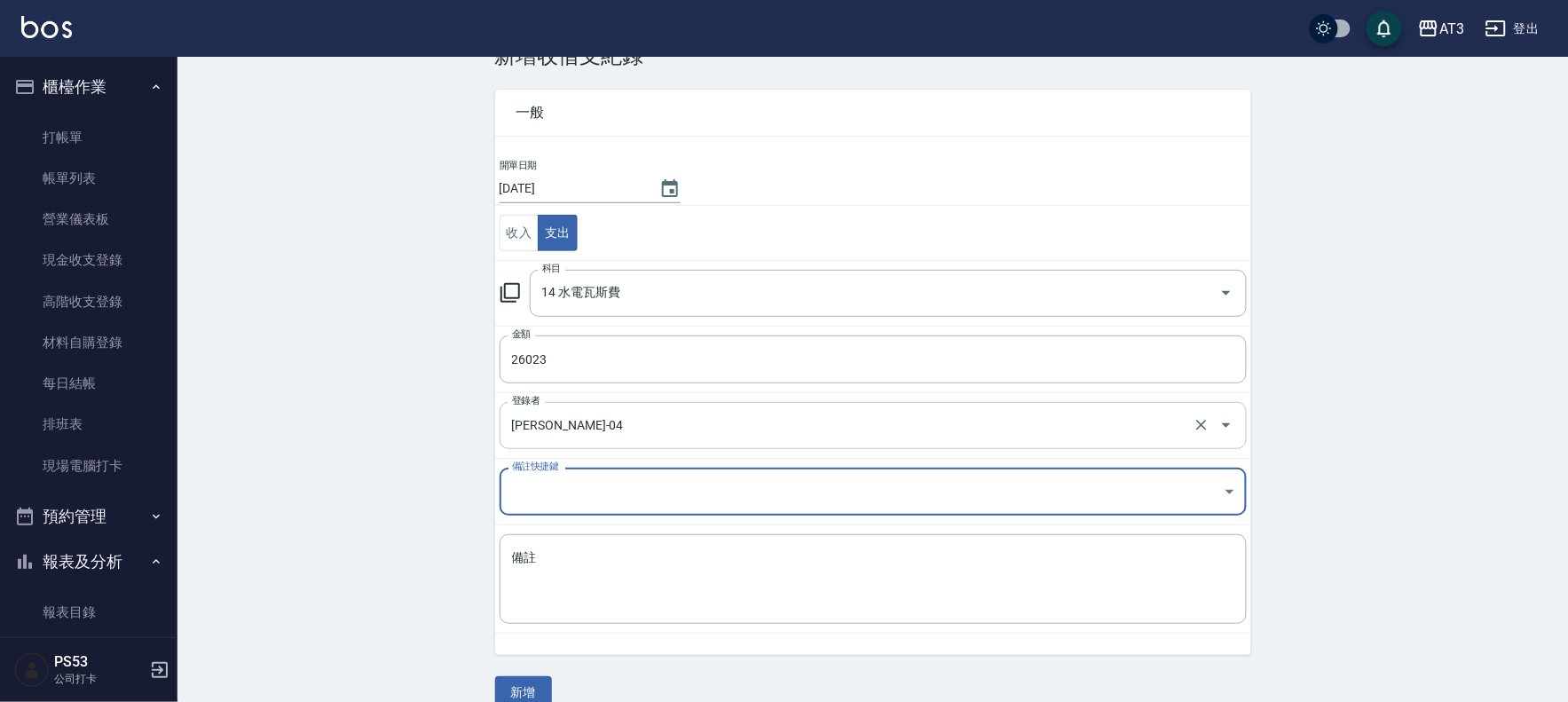
scroll to position [82, 0]
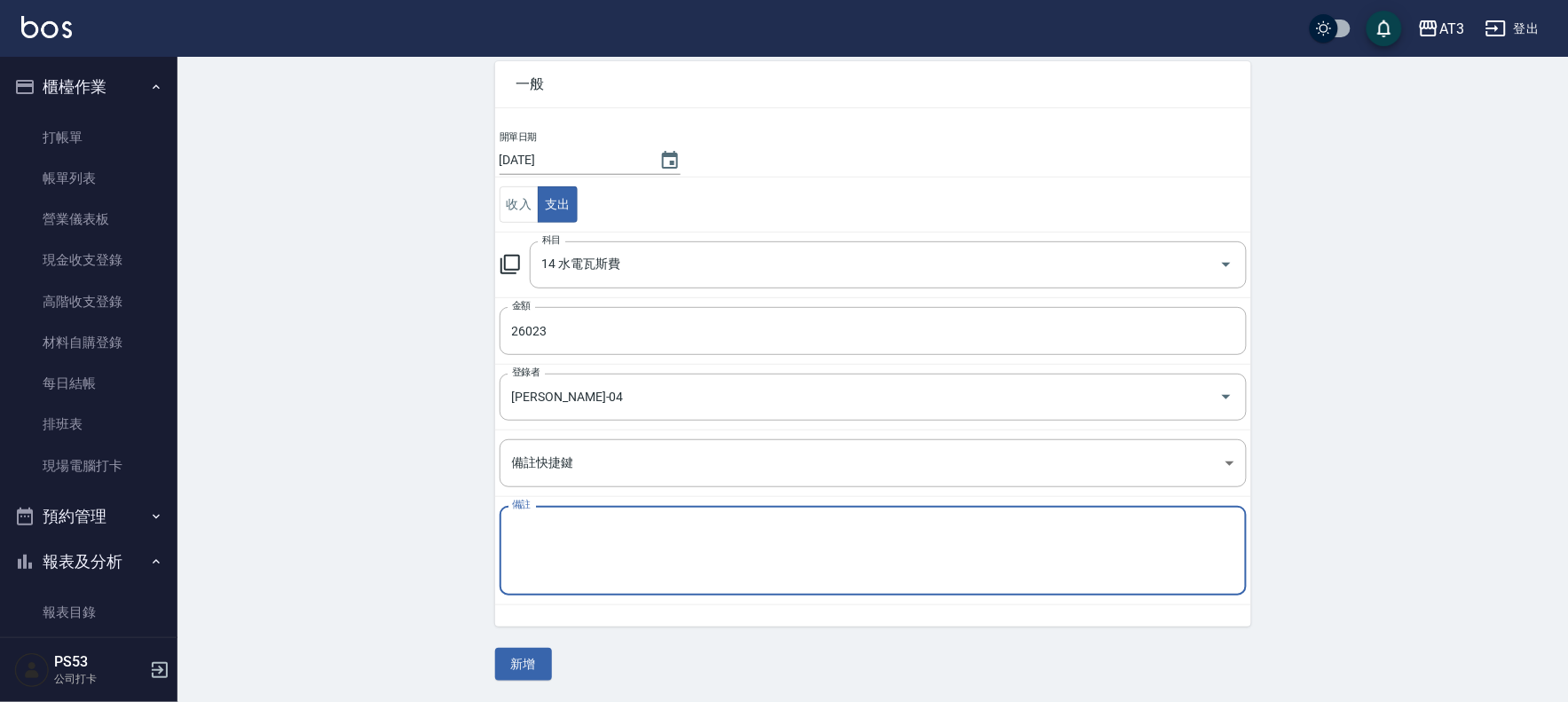
click at [541, 558] on textarea "備註" at bounding box center [873, 552] width 723 height 61
type textarea "114/8/25-114/9/23"
click at [538, 645] on div "一般 開單日期 [DATE] 收入 支出 科目 14 水電瓦斯費 科目 金額 26023 金額 登錄者 [PERSON_NAME]-04 登錄者 備註快捷鍵 …" at bounding box center [873, 360] width 756 height 641
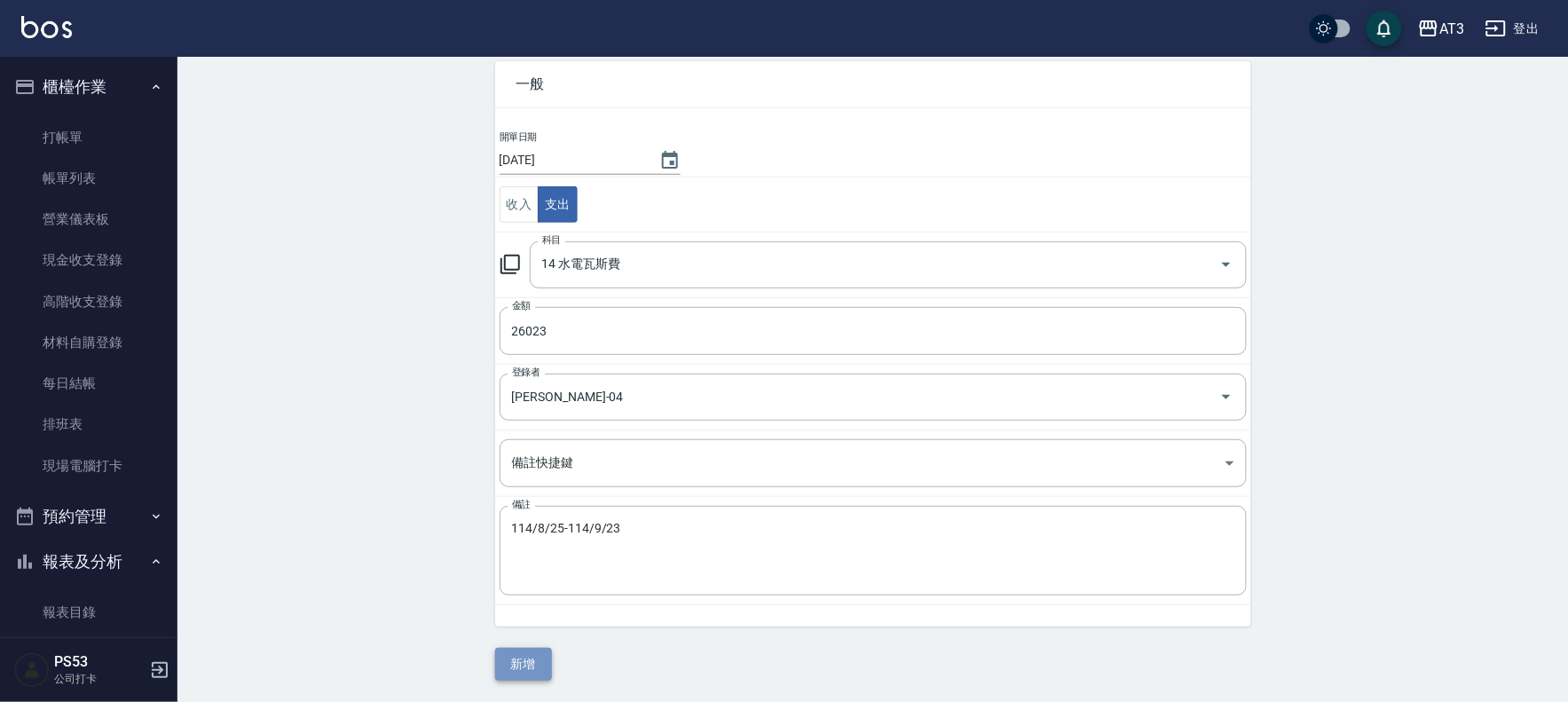
click at [538, 653] on button "新增" at bounding box center [523, 664] width 57 height 33
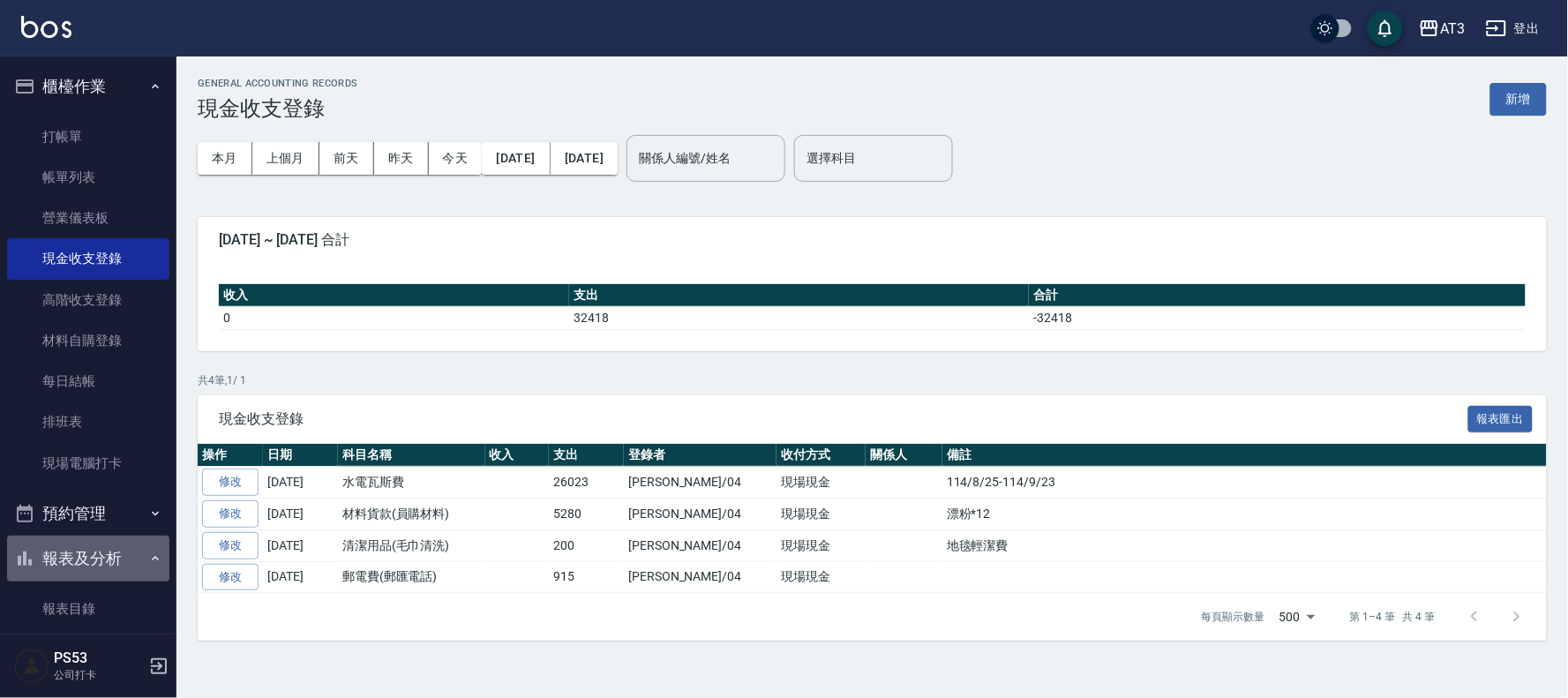
click at [88, 570] on button "報表及分析" at bounding box center [88, 558] width 162 height 46
click at [90, 566] on button "報表及分析" at bounding box center [88, 558] width 162 height 46
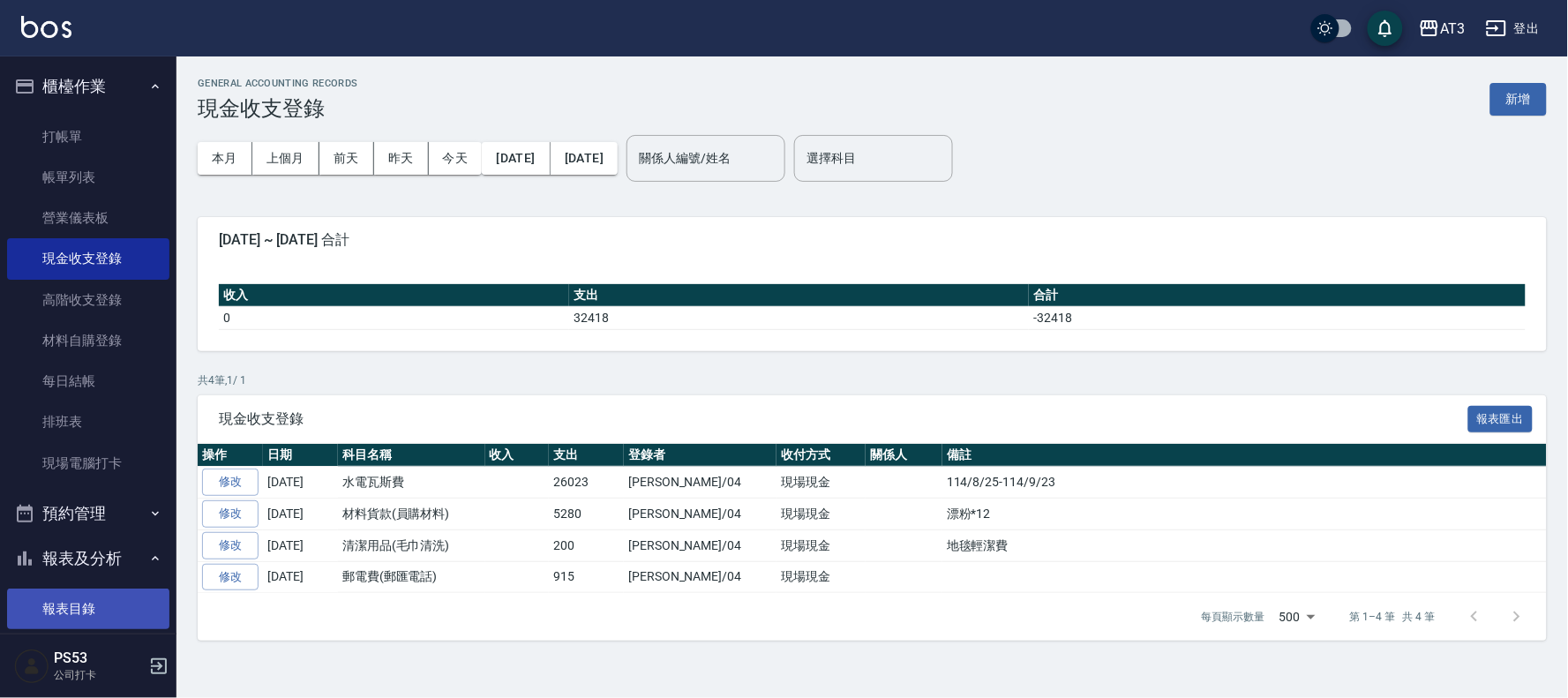
click at [81, 614] on link "報表目錄" at bounding box center [88, 608] width 162 height 41
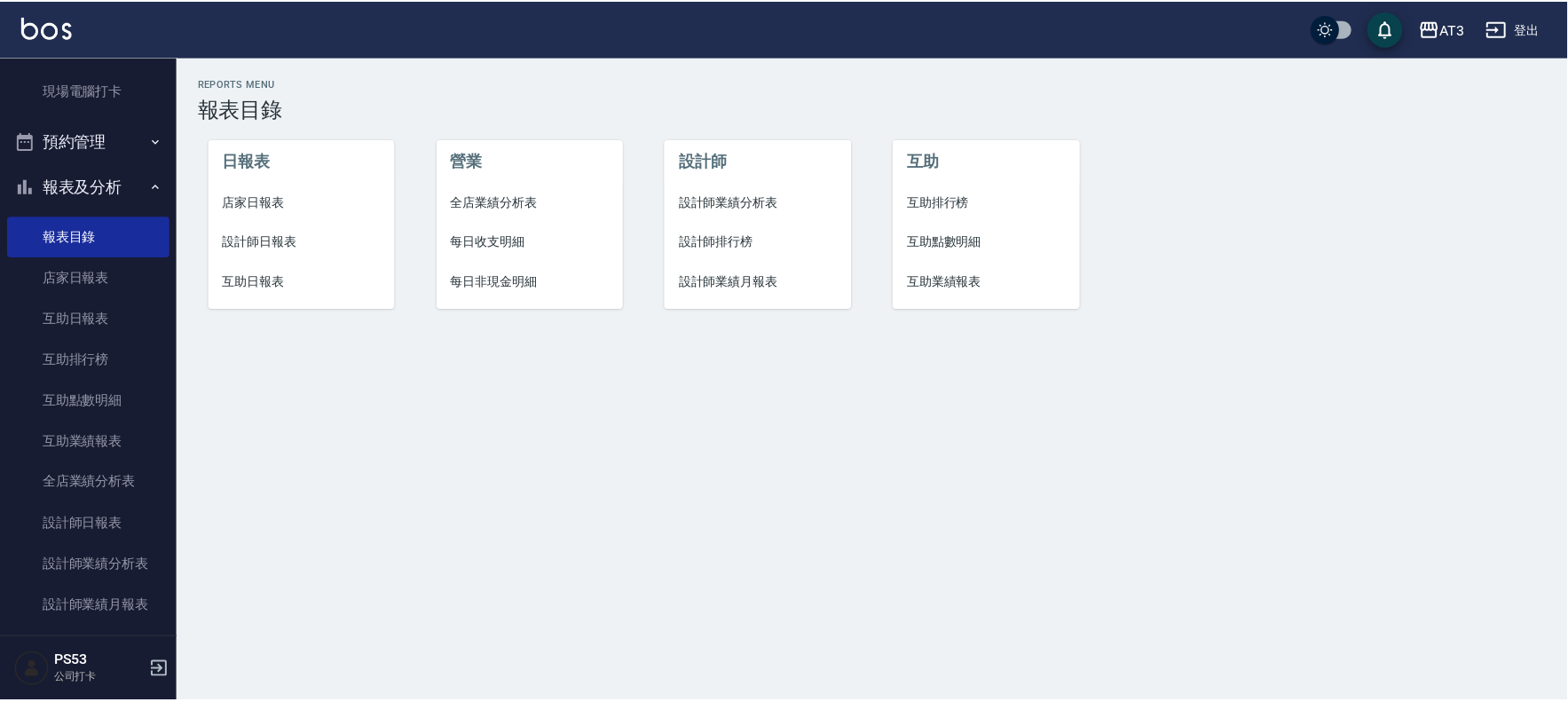
scroll to position [591, 0]
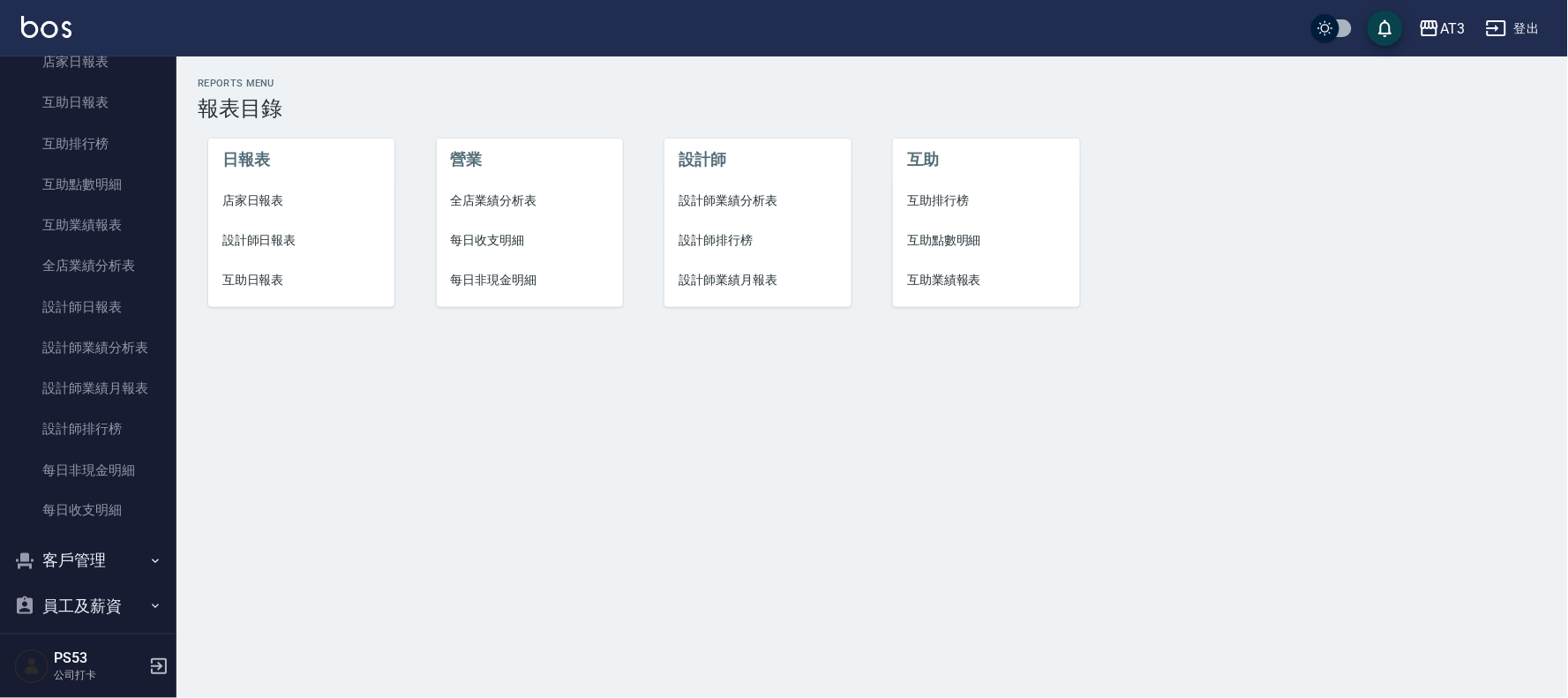
click at [267, 199] on span "店家日報表" at bounding box center [300, 201] width 158 height 19
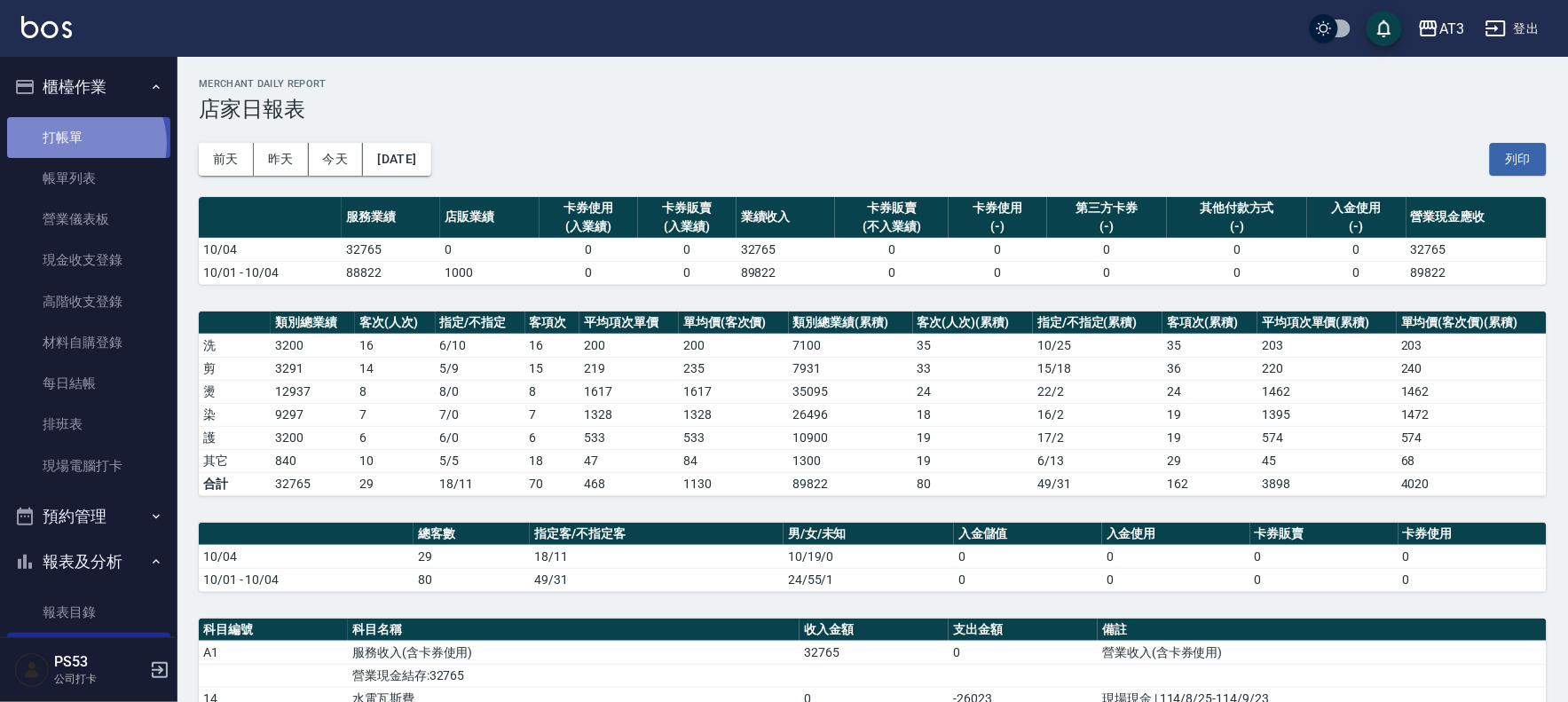
click at [83, 142] on link "打帳單" at bounding box center [88, 137] width 163 height 41
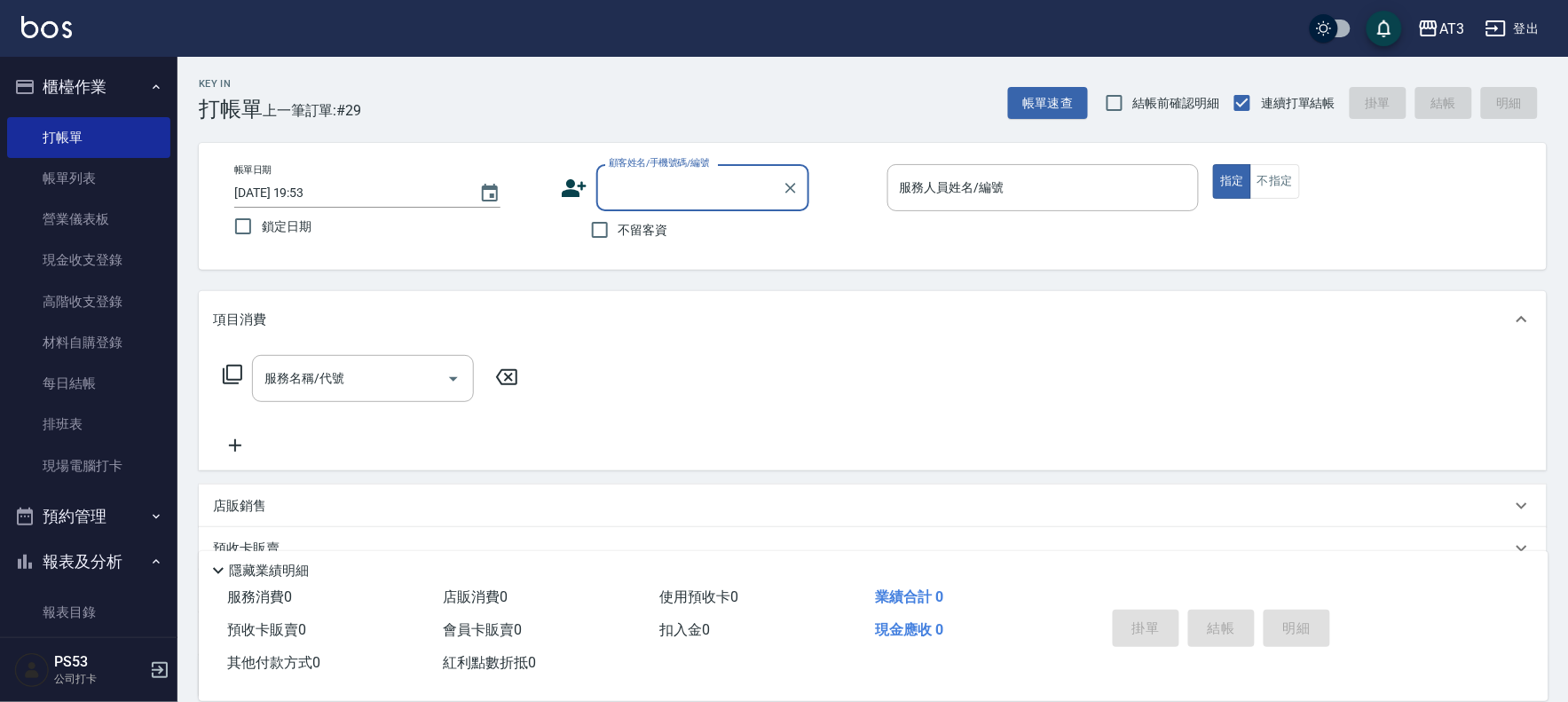
click at [611, 202] on input "顧客姓名/手機號碼/編號" at bounding box center [689, 187] width 170 height 31
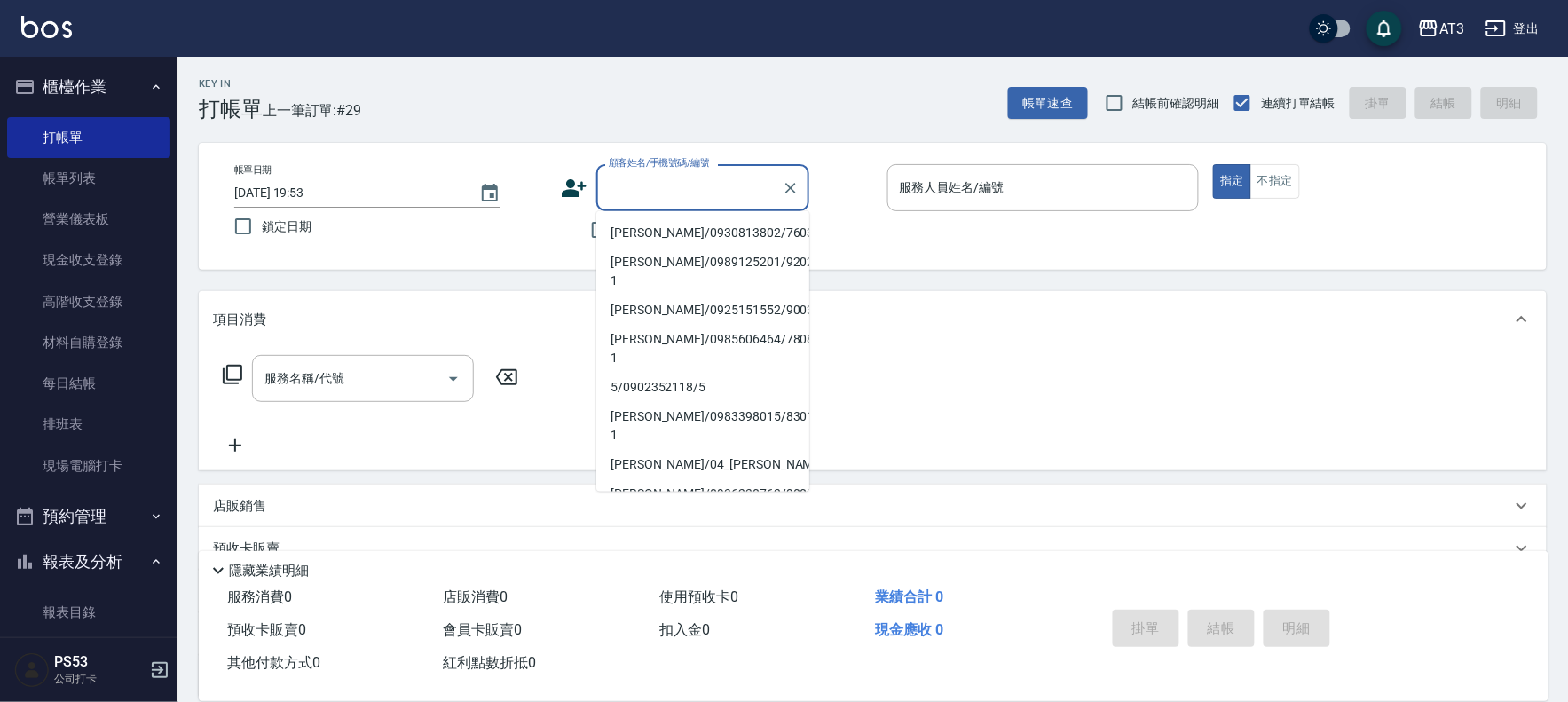
click at [577, 186] on icon at bounding box center [575, 188] width 27 height 27
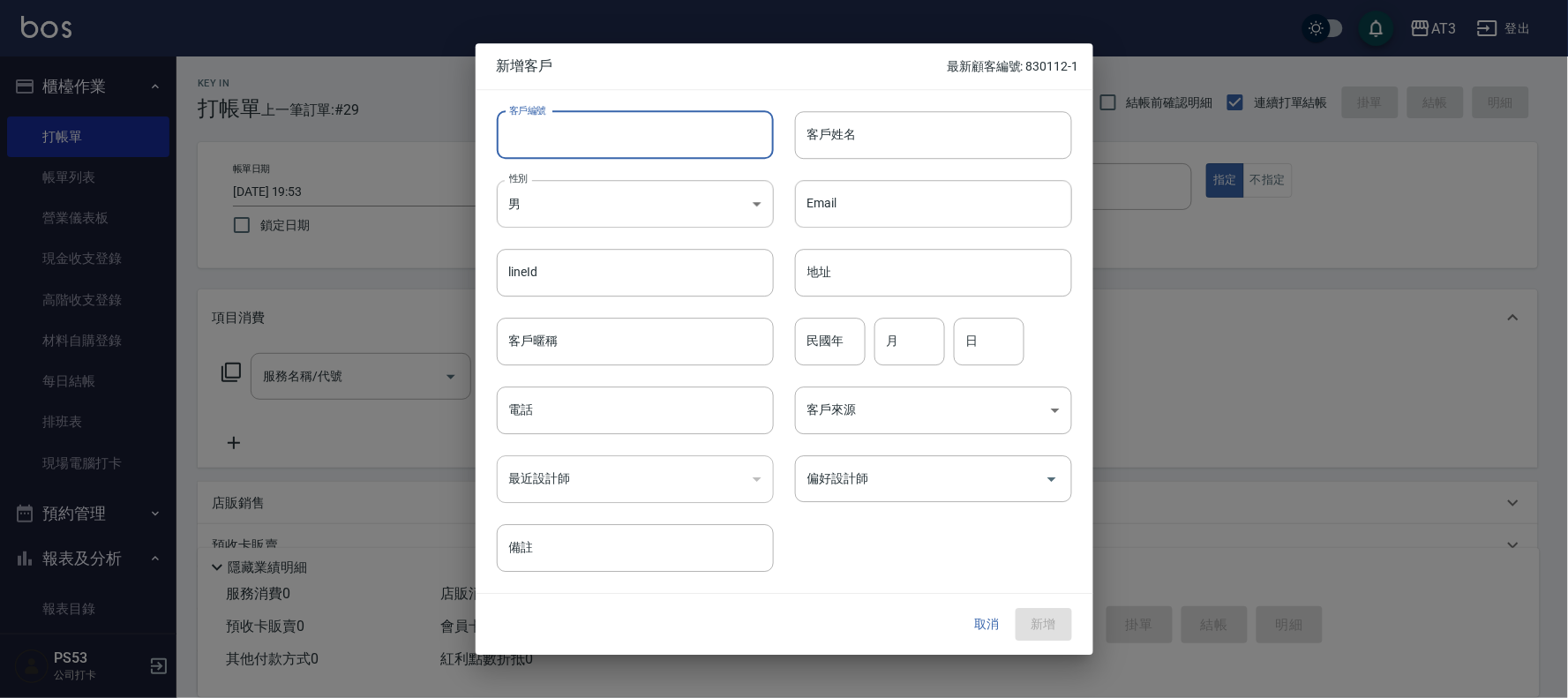
click at [581, 143] on input "客戶編號" at bounding box center [634, 135] width 277 height 47
type input "720920"
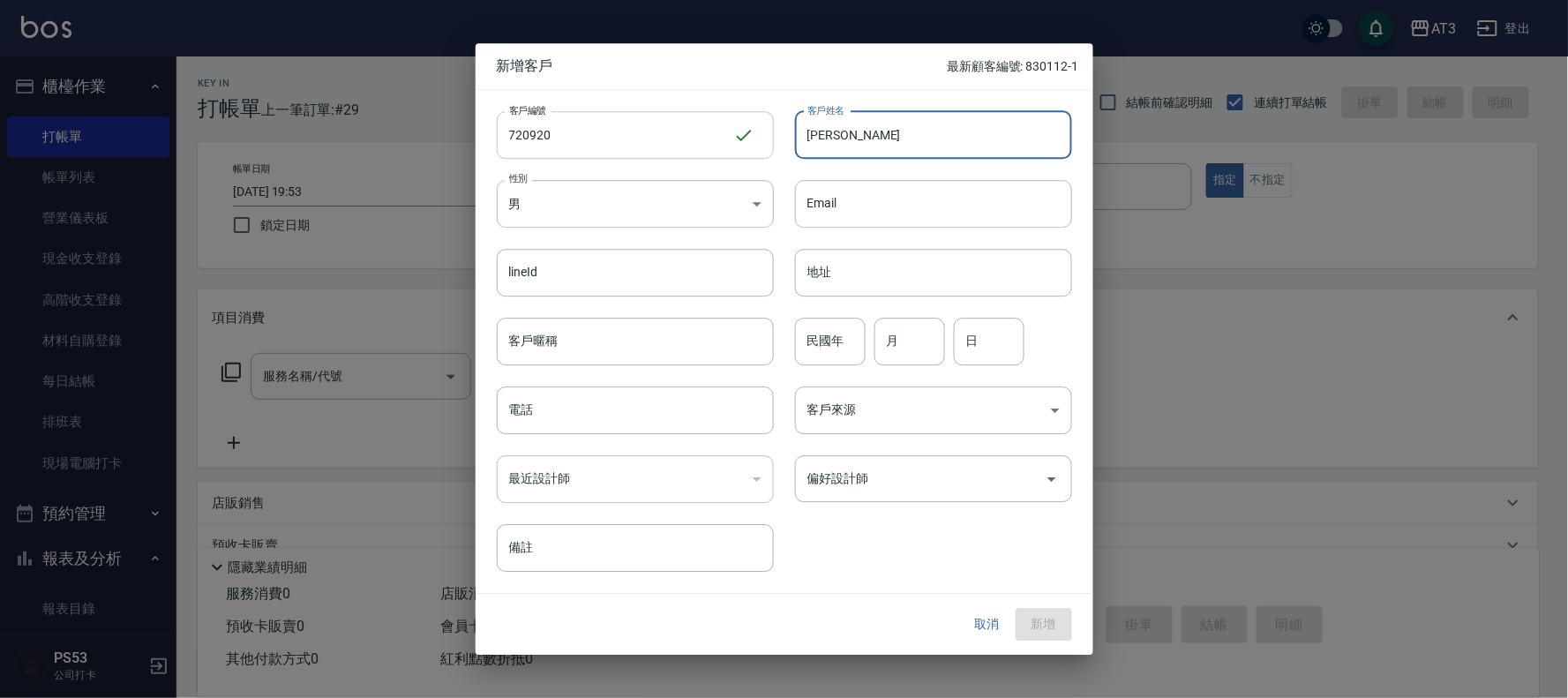
type input "[PERSON_NAME]"
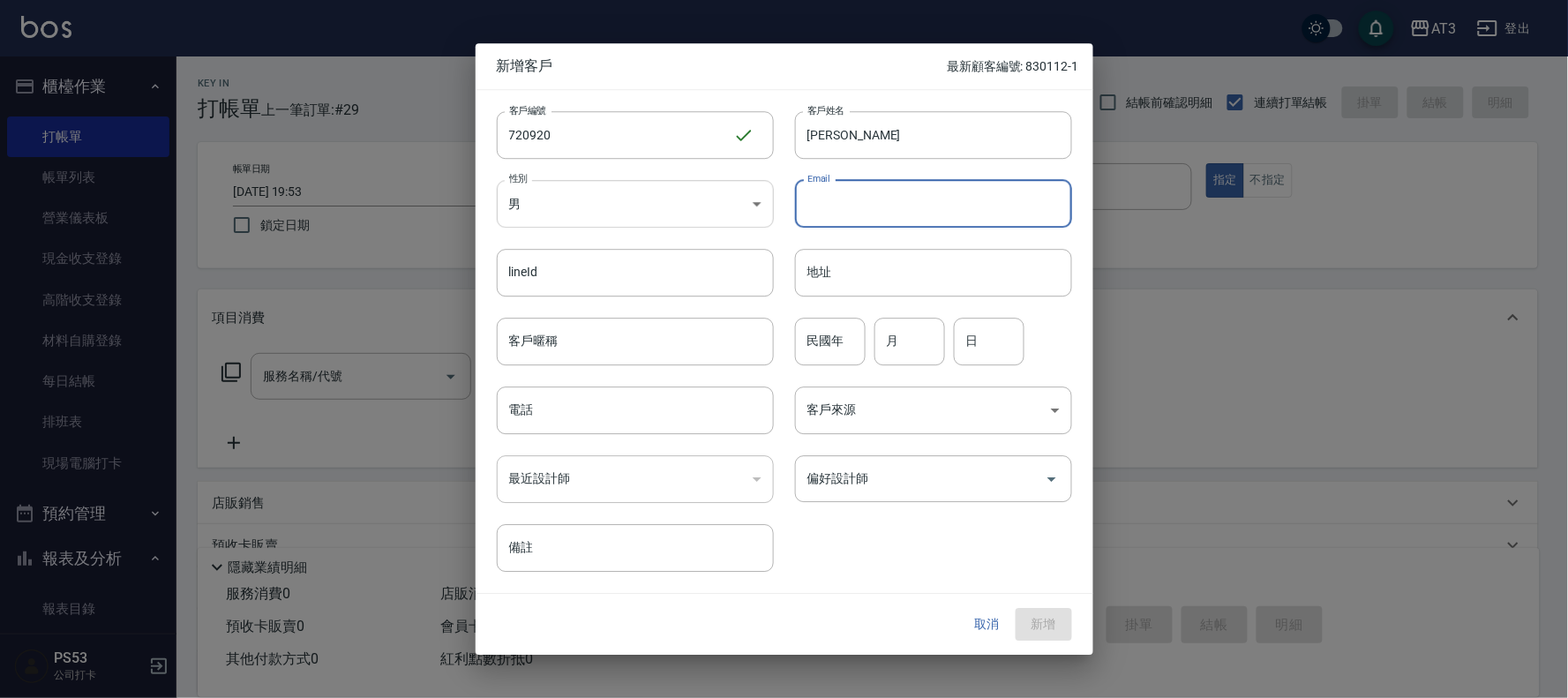
click at [525, 222] on body "AT3 登出 櫃檯作業 打帳單 帳單列表 營業儀表板 現金收支登錄 高階收支登錄 材料自購登錄 每日結帳 排班表 現場電腦打卡 預約管理 預約管理 單日預約紀…" at bounding box center [784, 431] width 1568 height 861
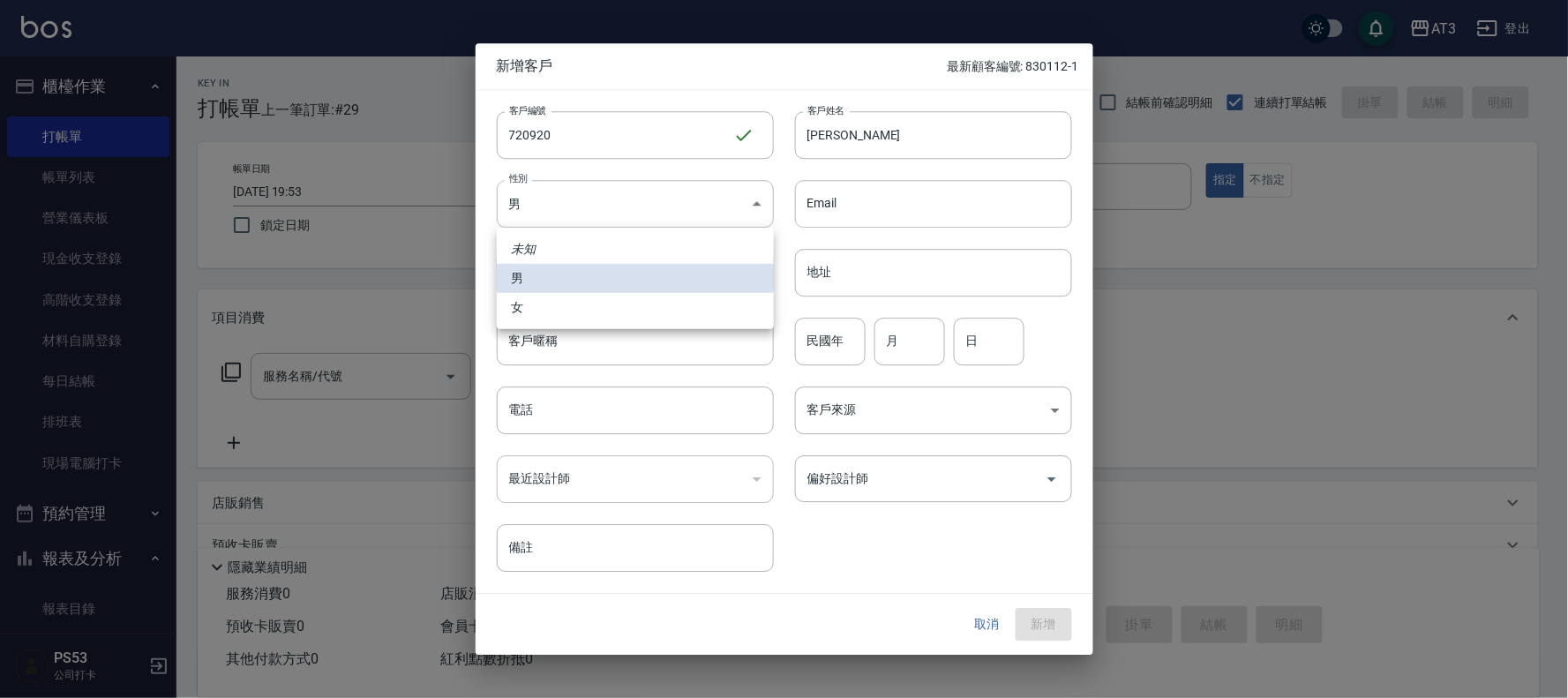
click at [554, 303] on li "女" at bounding box center [634, 307] width 277 height 29
type input "[DEMOGRAPHIC_DATA]"
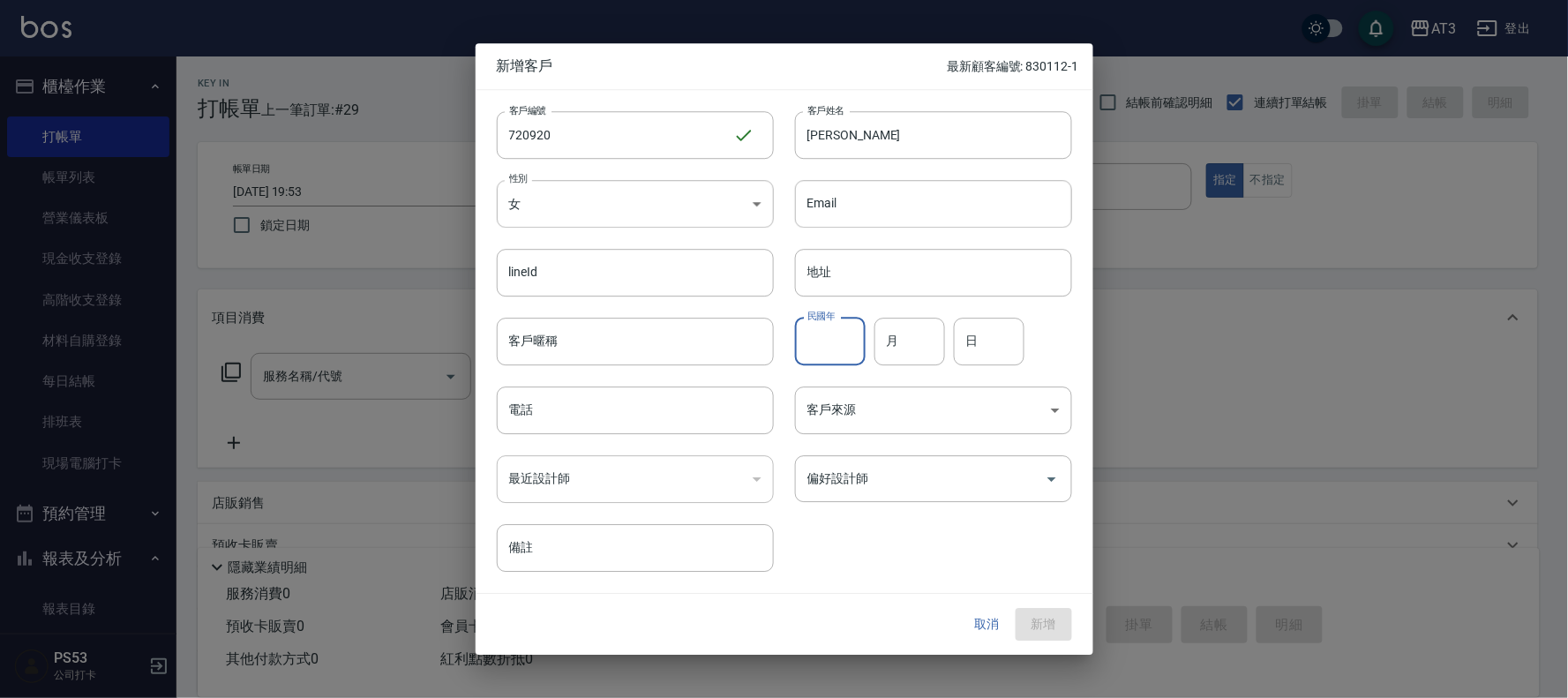
click at [815, 343] on input "民國年" at bounding box center [830, 341] width 71 height 47
type input "72"
type input "09"
type input "20"
click at [670, 403] on input "電話" at bounding box center [634, 410] width 277 height 47
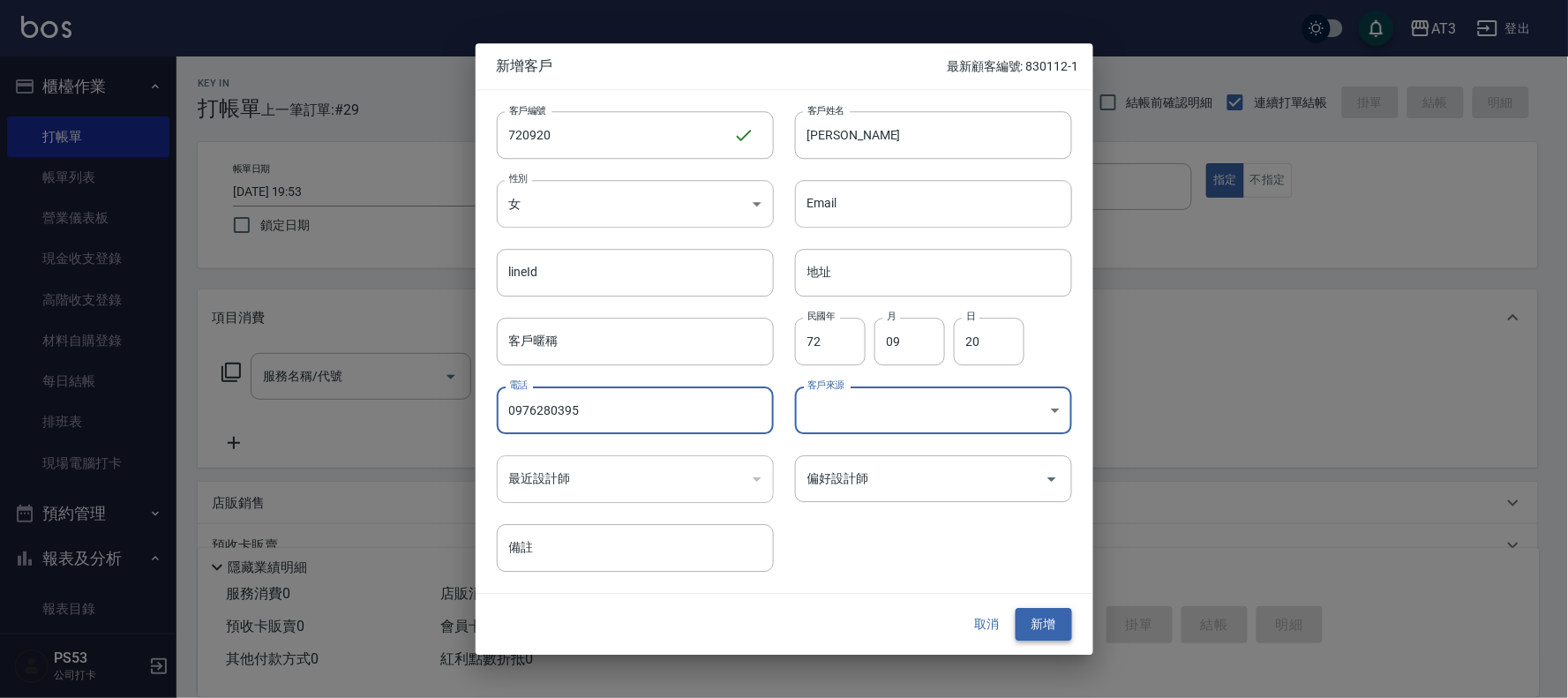
type input "0976280395"
drag, startPoint x: 1041, startPoint y: 620, endPoint x: 845, endPoint y: 566, distance: 203.3
click at [1042, 621] on button "新增" at bounding box center [1044, 625] width 57 height 33
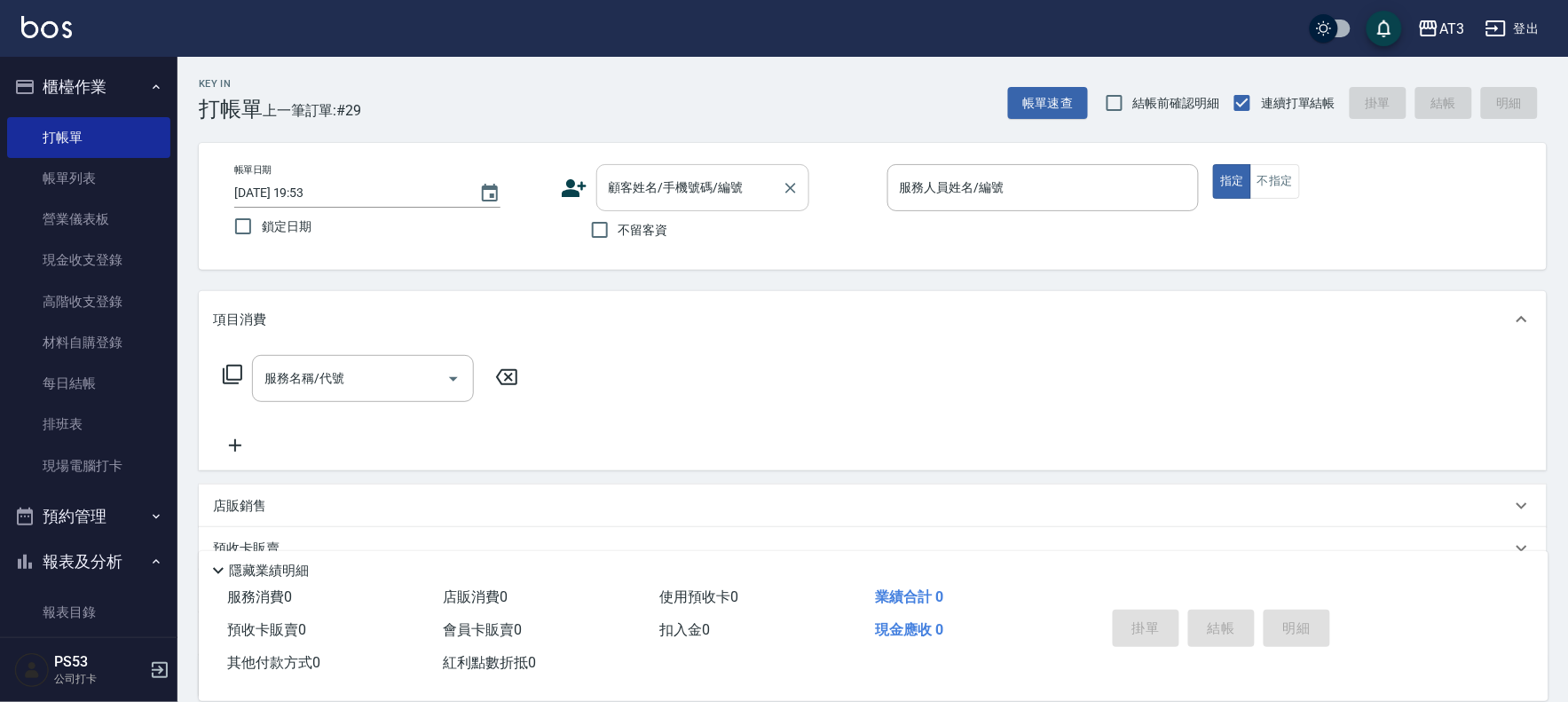
click at [637, 194] on input "顧客姓名/手機號碼/編號" at bounding box center [689, 187] width 170 height 31
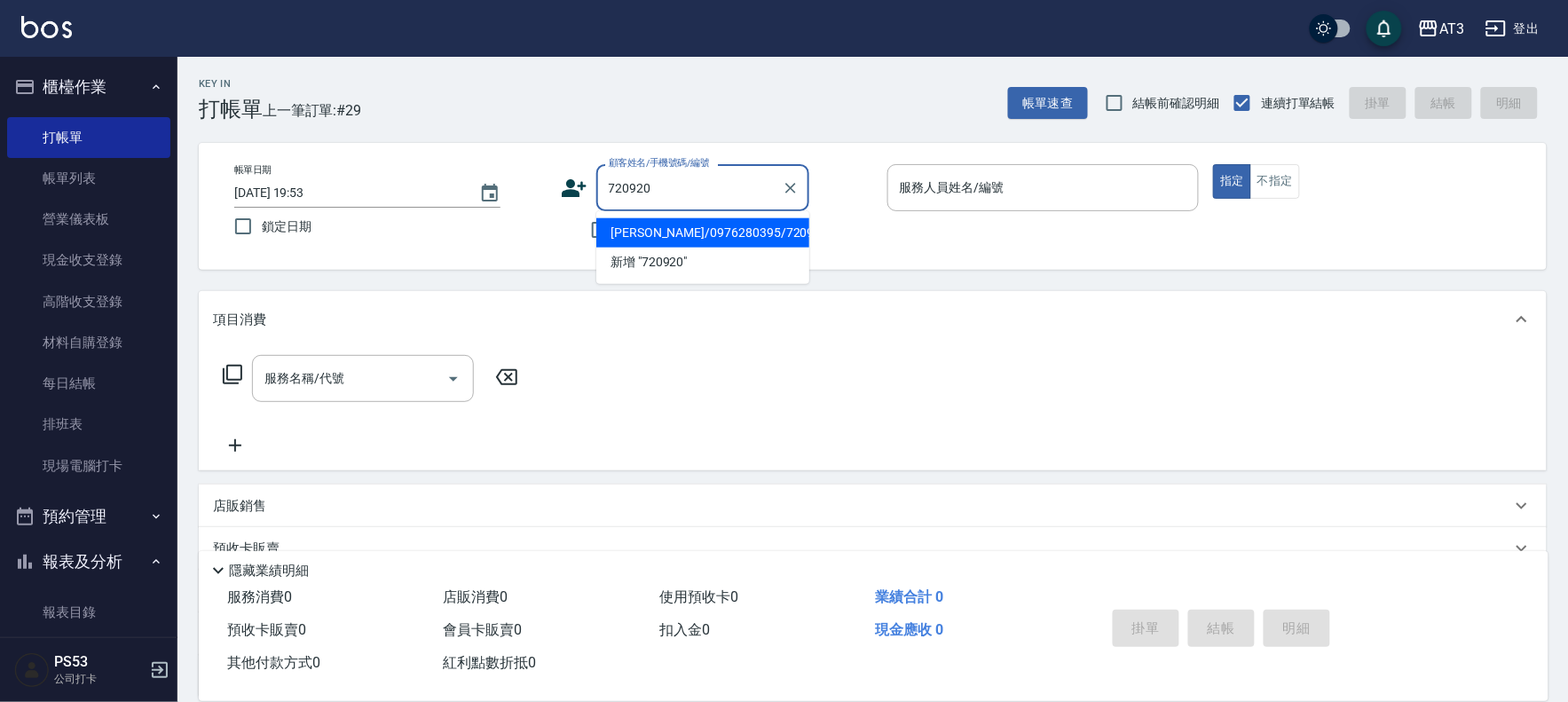
type input "[PERSON_NAME]/0976280395/720920"
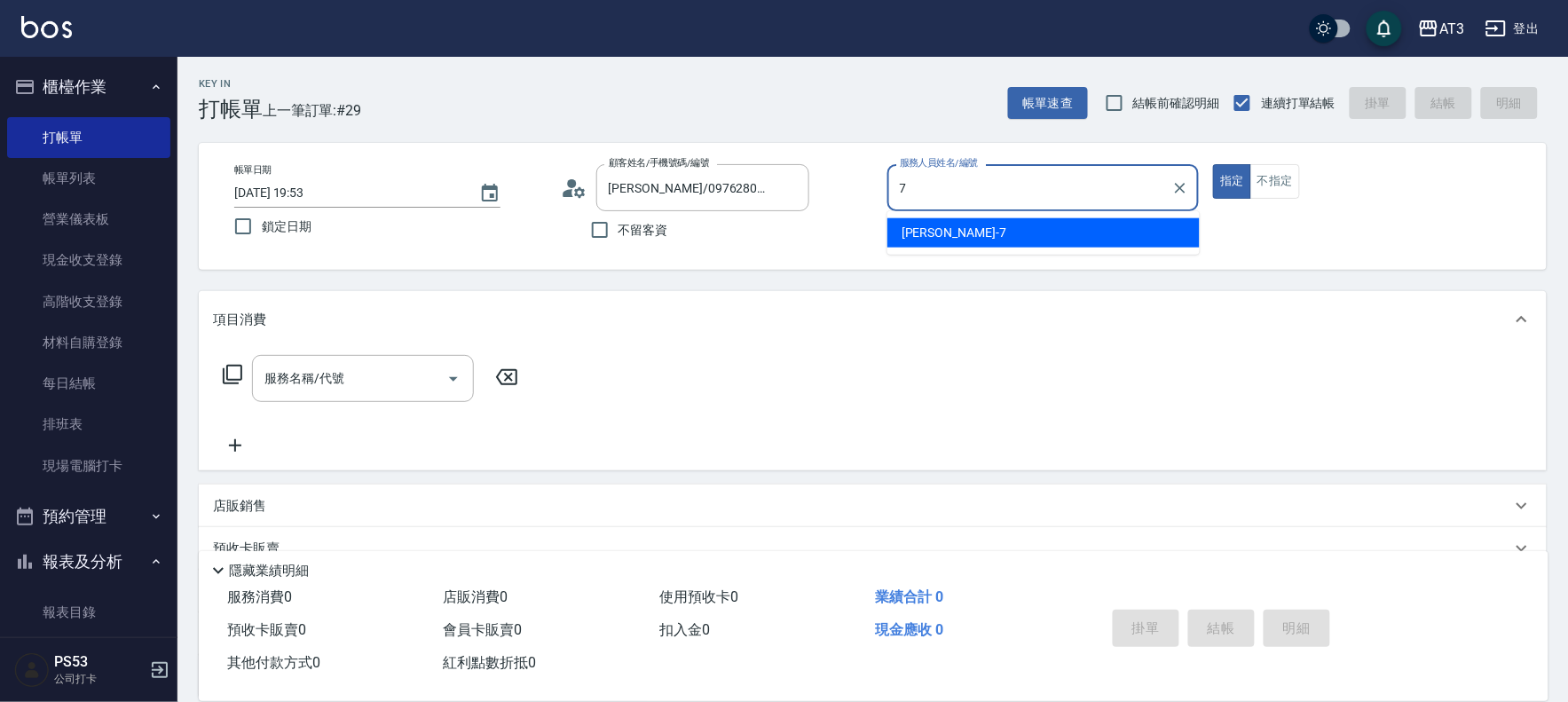
type input "子晴-7"
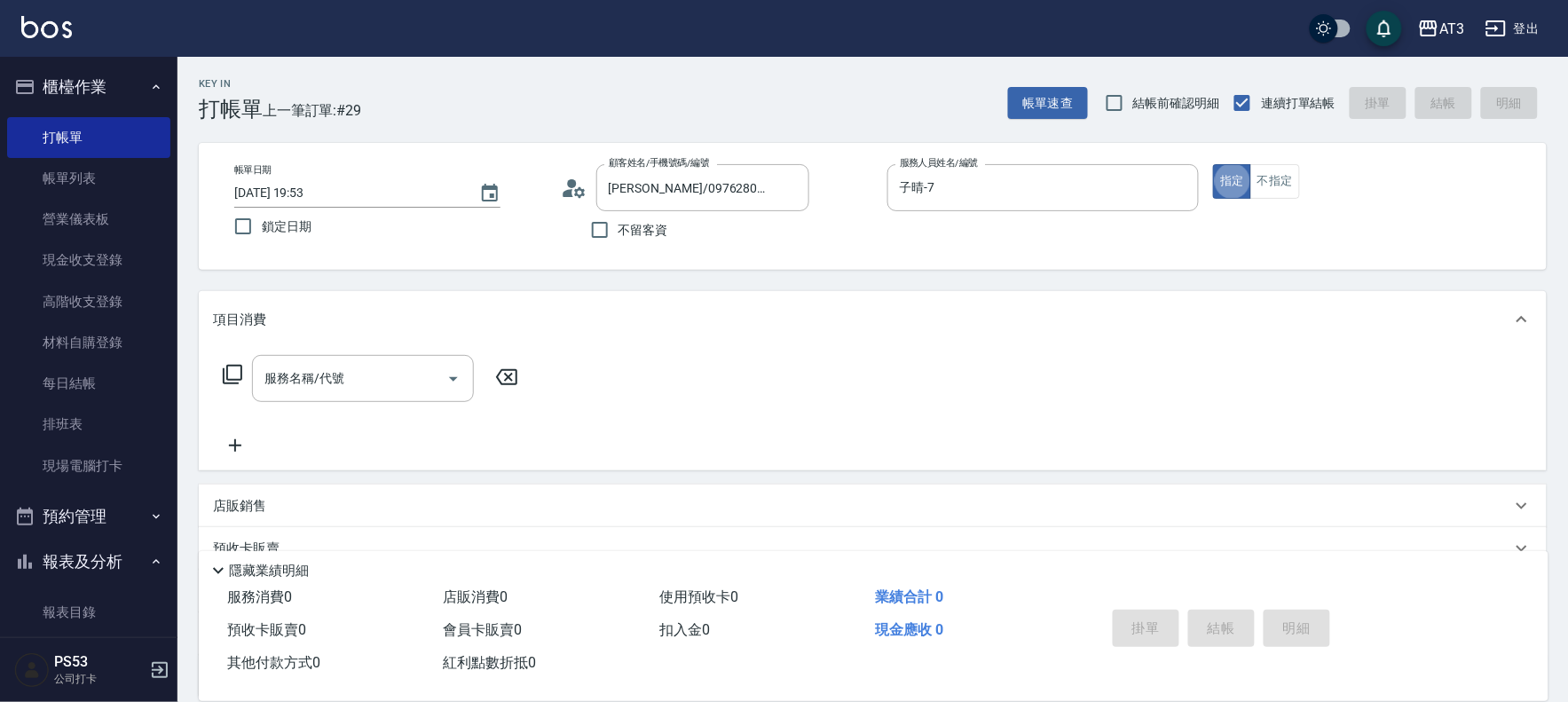
type button "true"
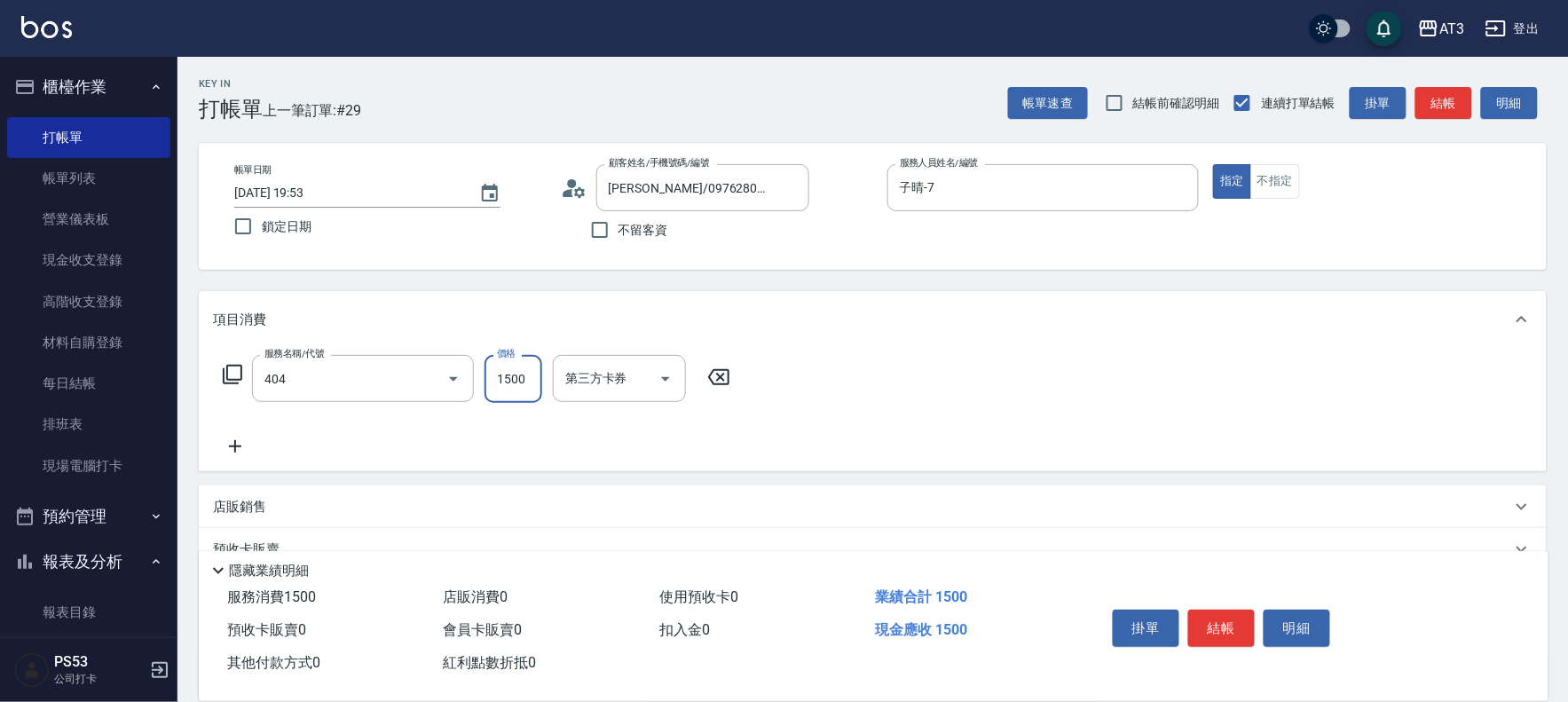
type input "設計染髮(404)"
type input "1099"
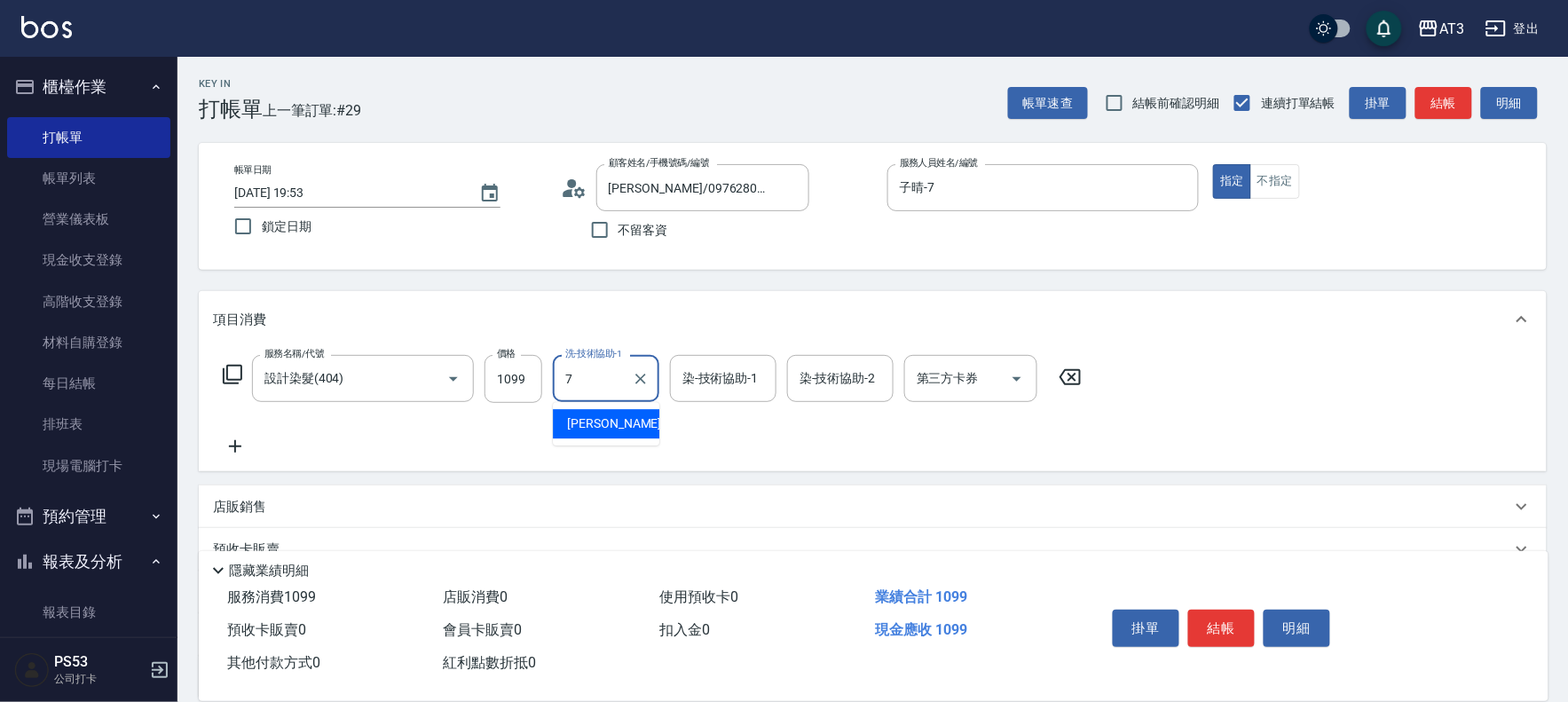
type input "子晴-7"
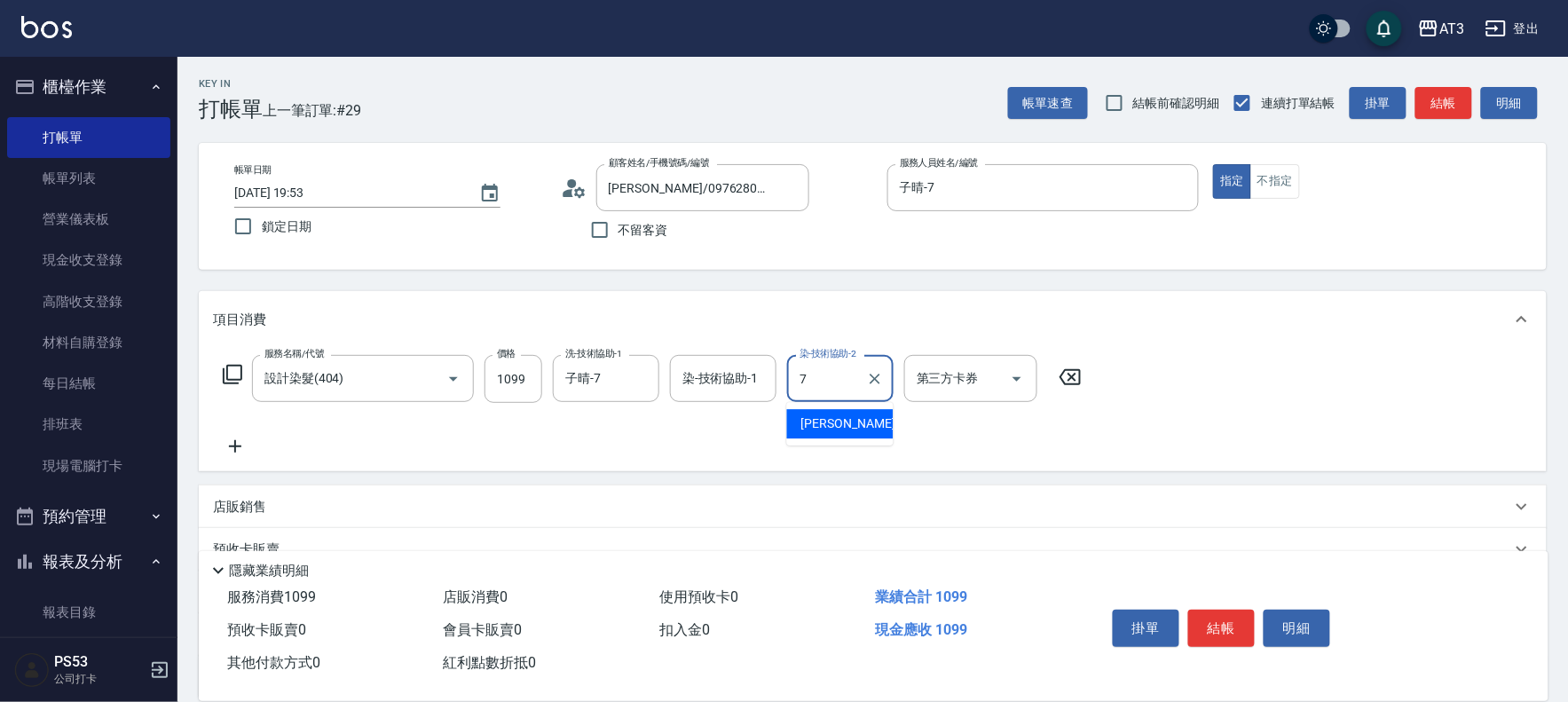
type input "子晴-7"
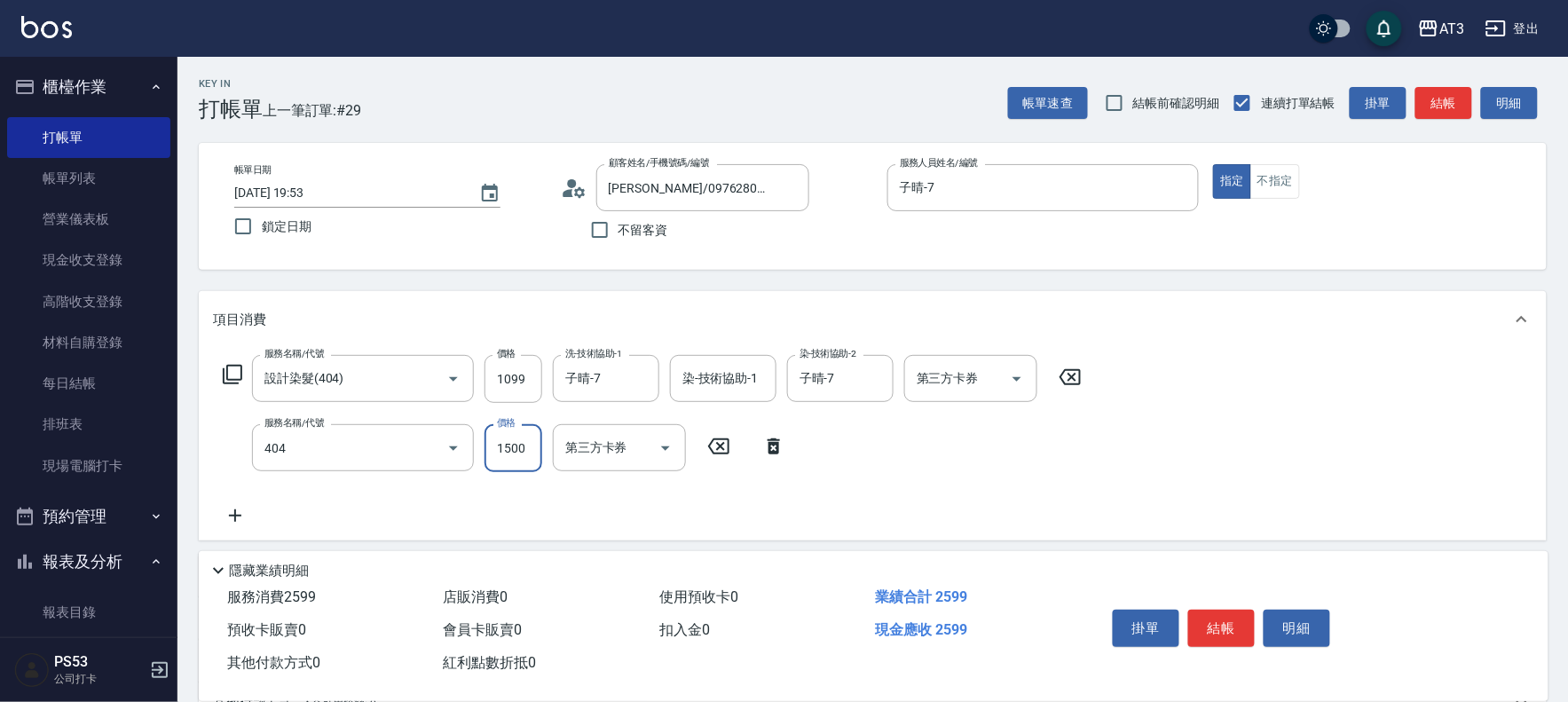
type input "設計染髮(404)"
type input "1599"
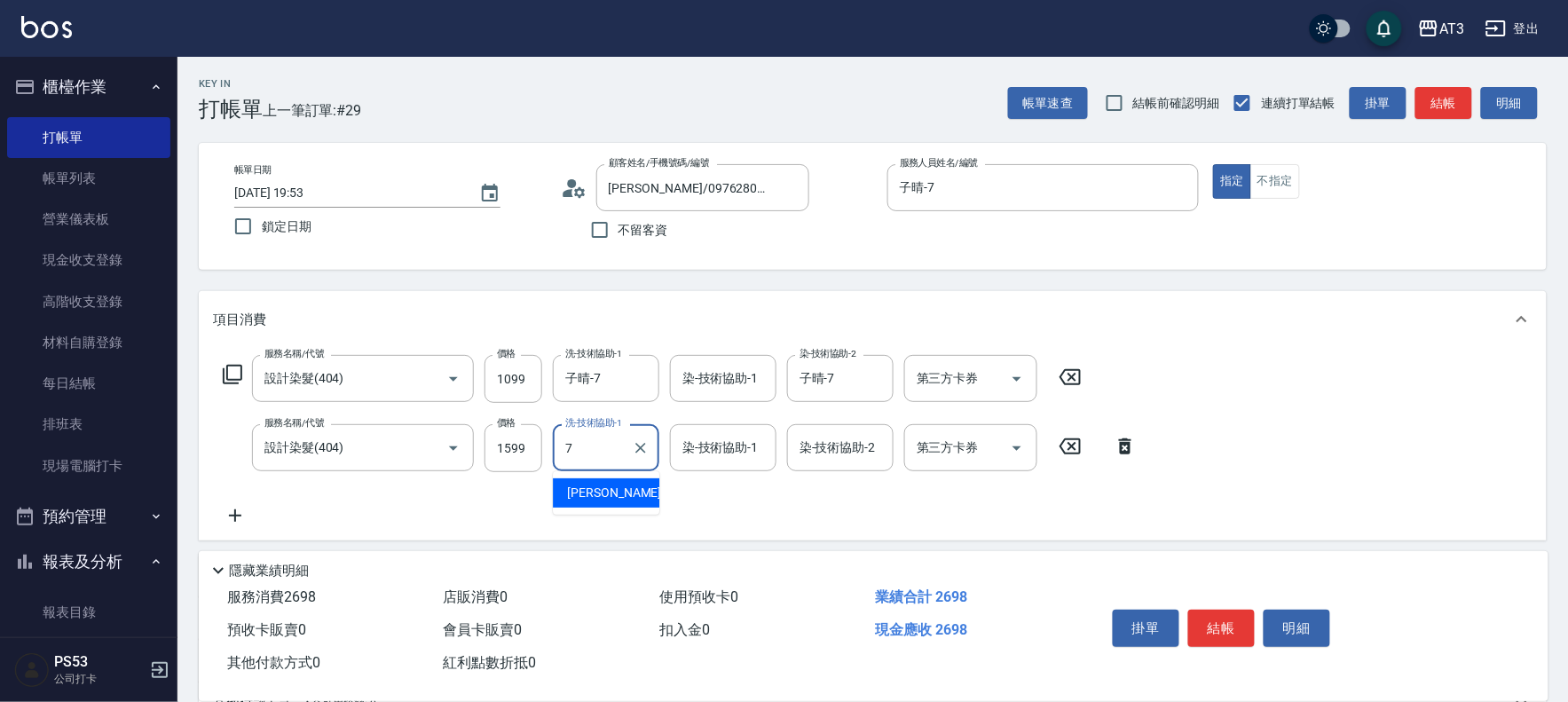
type input "子晴-7"
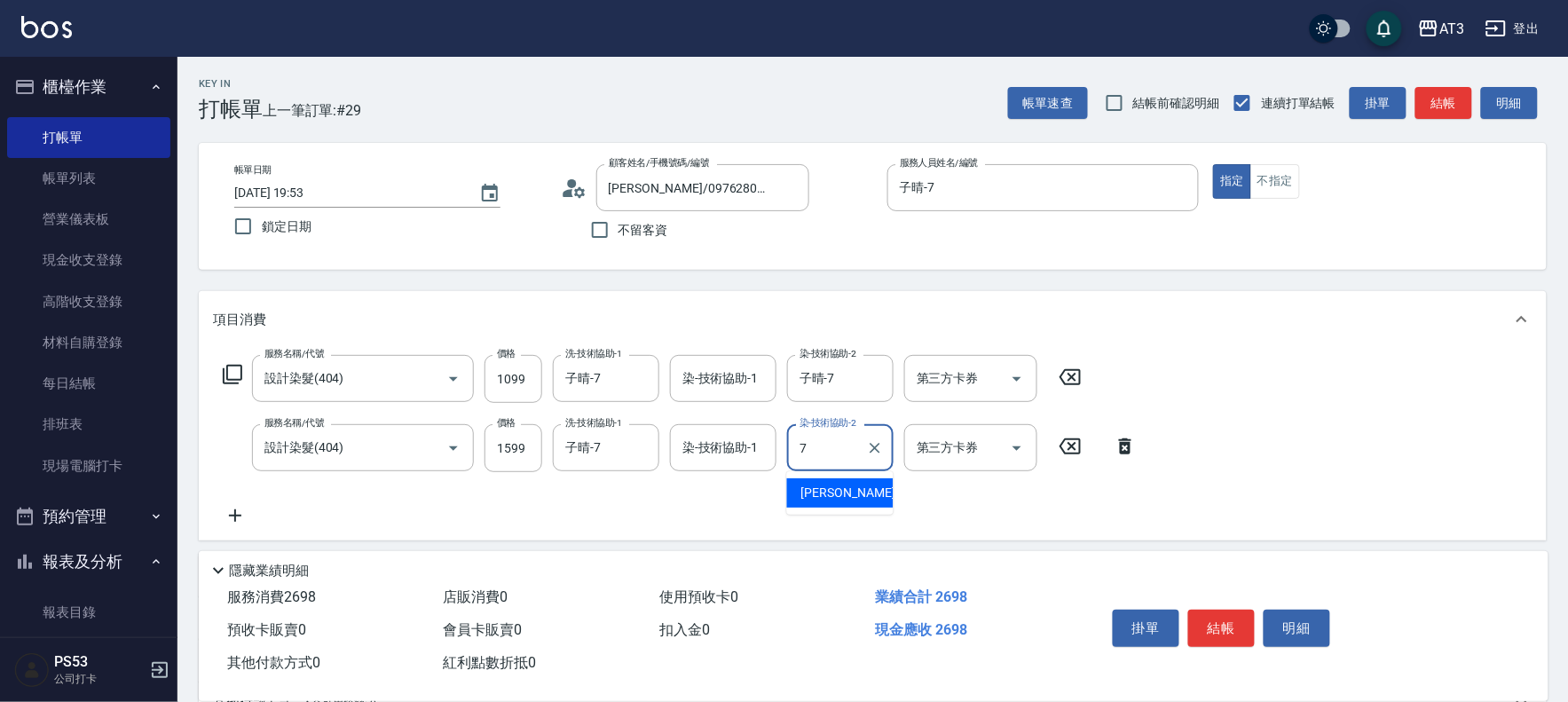
type input "子晴-7"
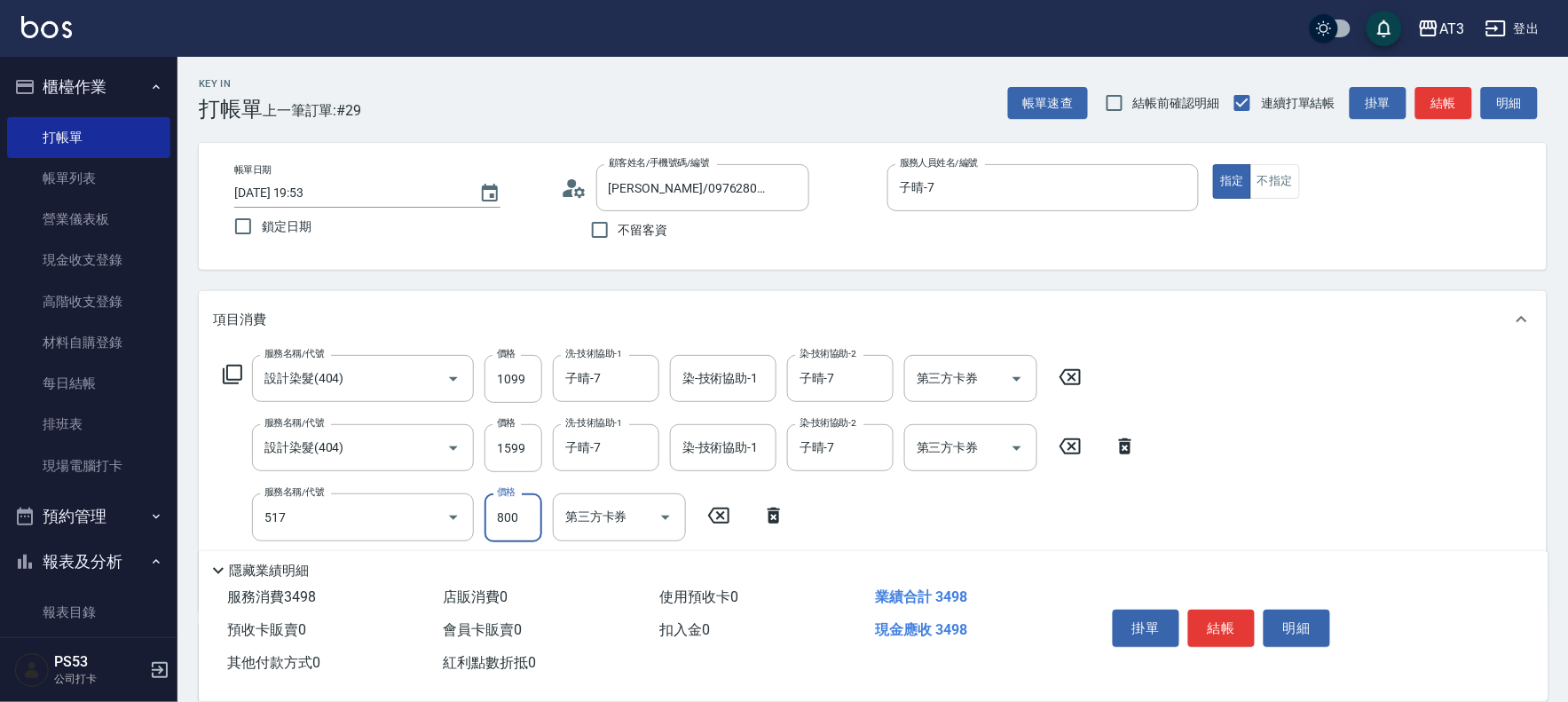
type input "C2花漾深層護髮/新(517)"
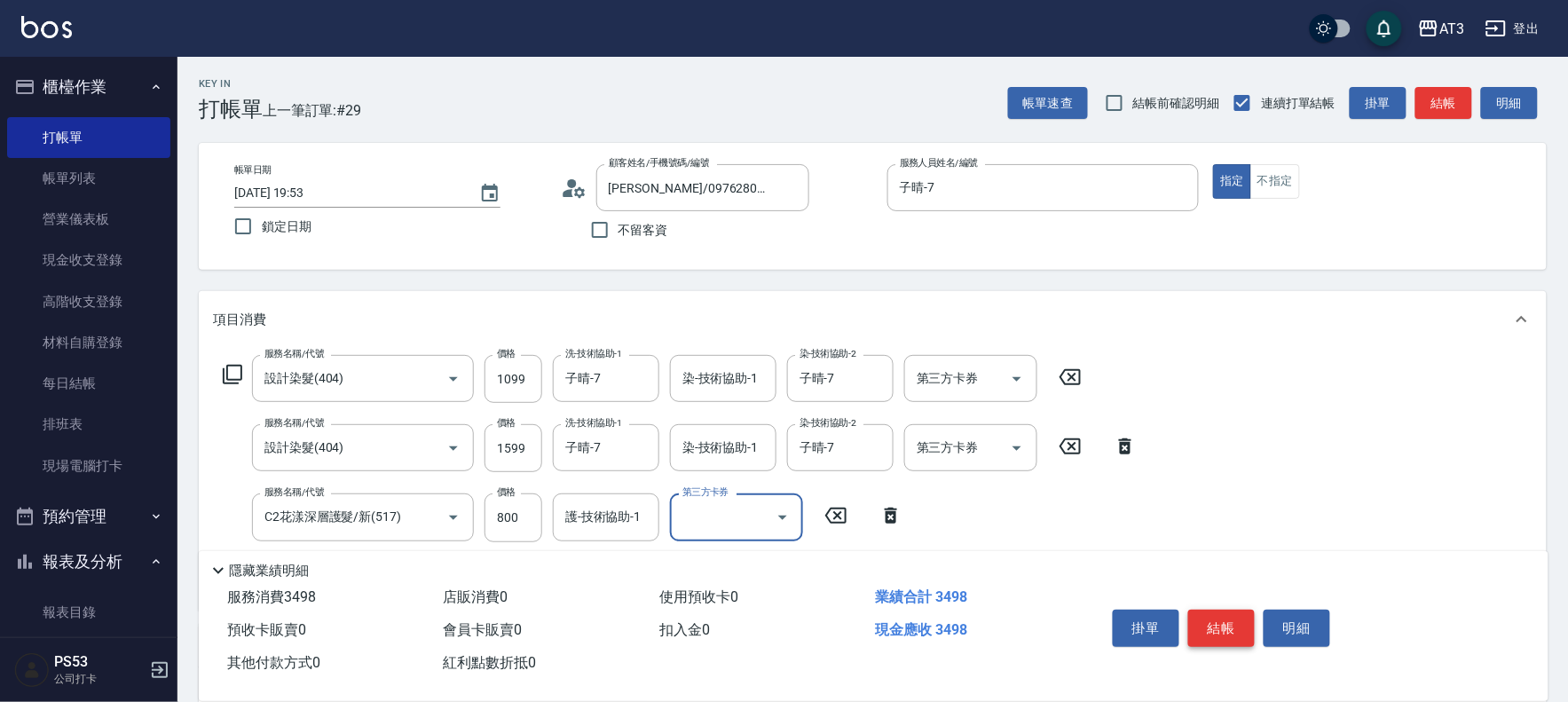
click at [1217, 613] on button "結帳" at bounding box center [1221, 628] width 66 height 37
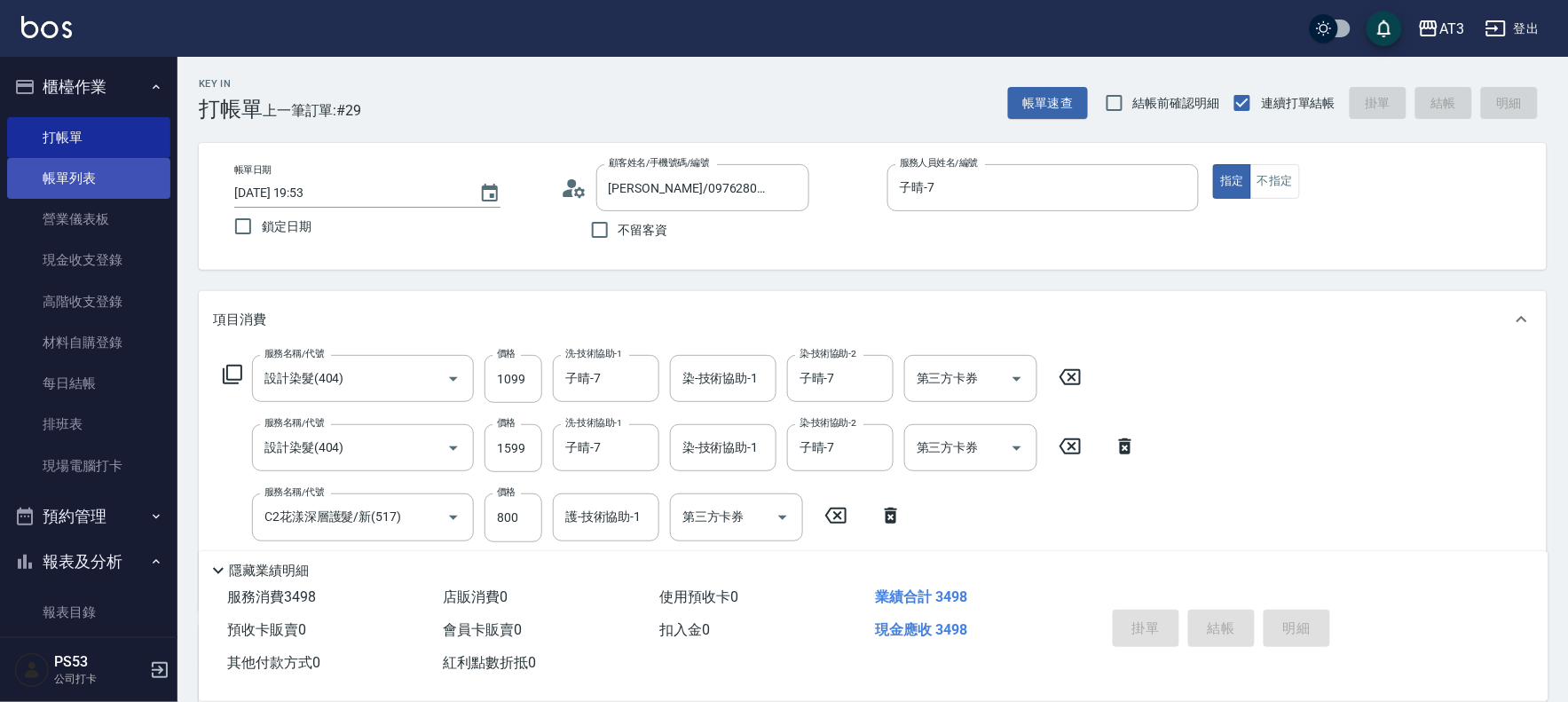
type input "[DATE] 19:55"
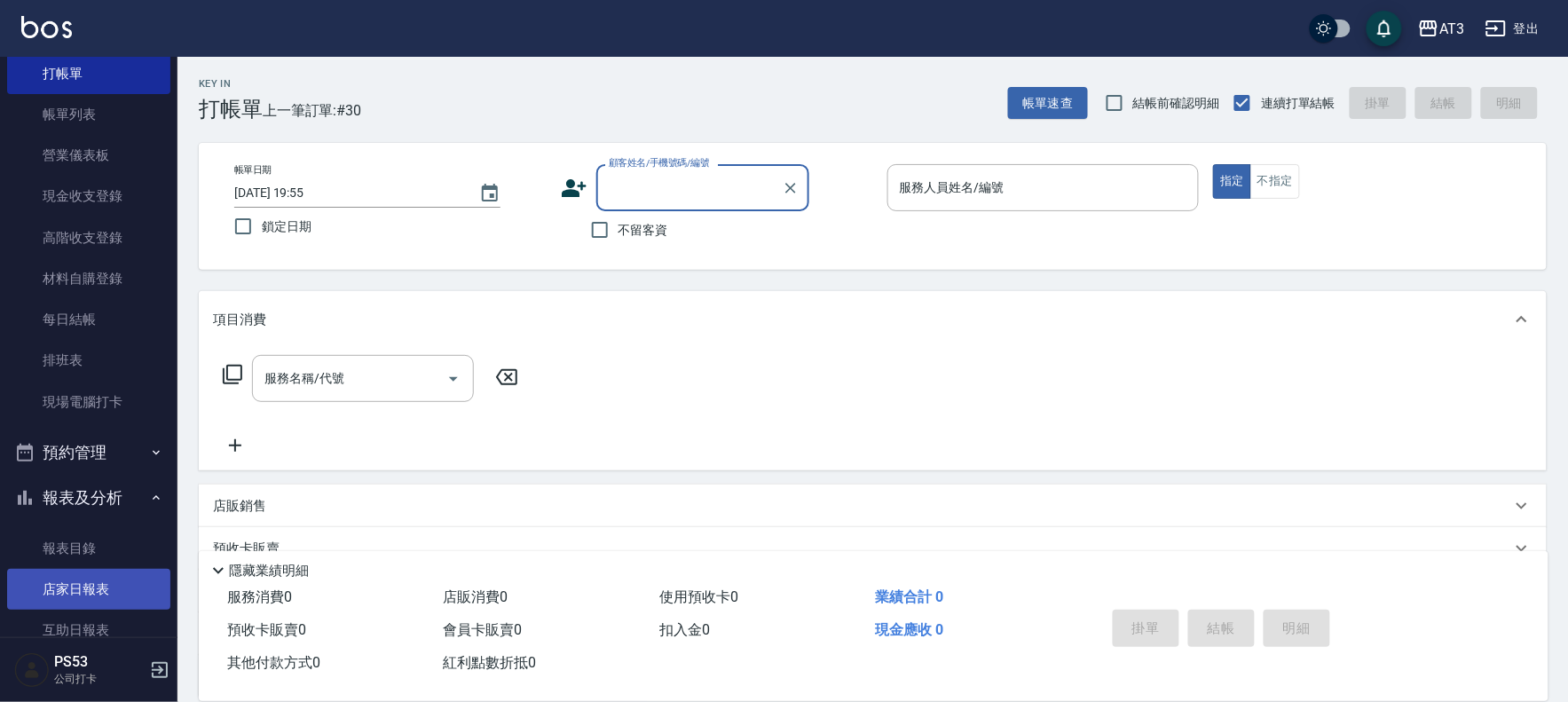
scroll to position [99, 0]
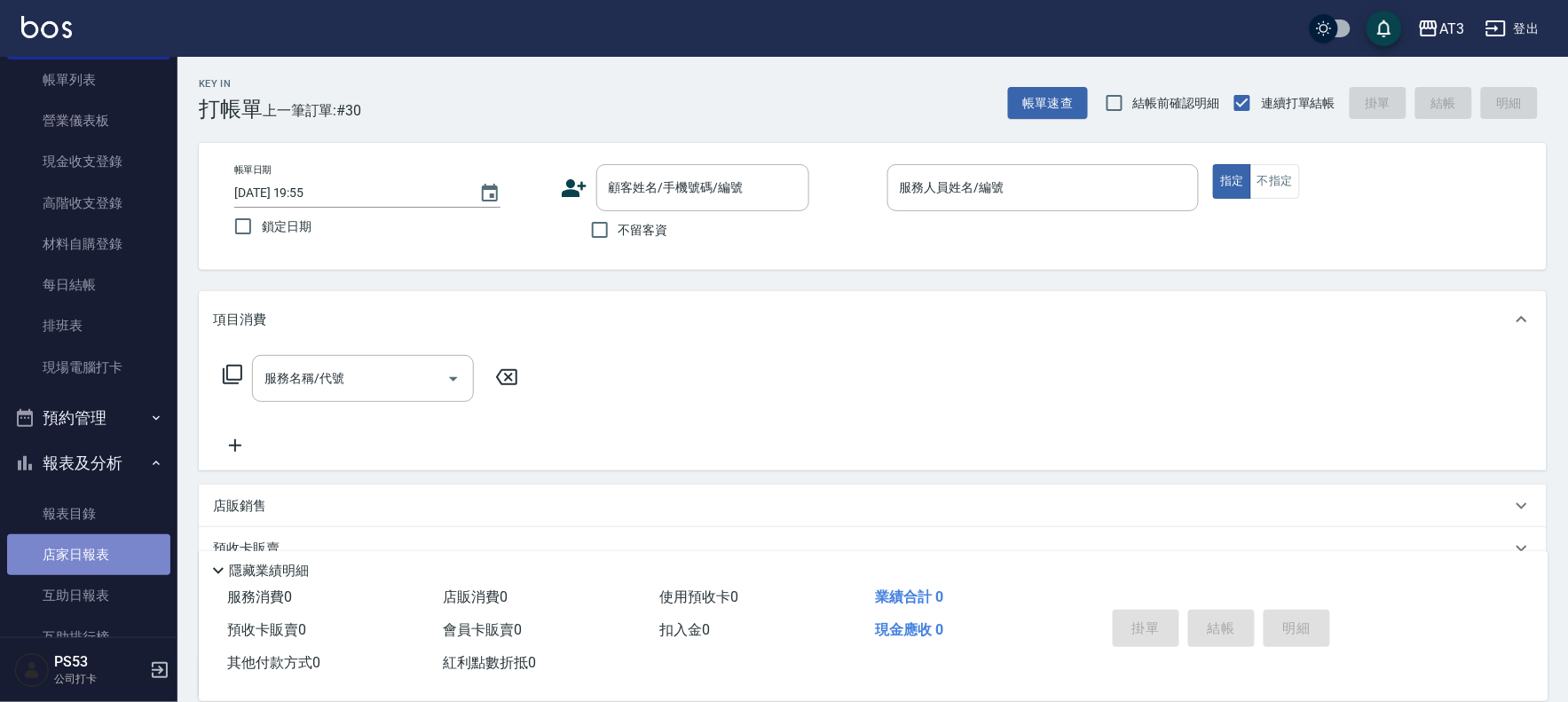
click at [103, 556] on link "店家日報表" at bounding box center [88, 555] width 163 height 41
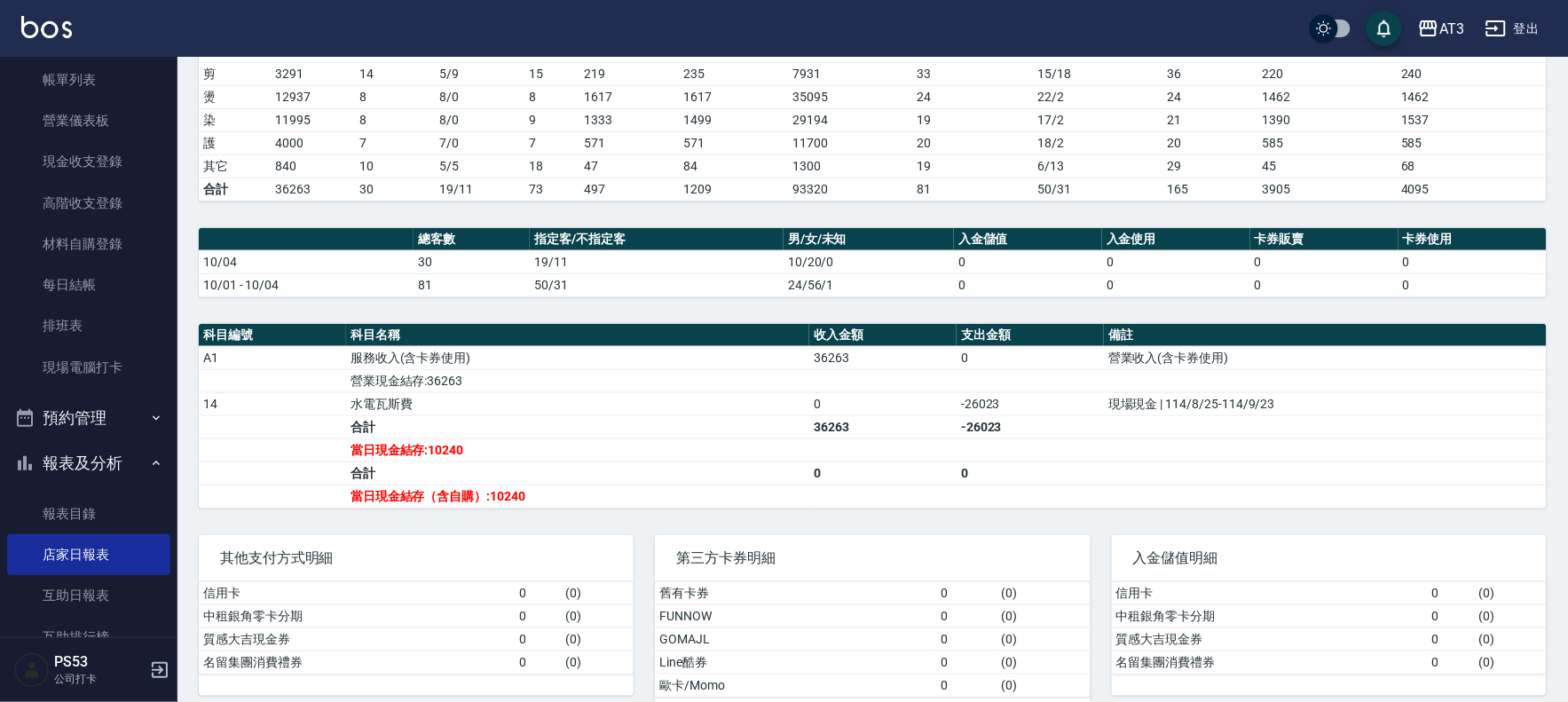
scroll to position [333, 0]
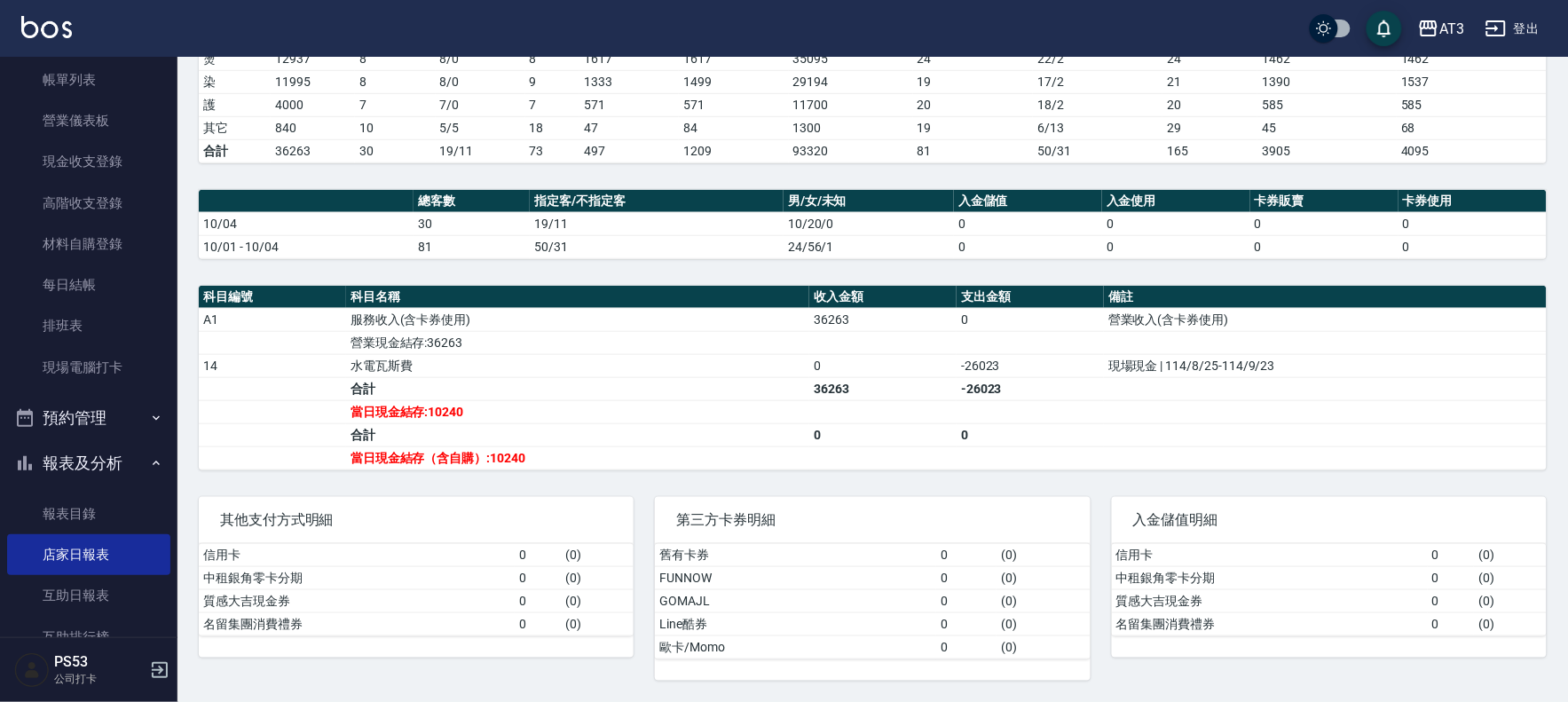
click at [690, 387] on td "合計" at bounding box center [577, 389] width 463 height 23
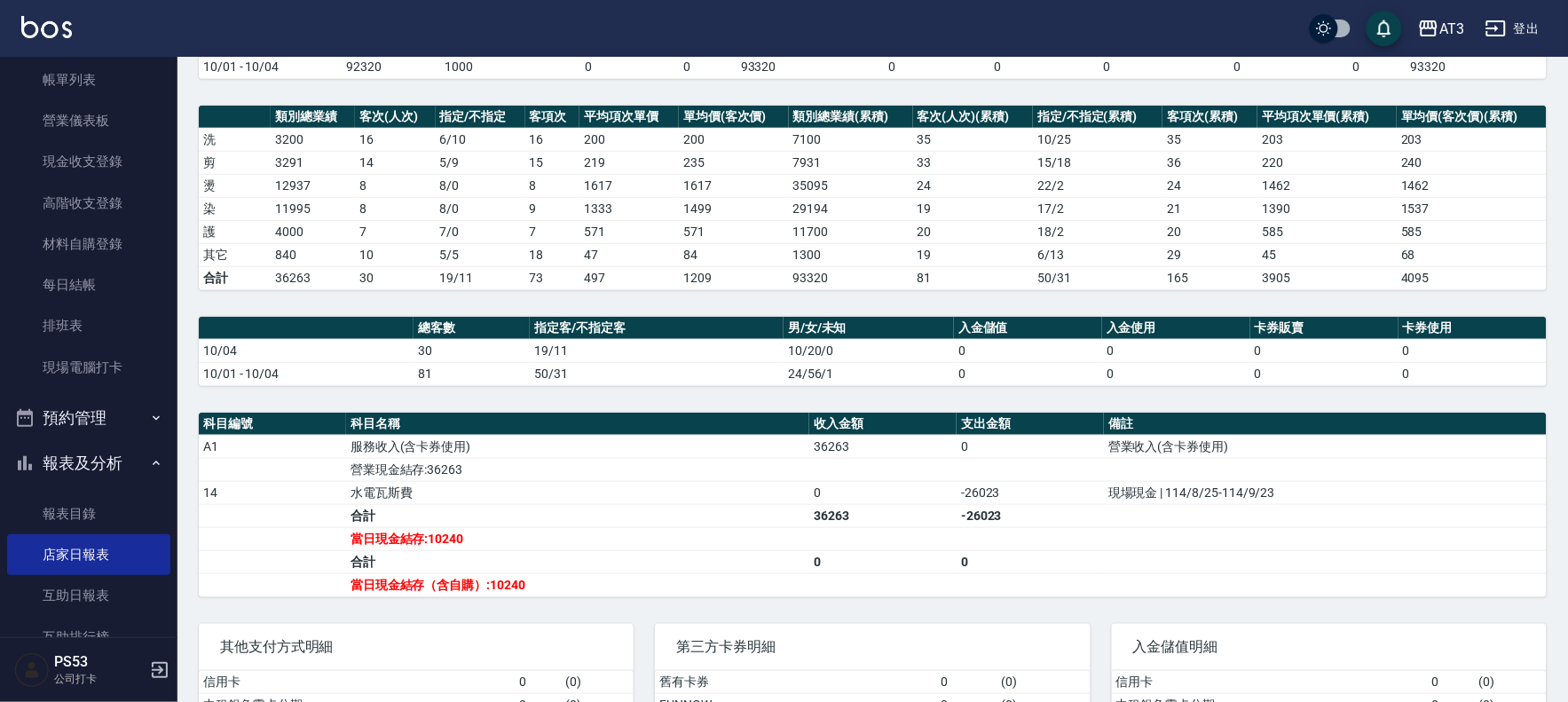
scroll to position [0, 0]
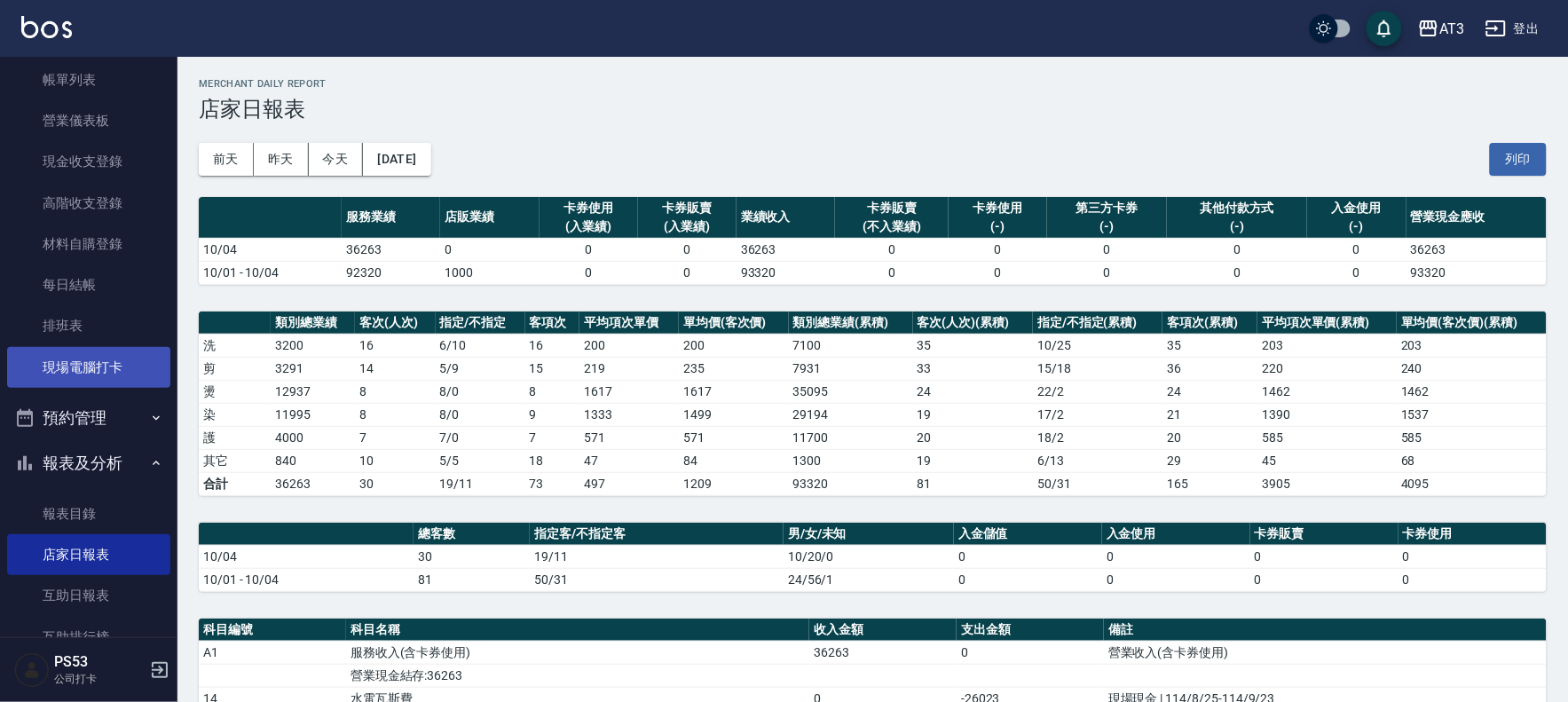
click at [59, 375] on link "現場電腦打卡" at bounding box center [88, 367] width 163 height 41
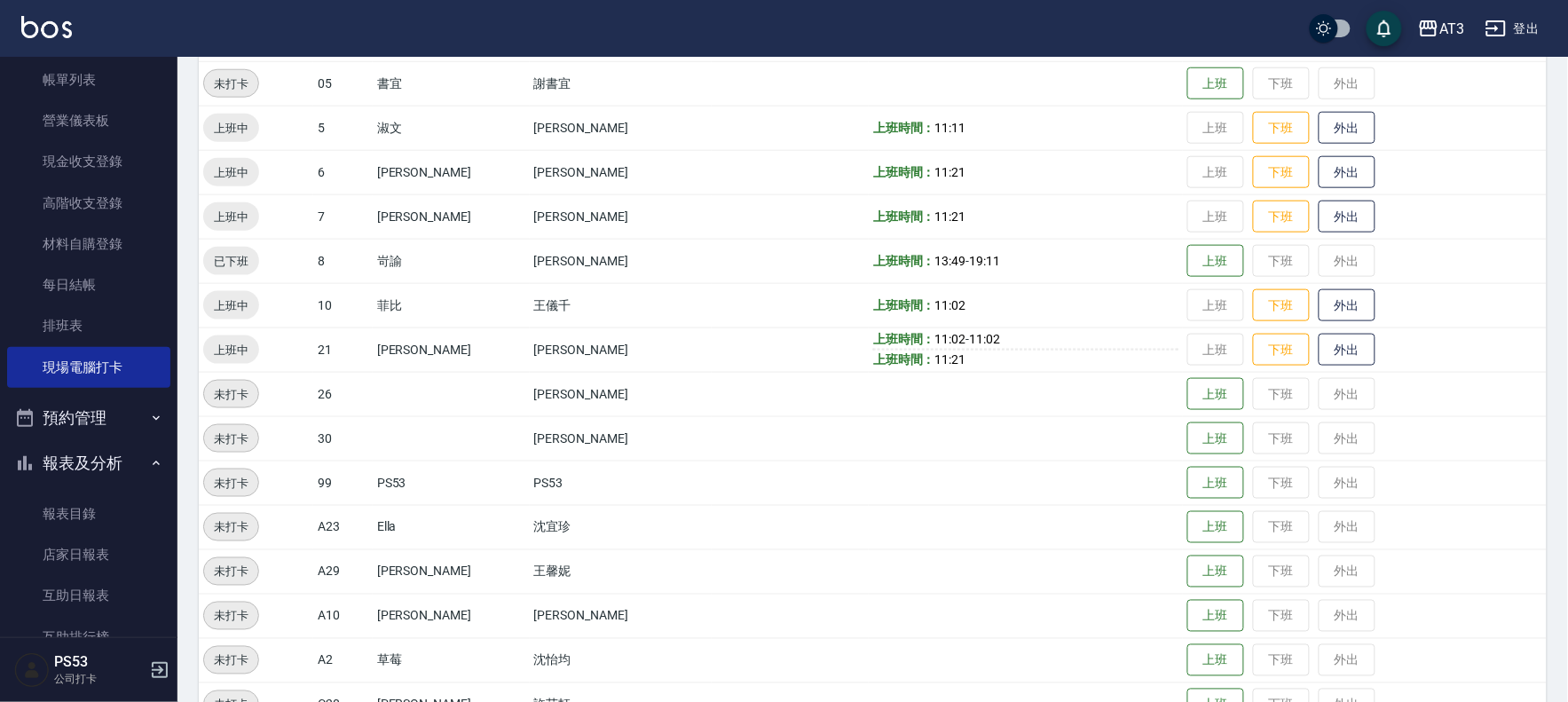
scroll to position [493, 0]
click at [1253, 356] on button "下班" at bounding box center [1281, 349] width 57 height 31
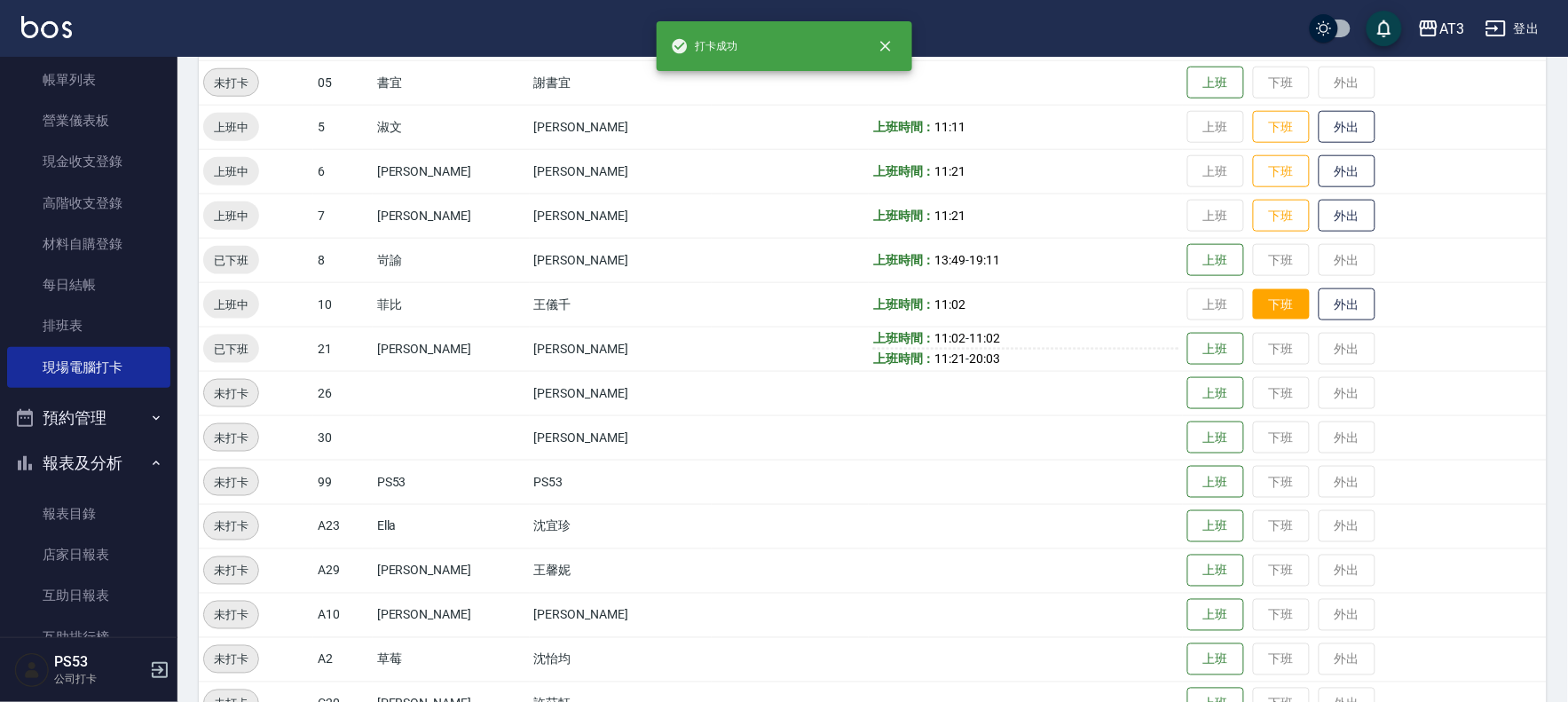
scroll to position [492, 0]
click at [1254, 313] on button "下班" at bounding box center [1281, 306] width 57 height 31
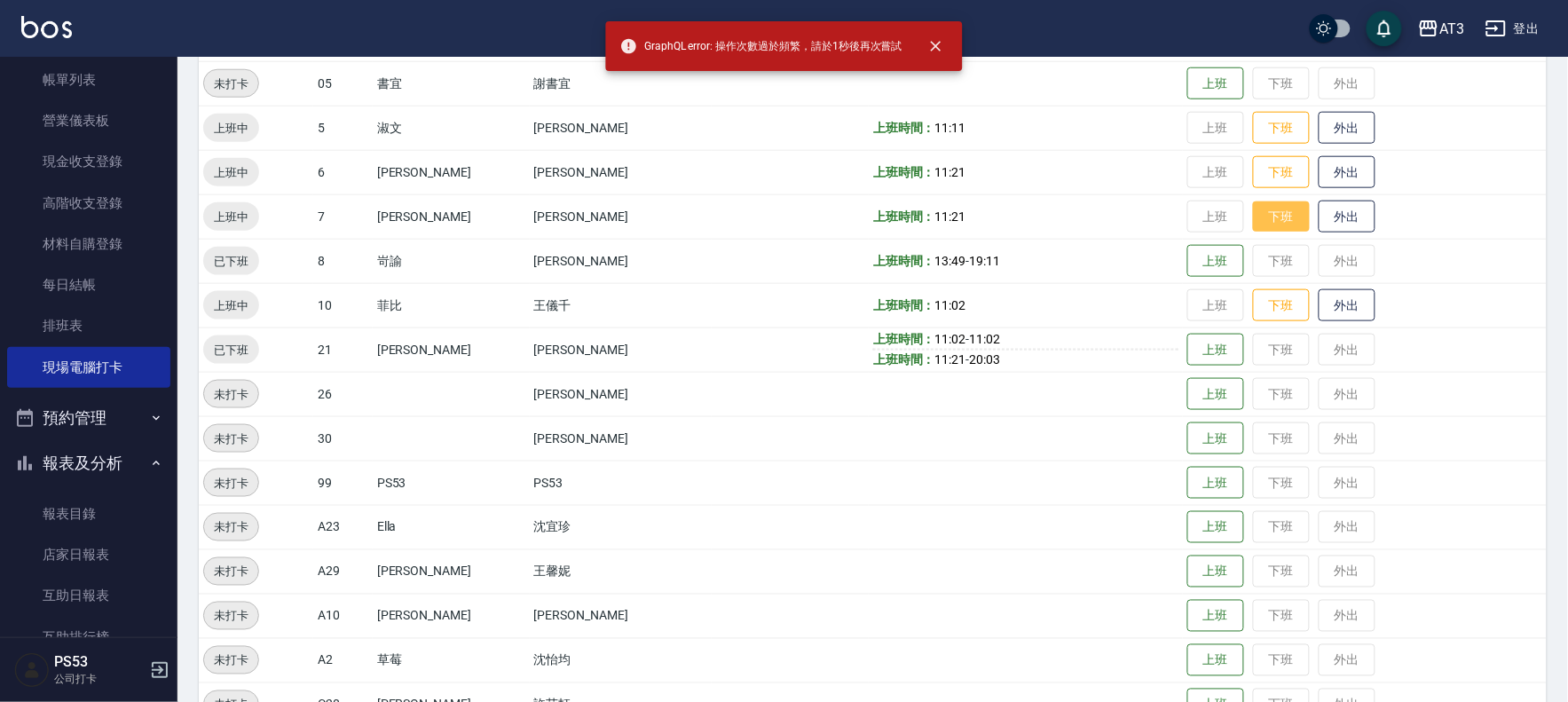
click at [1253, 211] on button "下班" at bounding box center [1281, 217] width 57 height 31
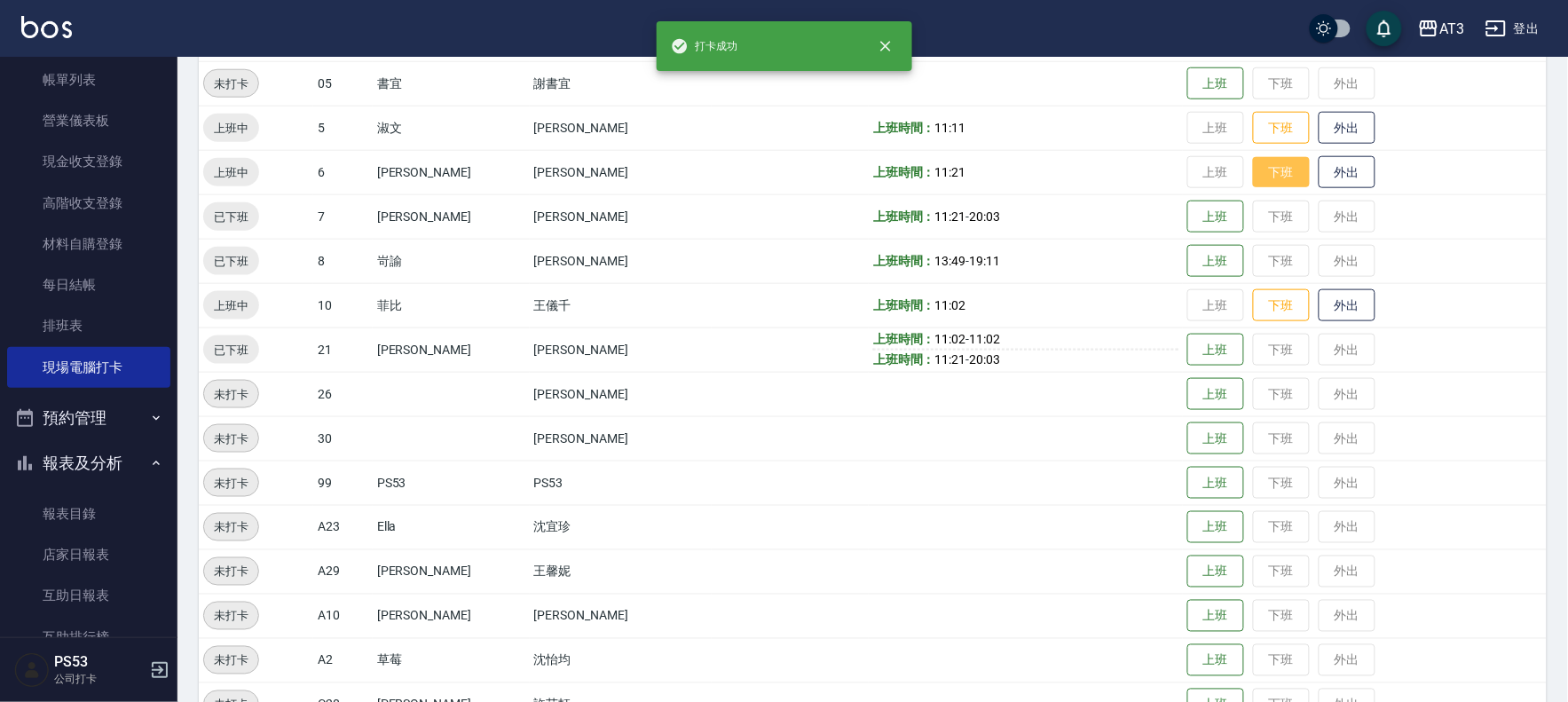
click at [1253, 180] on button "下班" at bounding box center [1281, 172] width 57 height 31
click at [1253, 130] on button "下班" at bounding box center [1281, 128] width 57 height 31
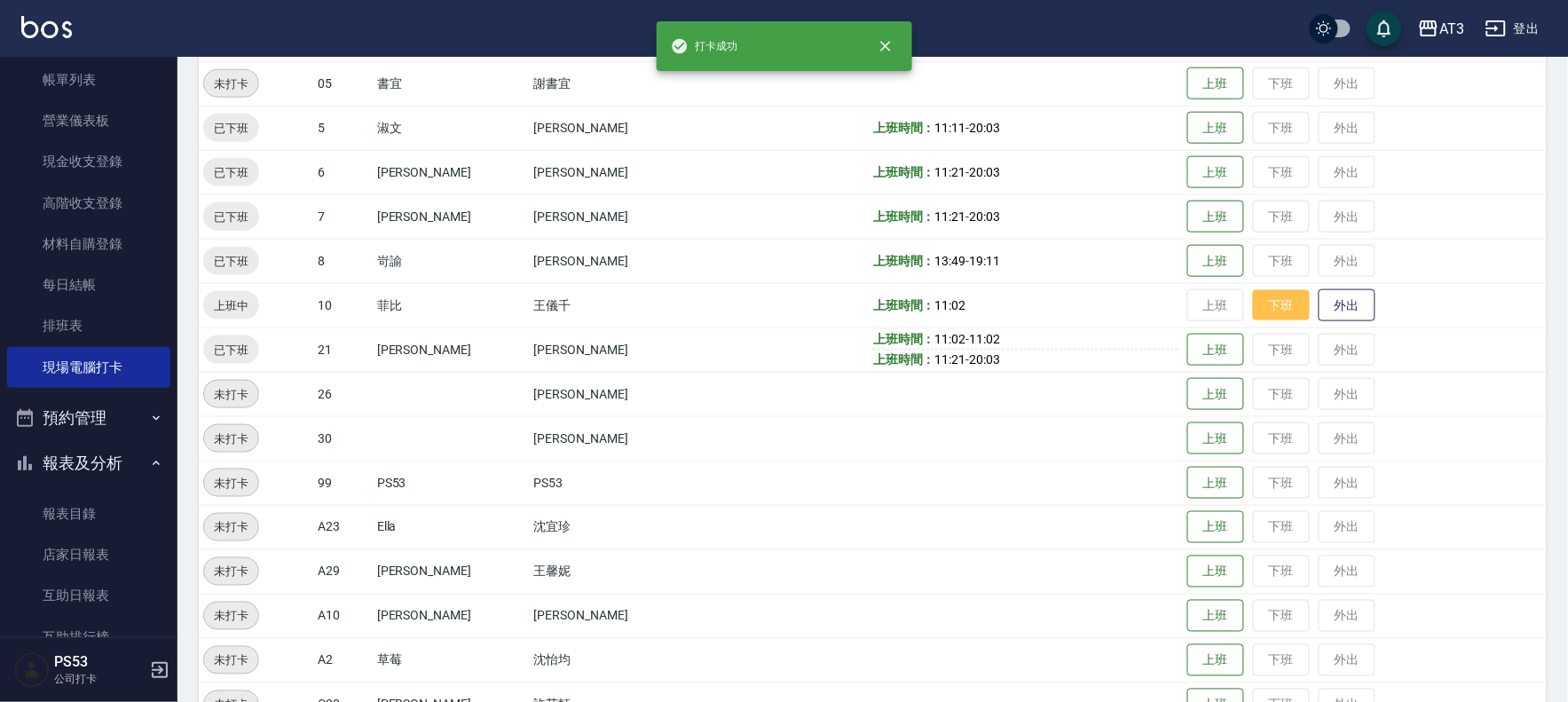
click at [1258, 306] on button "下班" at bounding box center [1281, 306] width 57 height 31
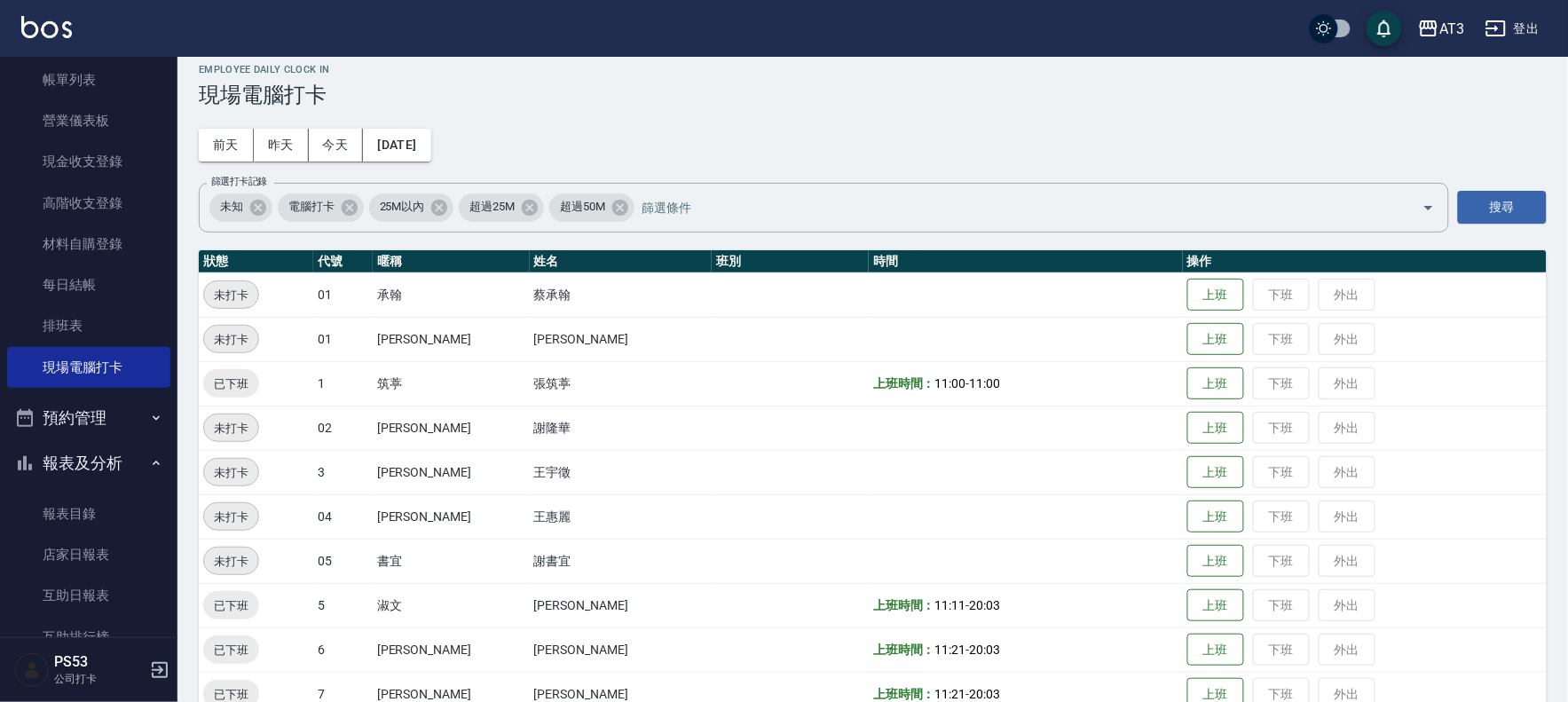
scroll to position [0, 0]
